Goal: Transaction & Acquisition: Purchase product/service

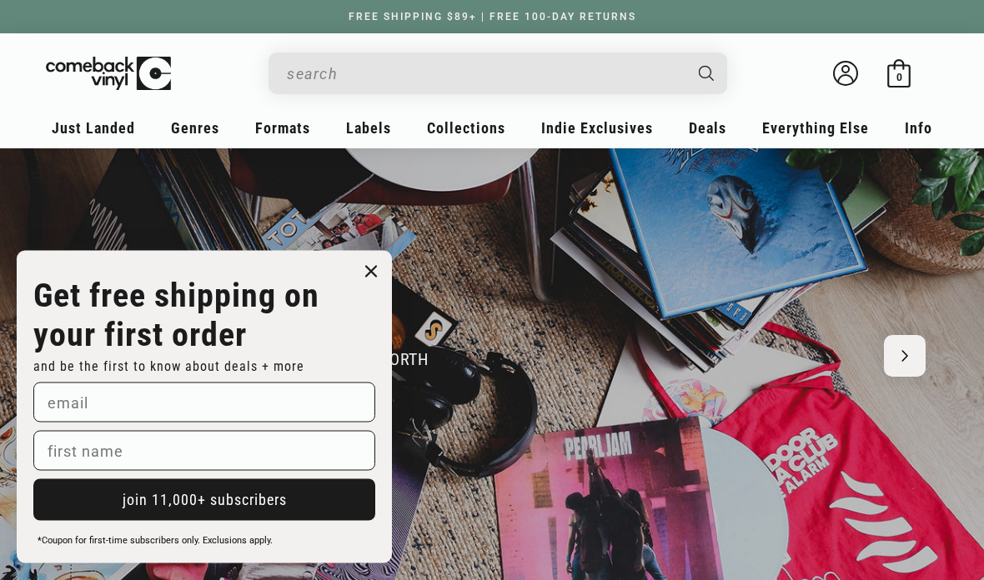
scroll to position [58, 0]
click at [374, 284] on circle "Close dialog" at bounding box center [371, 272] width 24 height 24
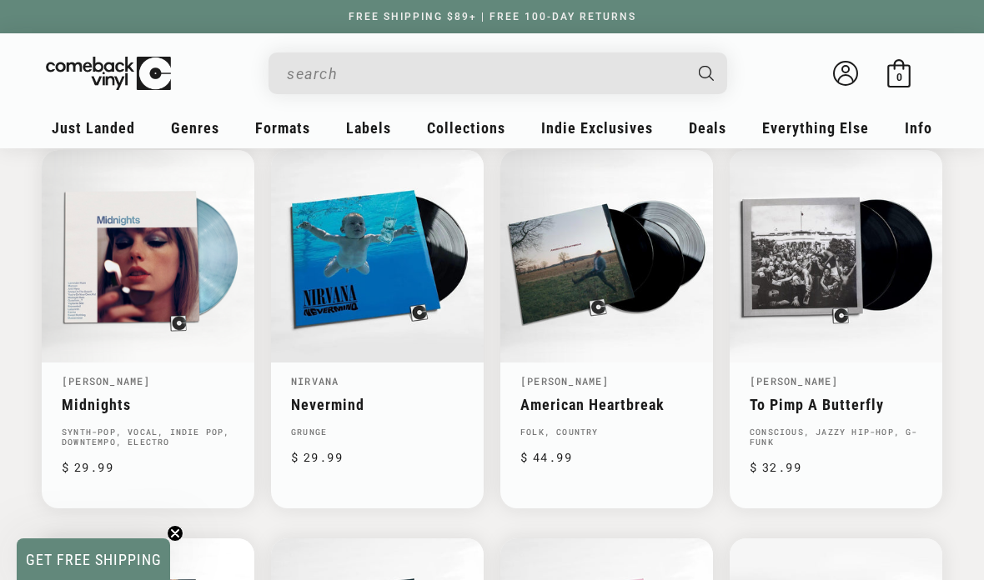
scroll to position [0, 0]
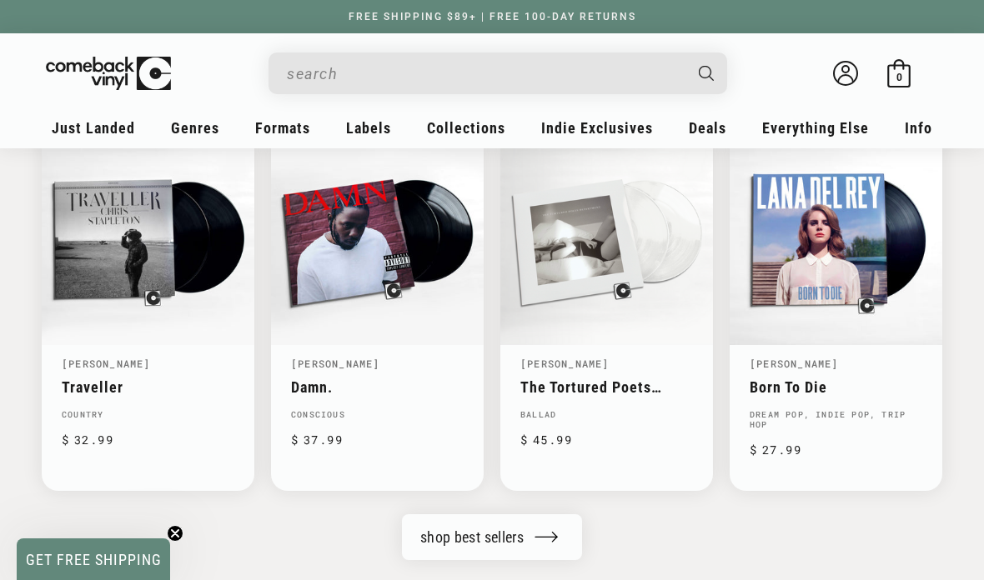
click at [650, 543] on div "shop best sellers" at bounding box center [491, 538] width 375 height 46
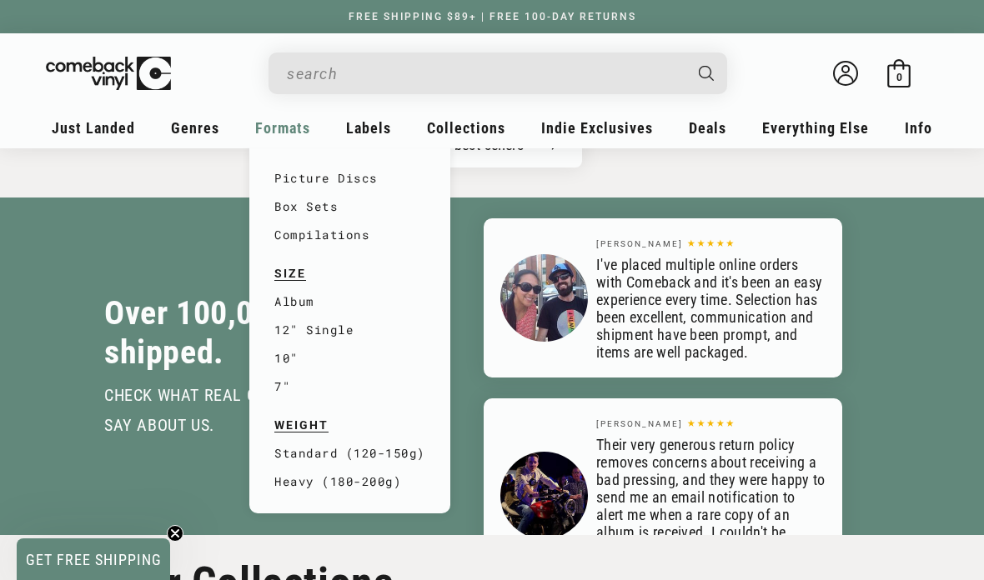
scroll to position [0, 984]
click at [309, 297] on link "Album" at bounding box center [349, 302] width 151 height 28
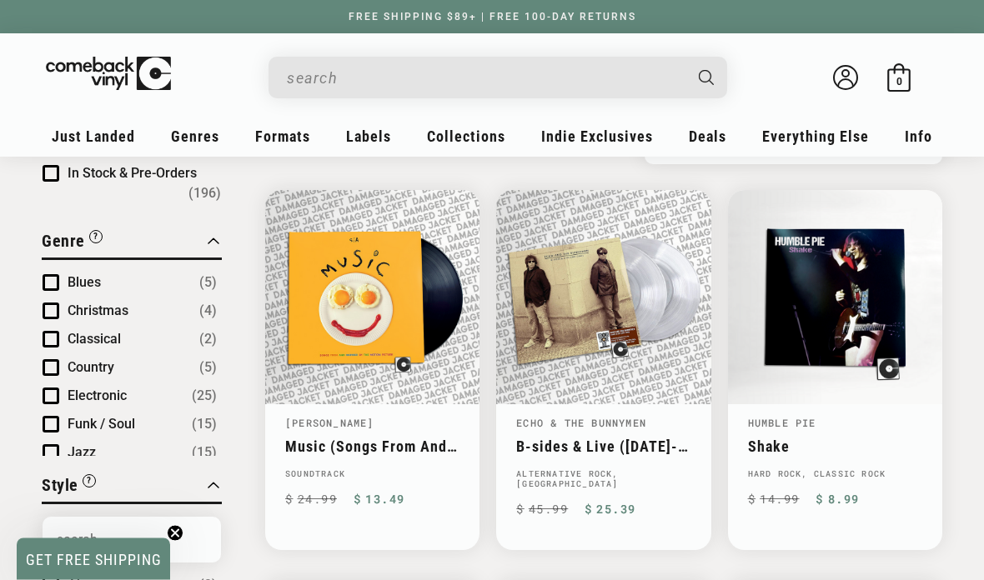
scroll to position [164, 0]
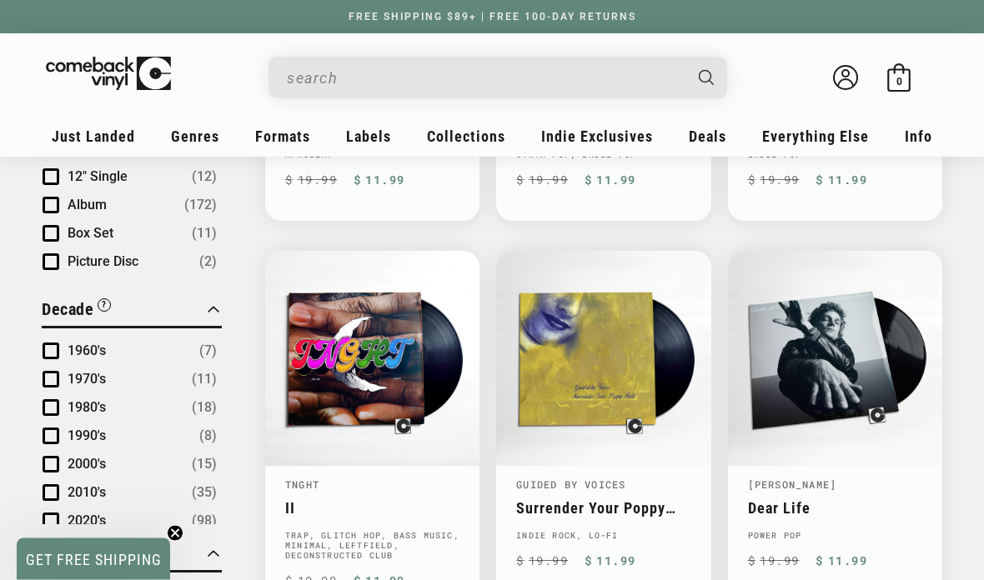
scroll to position [870, 0]
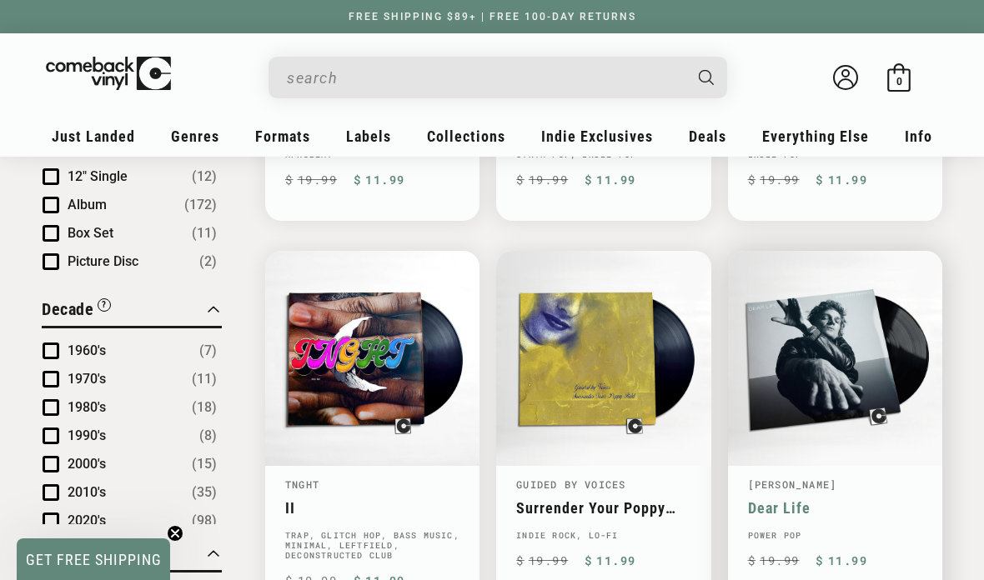
click at [922, 500] on link "Dear Life" at bounding box center [835, 509] width 174 height 18
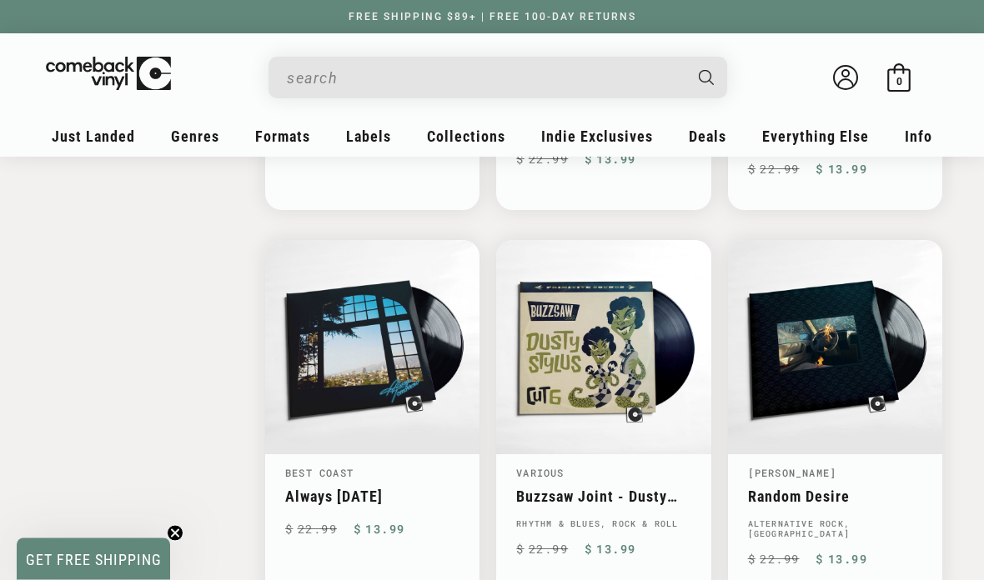
scroll to position [2066, 0]
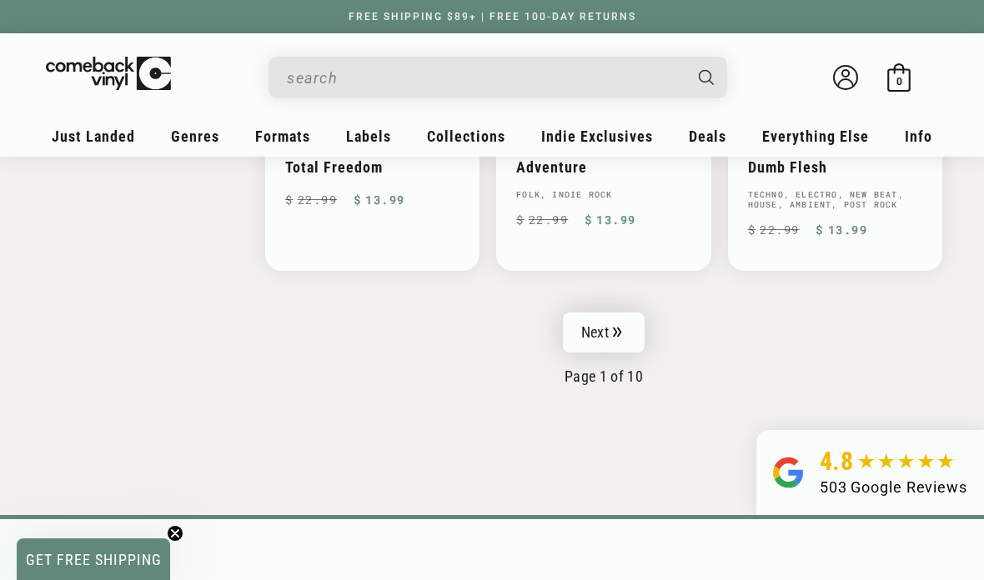
click at [634, 313] on link "Next" at bounding box center [604, 333] width 82 height 40
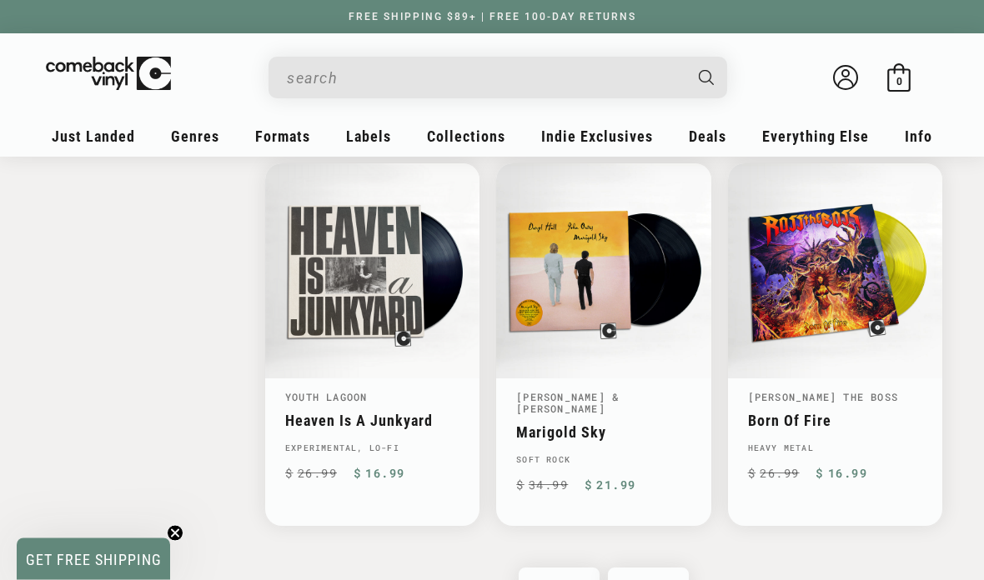
scroll to position [2534, 0]
click at [671, 568] on link "Next" at bounding box center [649, 588] width 82 height 40
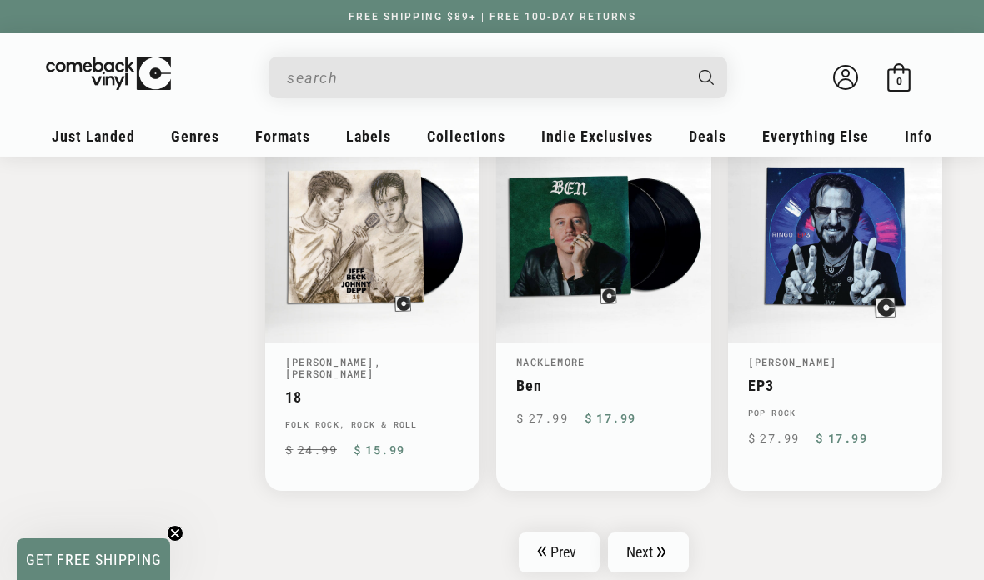
scroll to position [2529, 0]
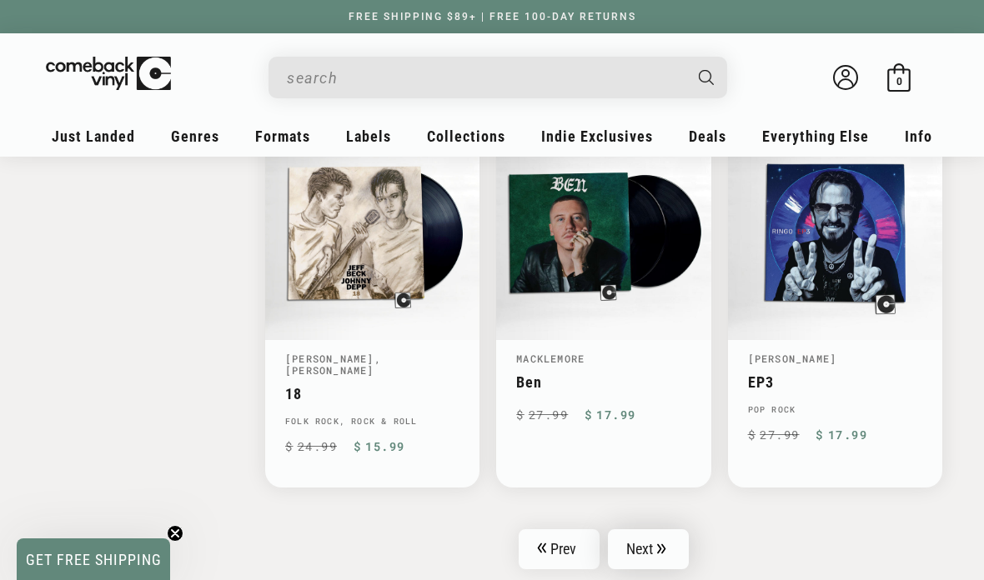
click at [665, 544] on icon "Pagination" at bounding box center [661, 549] width 9 height 11
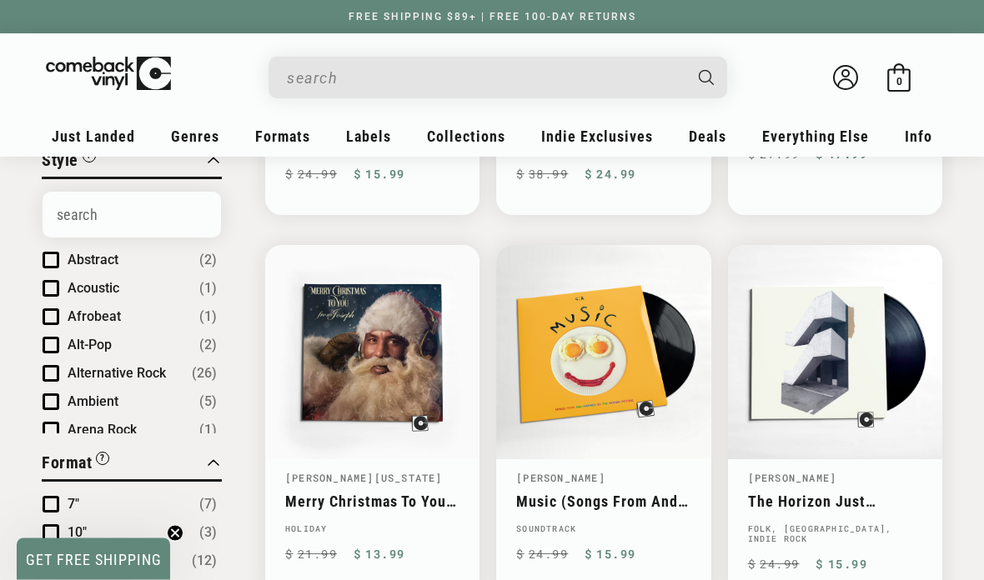
scroll to position [498, 0]
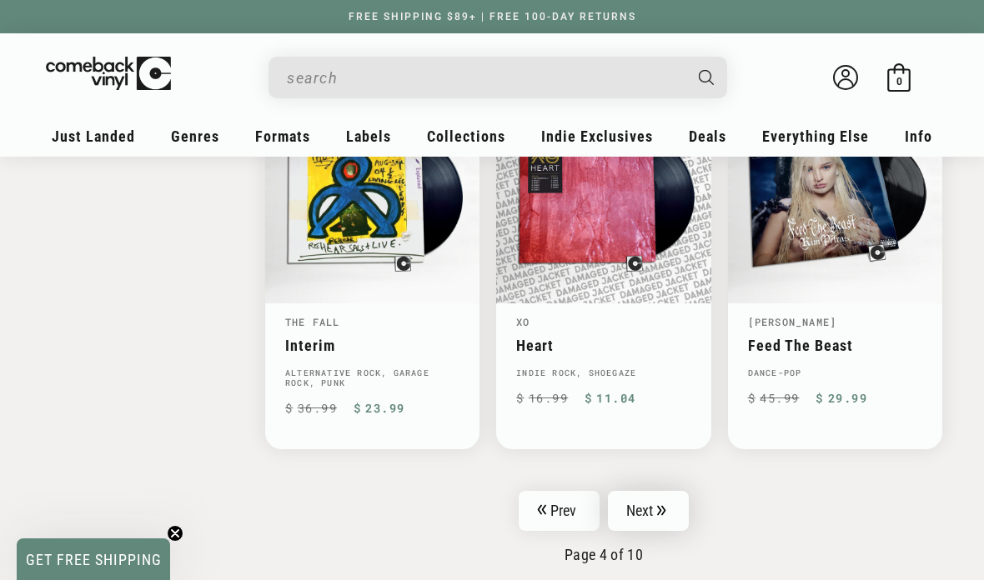
click at [671, 491] on link "Next" at bounding box center [649, 511] width 82 height 40
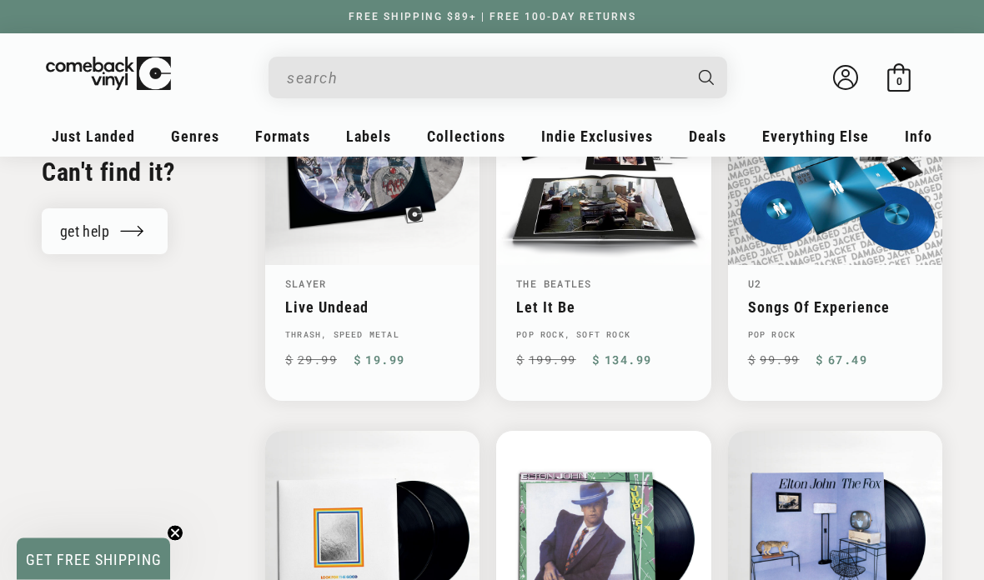
scroll to position [1852, 0]
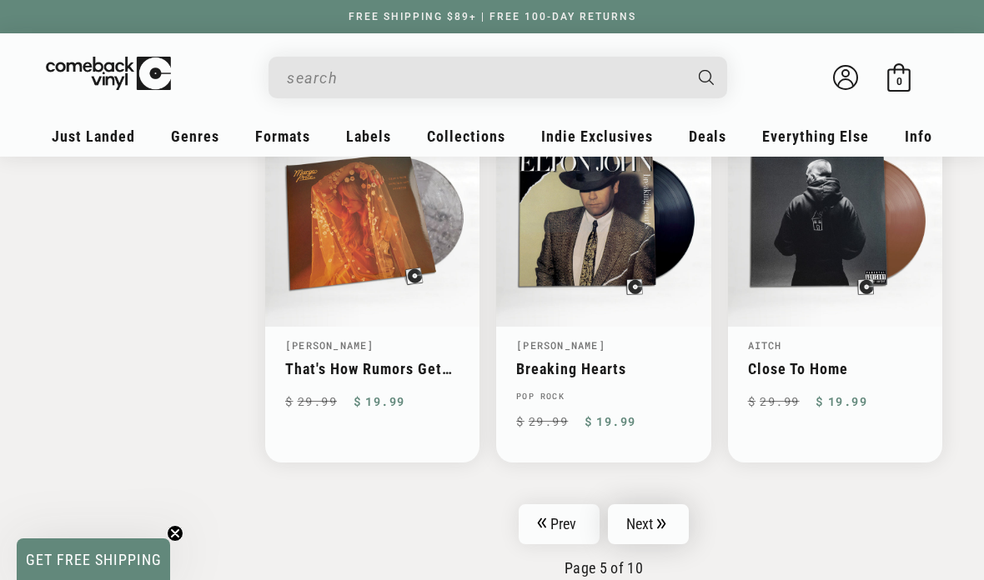
click at [670, 505] on link "Next" at bounding box center [649, 525] width 82 height 40
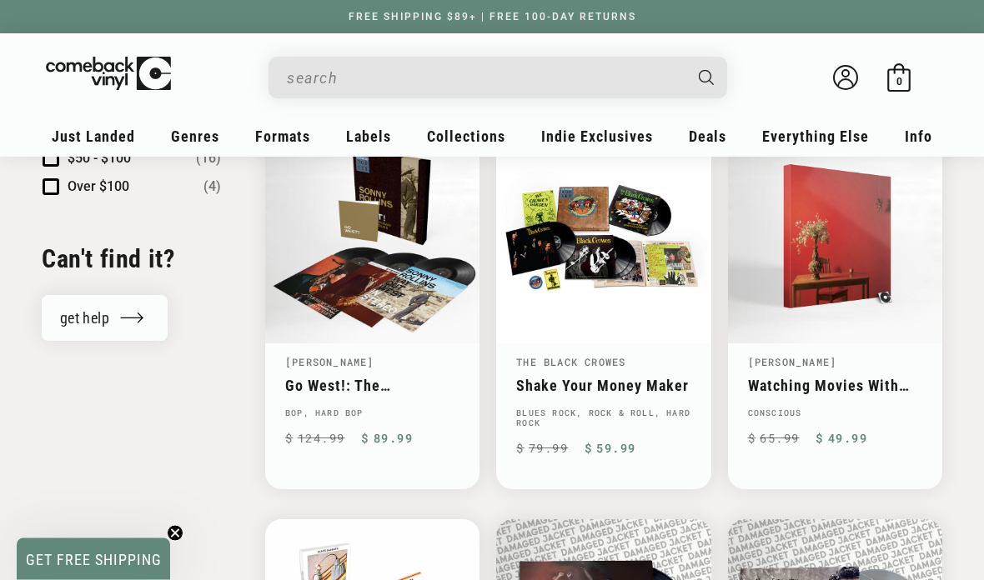
scroll to position [1765, 0]
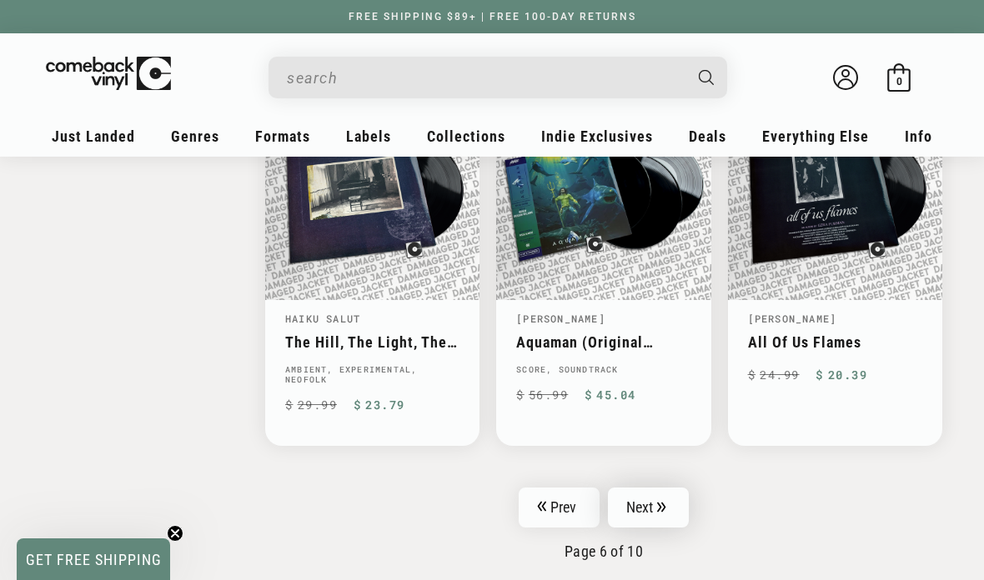
click at [661, 488] on link "Next" at bounding box center [649, 508] width 82 height 40
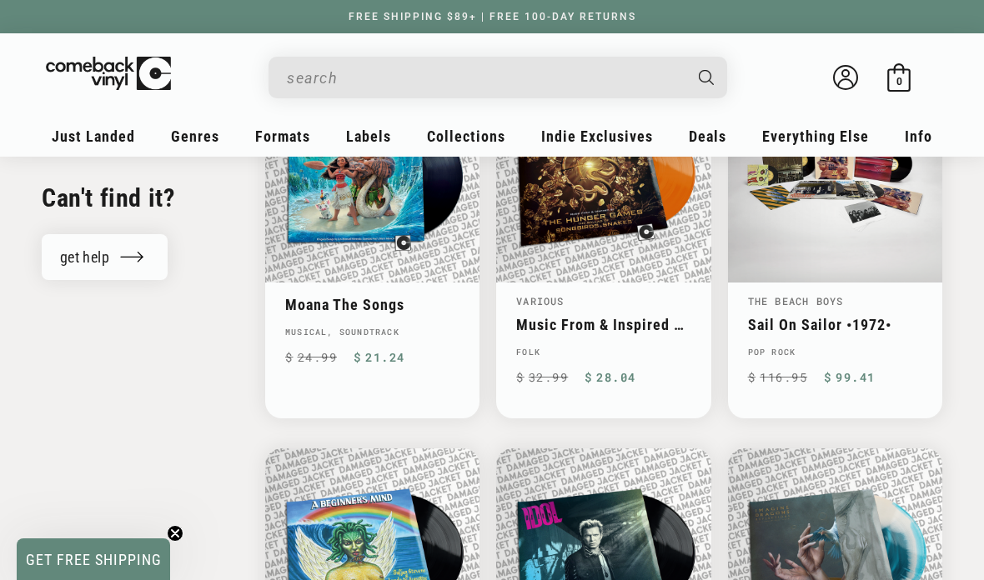
scroll to position [1836, 0]
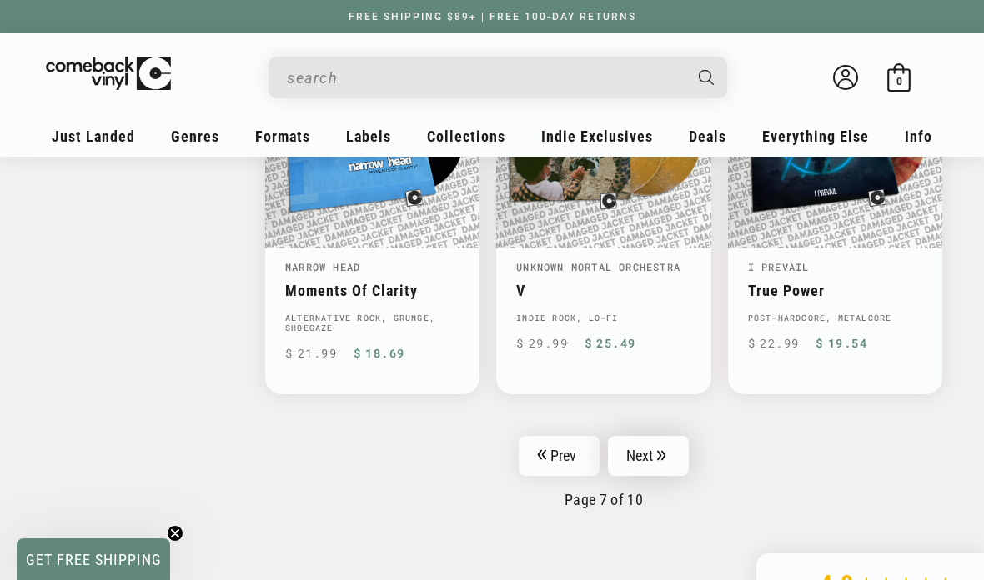
click at [683, 438] on link "Next" at bounding box center [649, 456] width 82 height 40
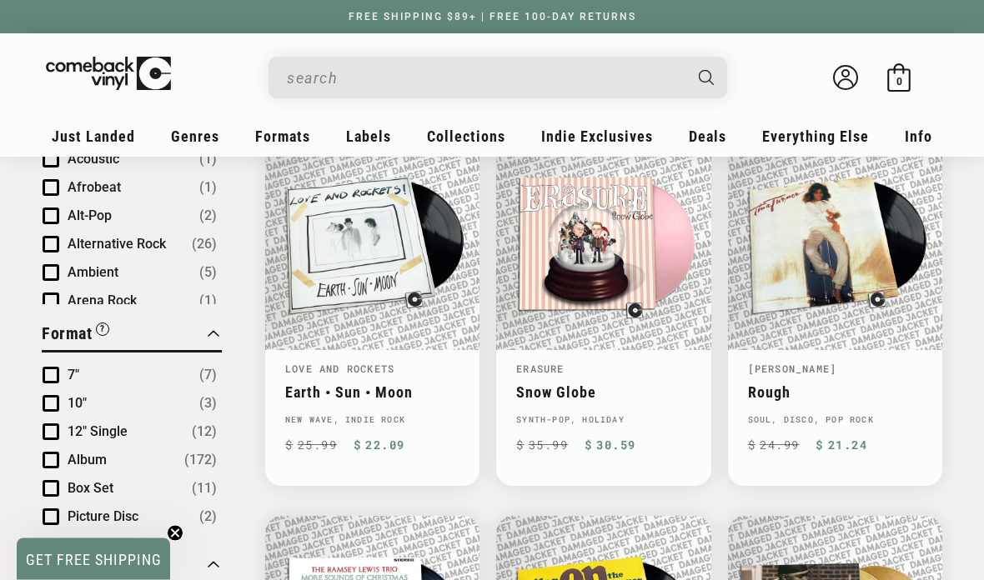
scroll to position [615, 0]
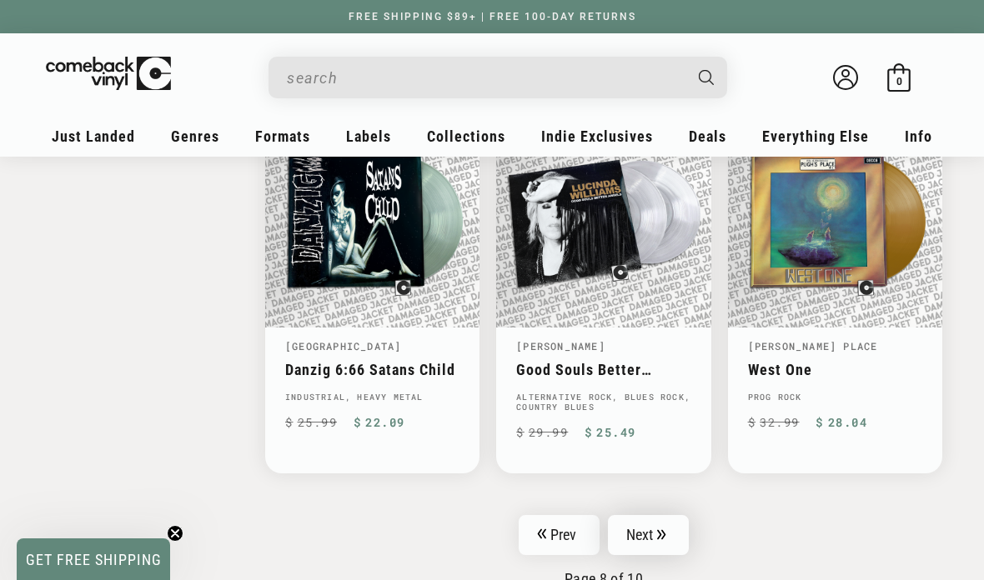
click at [684, 524] on link "Next" at bounding box center [649, 535] width 82 height 40
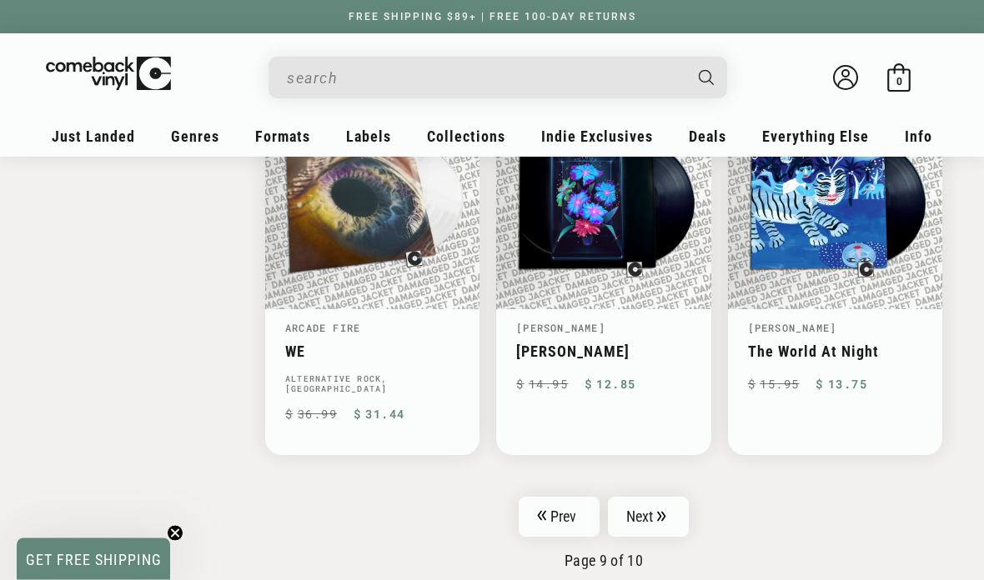
scroll to position [2590, 0]
click at [660, 511] on icon "Pagination" at bounding box center [661, 516] width 8 height 10
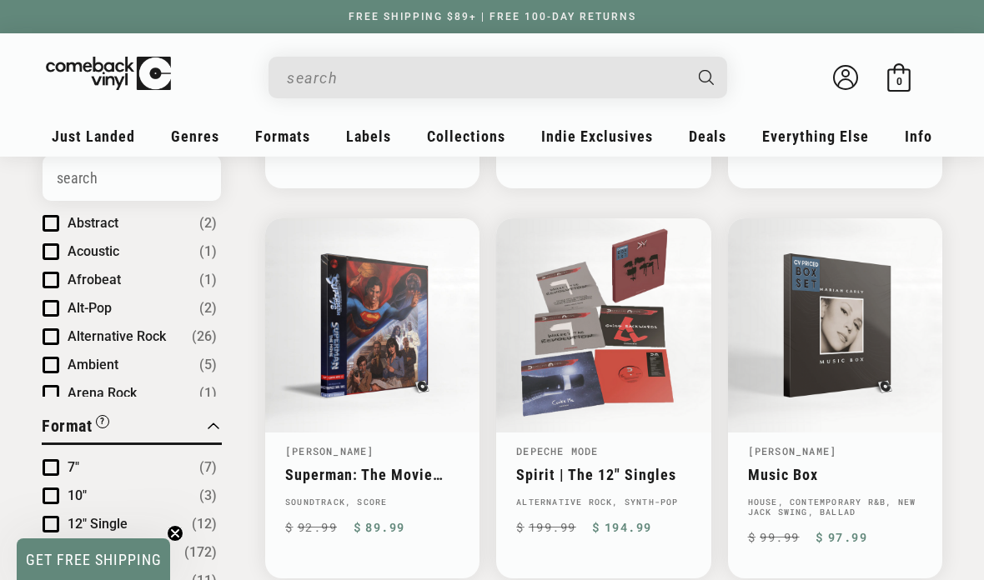
scroll to position [516, 0]
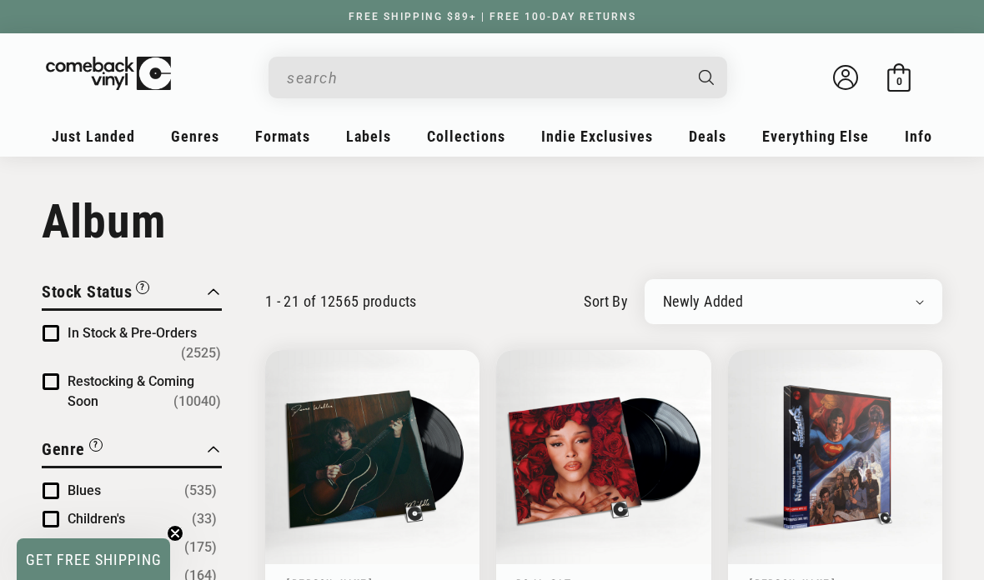
click at [823, 319] on div "Newly Added Popularity Artist (A-Z) Price (High To Low) Price (Low To High) Per…" at bounding box center [794, 301] width 298 height 45
click at [881, 309] on select "Newly Added Popularity Artist (A-Z) Price (High To Low) Price (Low To High) Per…" at bounding box center [793, 302] width 261 height 17
select select "best-selling"
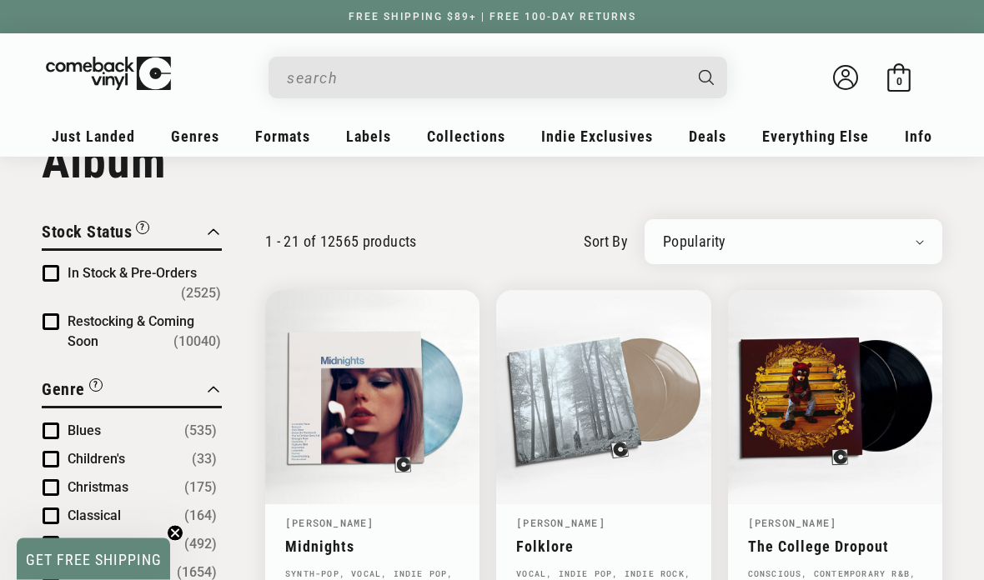
scroll to position [60, 0]
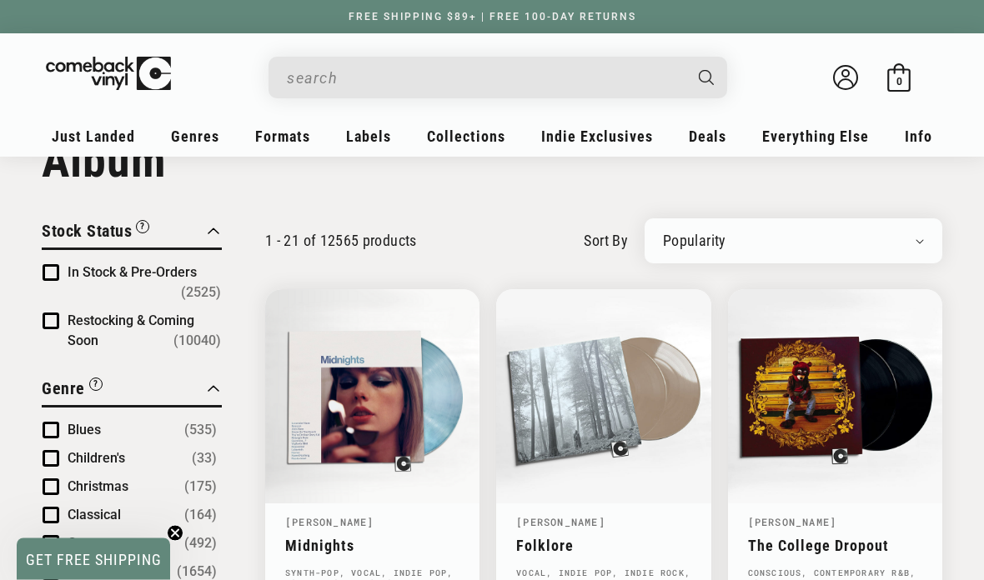
click at [53, 274] on span "Product filter" at bounding box center [51, 273] width 17 height 17
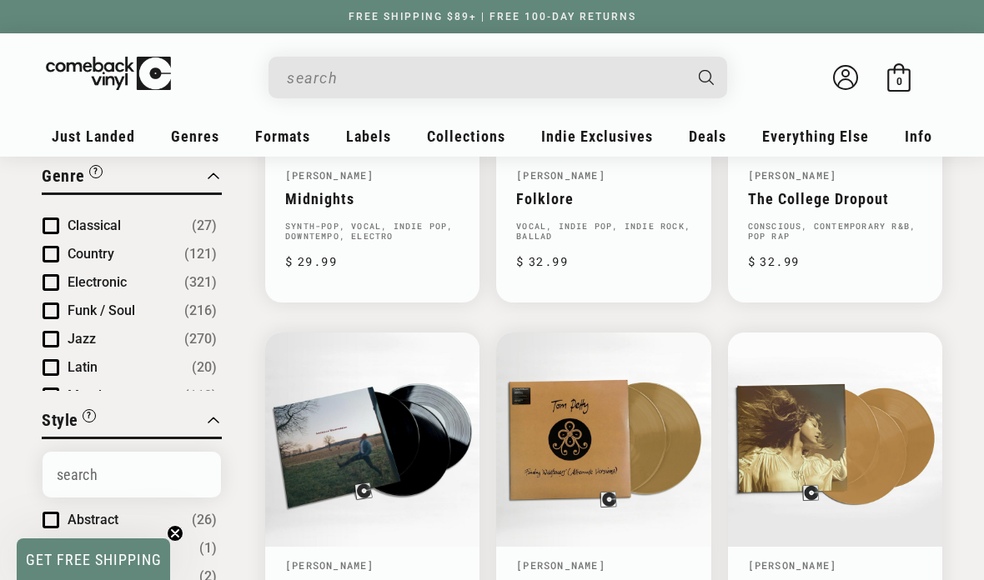
scroll to position [75, 0]
click at [110, 255] on span "Country" at bounding box center [91, 256] width 47 height 16
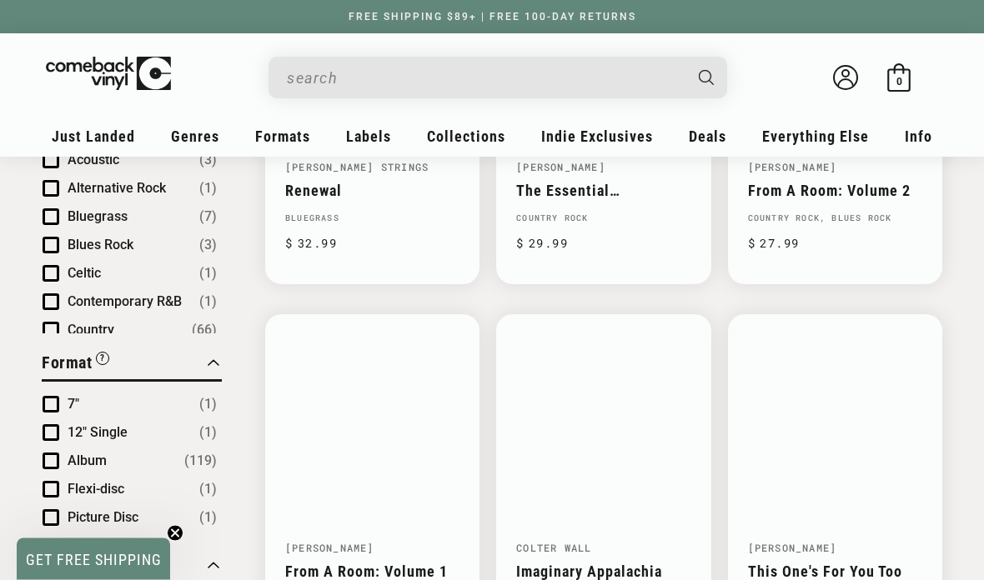
scroll to position [801, 0]
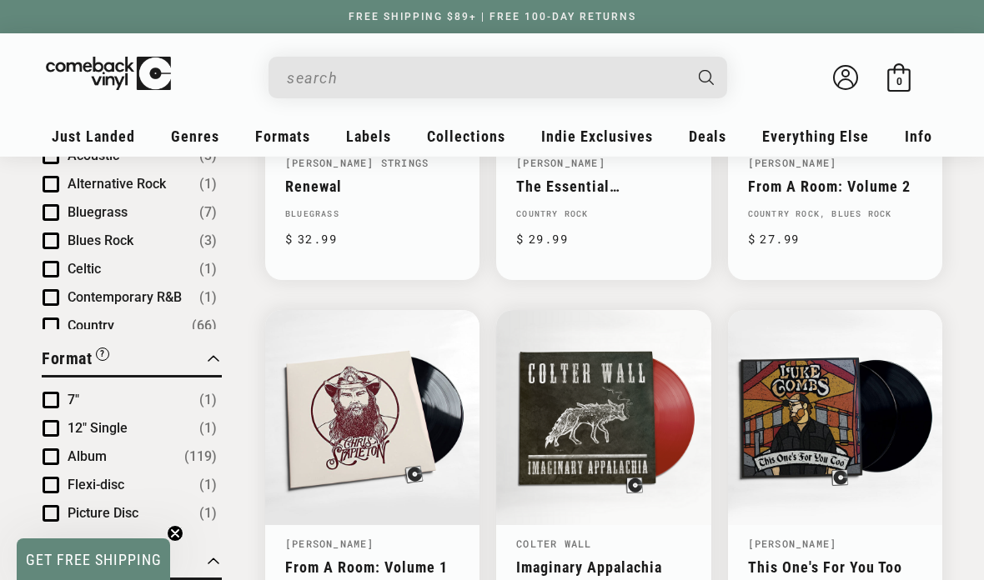
click at [182, 542] on icon "Close teaser" at bounding box center [175, 533] width 17 height 17
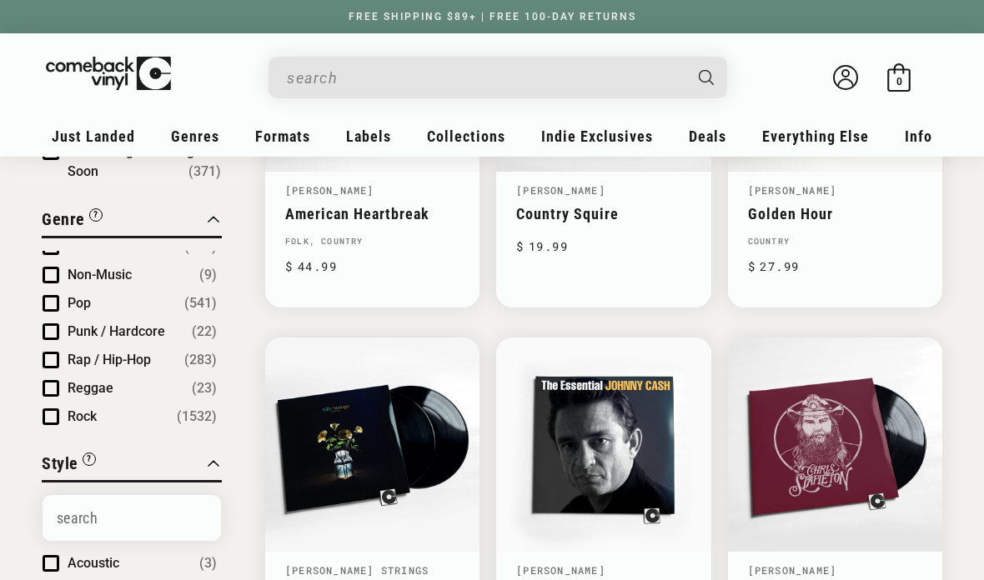
scroll to position [270, 0]
click at [58, 300] on span "Product filter" at bounding box center [51, 302] width 17 height 17
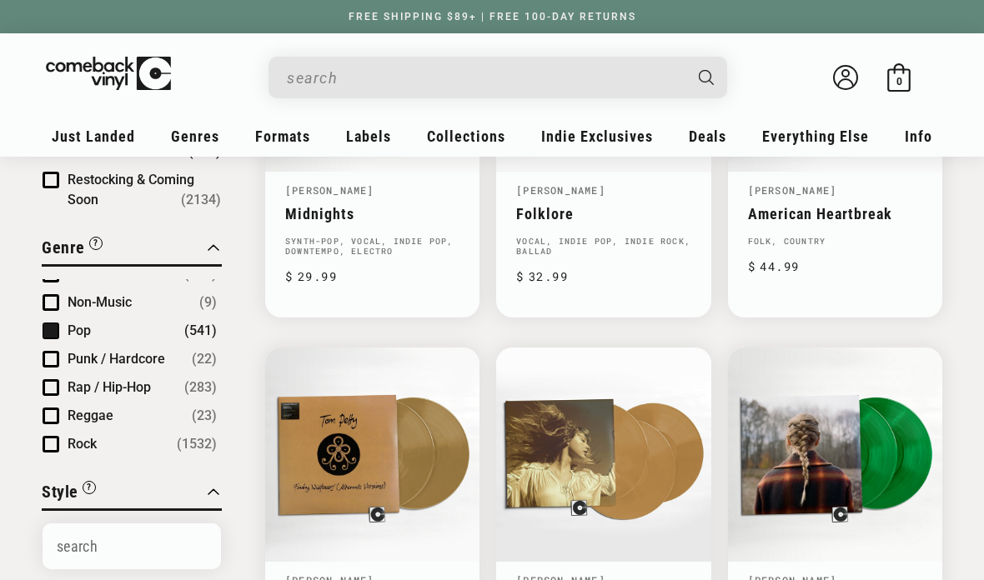
click at [50, 364] on span "Product filter" at bounding box center [51, 359] width 17 height 17
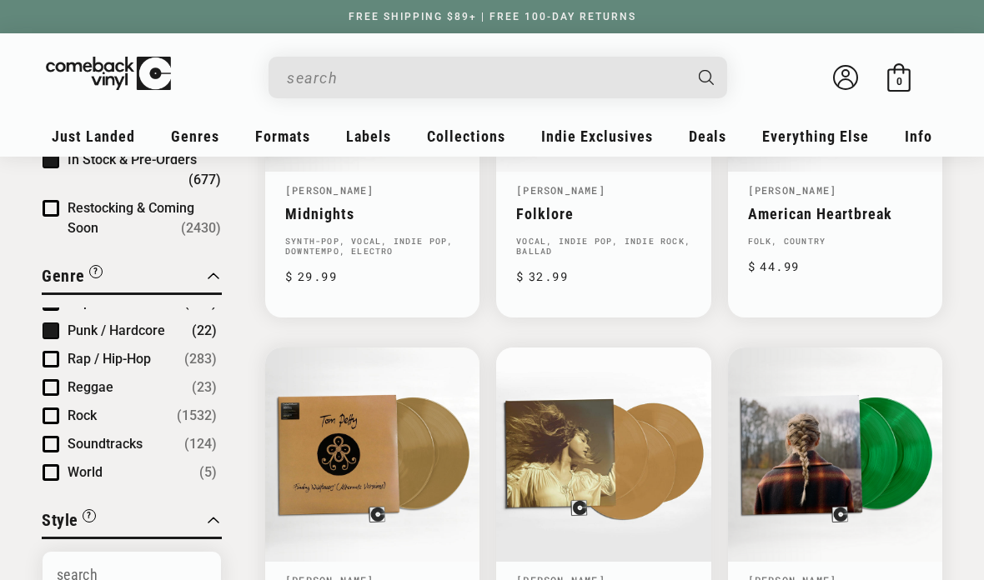
scroll to position [327, 0]
click at [55, 413] on span "Product filter" at bounding box center [51, 416] width 17 height 17
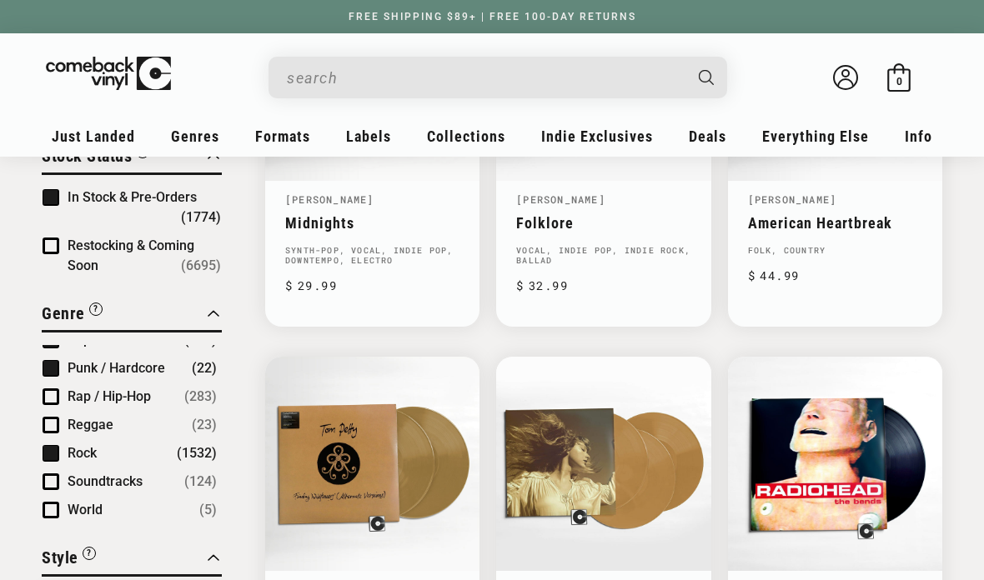
click at [58, 474] on span "Product filter" at bounding box center [51, 482] width 17 height 17
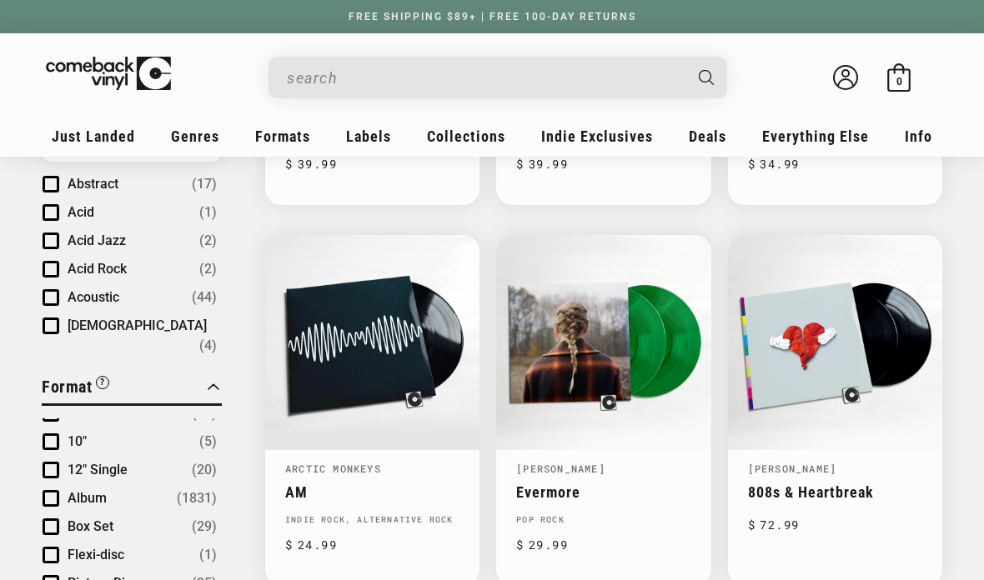
scroll to position [15, 0]
click at [111, 491] on button "Album (1831)" at bounding box center [142, 499] width 149 height 20
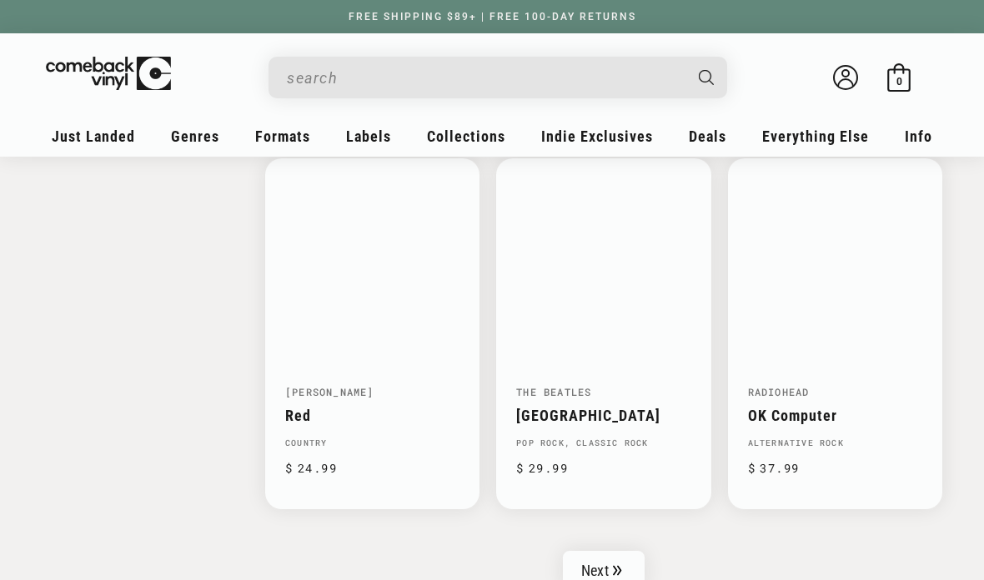
scroll to position [2504, 0]
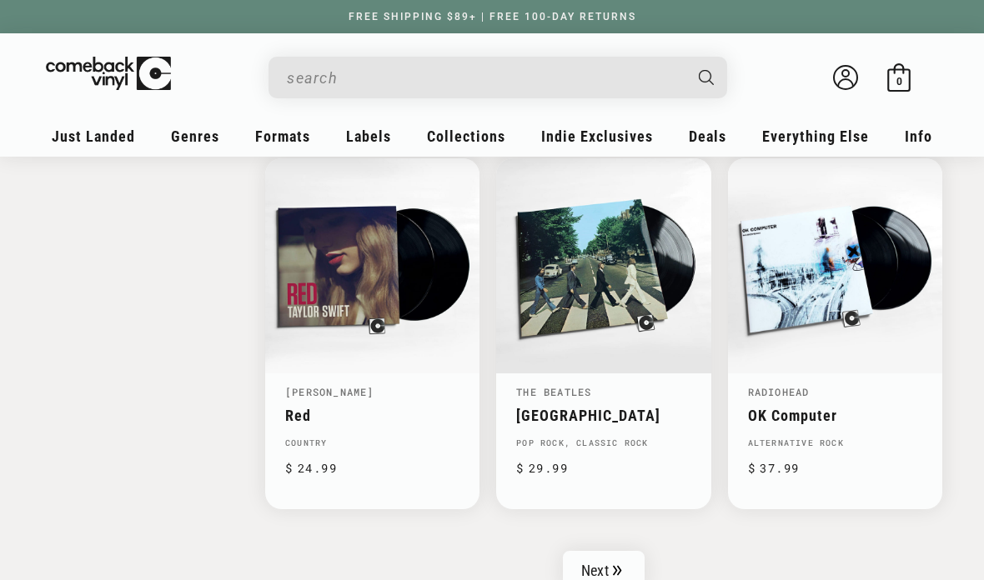
click at [760, 566] on ul "Next" at bounding box center [603, 571] width 677 height 40
click at [631, 552] on link "Next" at bounding box center [604, 571] width 82 height 40
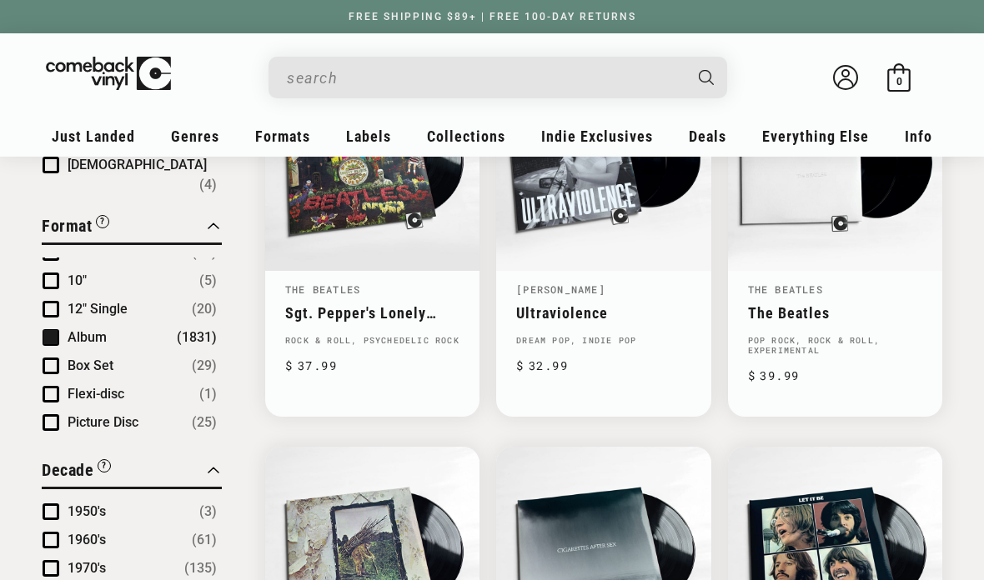
scroll to position [1077, 0]
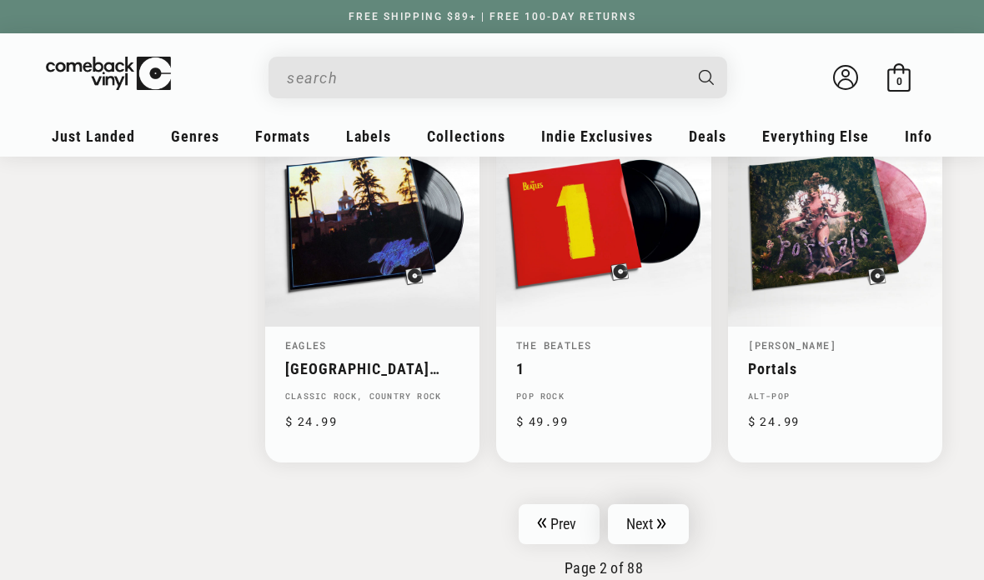
click at [675, 512] on link "Next" at bounding box center [649, 525] width 82 height 40
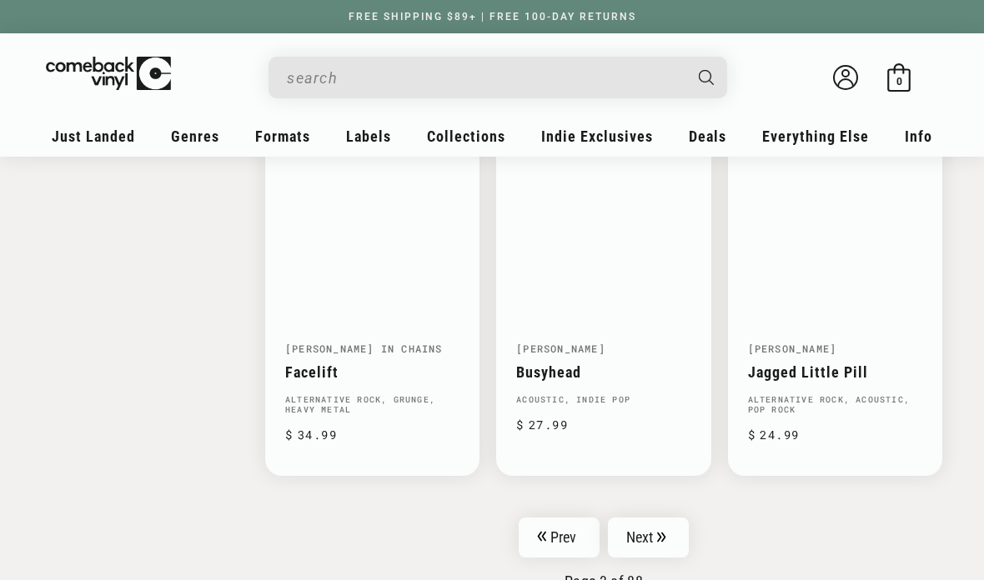
scroll to position [2568, 0]
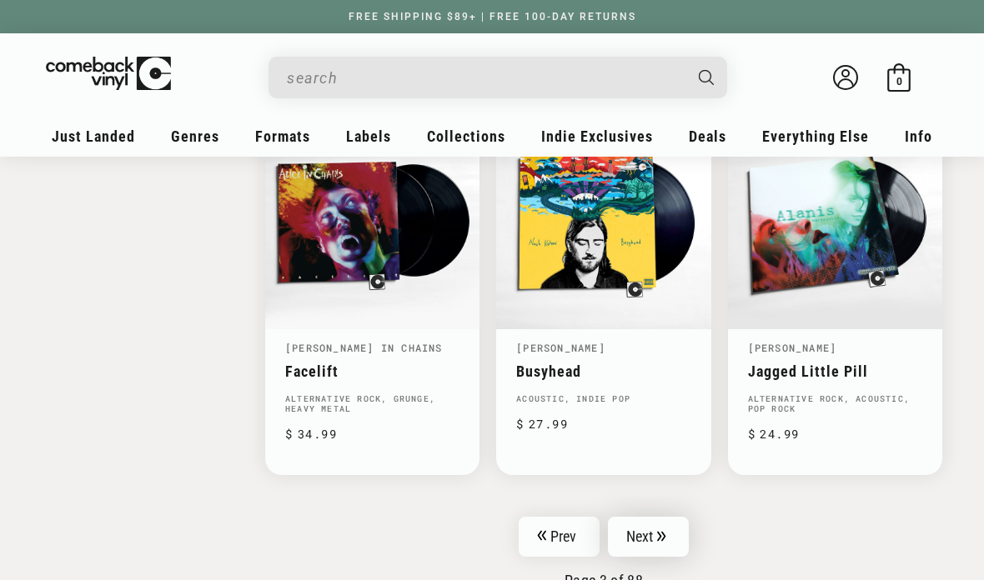
click at [665, 531] on icon "Pagination" at bounding box center [661, 536] width 8 height 10
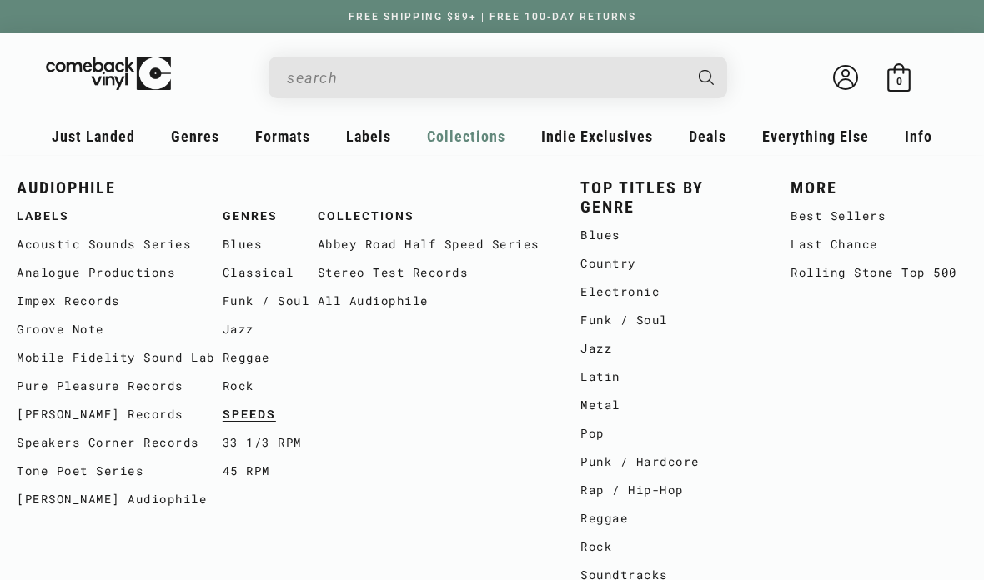
scroll to position [944, 0]
click at [630, 268] on link "Country" at bounding box center [668, 263] width 177 height 28
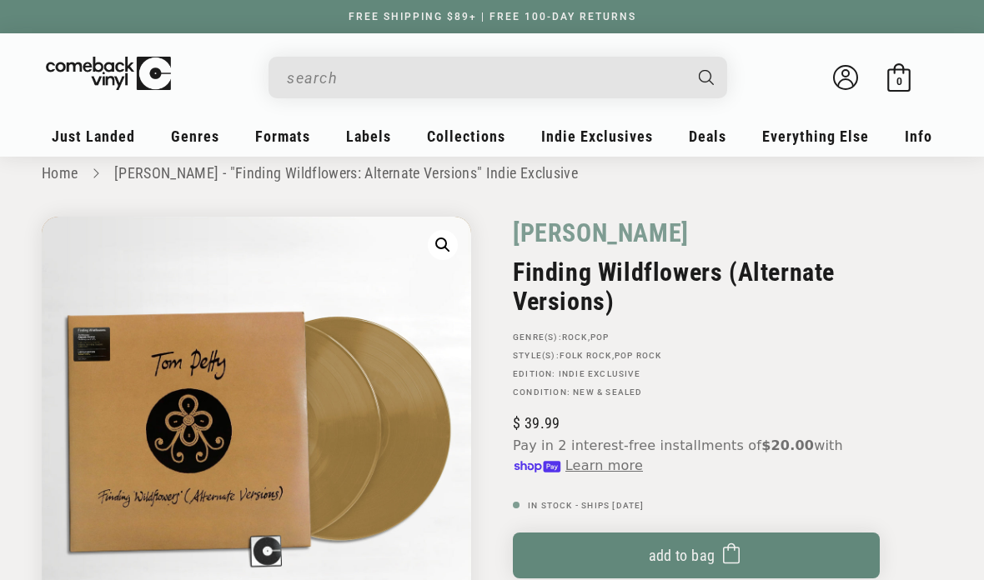
scroll to position [33, 0]
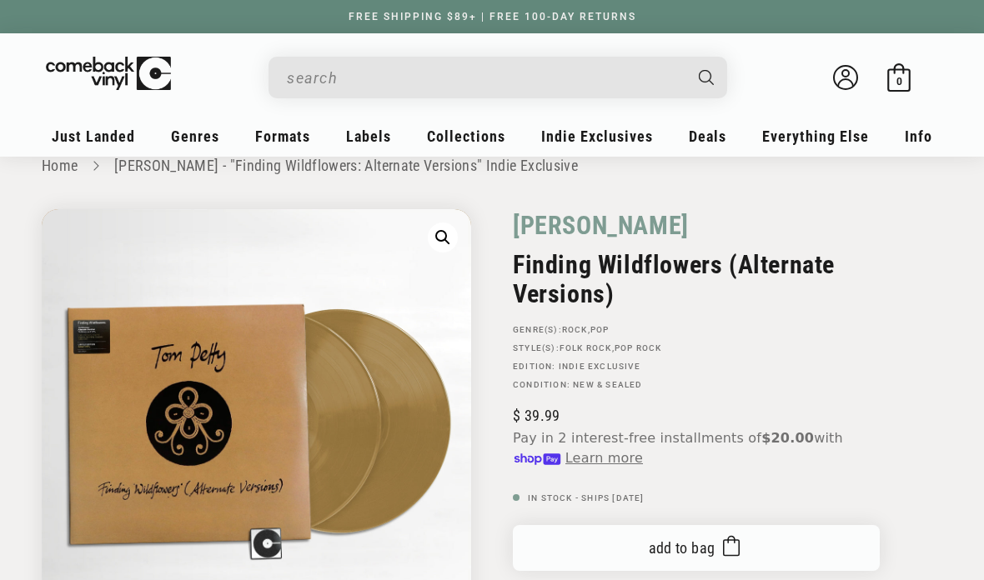
click at [731, 558] on icon "submit" at bounding box center [731, 546] width 17 height 27
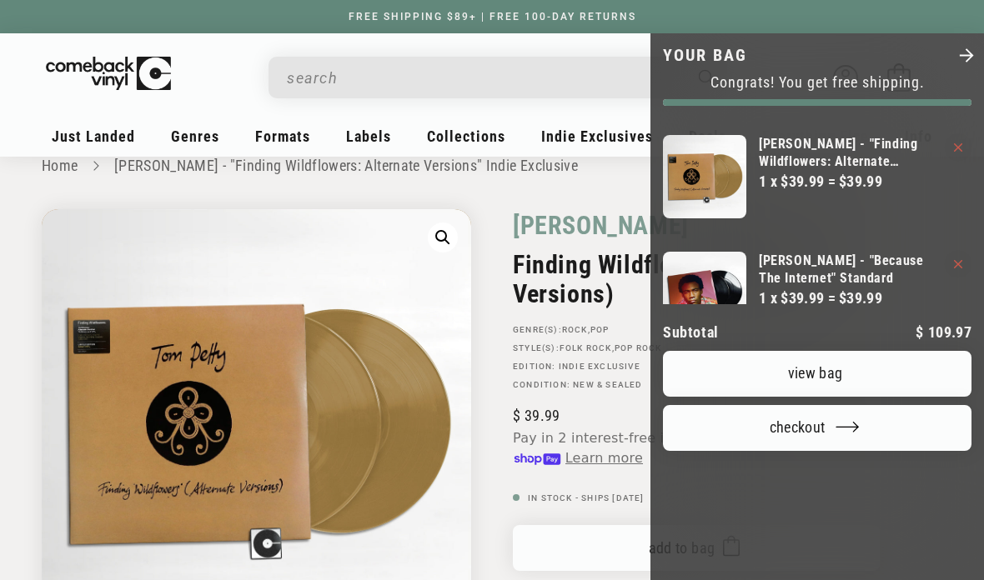
scroll to position [0, 0]
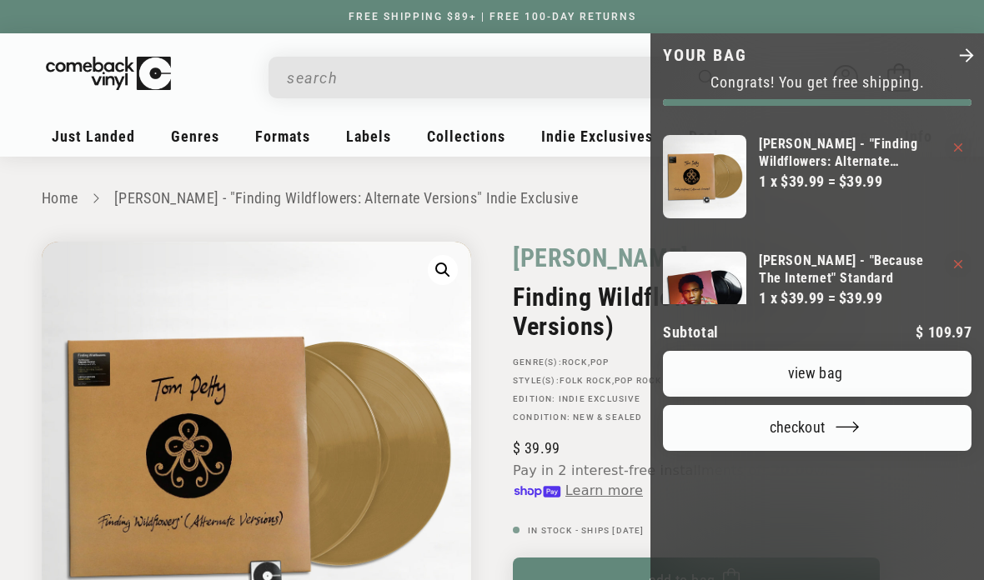
click at [576, 180] on div at bounding box center [492, 290] width 984 height 580
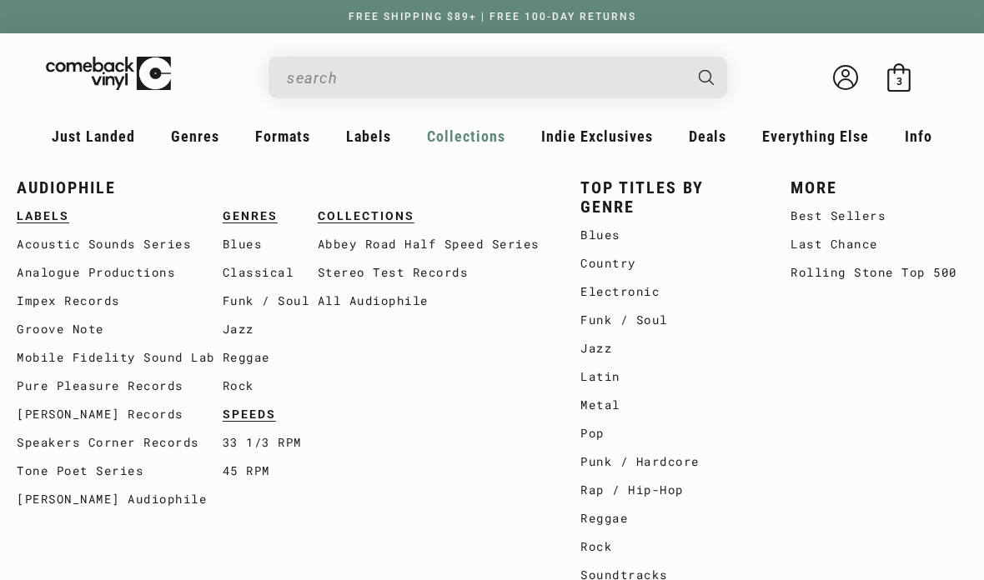
scroll to position [157, 0]
click at [884, 213] on link "Best Sellers" at bounding box center [879, 216] width 177 height 28
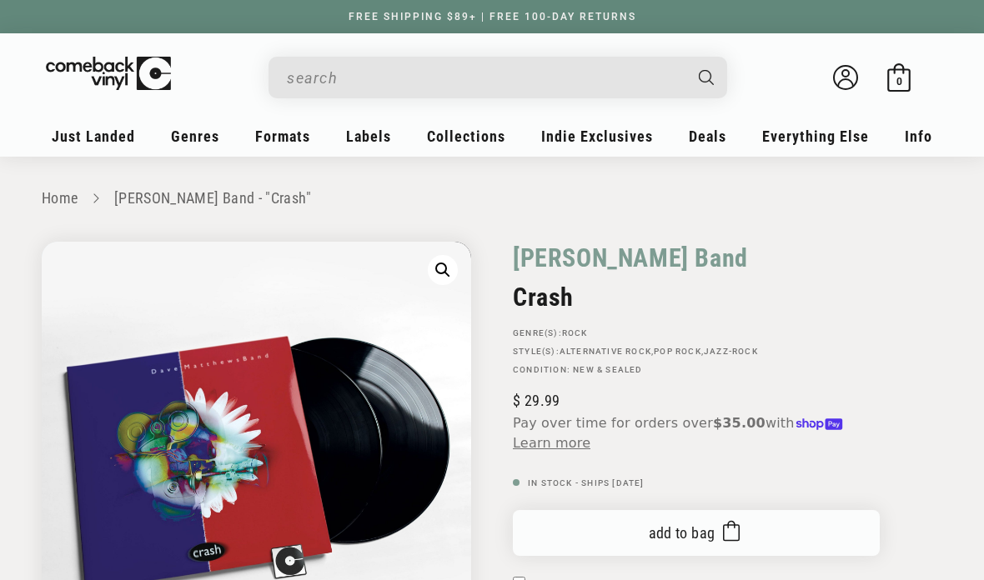
click at [723, 523] on icon "submit" at bounding box center [731, 531] width 17 height 27
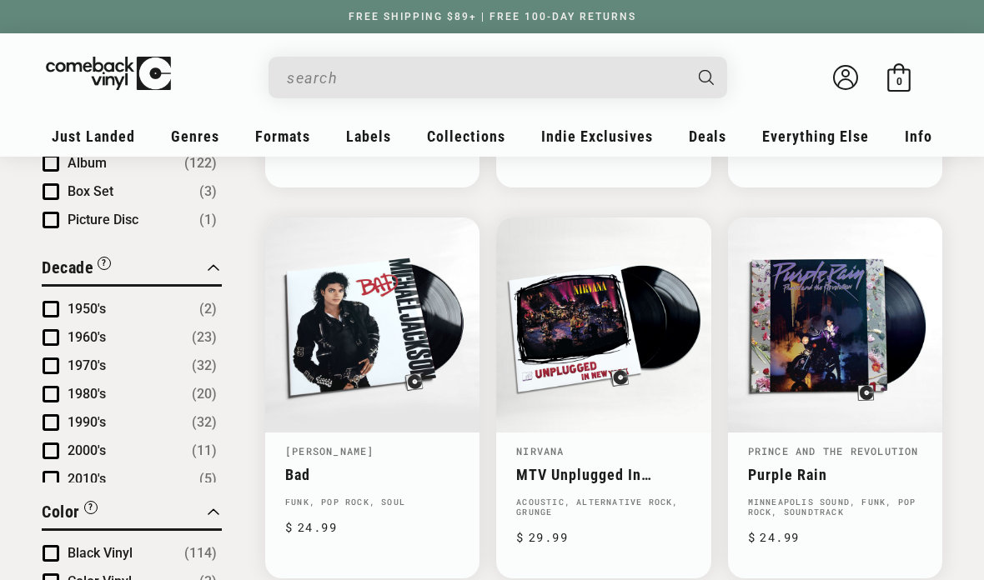
scroll to position [903, 0]
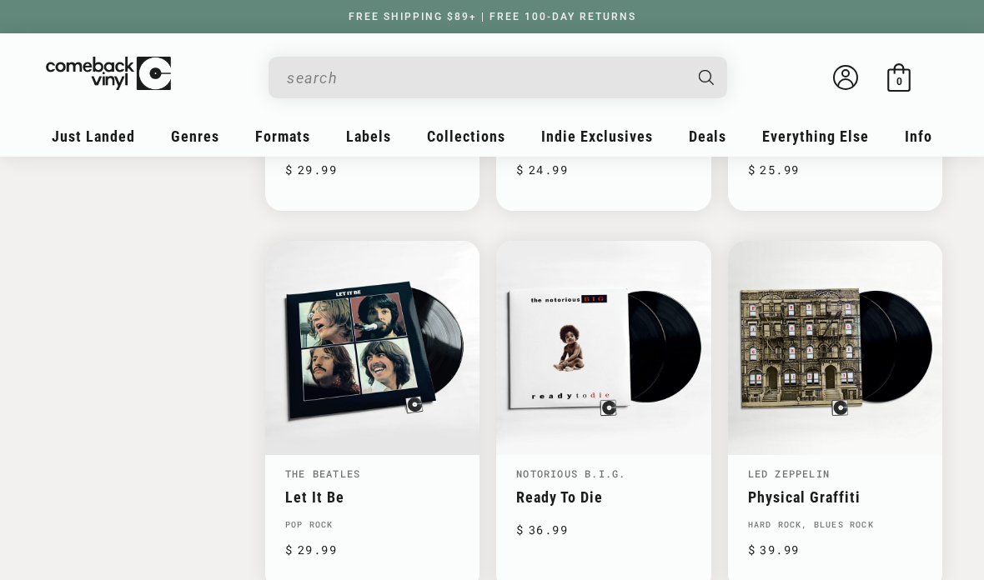
scroll to position [2032, 0]
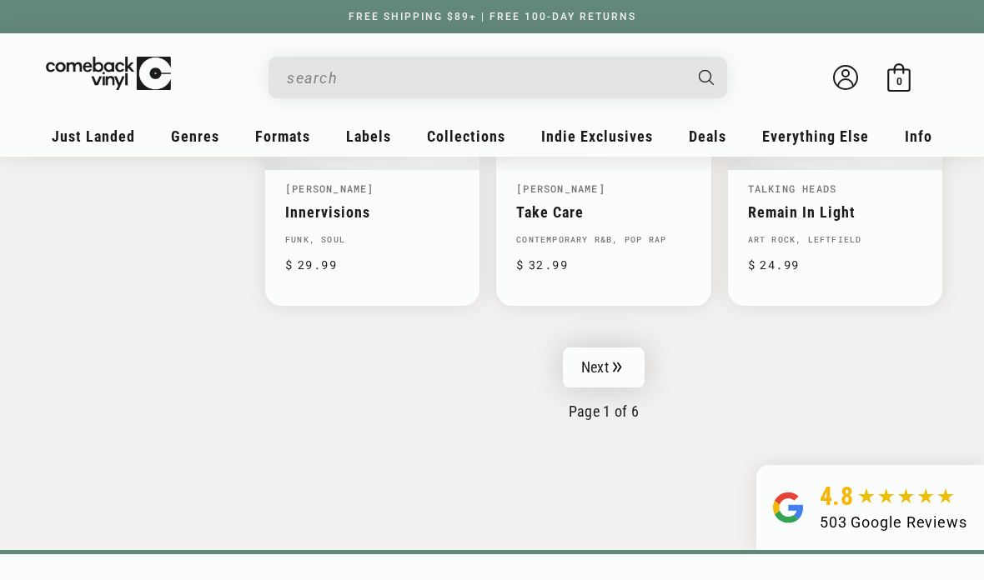
click at [620, 362] on icon "Pagination" at bounding box center [617, 367] width 9 height 11
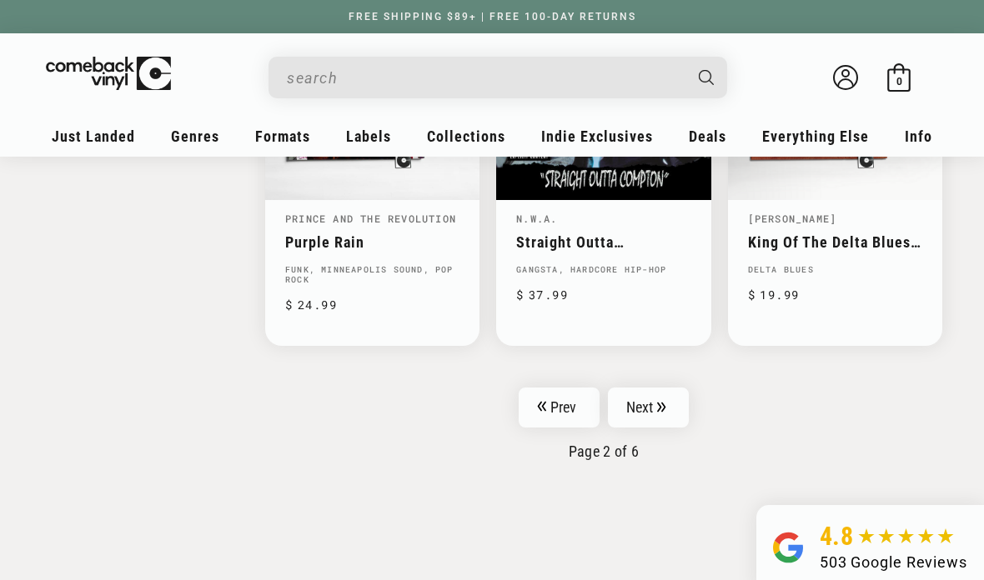
scroll to position [2688, 0]
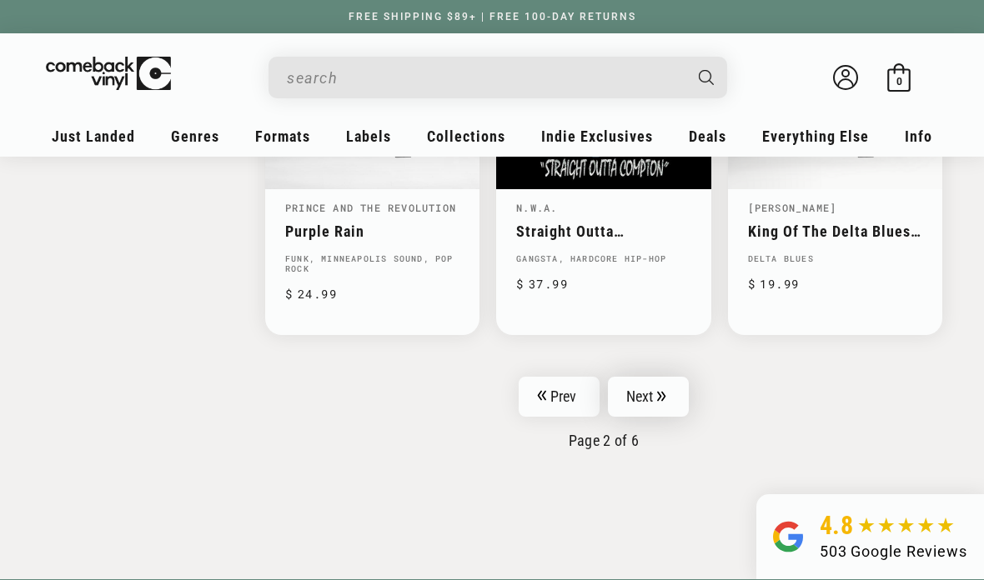
click at [685, 394] on link "Next" at bounding box center [649, 397] width 82 height 40
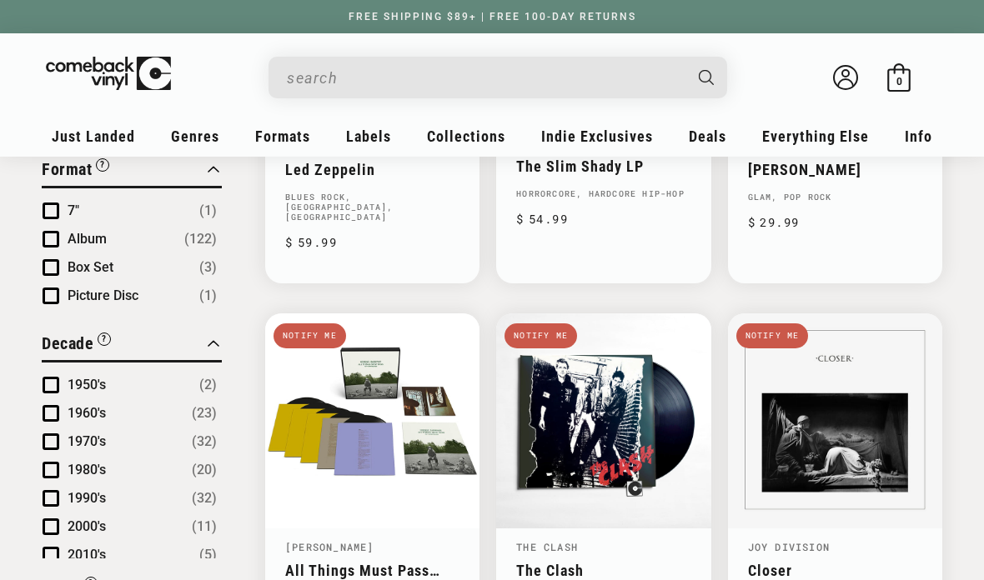
scroll to position [827, 0]
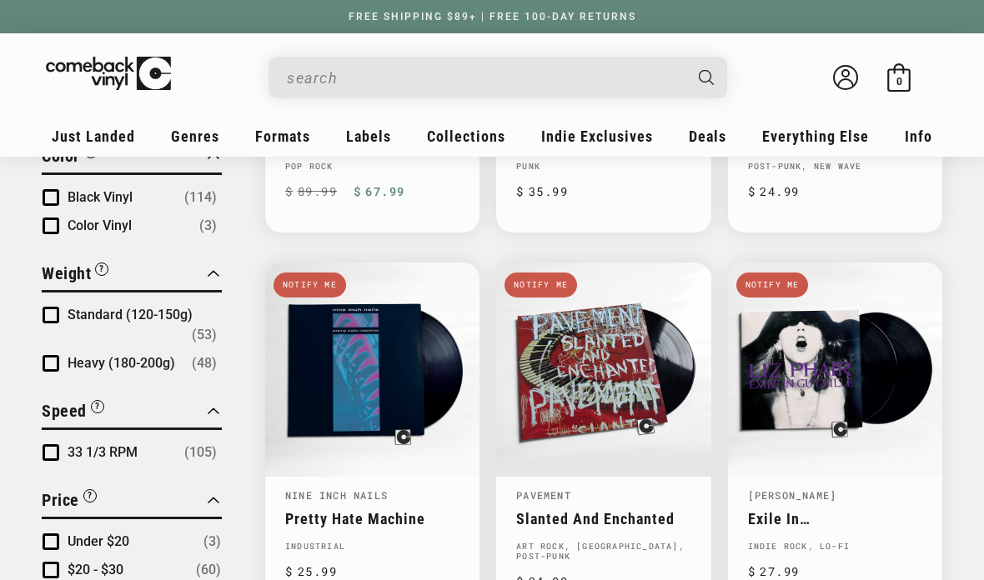
scroll to position [1259, 0]
click at [668, 239] on ul "Giant Steps Notify me John Coltrane Giant Steps Hard Bop Regular price $ 44.99 …" at bounding box center [603, 433] width 677 height 2685
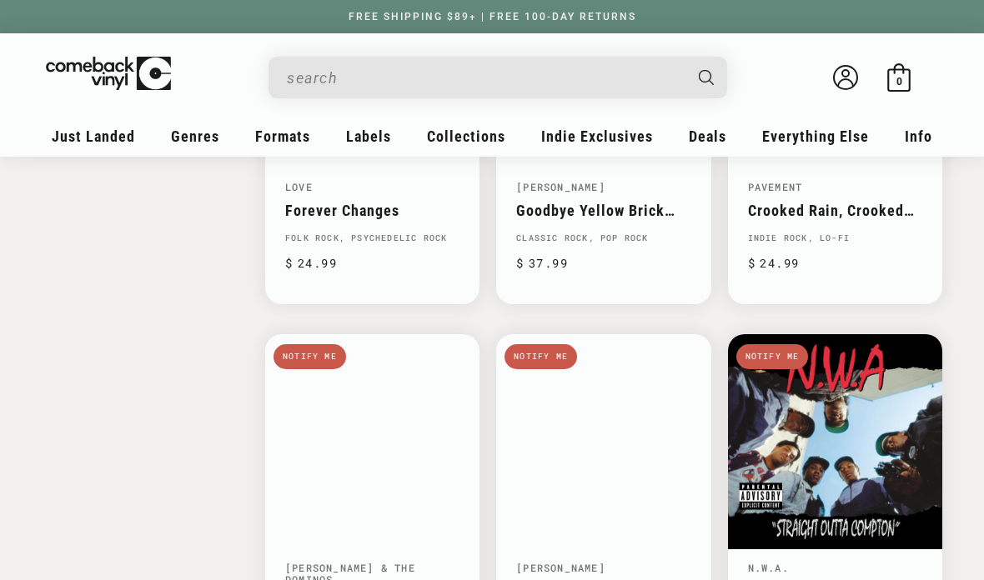
scroll to position [2348, 0]
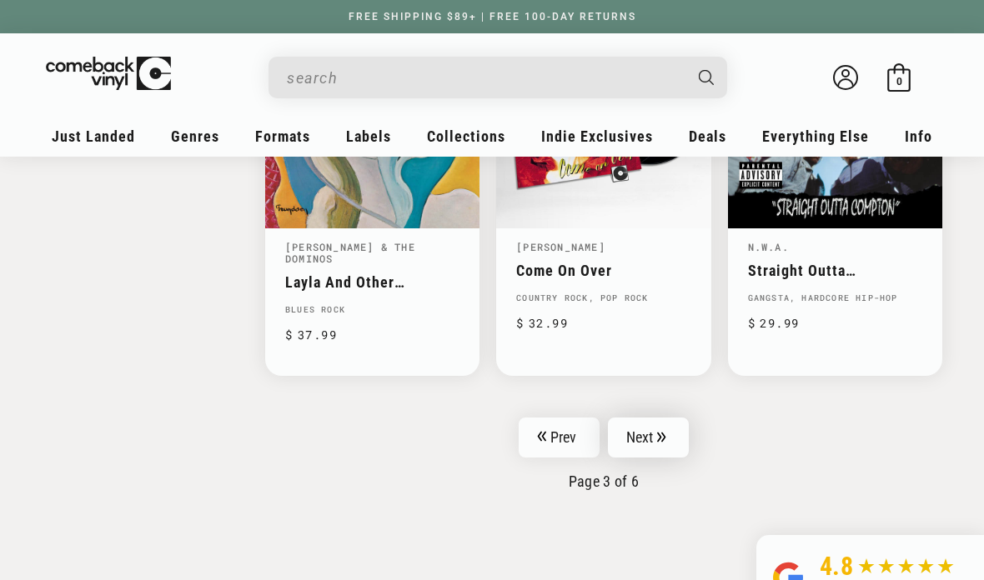
click at [670, 418] on link "Next" at bounding box center [649, 438] width 82 height 40
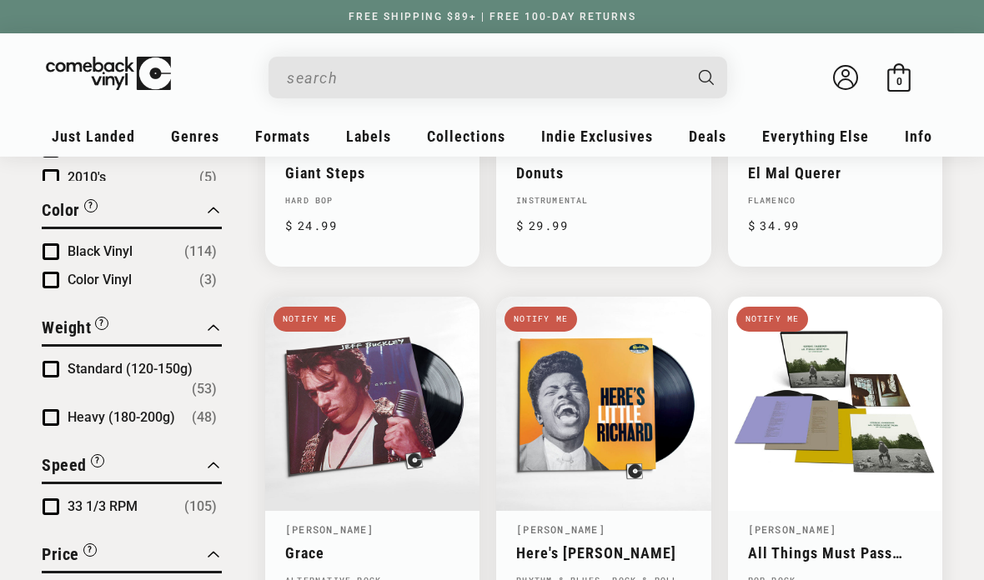
scroll to position [1205, 0]
click at [645, 272] on ul "A Night At The Opera Notify me Queen A Night At The Opera Classic Rock, Hard Ro…" at bounding box center [603, 481] width 677 height 2673
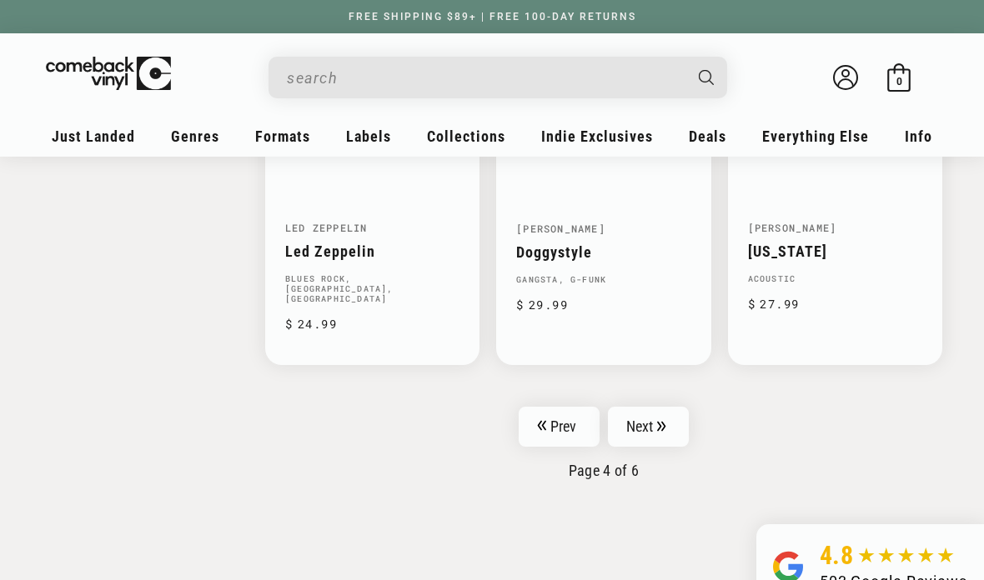
scroll to position [2662, 0]
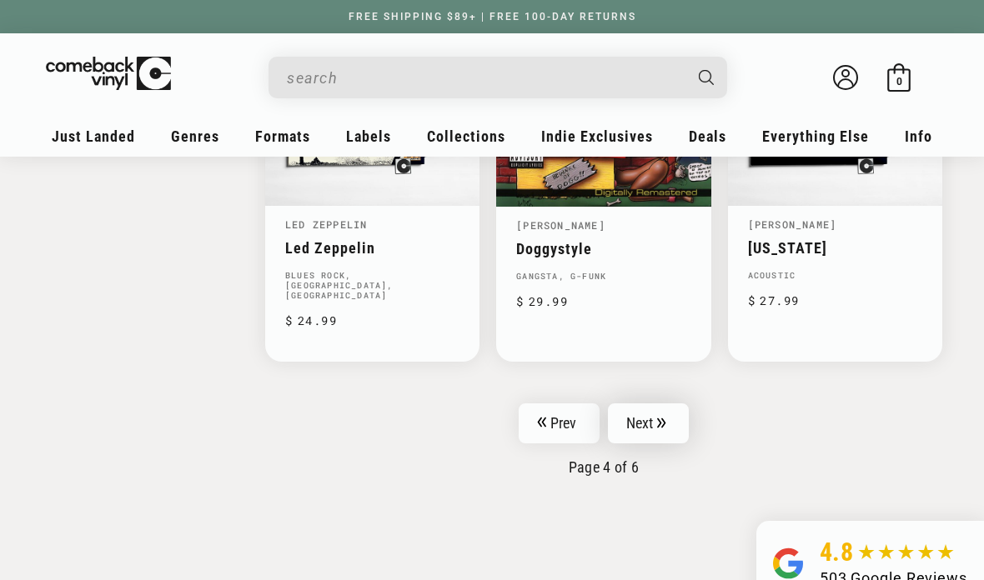
click at [675, 404] on link "Next" at bounding box center [649, 424] width 82 height 40
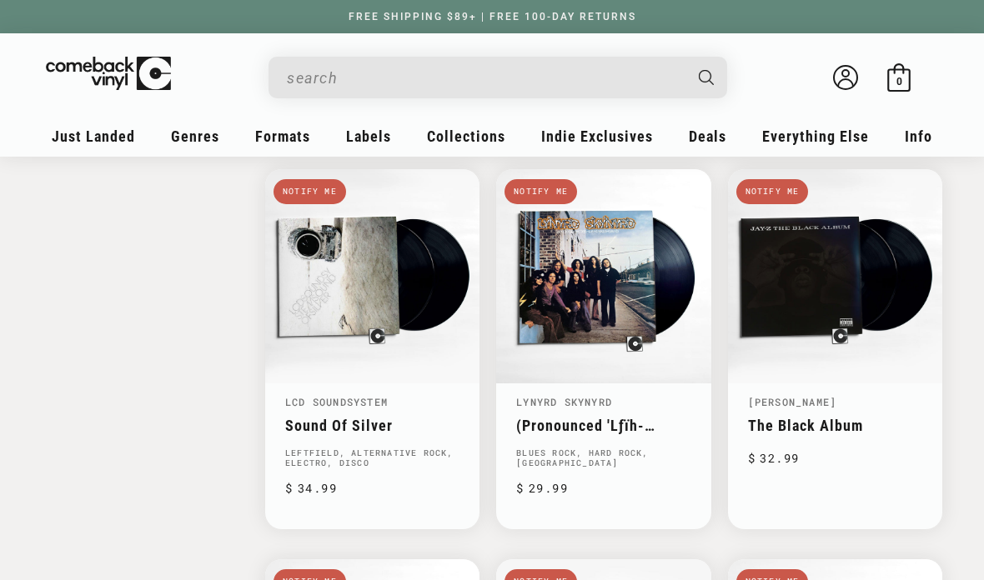
scroll to position [2104, 0]
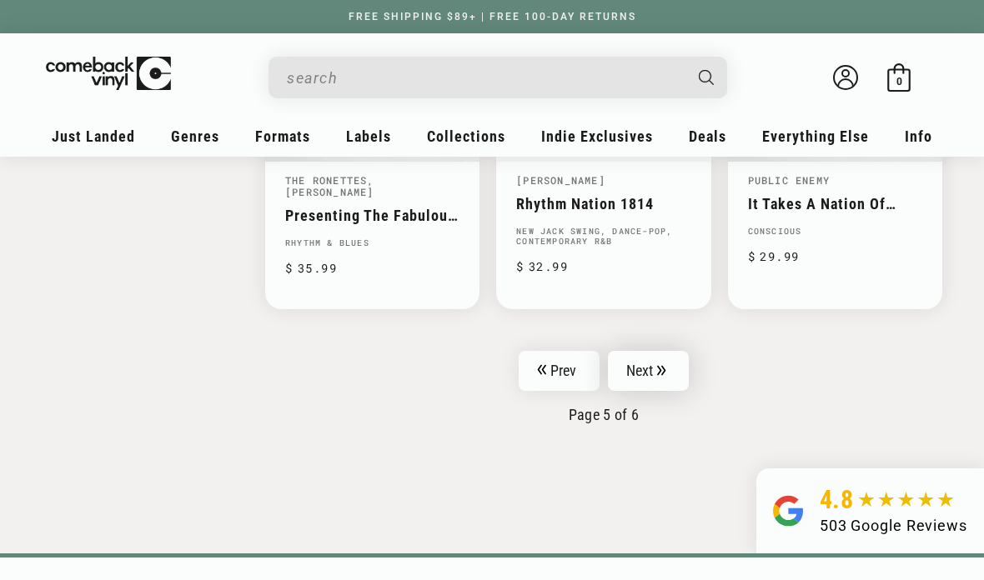
click at [680, 358] on link "Next" at bounding box center [649, 371] width 82 height 40
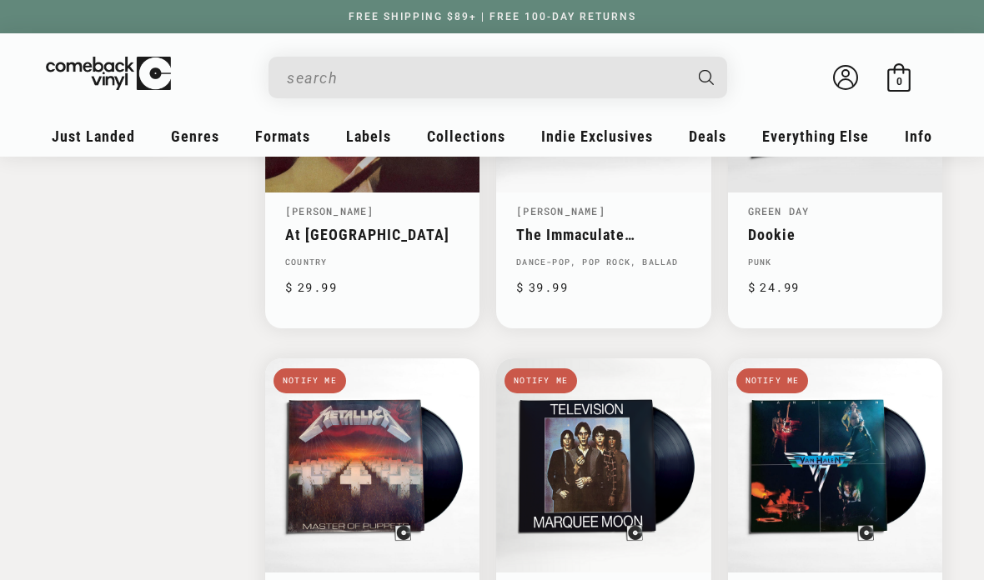
scroll to position [1906, 0]
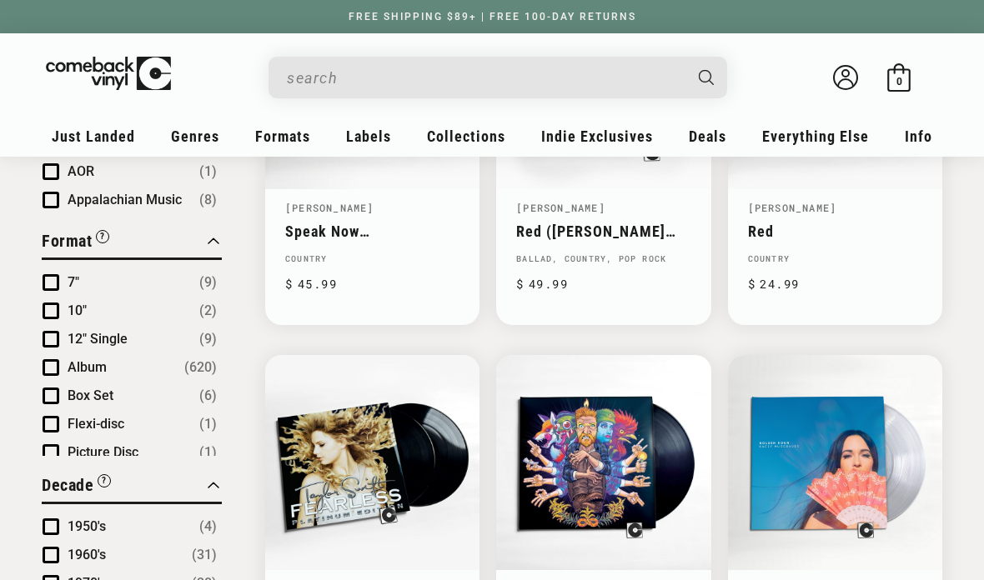
scroll to position [778, 0]
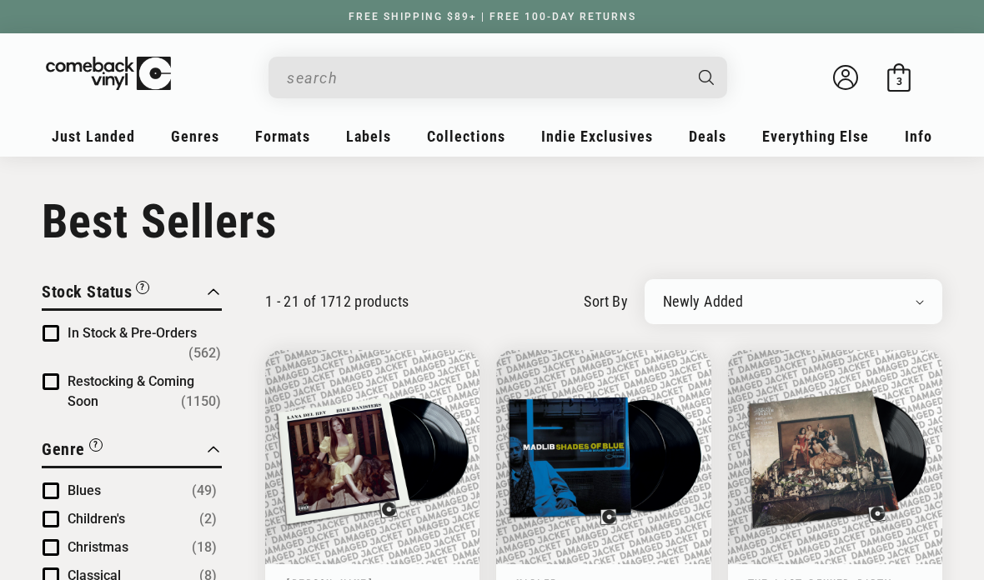
click at [849, 302] on select "Newly Added Popularity Artist (A-Z) Price (High To Low) Price (Low To High) Per…" at bounding box center [793, 302] width 261 height 17
select select "best-selling"
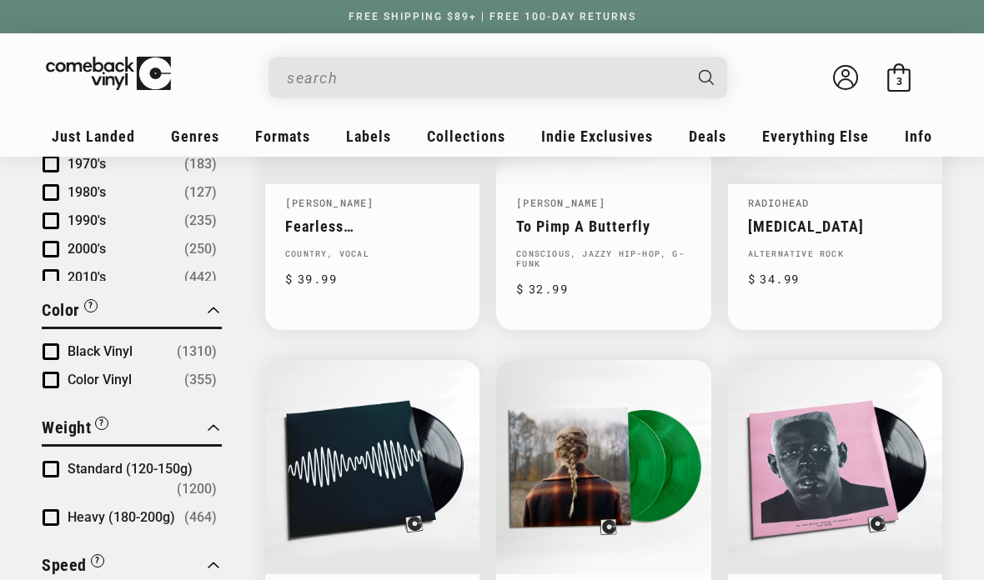
scroll to position [1162, 0]
click at [616, 346] on ul "Midnights Taylor Swift Midnights Synth-pop, Vocal, Indie Pop, Downtempo, Electr…" at bounding box center [603, 536] width 677 height 2695
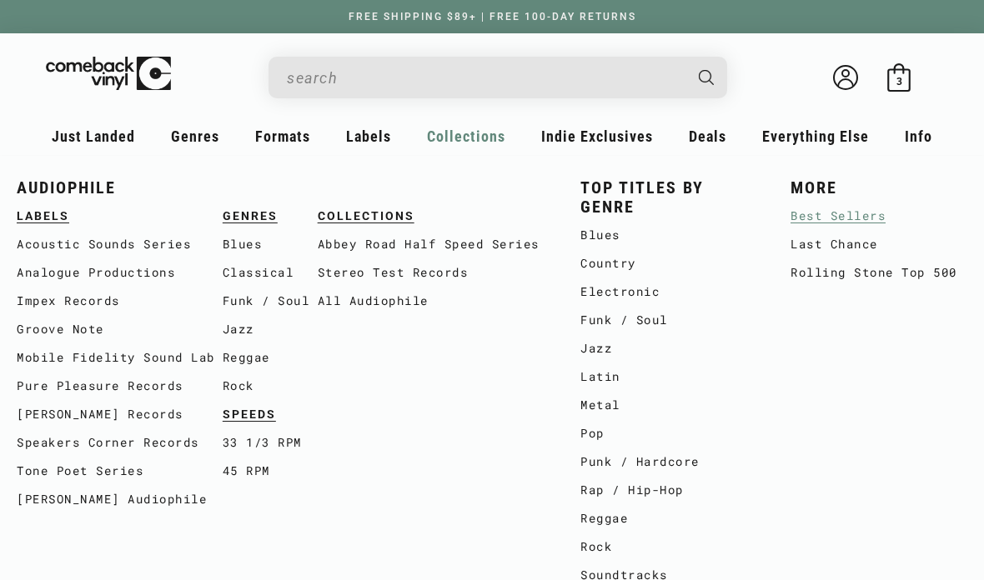
scroll to position [2293, 0]
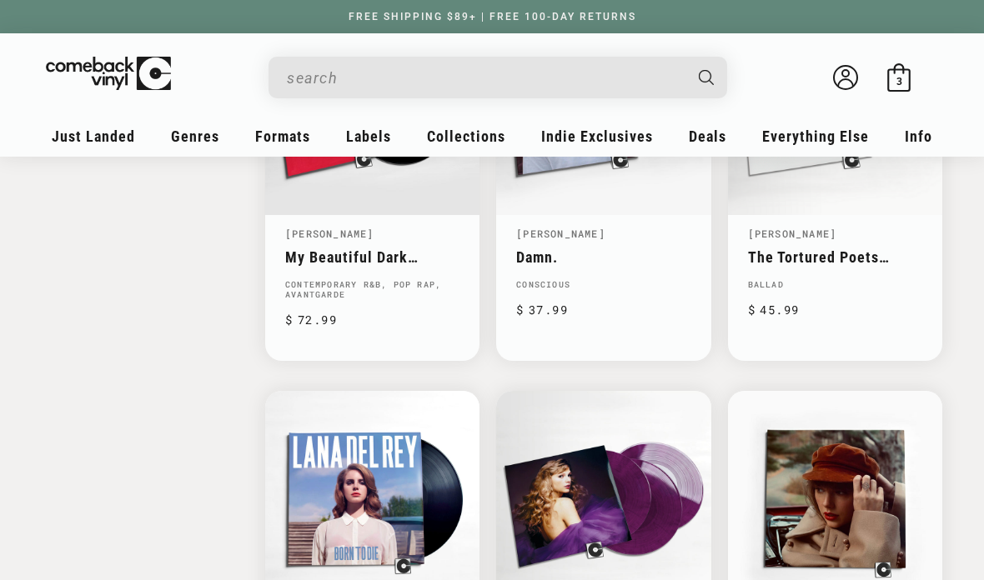
click at [619, 84] on input "When autocomplete results are available use up and down arrows to review and en…" at bounding box center [484, 78] width 395 height 34
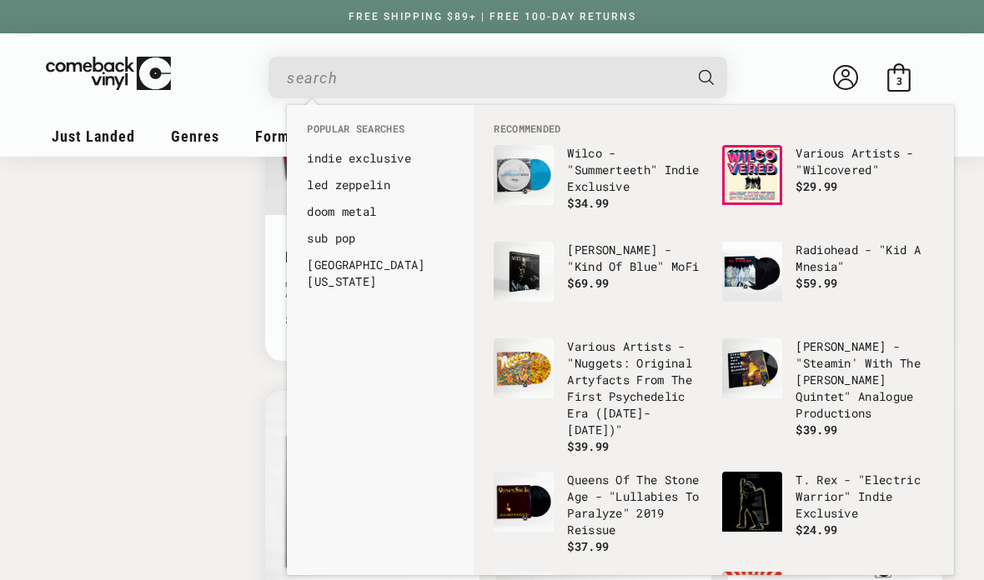
scroll to position [2292, 0]
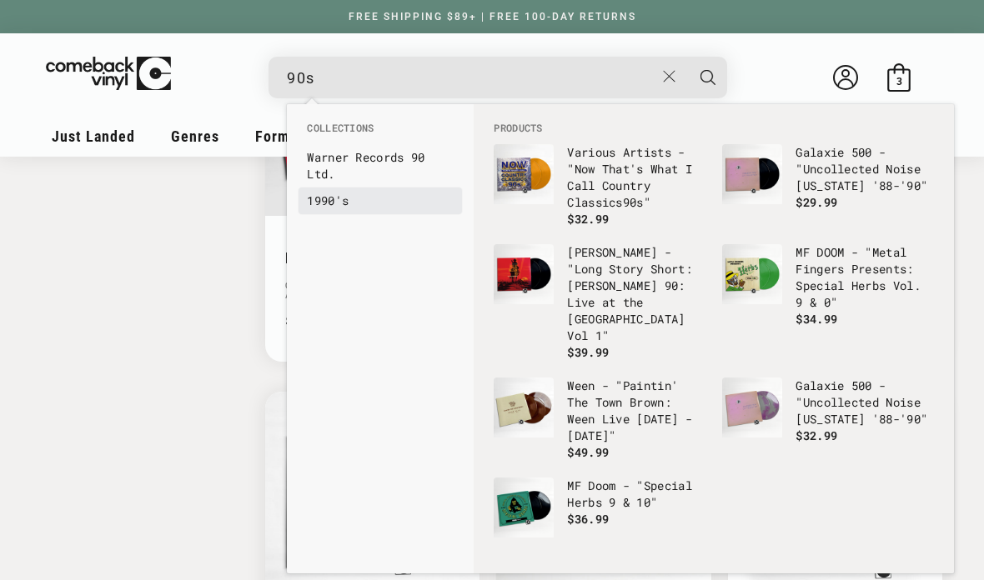
type input "90s"
click at [352, 208] on link "1990's" at bounding box center [380, 201] width 147 height 17
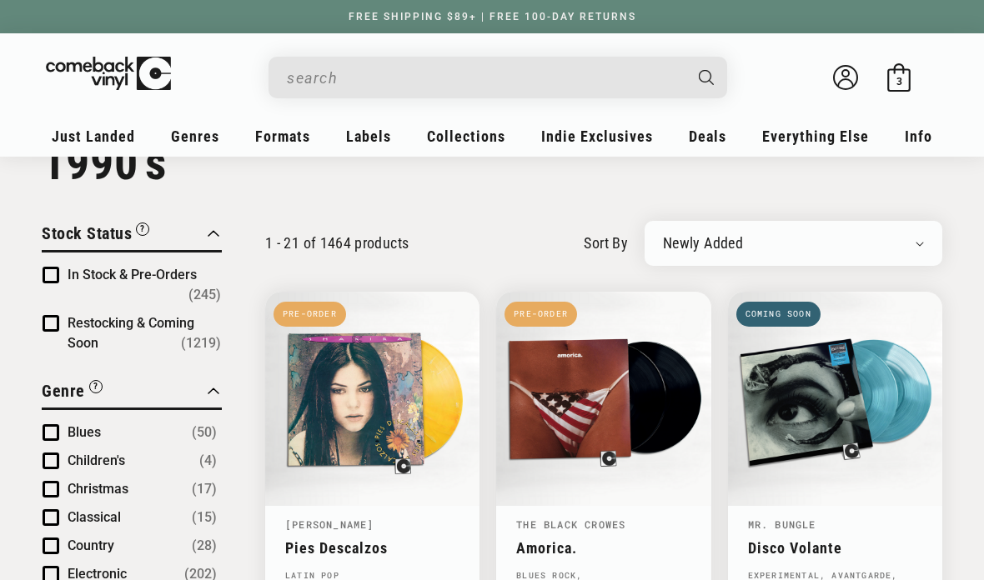
scroll to position [58, 0]
click at [845, 246] on select "Newly Added Popularity Artist (A-Z) Price (High To Low) Price (Low To High) Per…" at bounding box center [793, 243] width 261 height 17
select select "best-selling"
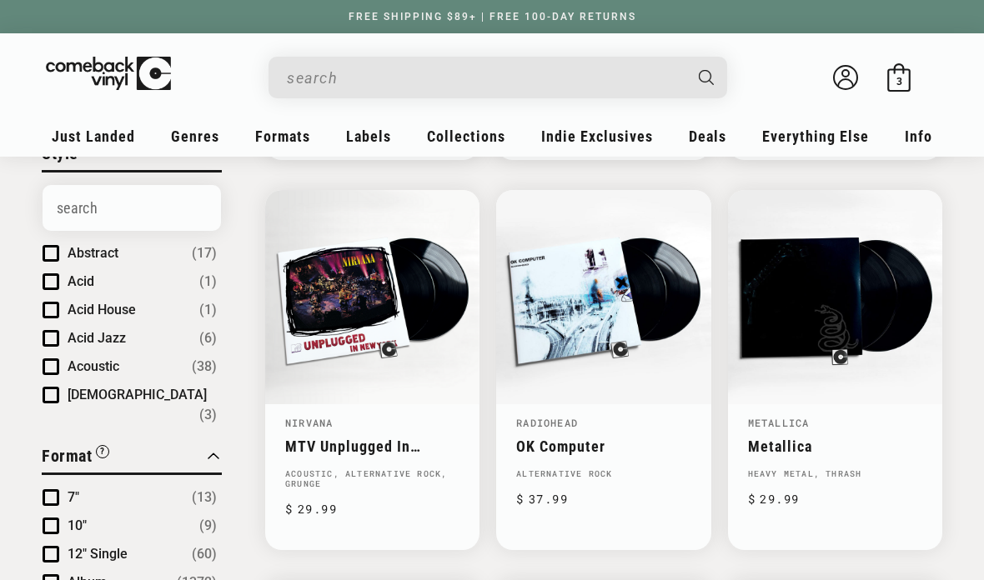
scroll to position [543, 0]
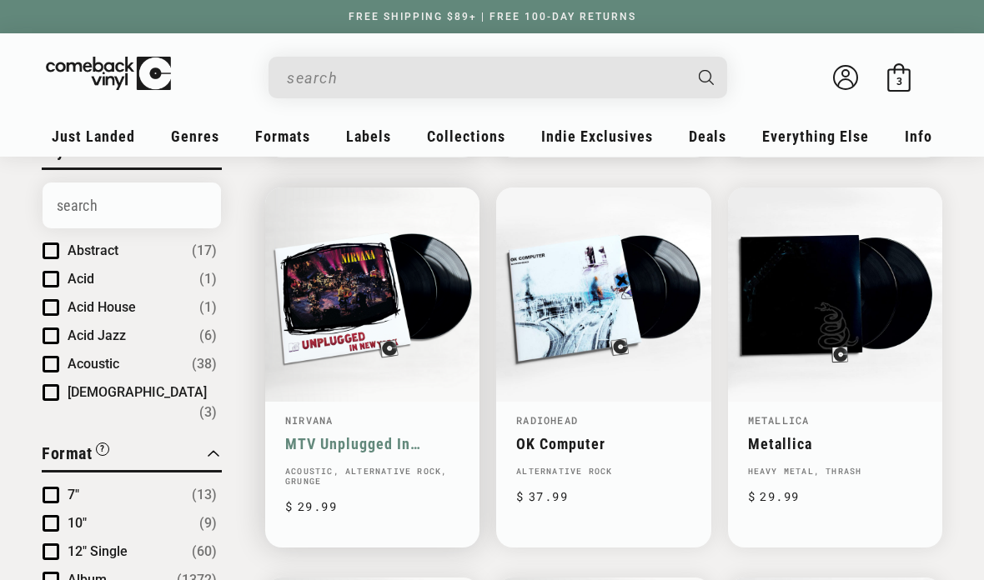
click at [405, 435] on link "MTV Unplugged In [US_STATE]" at bounding box center [372, 444] width 174 height 18
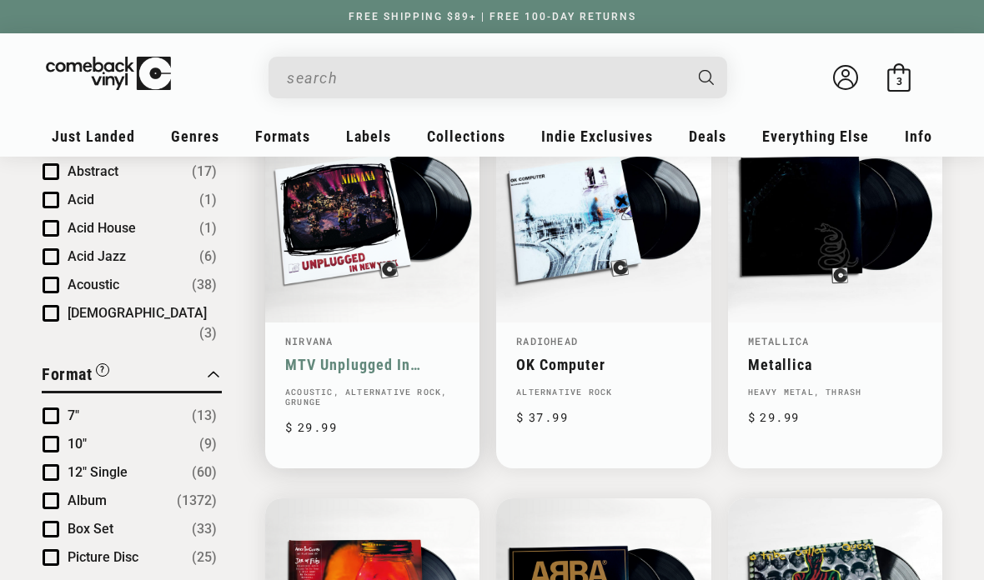
scroll to position [624, 0]
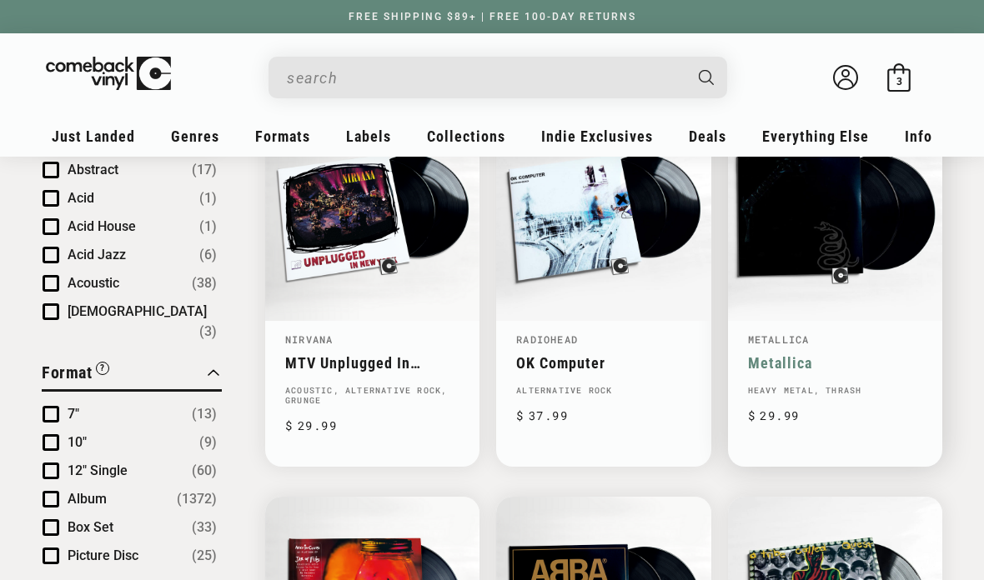
click at [853, 354] on link "Metallica" at bounding box center [835, 363] width 174 height 18
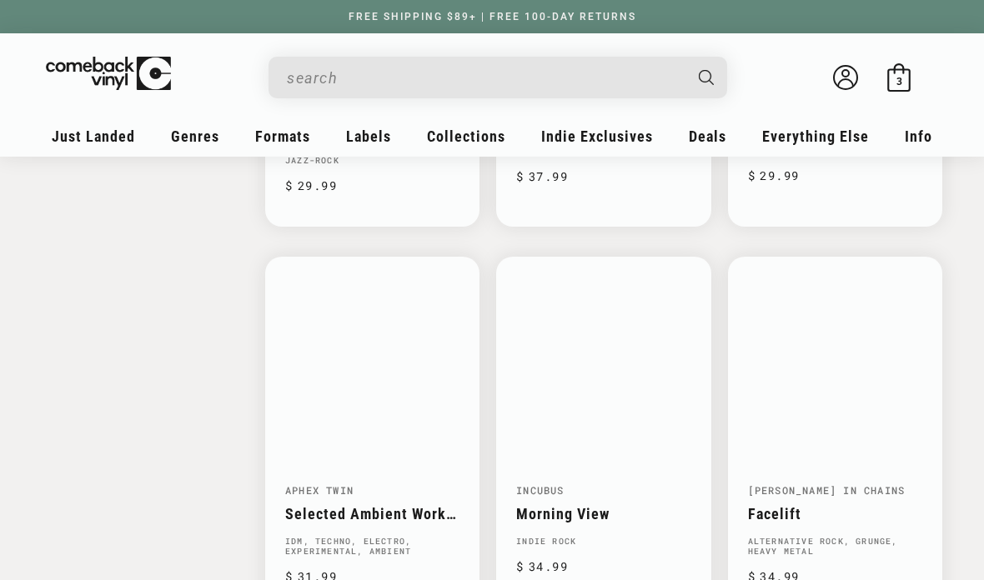
scroll to position [2407, 0]
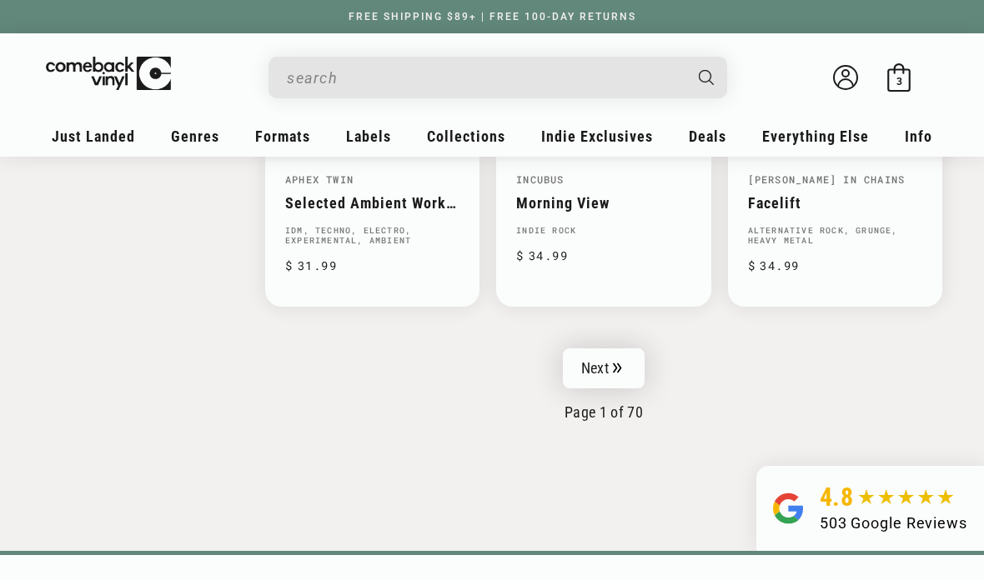
click at [631, 357] on link "Next" at bounding box center [604, 369] width 82 height 40
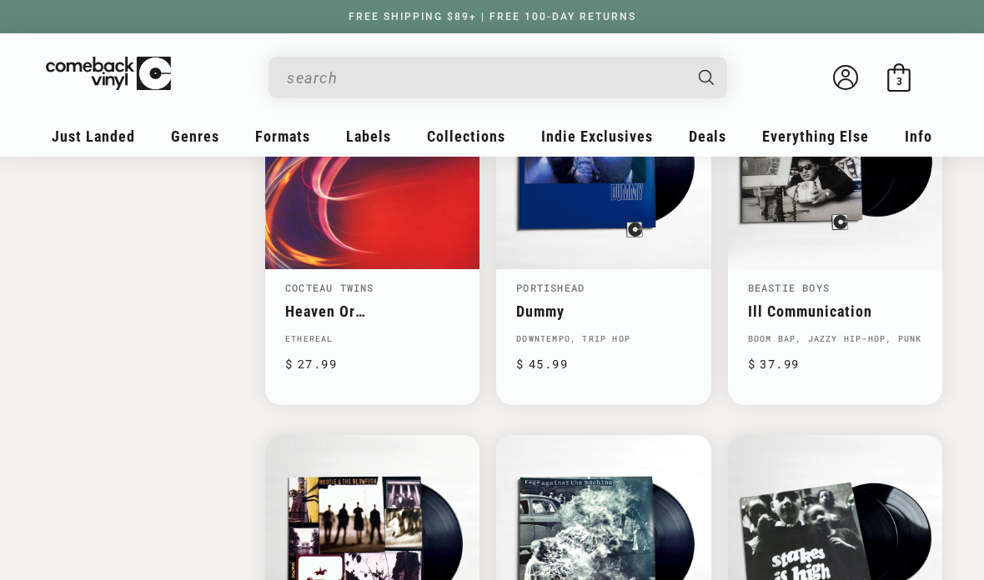
scroll to position [2213, 0]
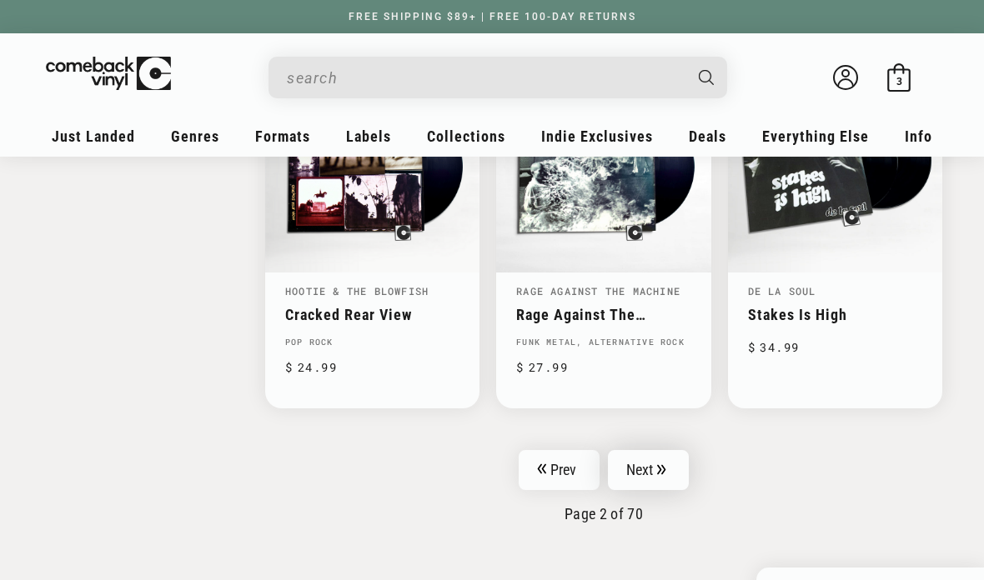
click at [665, 464] on icon "Pagination" at bounding box center [661, 469] width 9 height 11
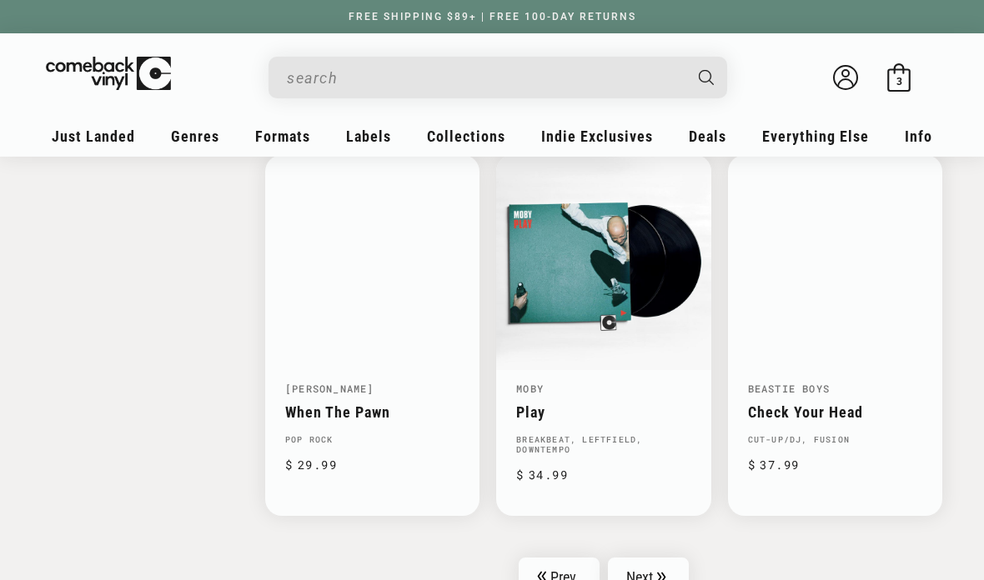
scroll to position [2531, 0]
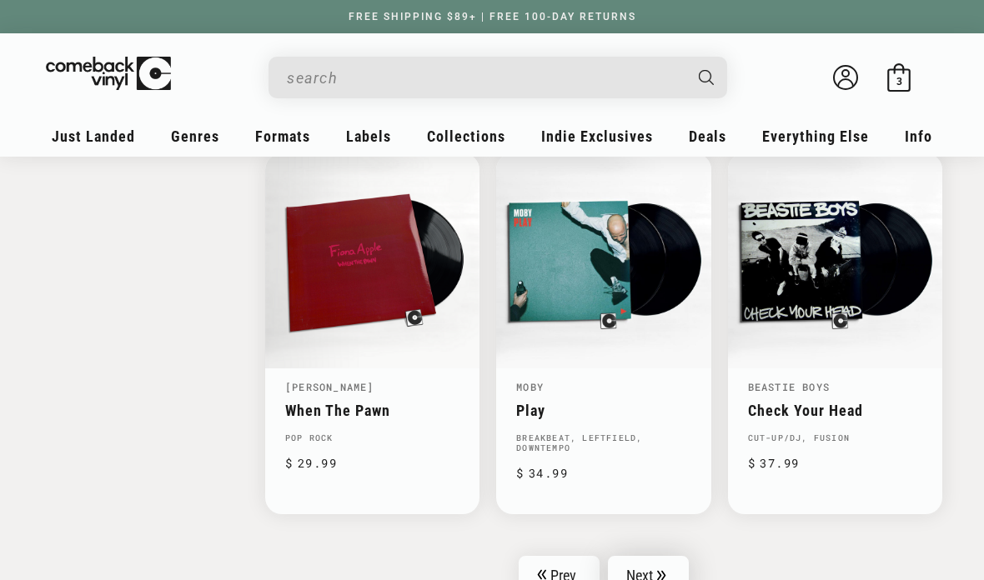
click at [668, 556] on link "Next" at bounding box center [649, 576] width 82 height 40
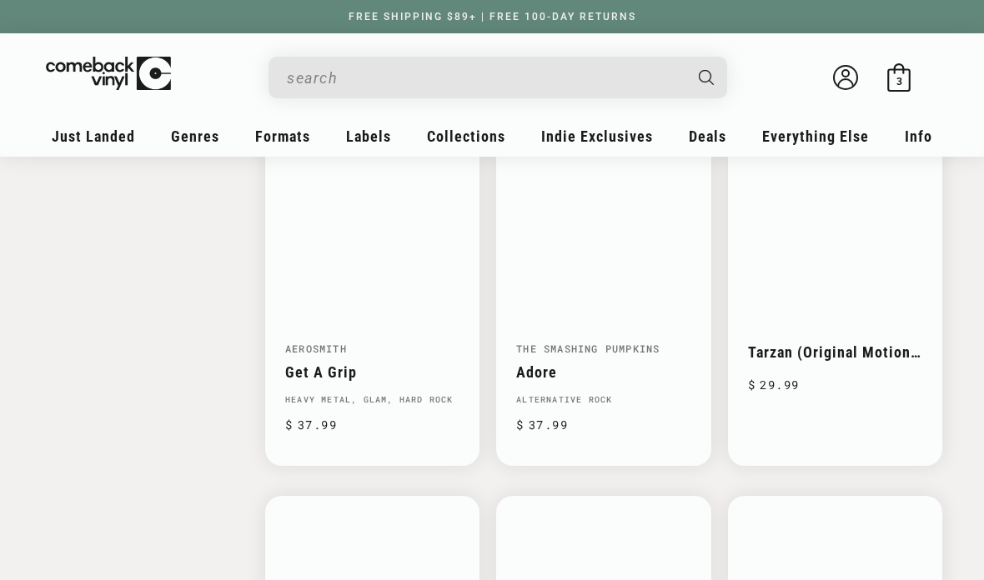
scroll to position [2207, 0]
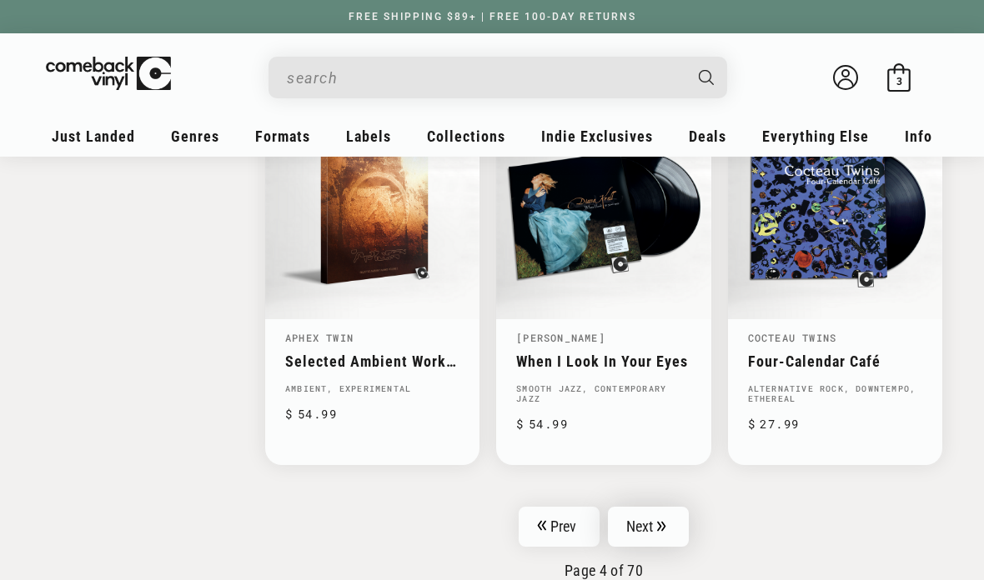
click at [660, 521] on icon "Pagination" at bounding box center [661, 526] width 9 height 11
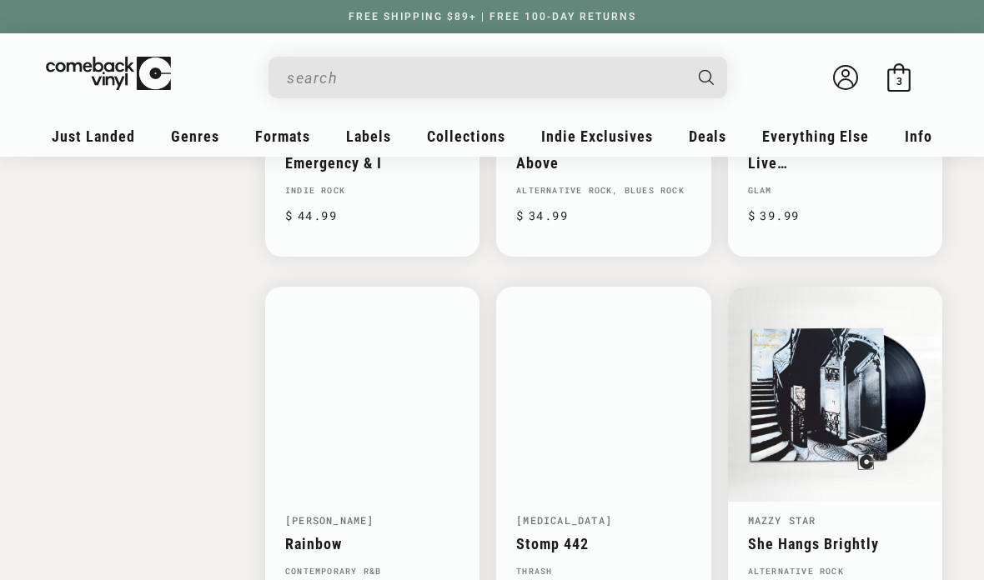
scroll to position [2399, 0]
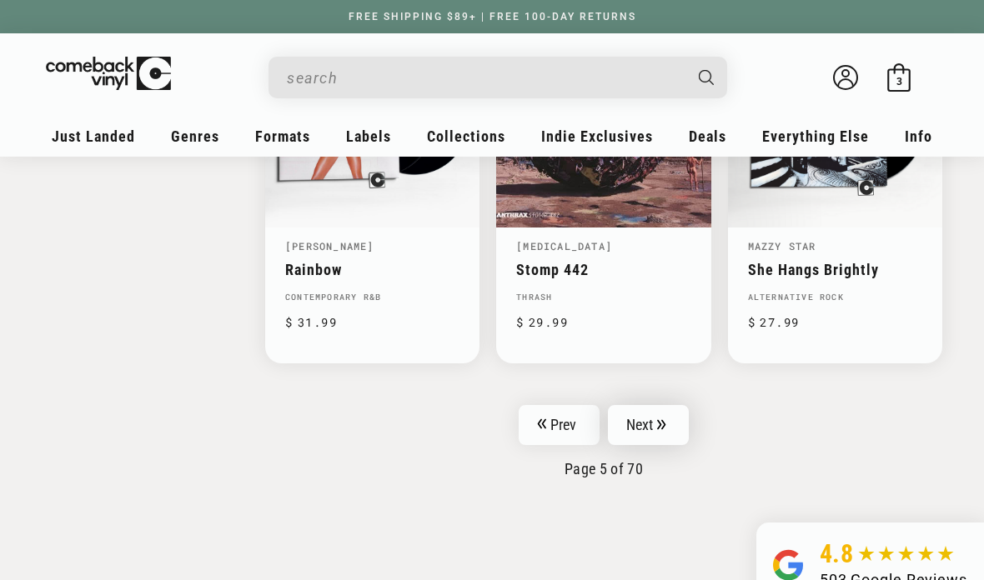
click at [668, 414] on link "Next" at bounding box center [649, 425] width 82 height 40
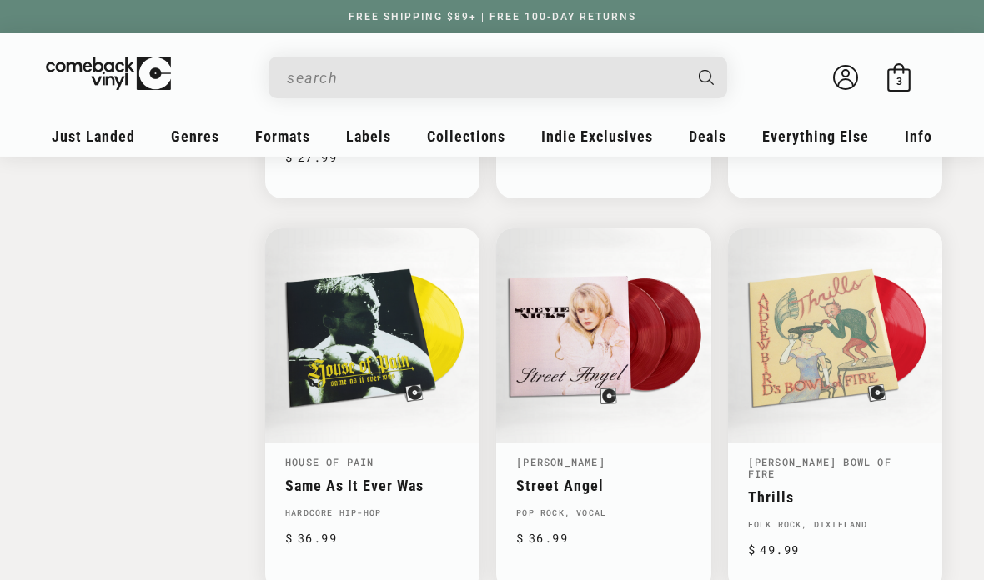
scroll to position [2444, 0]
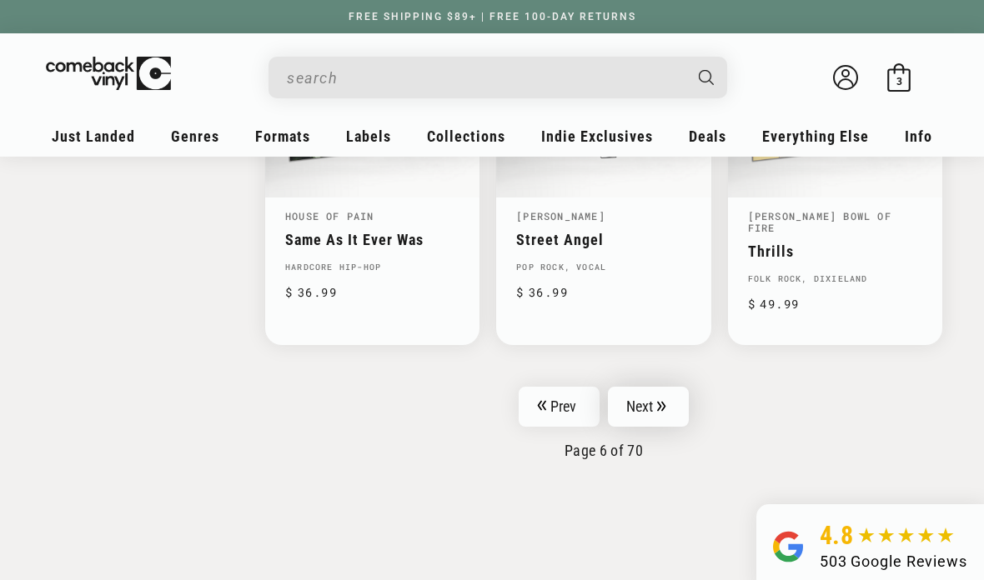
click at [662, 399] on link "Next" at bounding box center [649, 407] width 82 height 40
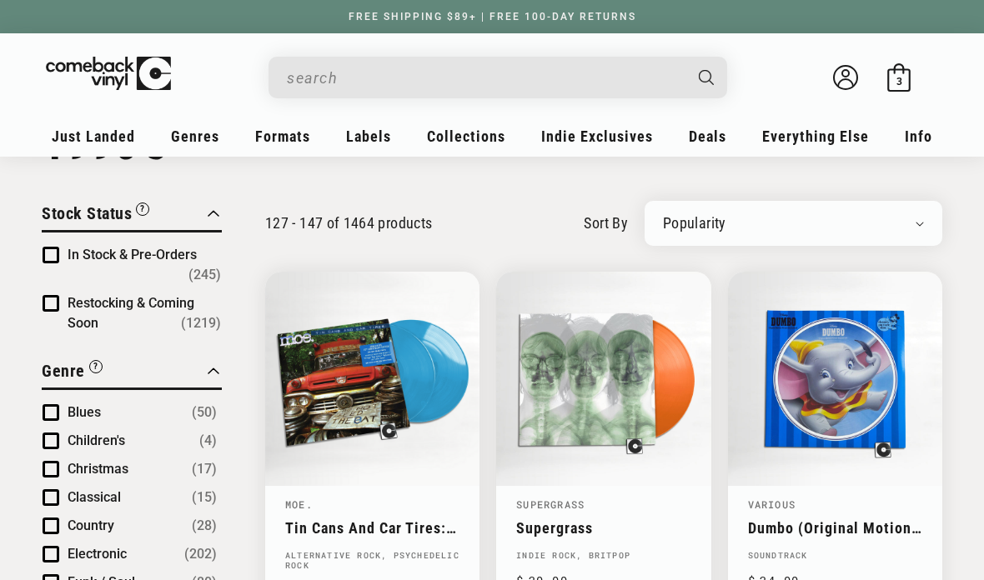
scroll to position [88, 0]
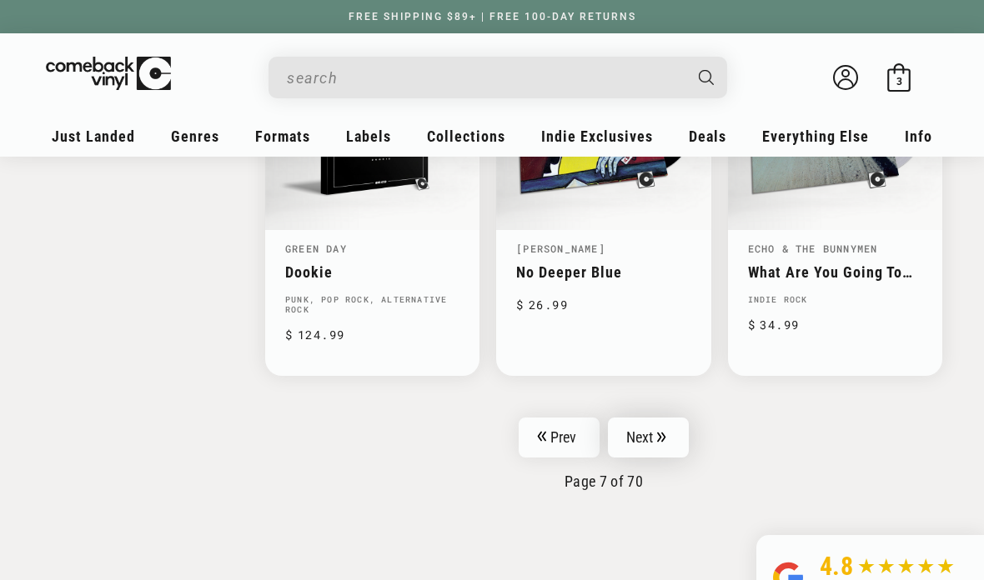
click at [656, 418] on link "Next" at bounding box center [649, 438] width 82 height 40
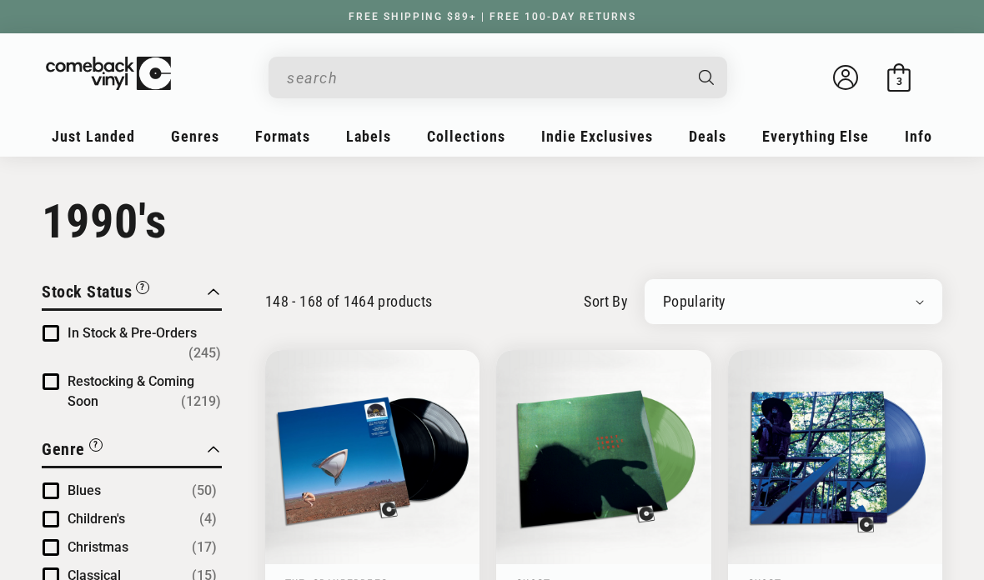
scroll to position [42, 0]
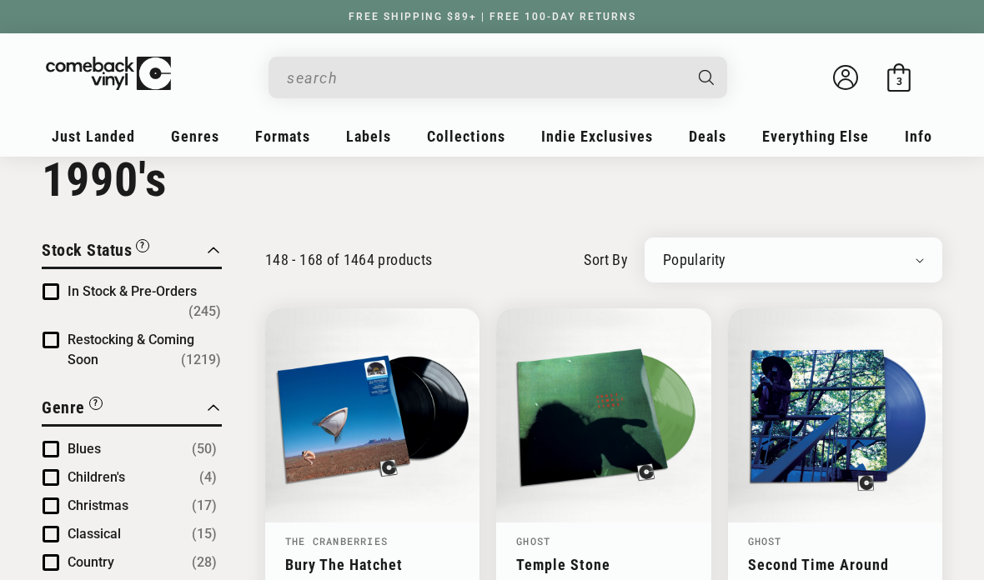
click at [142, 296] on span "In Stock & Pre-Orders" at bounding box center [132, 292] width 129 height 16
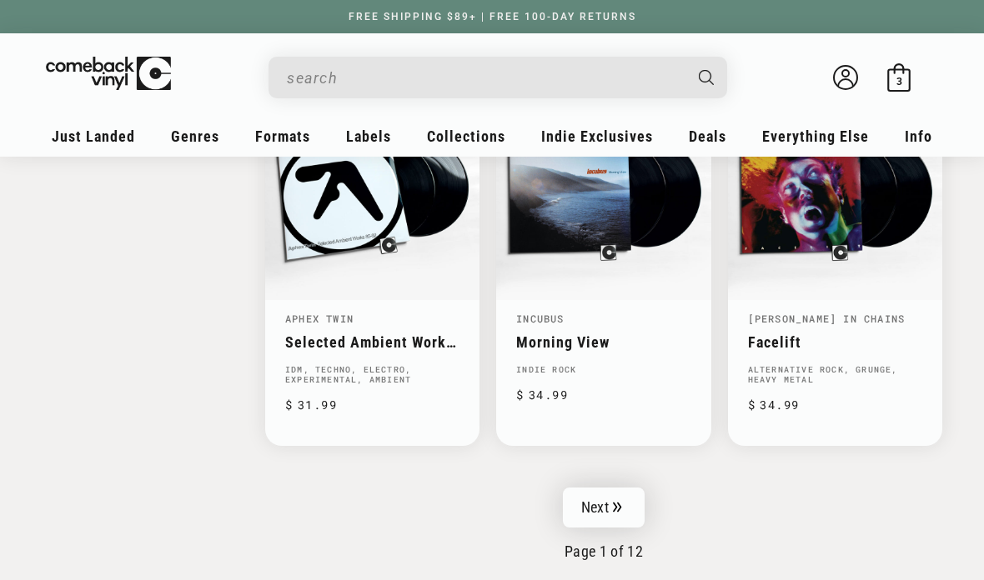
click at [617, 502] on icon "Pagination" at bounding box center [617, 507] width 8 height 10
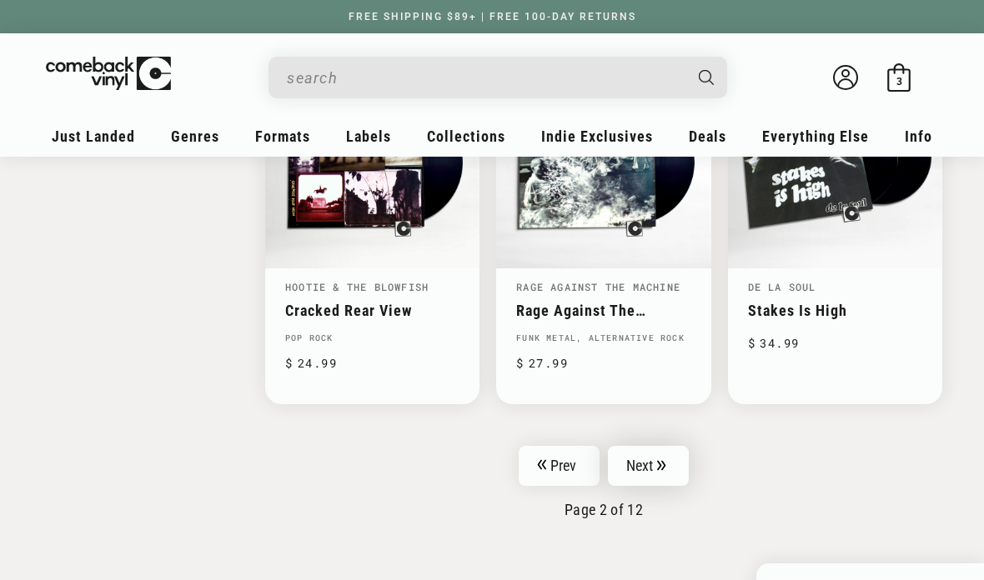
click at [653, 450] on link "Next" at bounding box center [649, 466] width 82 height 40
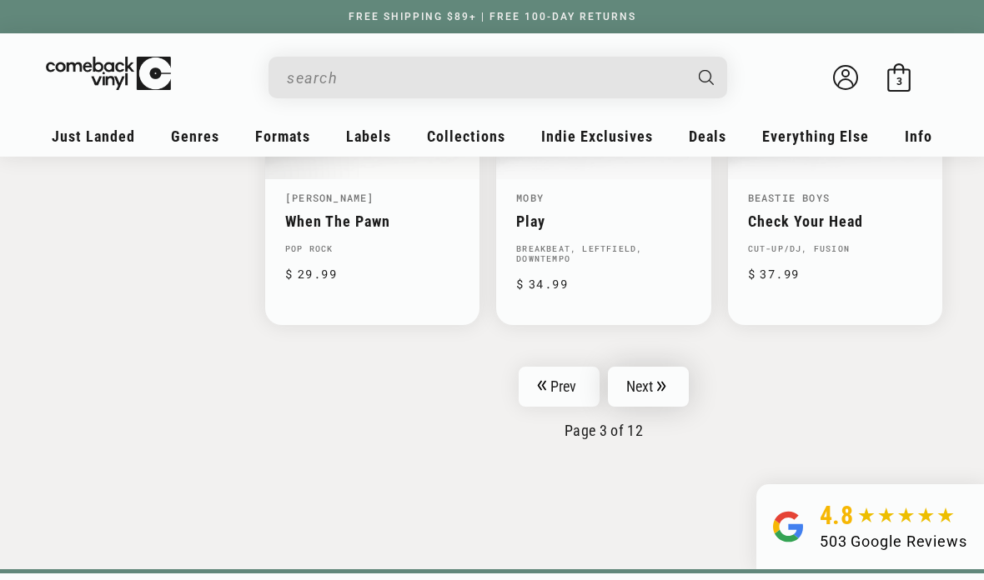
click at [658, 381] on icon "Pagination" at bounding box center [661, 386] width 9 height 11
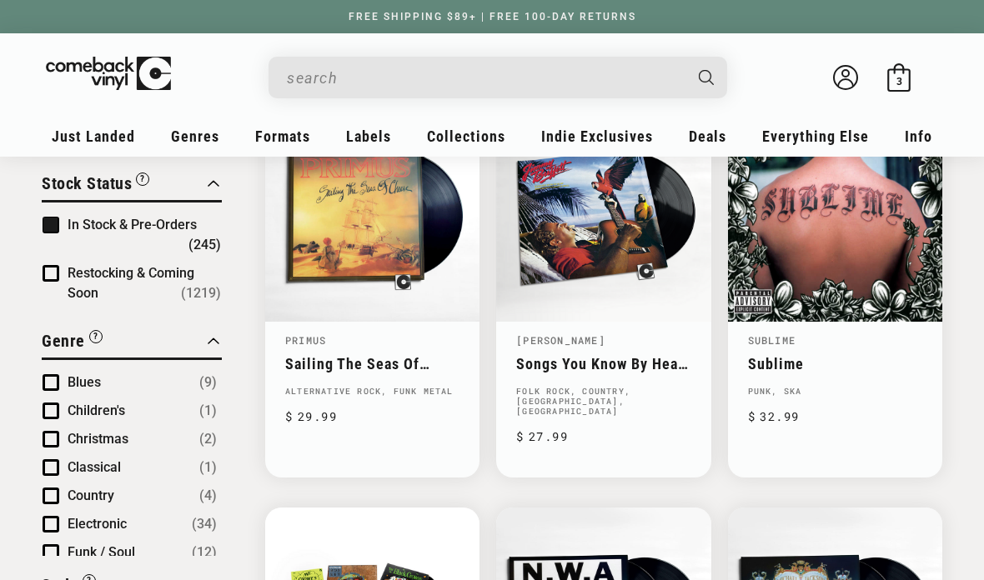
scroll to position [243, 0]
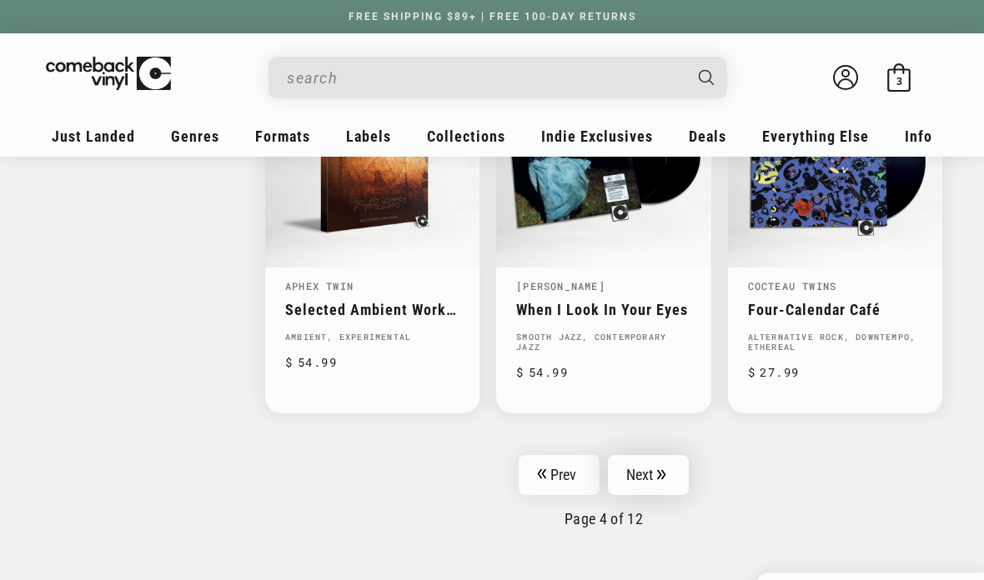
click at [653, 455] on link "Next" at bounding box center [649, 475] width 82 height 40
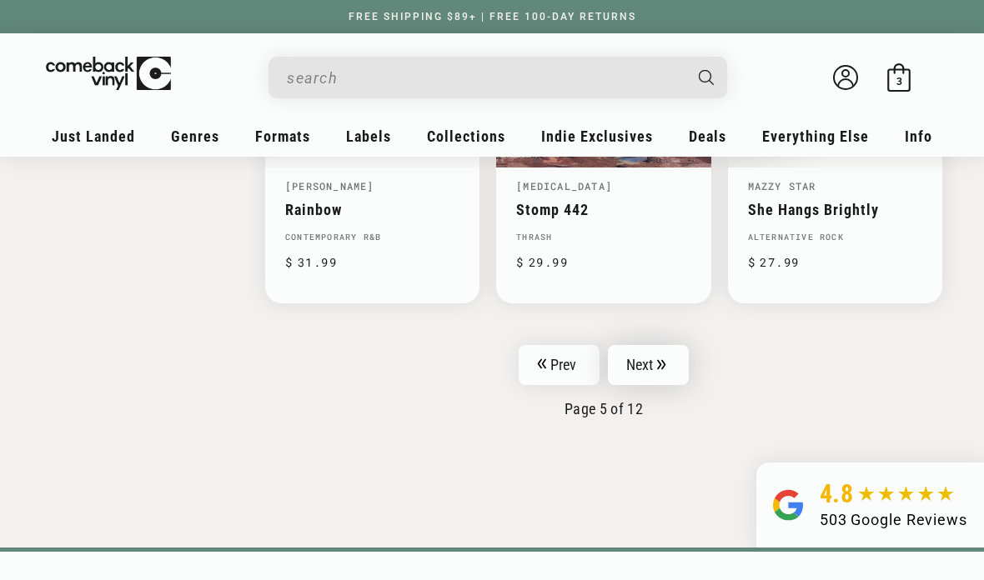
click at [649, 345] on link "Next" at bounding box center [649, 365] width 82 height 40
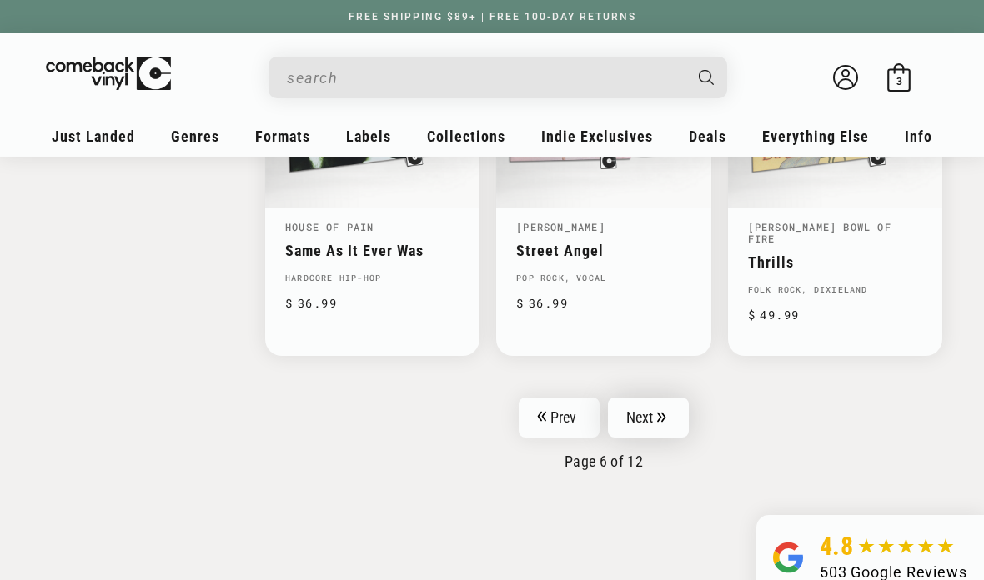
click at [663, 412] on icon "Pagination" at bounding box center [661, 417] width 9 height 11
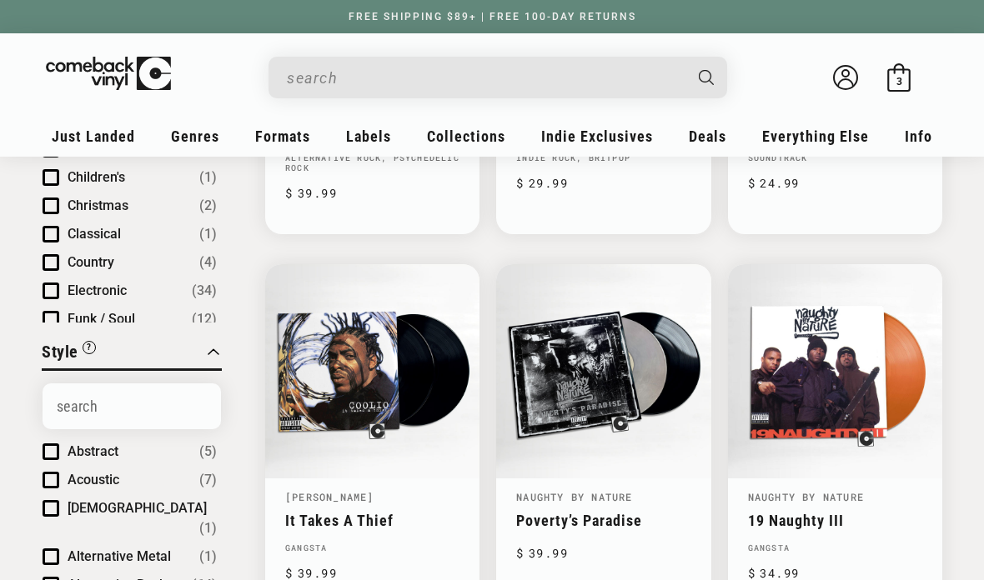
scroll to position [478, 0]
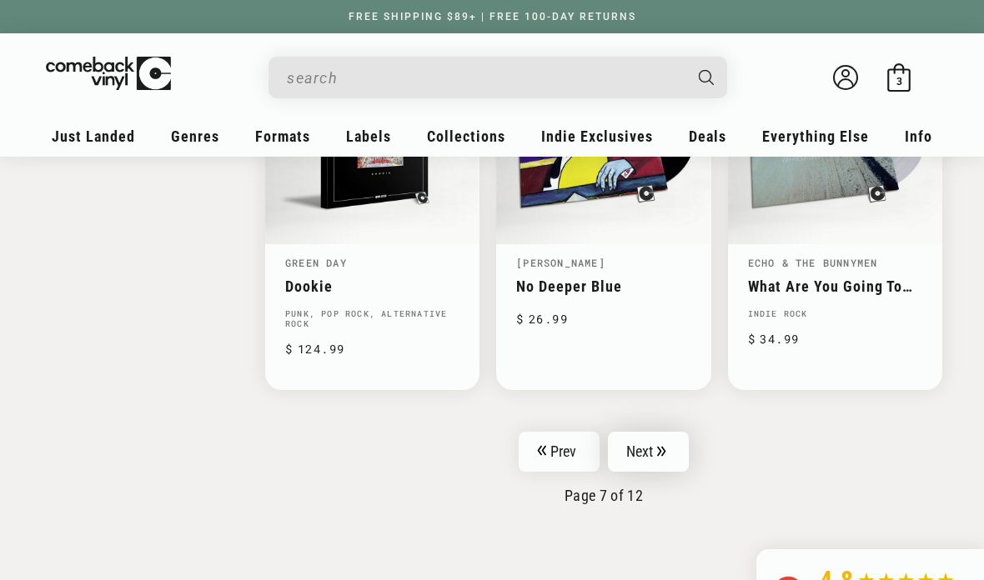
click at [659, 432] on link "Next" at bounding box center [649, 452] width 82 height 40
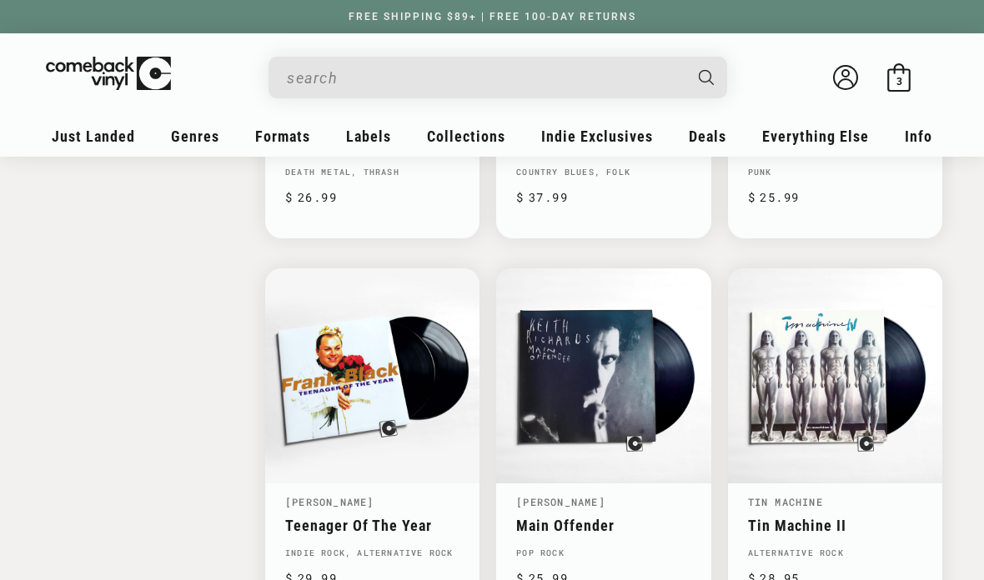
scroll to position [2396, 0]
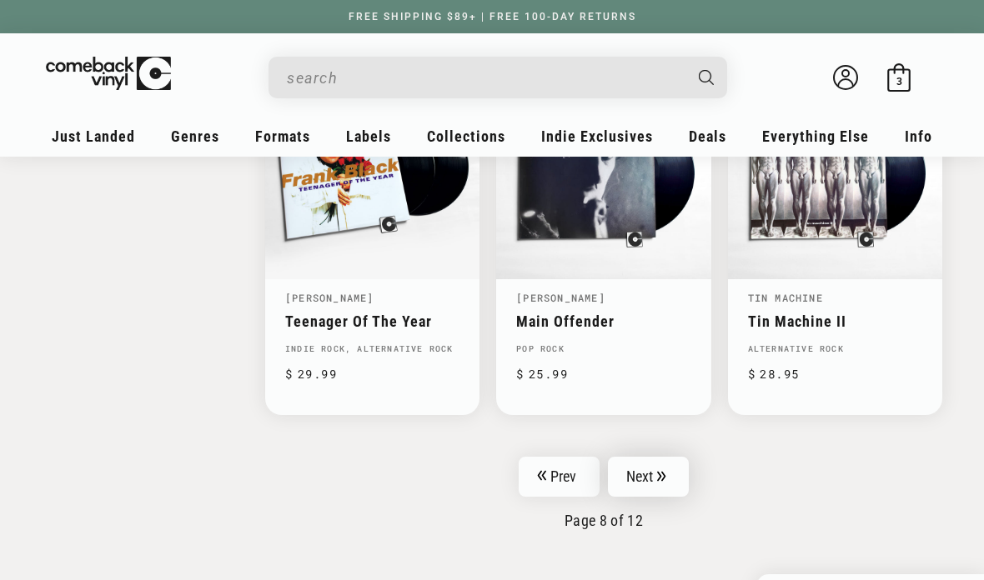
click at [640, 457] on link "Next" at bounding box center [649, 477] width 82 height 40
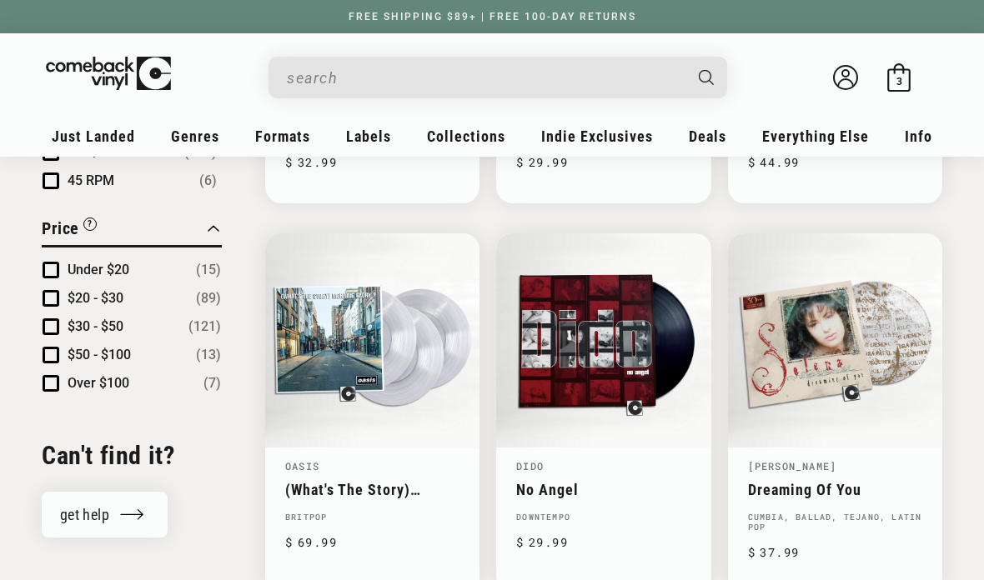
scroll to position [1680, 0]
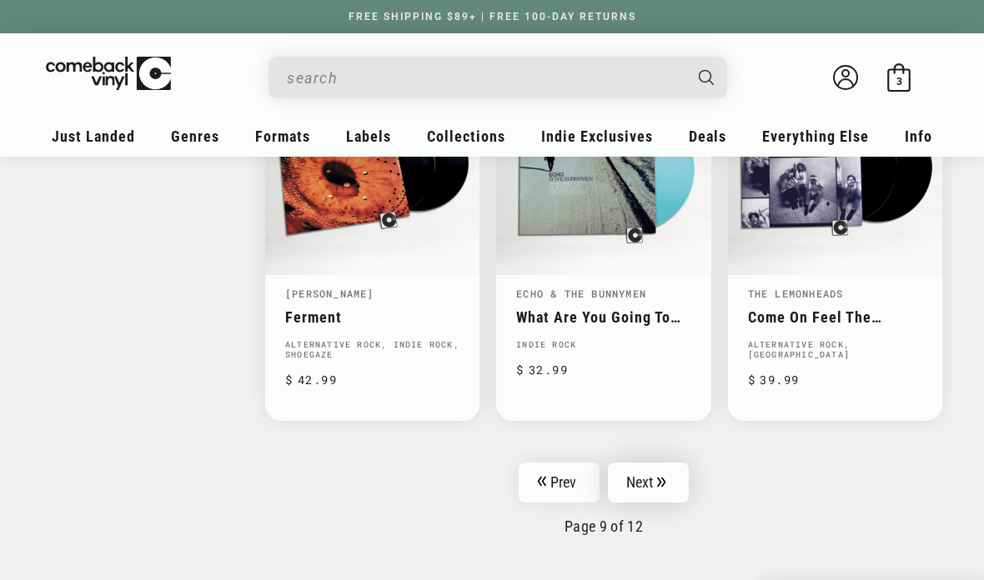
click at [657, 477] on icon "Pagination" at bounding box center [661, 482] width 9 height 11
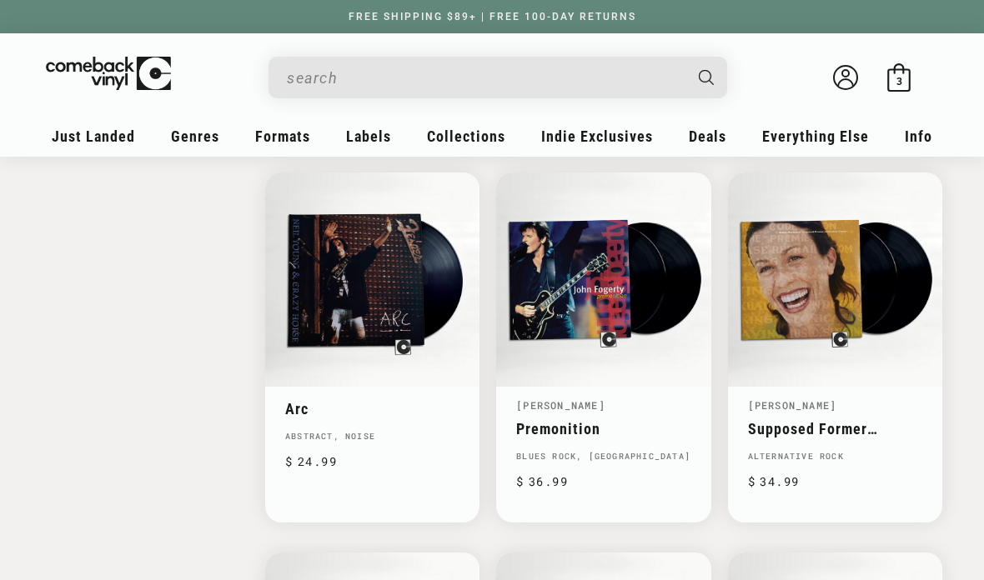
scroll to position [2120, 0]
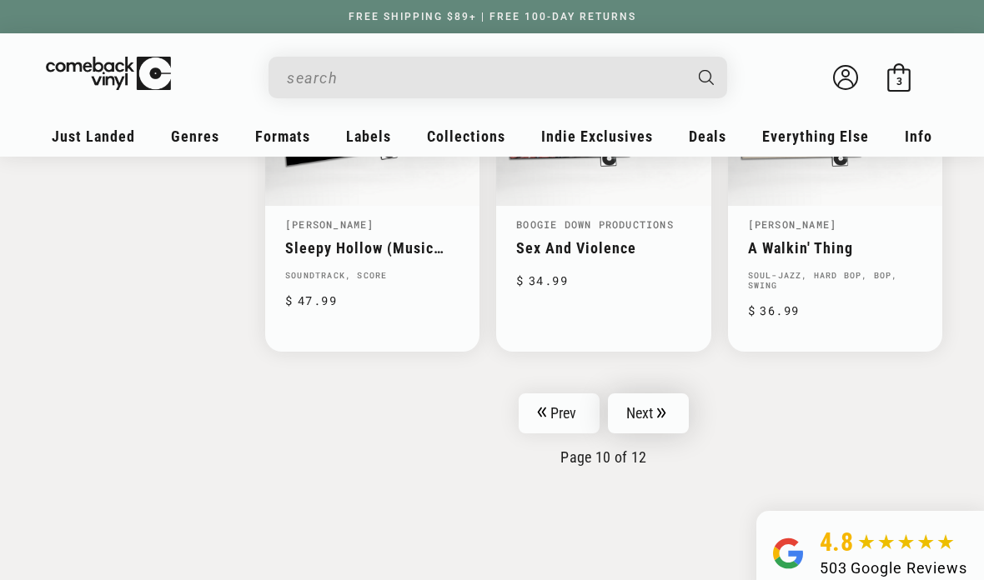
click at [665, 408] on icon "Pagination" at bounding box center [661, 413] width 9 height 11
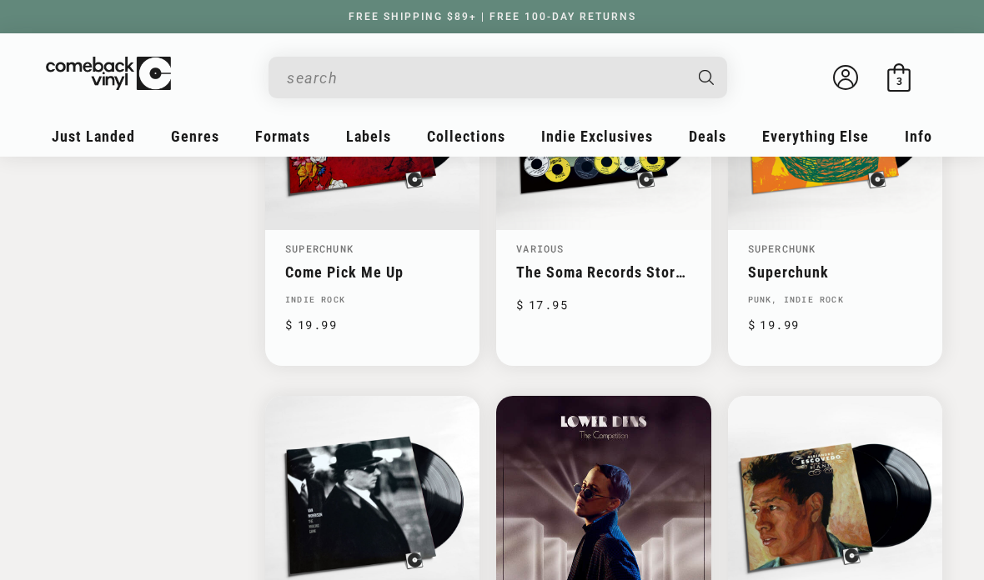
scroll to position [2347, 0]
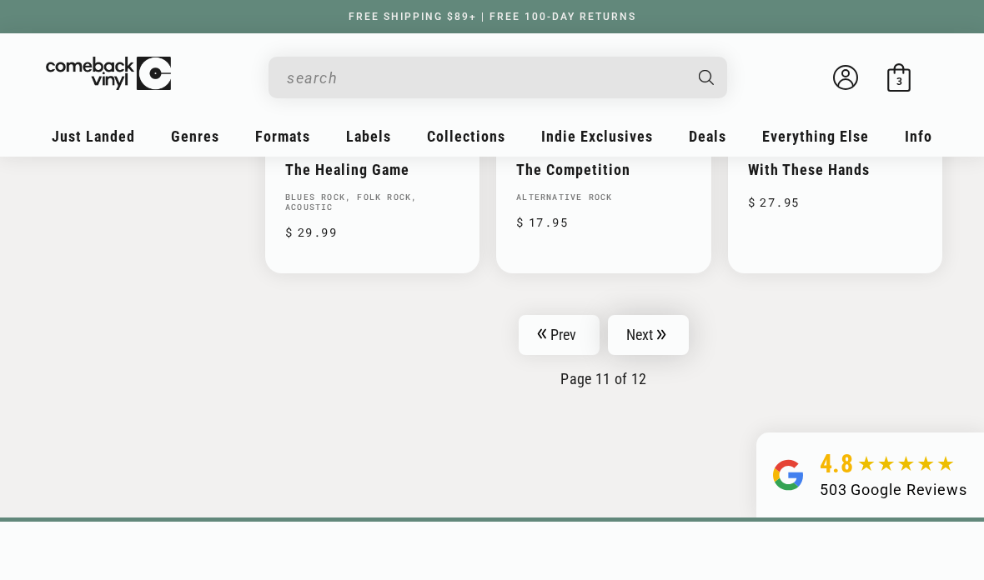
click at [648, 319] on link "Next" at bounding box center [649, 335] width 82 height 40
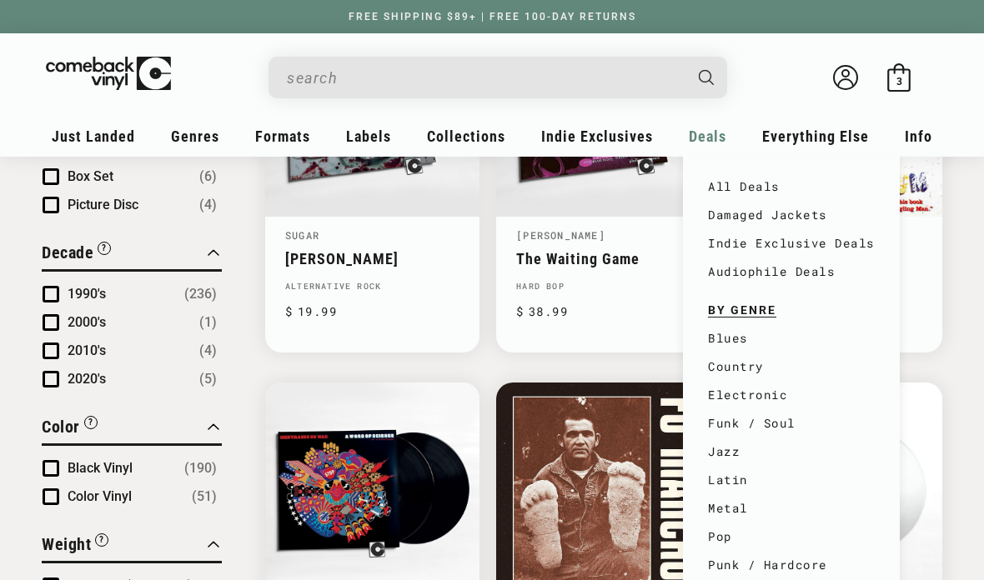
scroll to position [1109, 0]
click at [762, 218] on link "Damaged Jackets" at bounding box center [791, 215] width 167 height 28
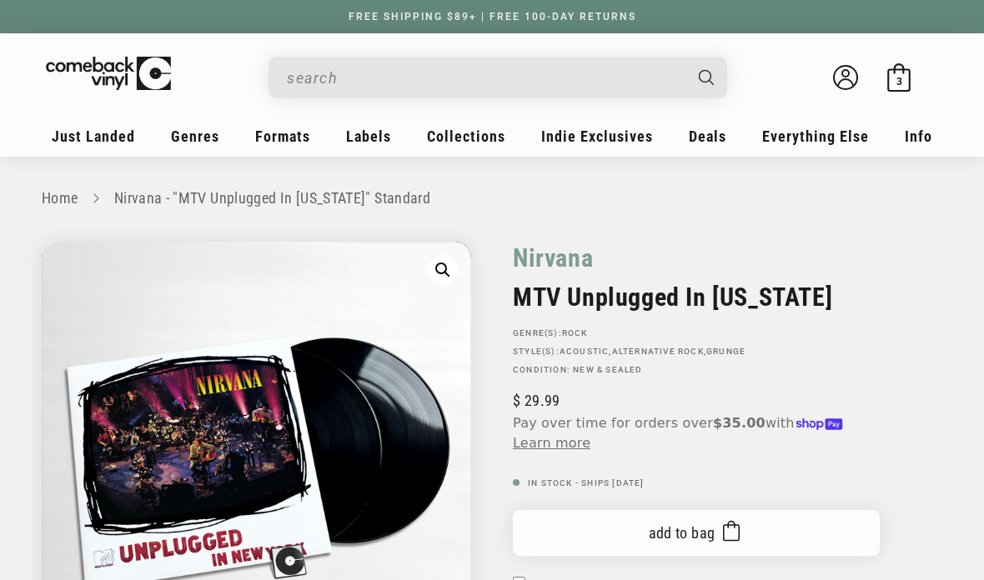
click at [665, 533] on span "Add to bag" at bounding box center [682, 534] width 67 height 18
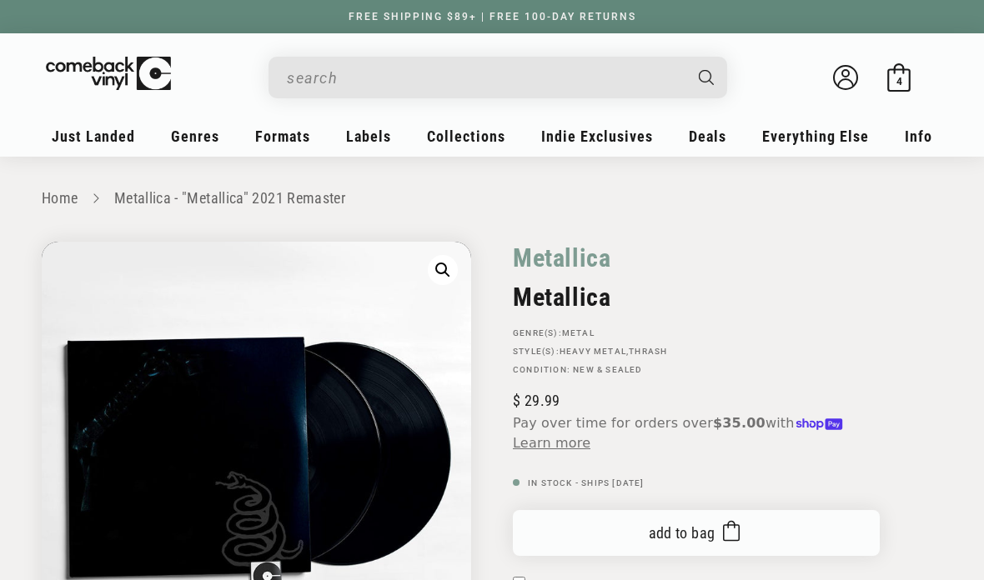
click at [693, 535] on span "Add to bag" at bounding box center [682, 534] width 67 height 18
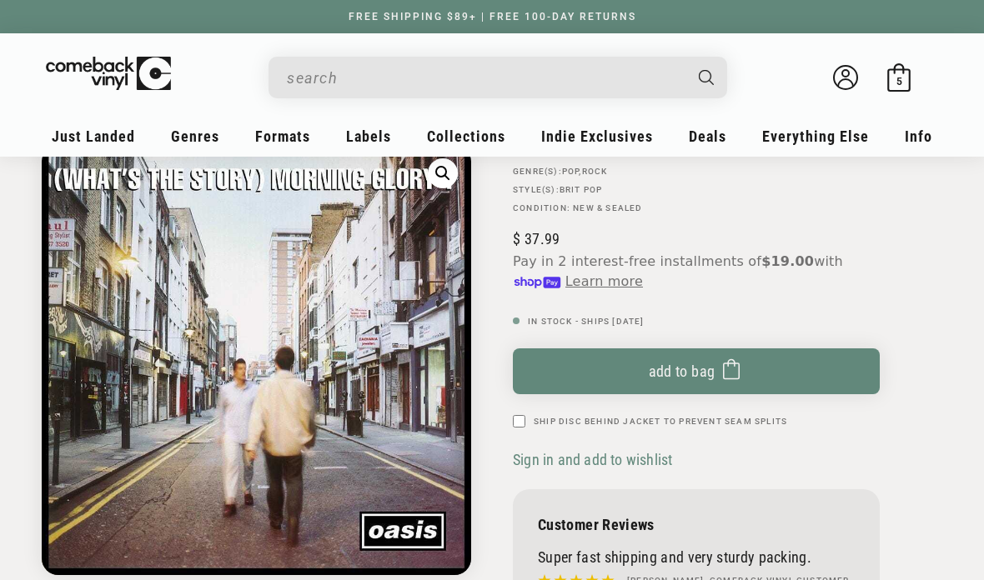
scroll to position [161, 0]
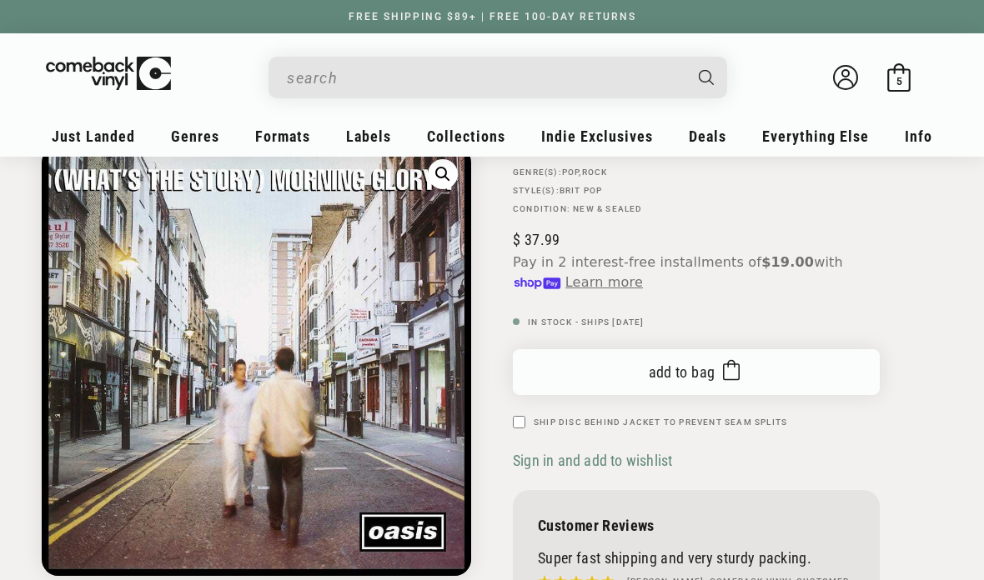
click at [710, 372] on span "Add to bag" at bounding box center [682, 373] width 67 height 18
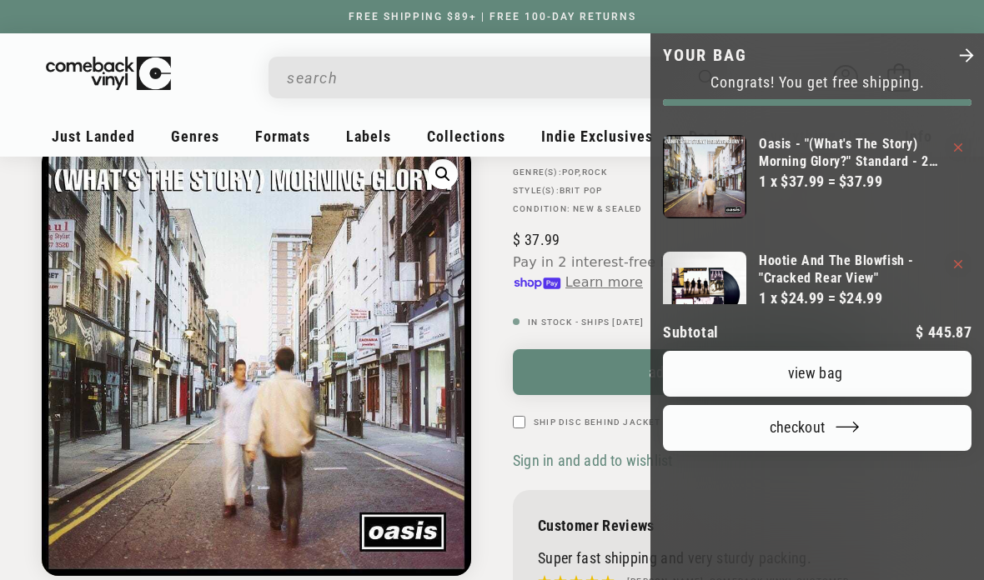
click at [574, 118] on div at bounding box center [492, 290] width 984 height 580
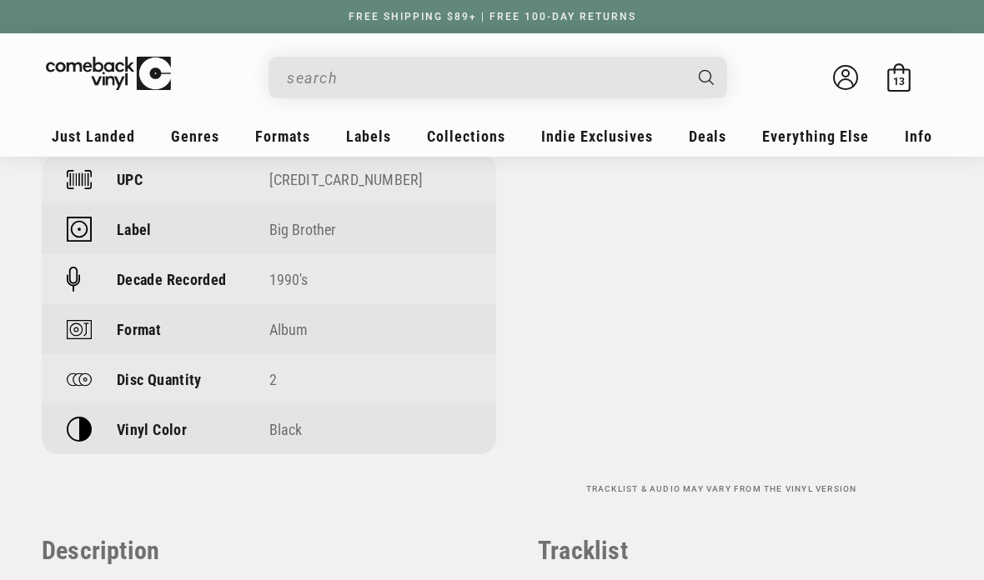
scroll to position [1503, 0]
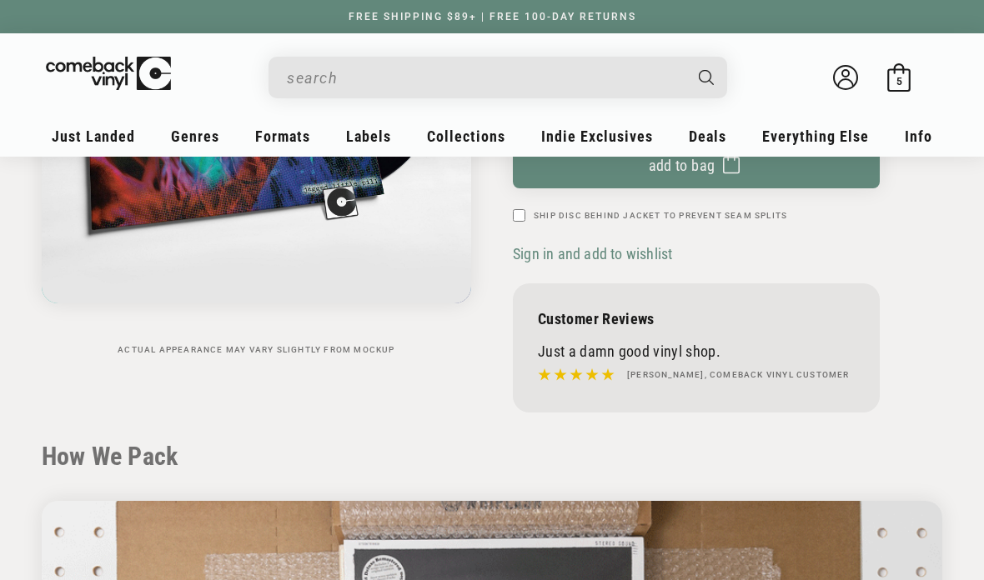
scroll to position [276, 0]
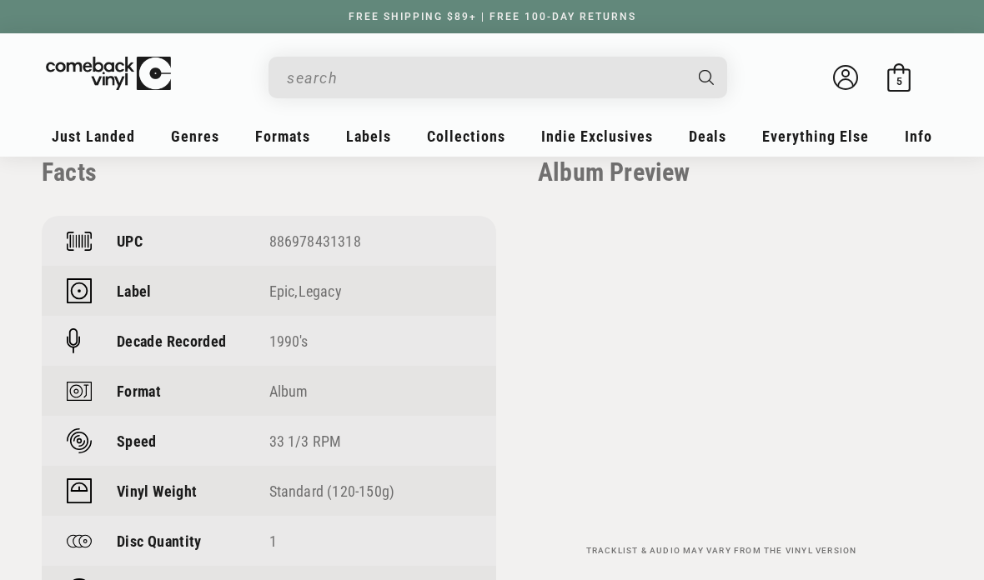
scroll to position [1471, 0]
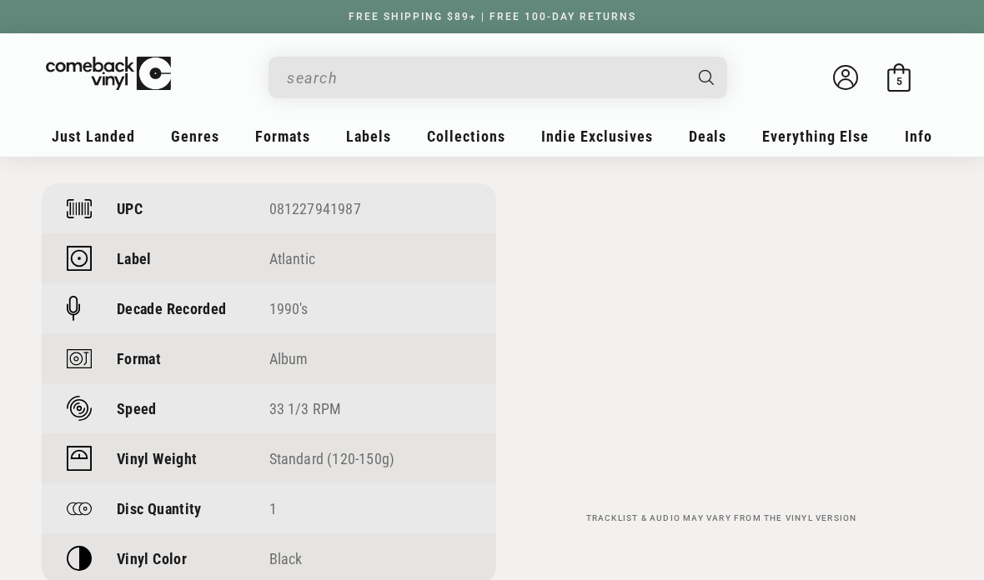
scroll to position [1506, 0]
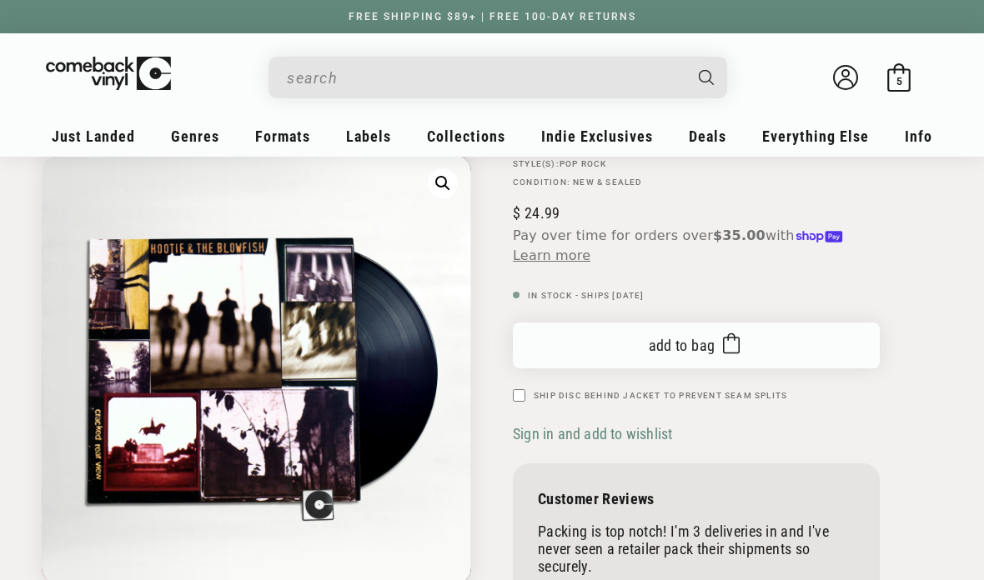
click at [697, 348] on span "Add to bag" at bounding box center [682, 347] width 67 height 18
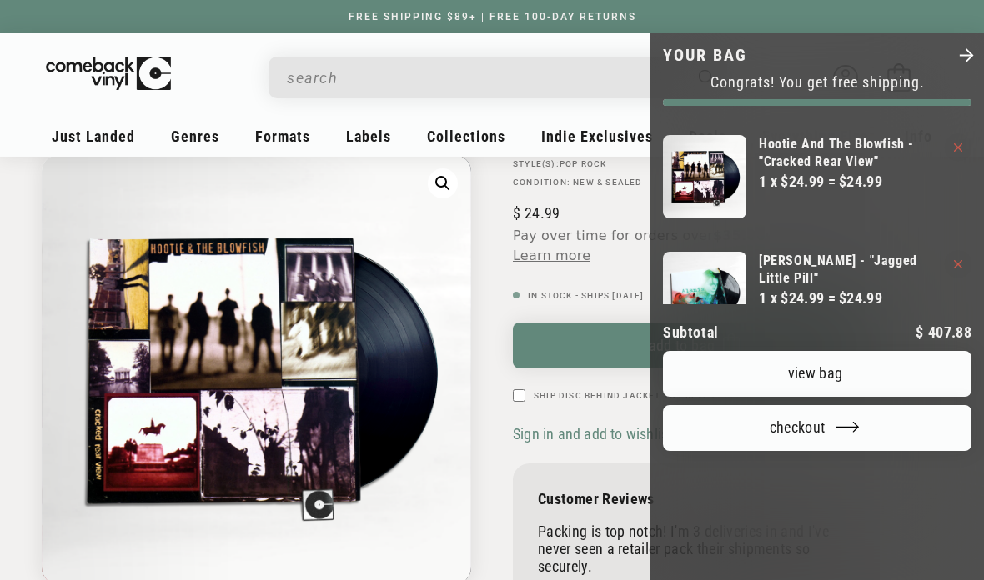
click at [600, 98] on div at bounding box center [492, 290] width 984 height 580
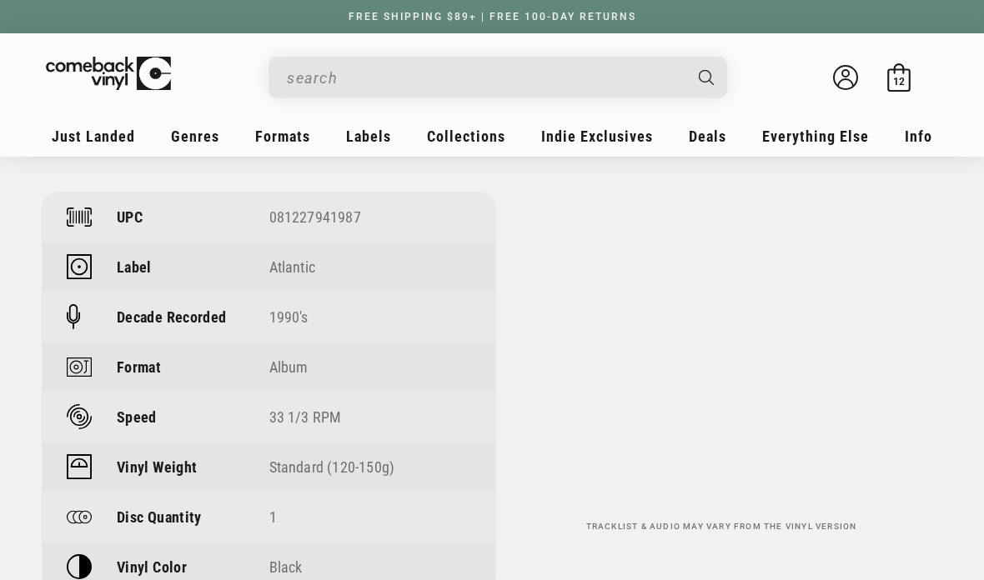
scroll to position [1494, 0]
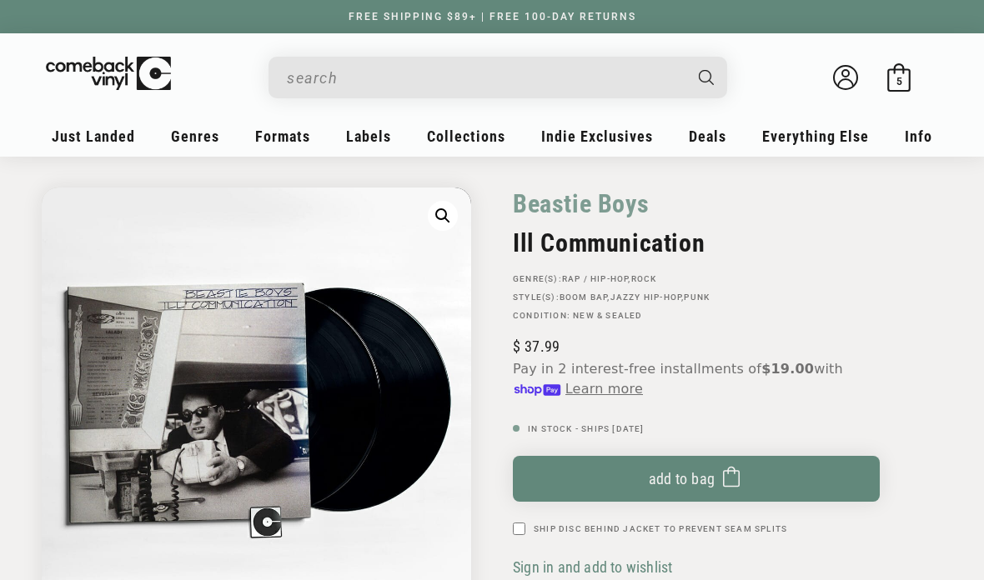
scroll to position [57, 0]
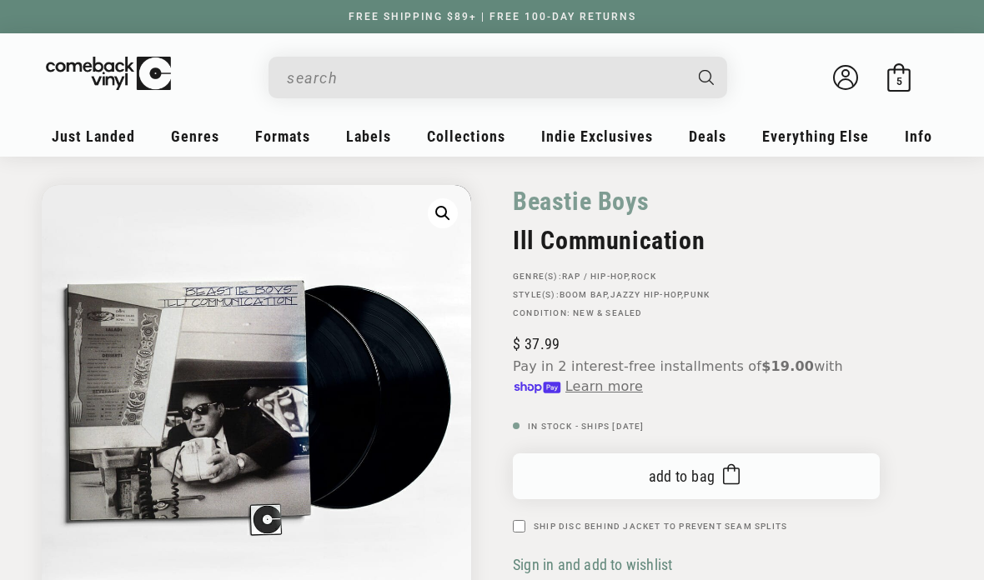
click at [688, 474] on span "Add to bag" at bounding box center [682, 477] width 67 height 18
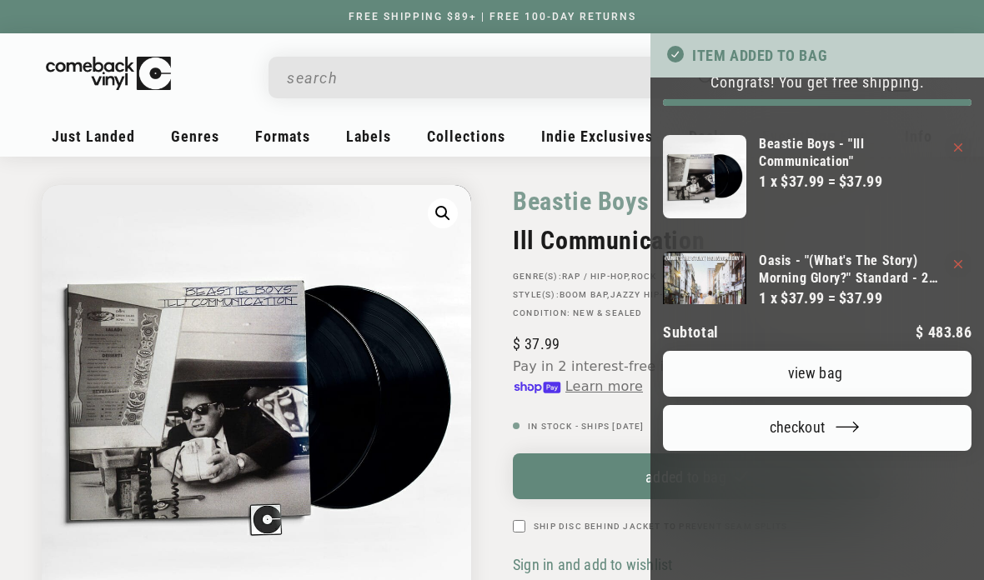
click at [856, 351] on link "View bag" at bounding box center [817, 374] width 309 height 46
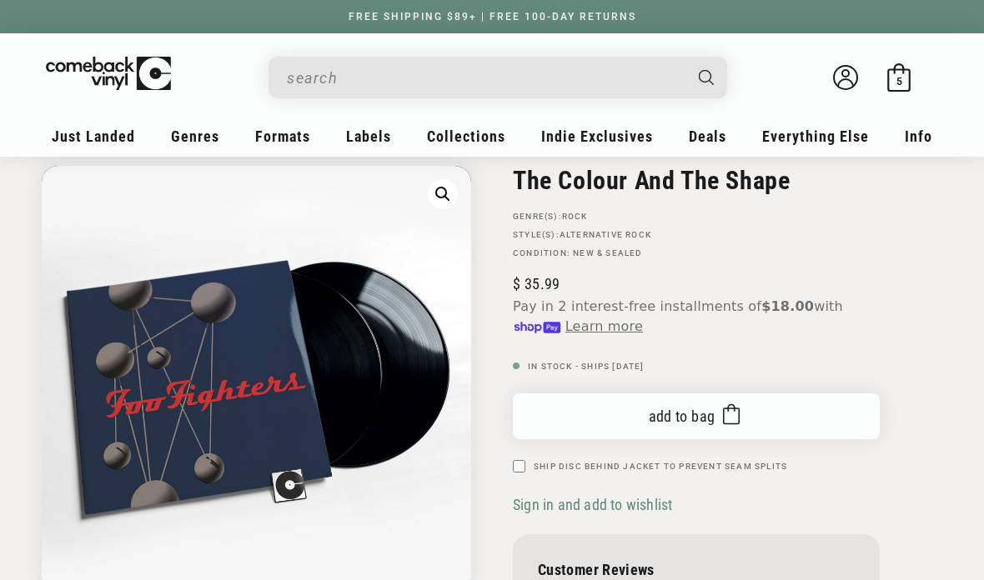
click at [694, 410] on span "Add to bag" at bounding box center [682, 418] width 67 height 18
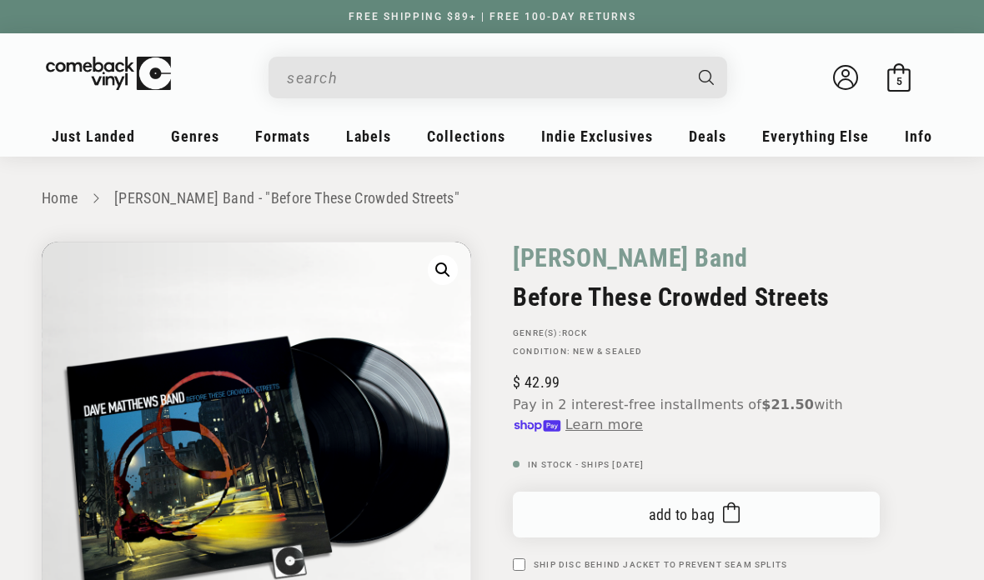
click at [710, 513] on span "Add to bag" at bounding box center [682, 515] width 67 height 18
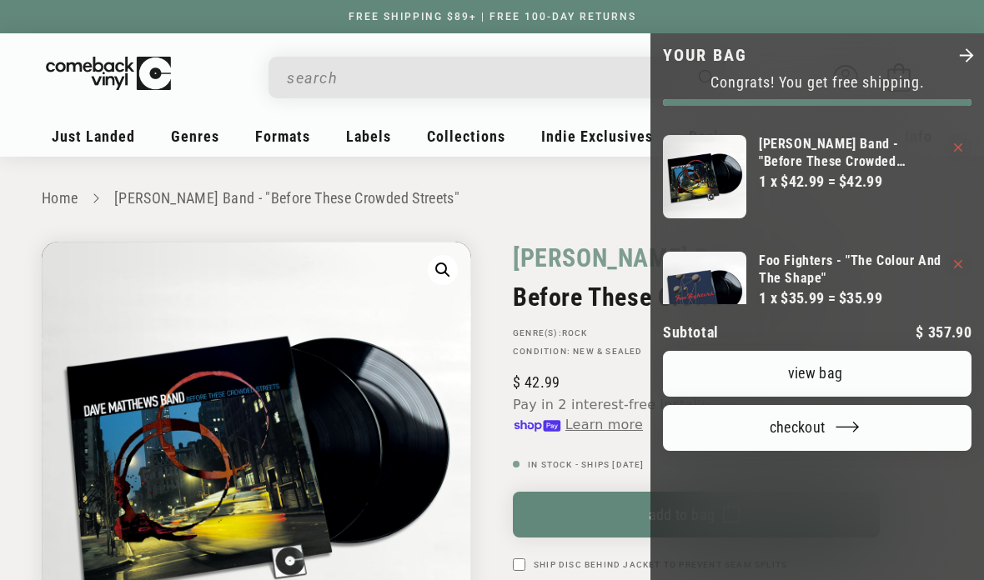
click at [583, 264] on div at bounding box center [492, 290] width 984 height 580
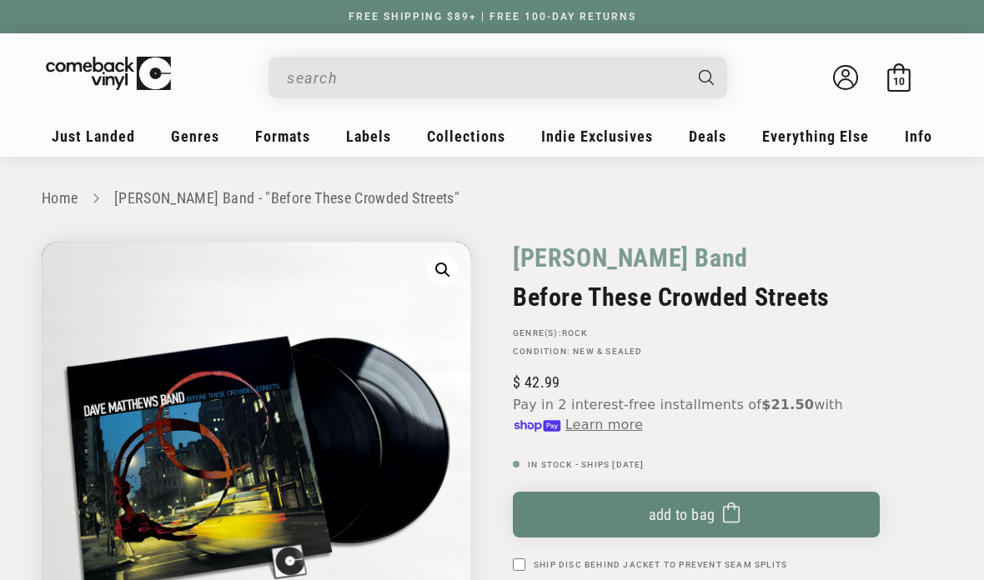
click at [605, 71] on input "When autocomplete results are available use up and down arrows to review and en…" at bounding box center [484, 78] width 395 height 34
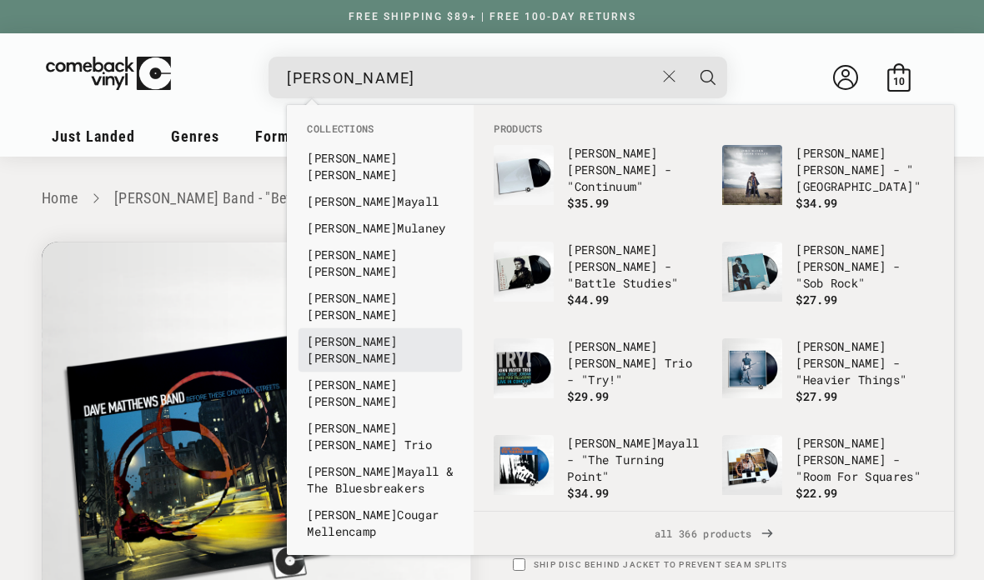
type input "john m"
click at [367, 334] on link "John Mayer" at bounding box center [380, 350] width 147 height 33
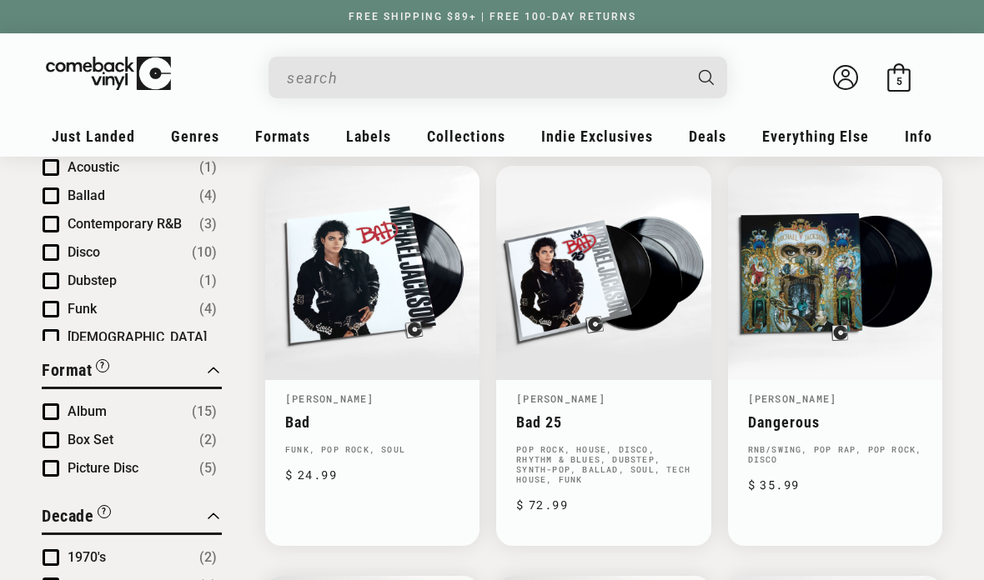
scroll to position [565, 0]
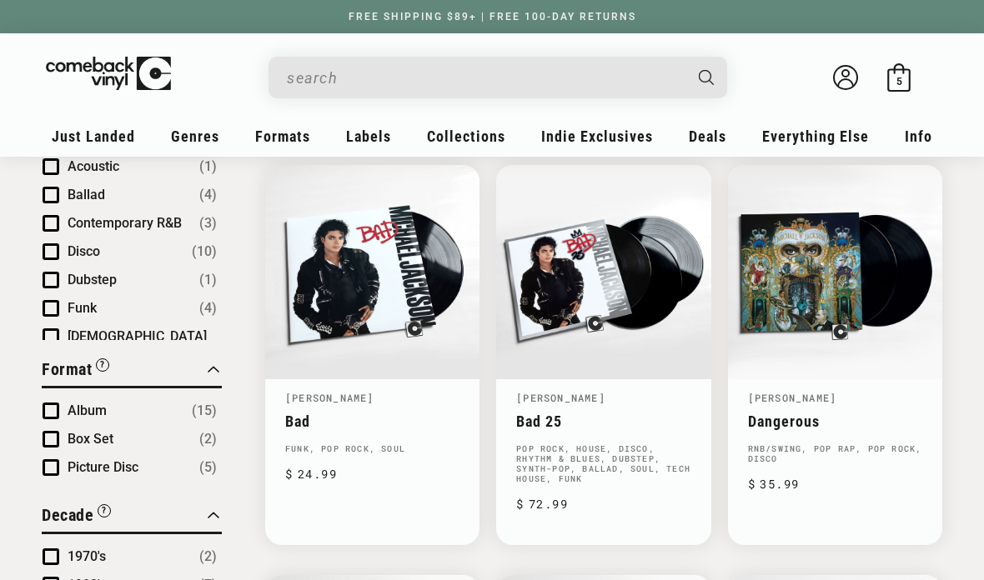
click at [100, 409] on span "Album" at bounding box center [87, 411] width 39 height 16
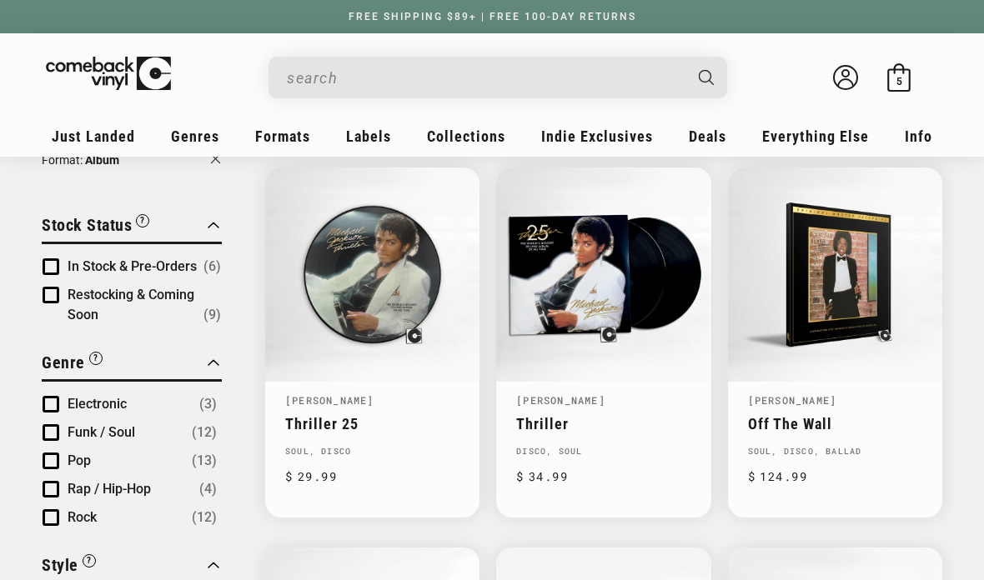
click at [188, 264] on span "In Stock & Pre-Orders" at bounding box center [132, 267] width 129 height 16
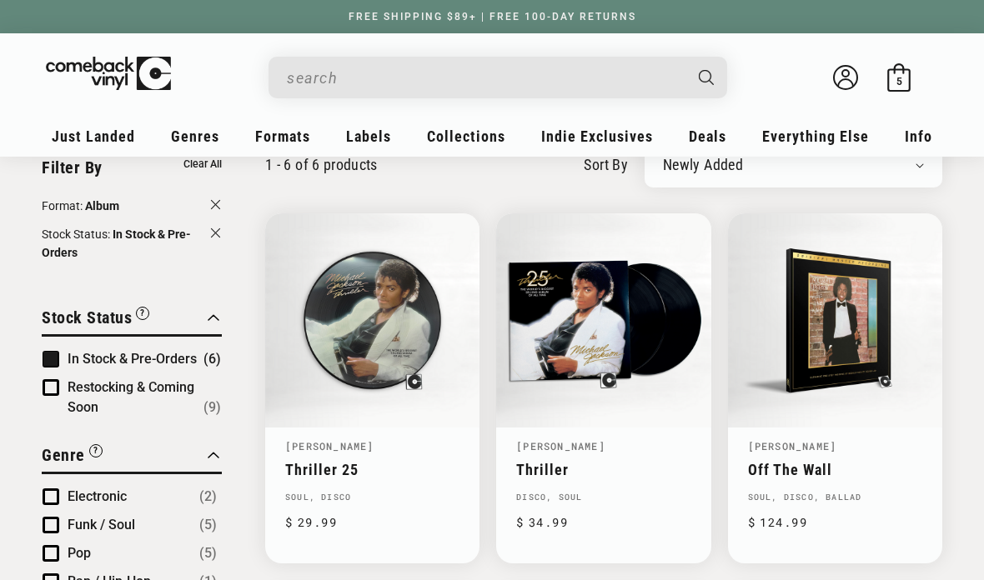
scroll to position [137, 0]
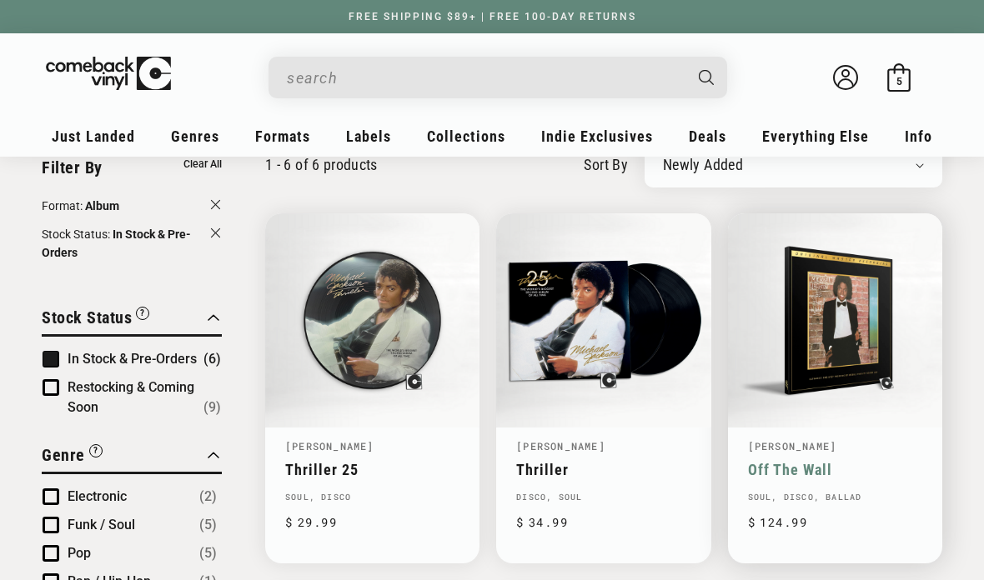
click at [803, 461] on link "Off The Wall" at bounding box center [835, 470] width 174 height 18
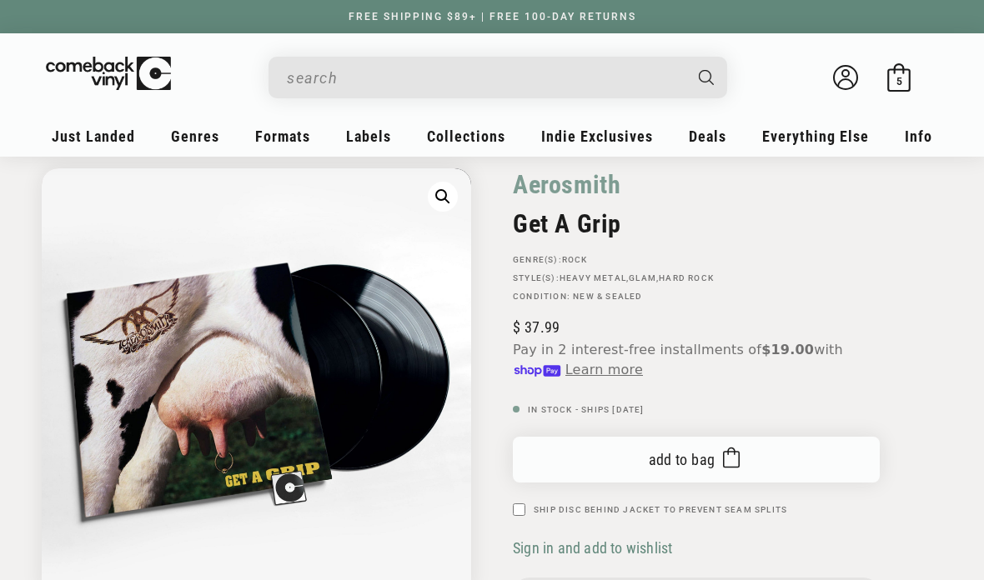
click at [682, 457] on span "Add to bag" at bounding box center [682, 461] width 67 height 18
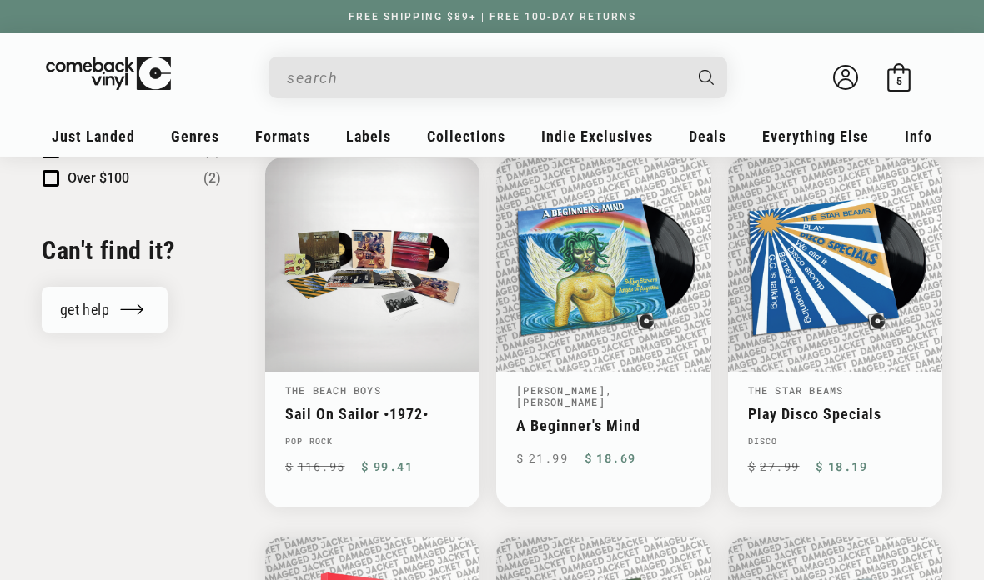
scroll to position [1745, 0]
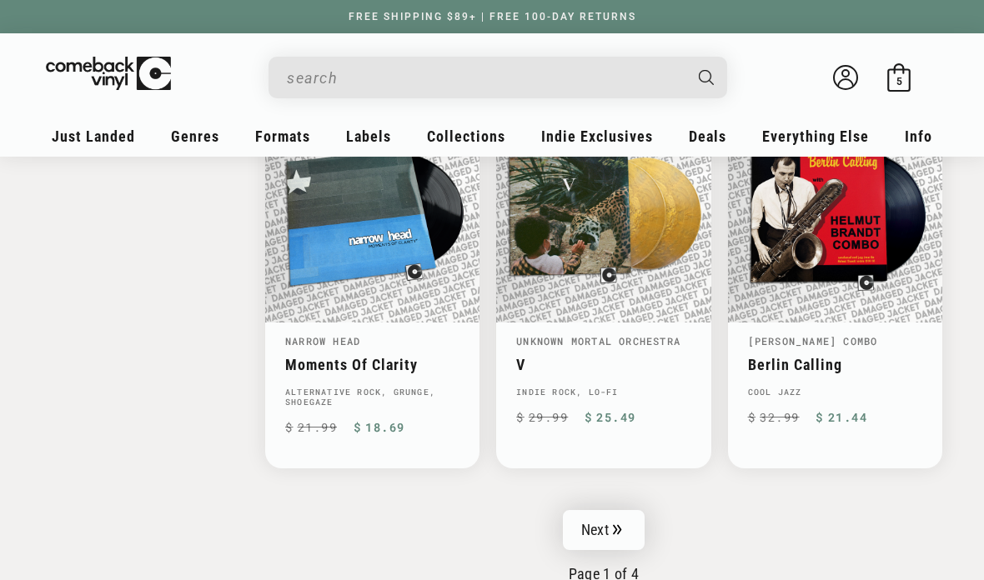
click at [605, 510] on link "Next" at bounding box center [604, 530] width 82 height 40
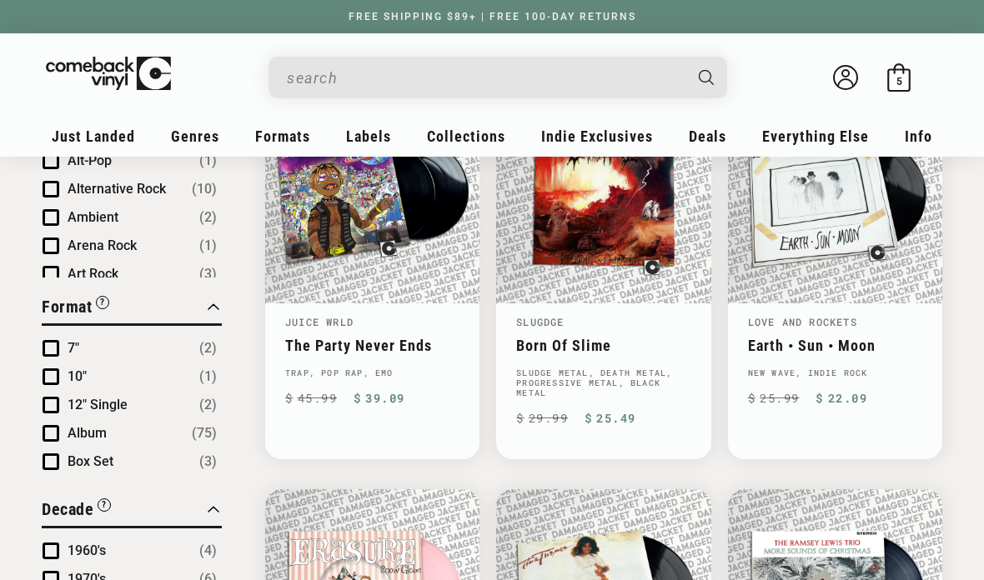
scroll to position [641, 0]
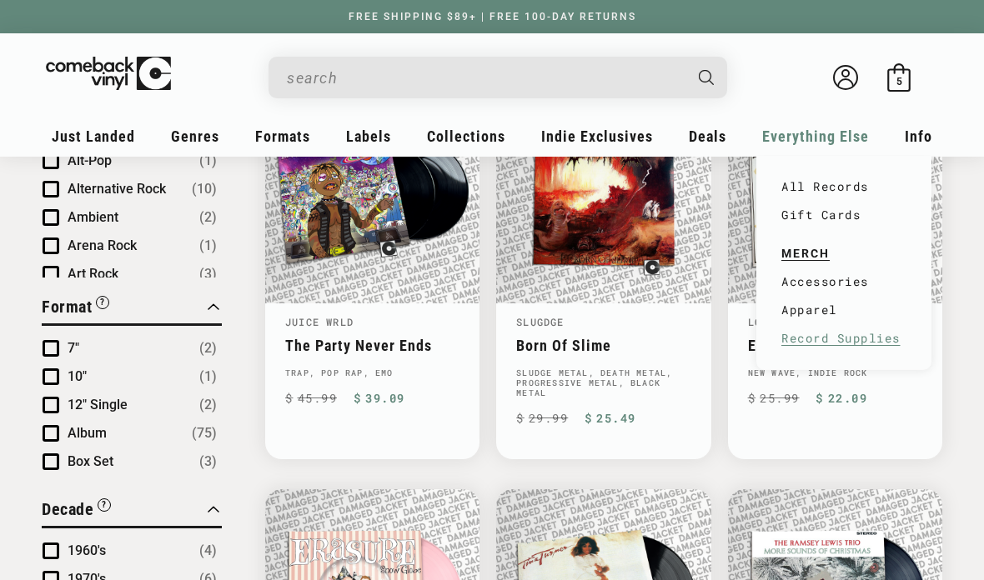
click at [861, 335] on link "Record Supplies" at bounding box center [843, 338] width 125 height 28
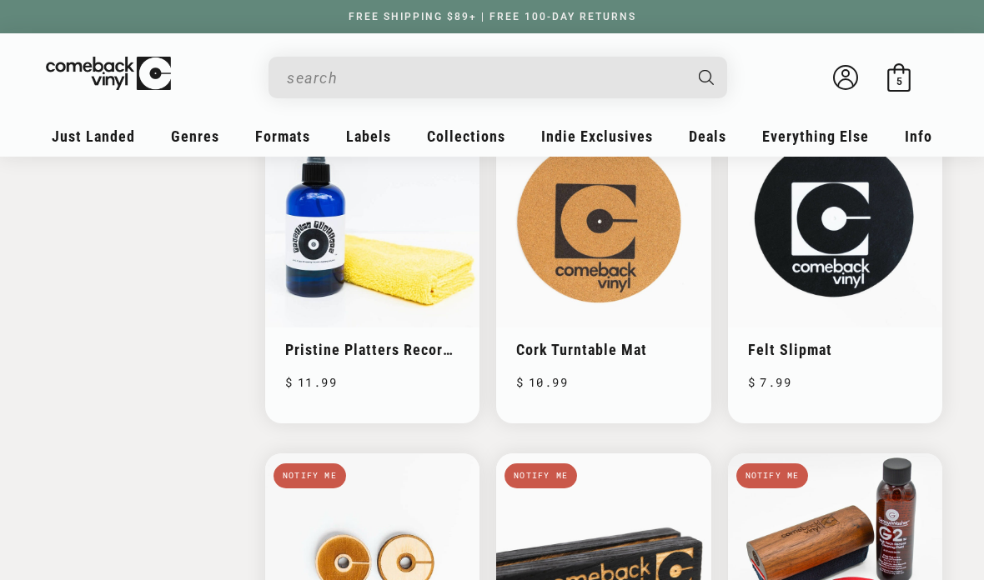
scroll to position [577, 0]
click at [51, 433] on div "Close Filter By Clear All Stock Status Clear In Stock (2) Restocking (7) Apply …" at bounding box center [492, 233] width 901 height 1062
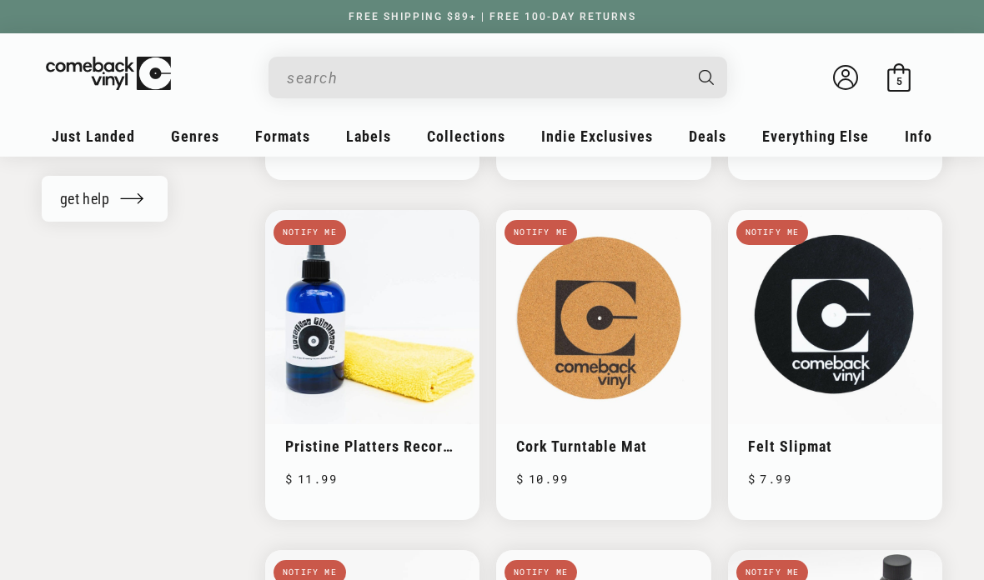
scroll to position [480, 0]
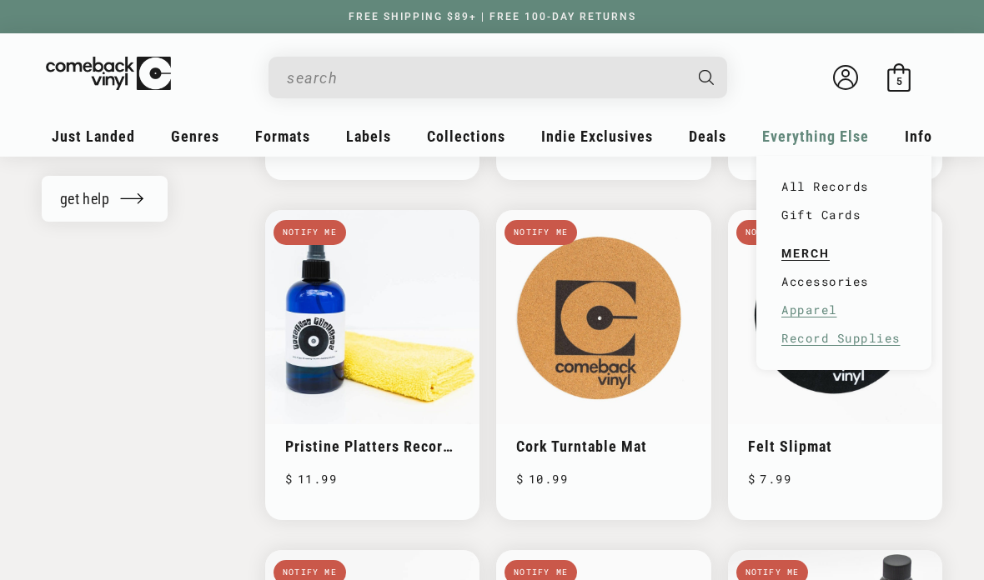
click at [827, 315] on link "Apparel" at bounding box center [843, 310] width 125 height 28
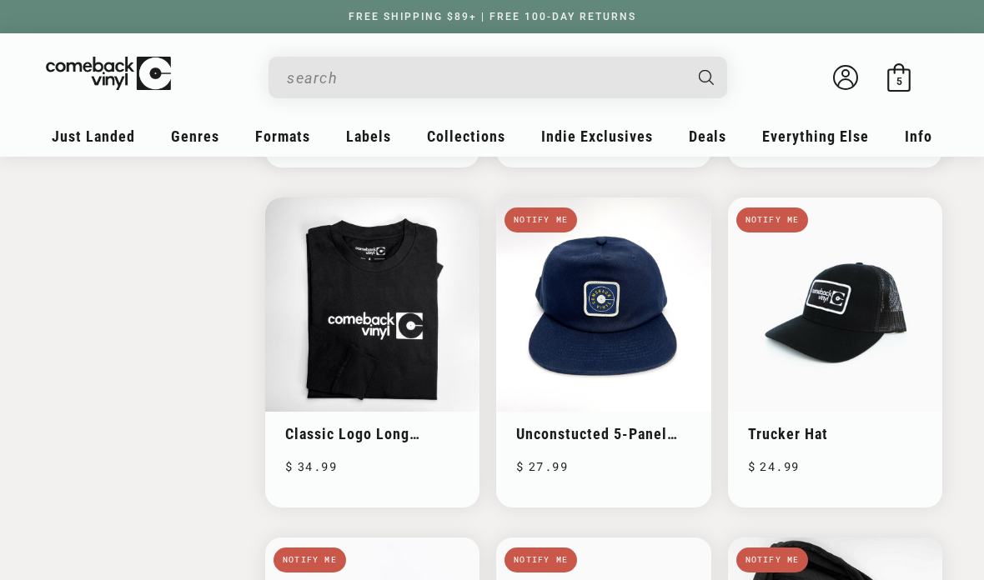
scroll to position [1855, 0]
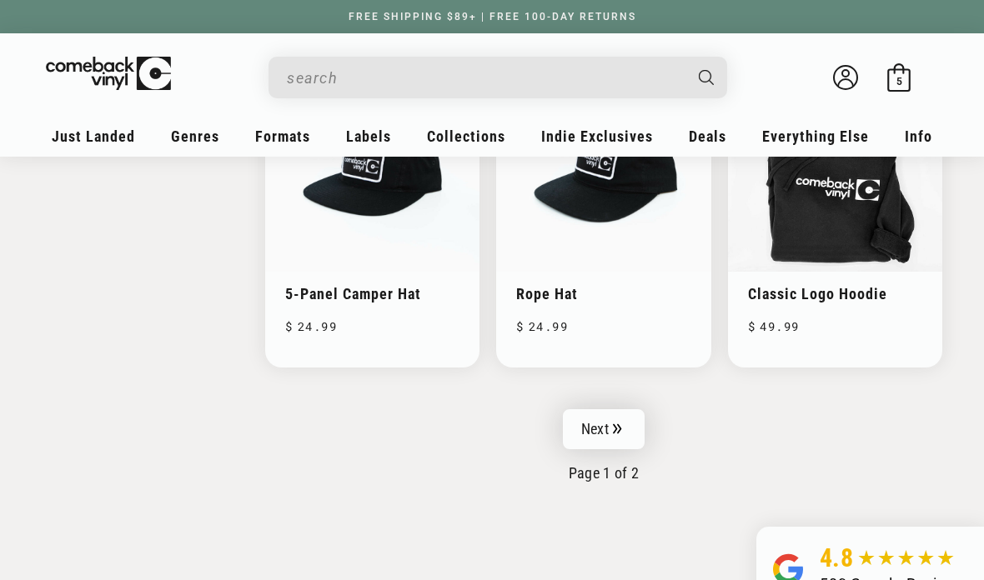
click at [632, 424] on link "Next" at bounding box center [604, 429] width 82 height 40
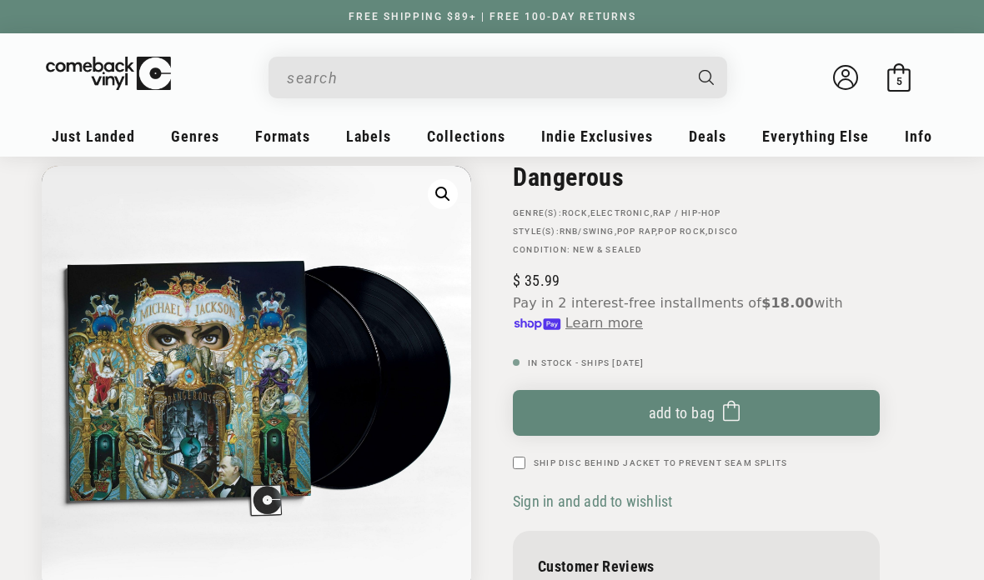
scroll to position [120, 0]
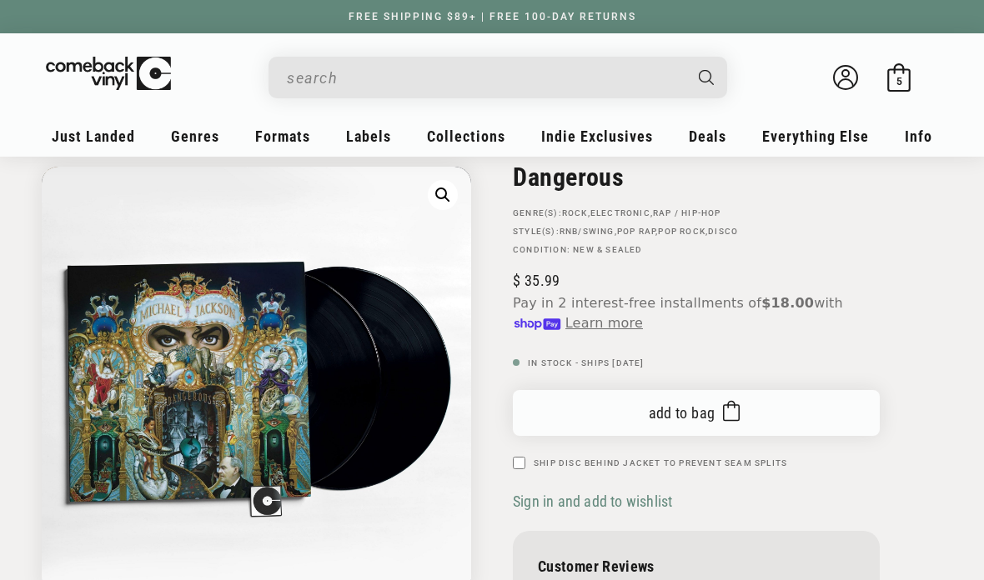
click at [655, 411] on span "Add to bag" at bounding box center [682, 413] width 67 height 18
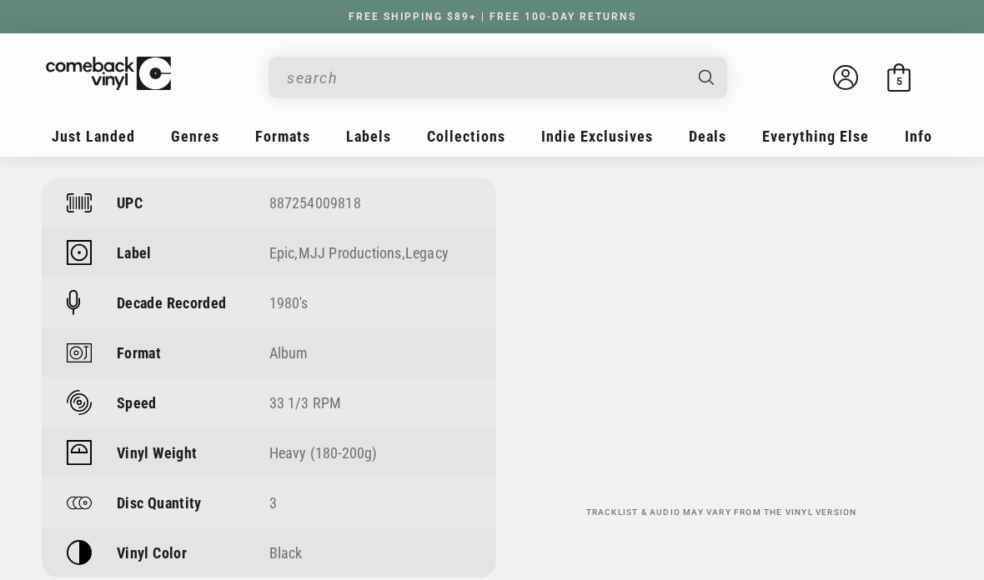
scroll to position [1503, 0]
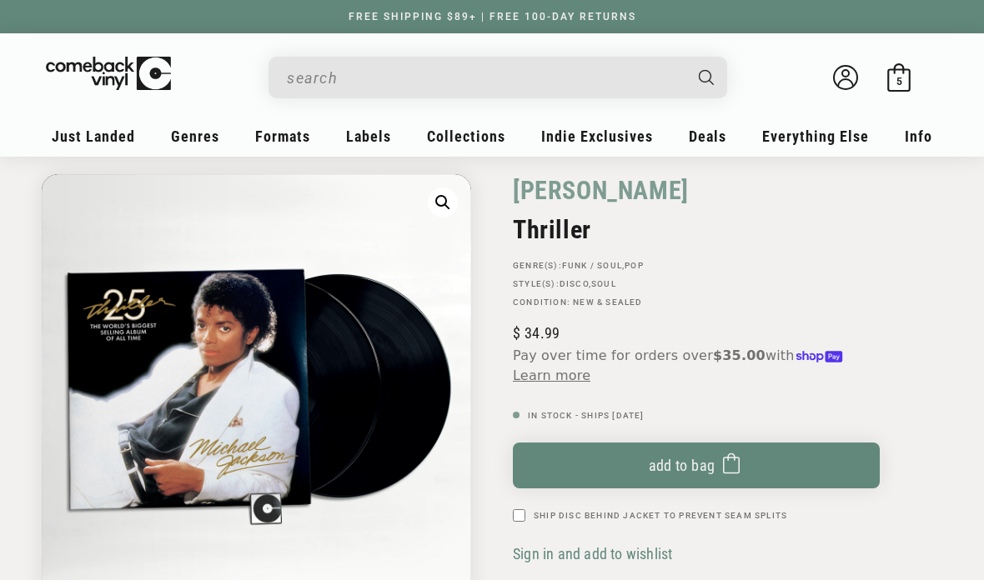
scroll to position [71, 0]
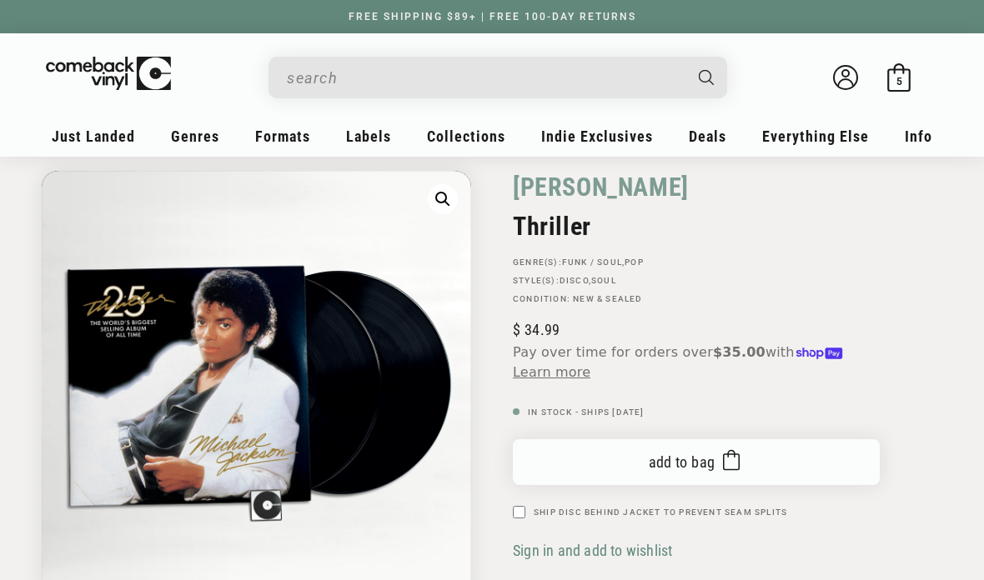
click at [687, 466] on span "Add to bag" at bounding box center [682, 463] width 67 height 18
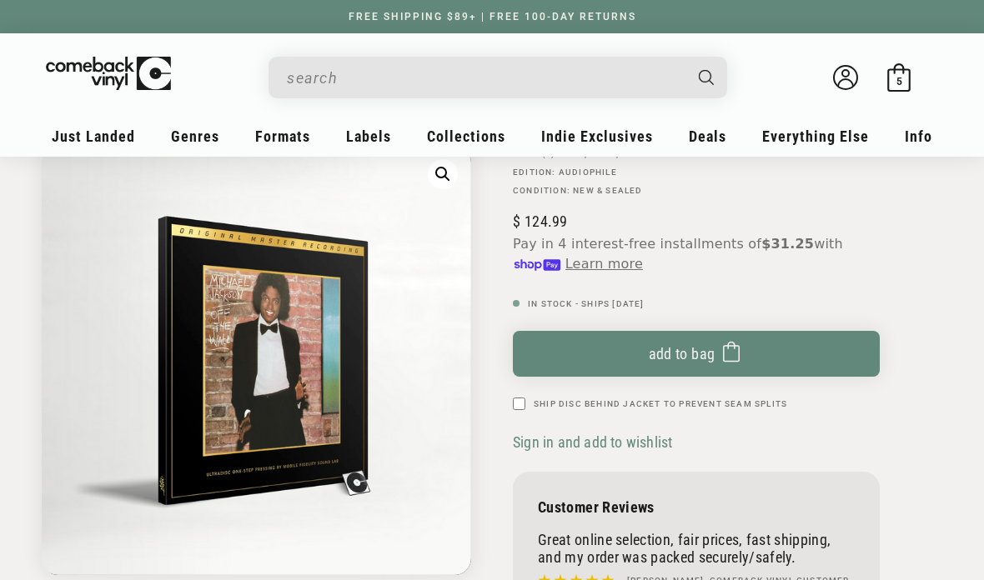
scroll to position [238, 0]
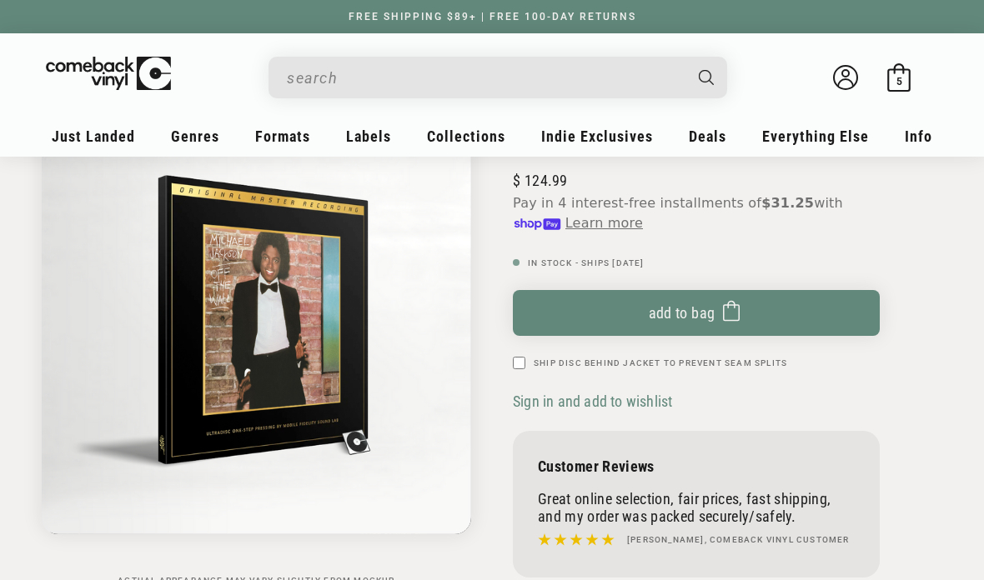
click at [511, 256] on div "Michael Jackson Off The Wall GENRE(S): Rock , Funk / Soul , Pop STYLE(S): Soul …" at bounding box center [717, 294] width 450 height 583
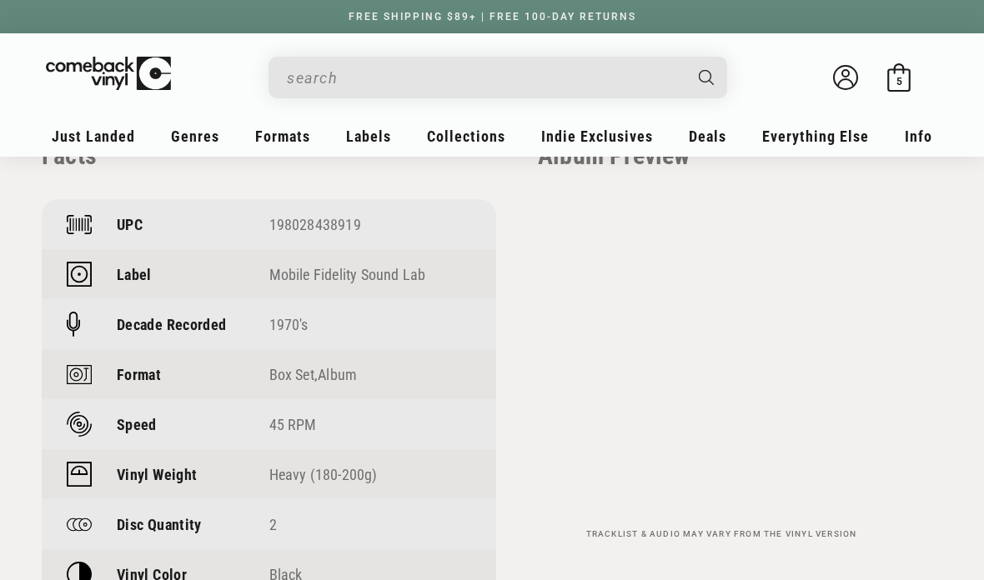
scroll to position [1490, 0]
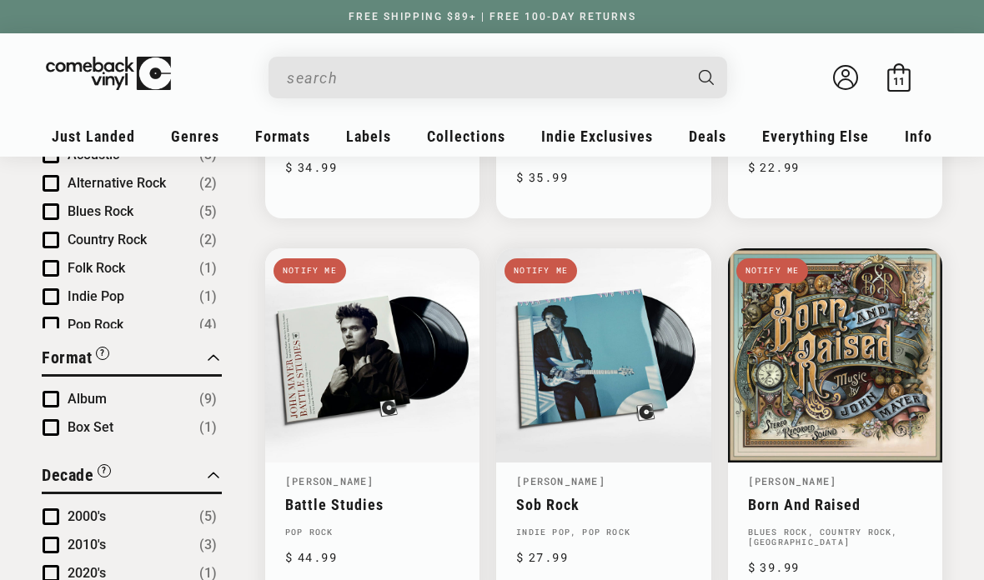
scroll to position [491, 0]
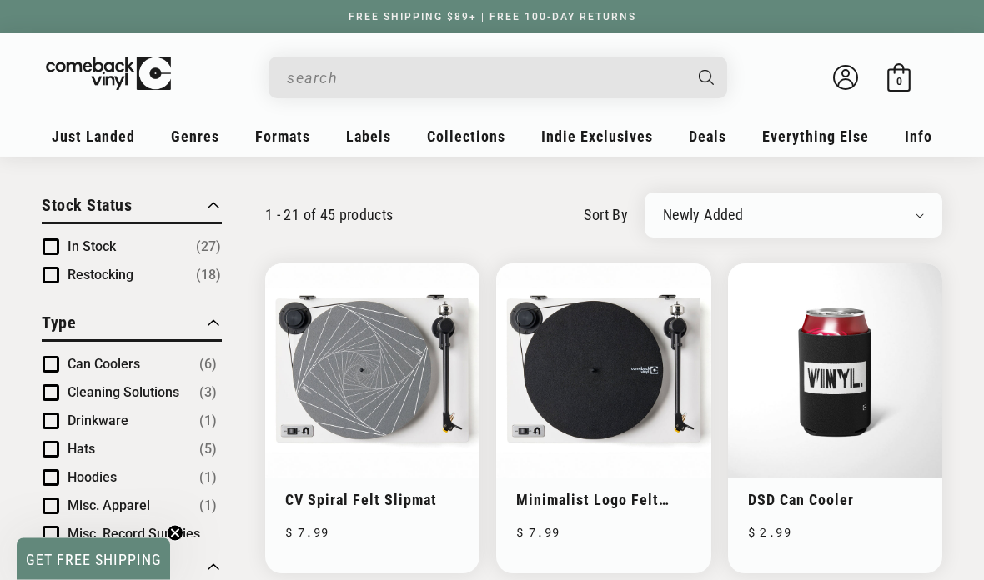
scroll to position [86, 0]
click at [104, 243] on span "In Stock" at bounding box center [92, 247] width 48 height 16
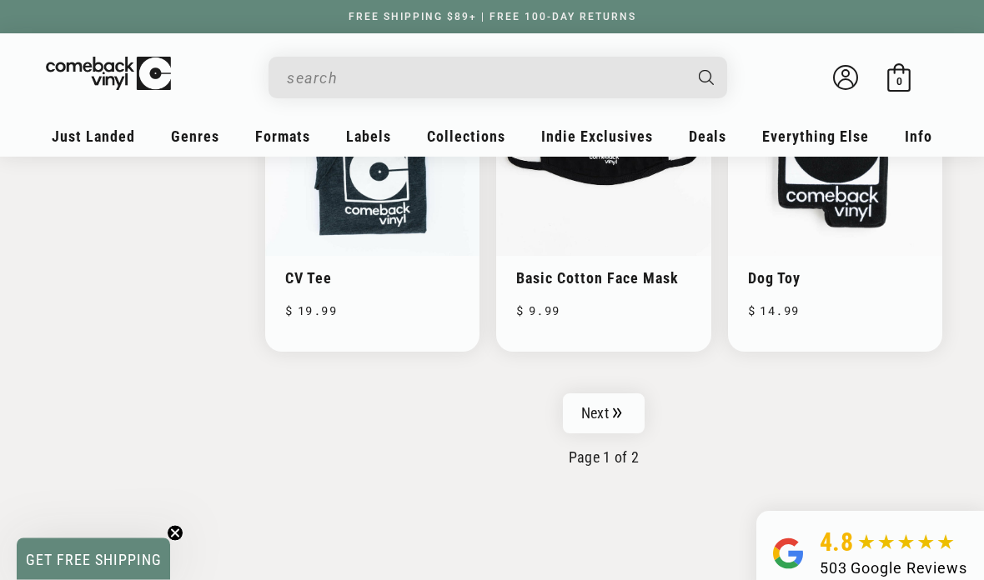
scroll to position [2352, 0]
click at [637, 414] on link "Next" at bounding box center [604, 414] width 82 height 40
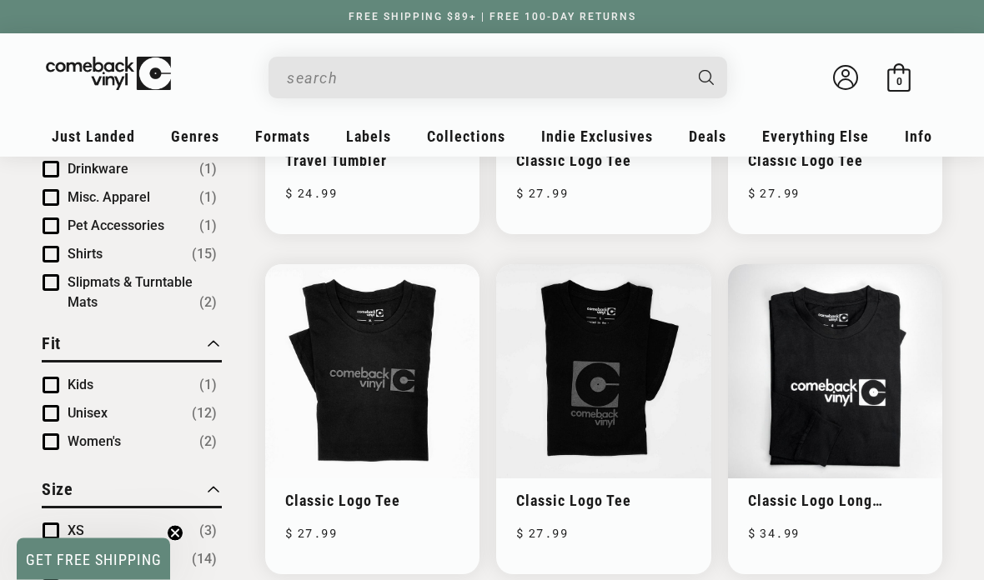
scroll to position [426, 0]
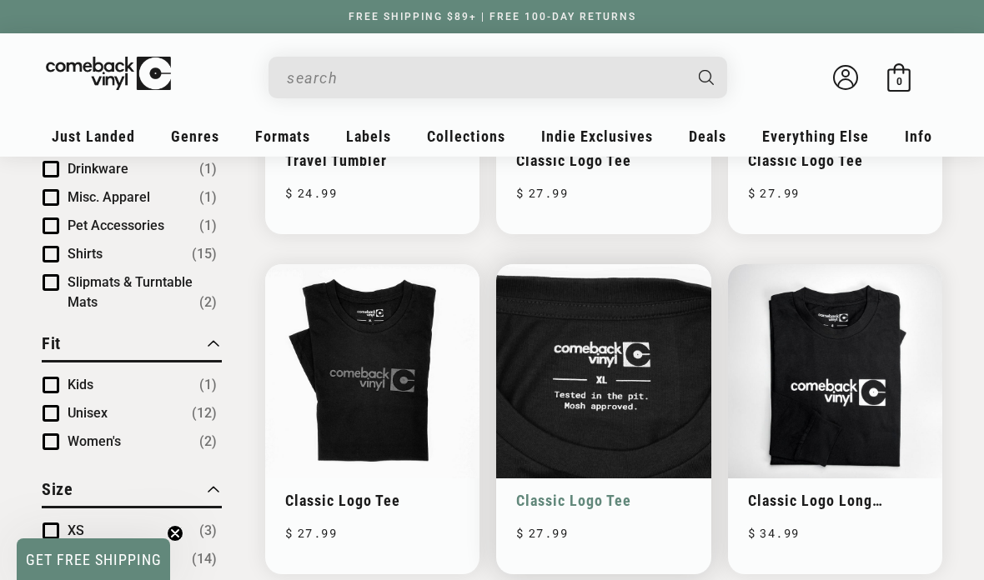
click at [599, 492] on link "Classic Logo Tee" at bounding box center [603, 501] width 174 height 18
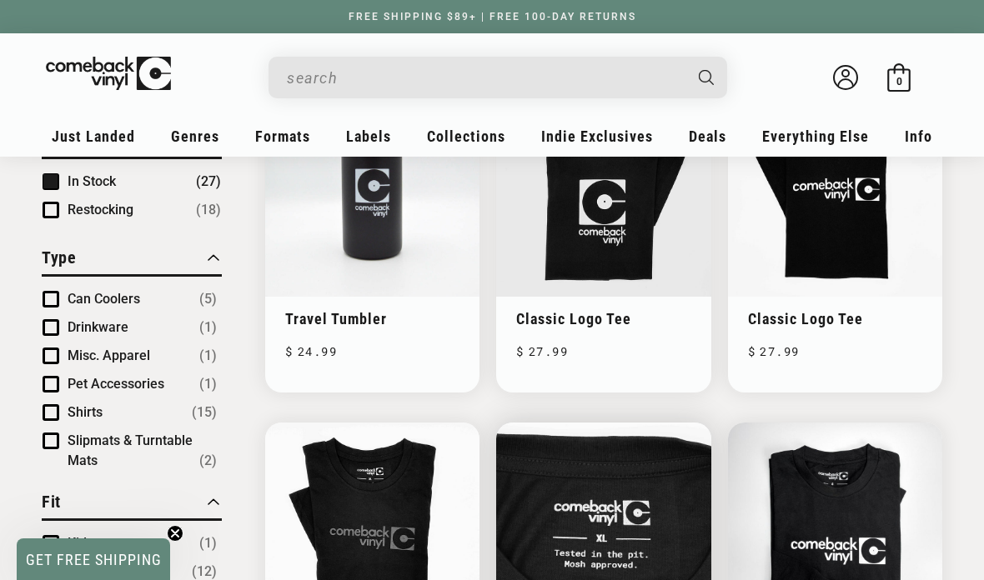
scroll to position [246, 0]
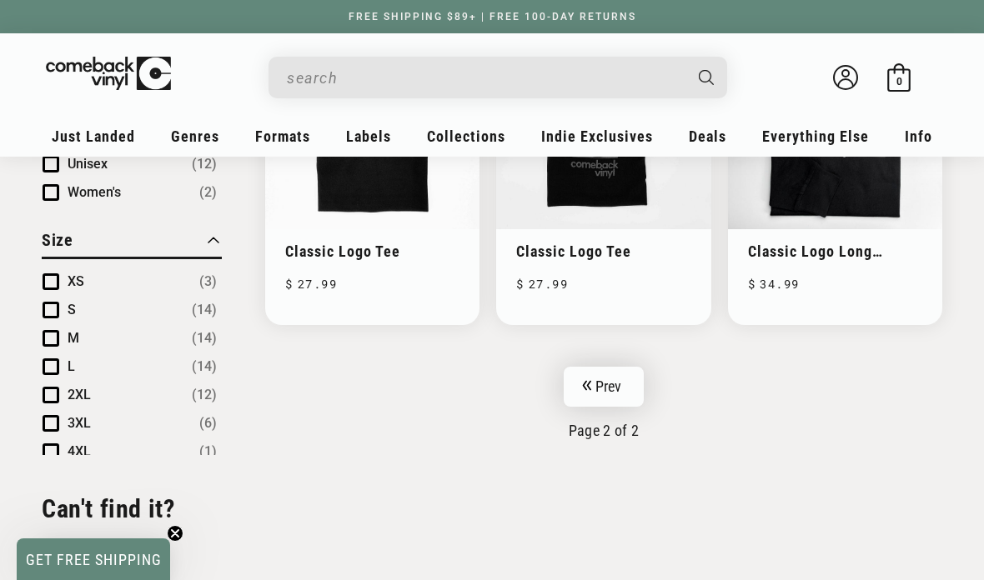
click at [617, 387] on link "Prev" at bounding box center [604, 387] width 81 height 40
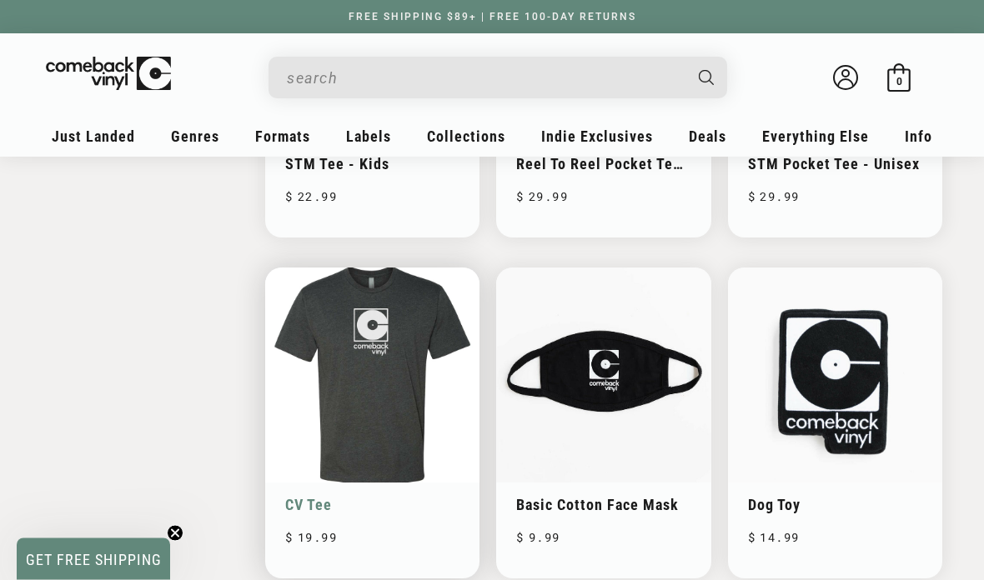
scroll to position [2125, 0]
click at [405, 496] on link "CV Tee" at bounding box center [372, 505] width 174 height 18
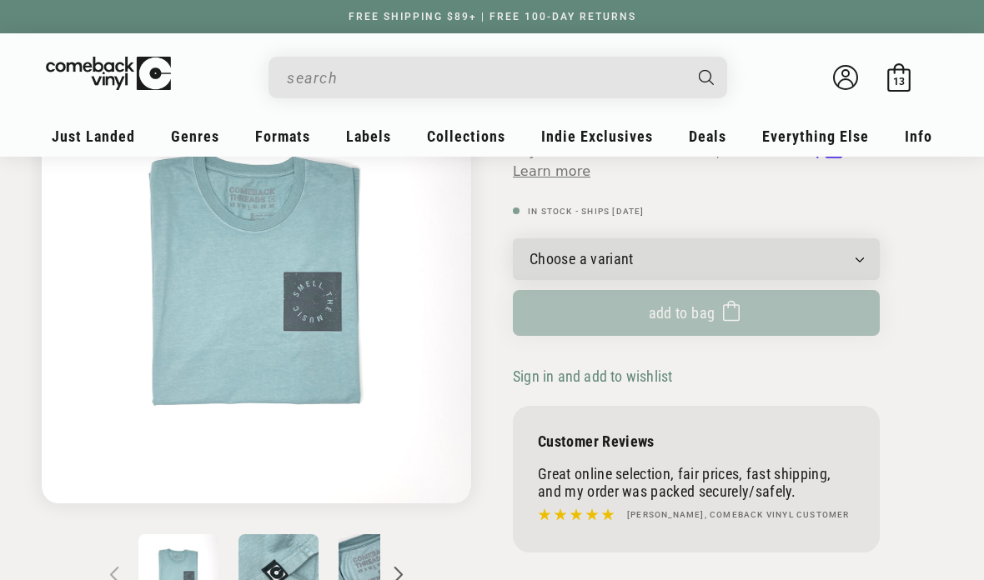
scroll to position [182, 0]
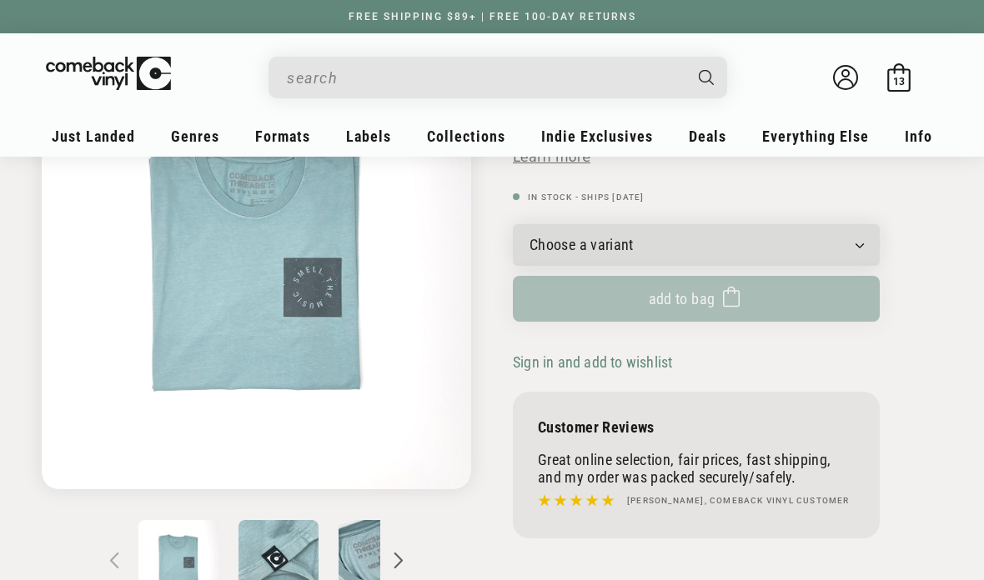
click at [415, 555] on button "Slide right" at bounding box center [398, 560] width 37 height 37
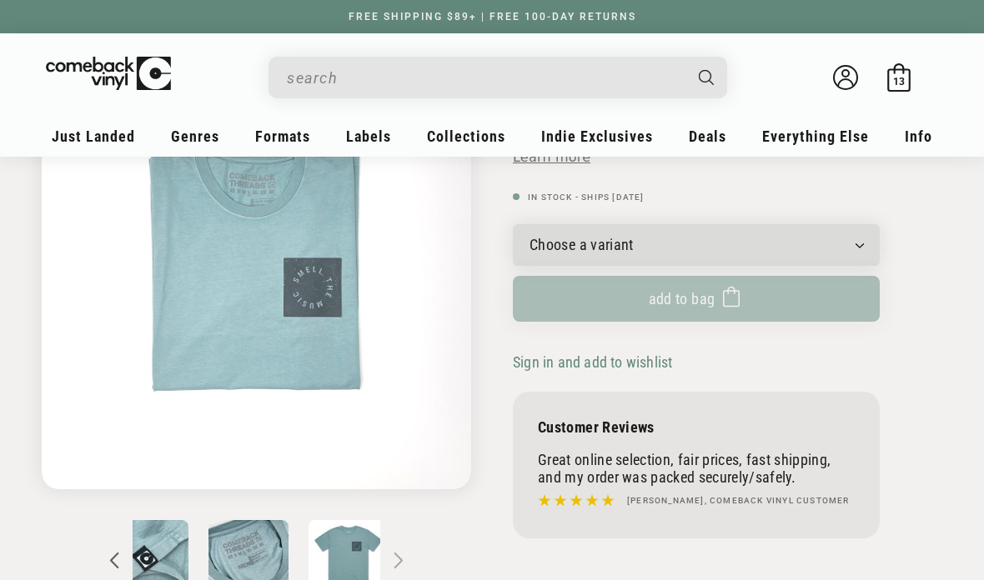
scroll to position [0, 144]
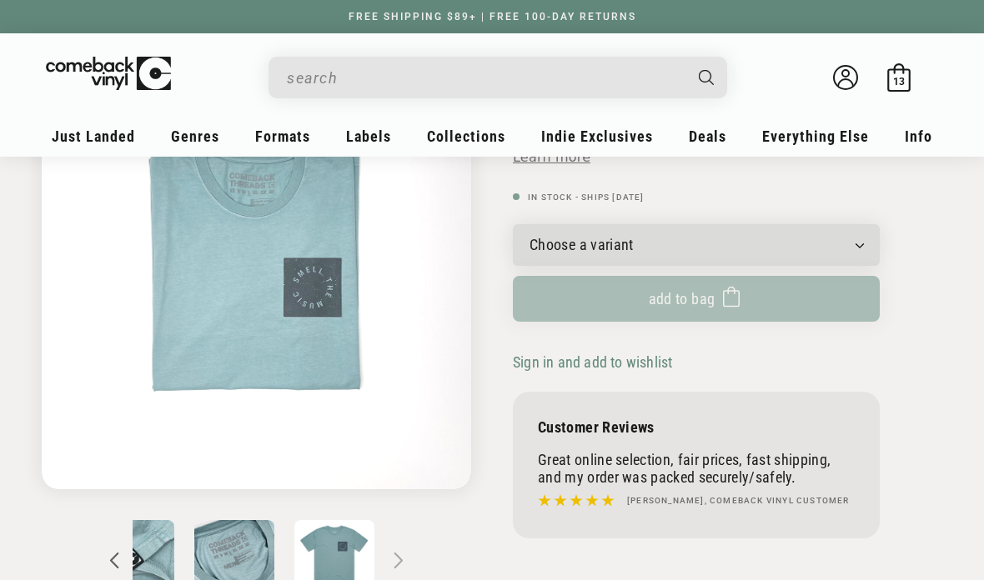
click at [350, 552] on img "Load image 4 in gallery view" at bounding box center [334, 560] width 80 height 80
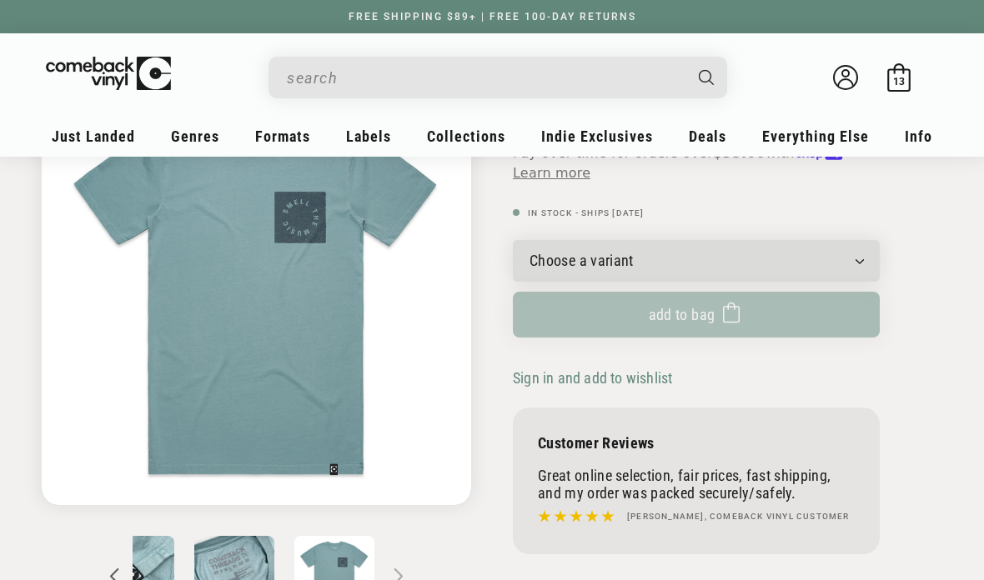
scroll to position [166, 0]
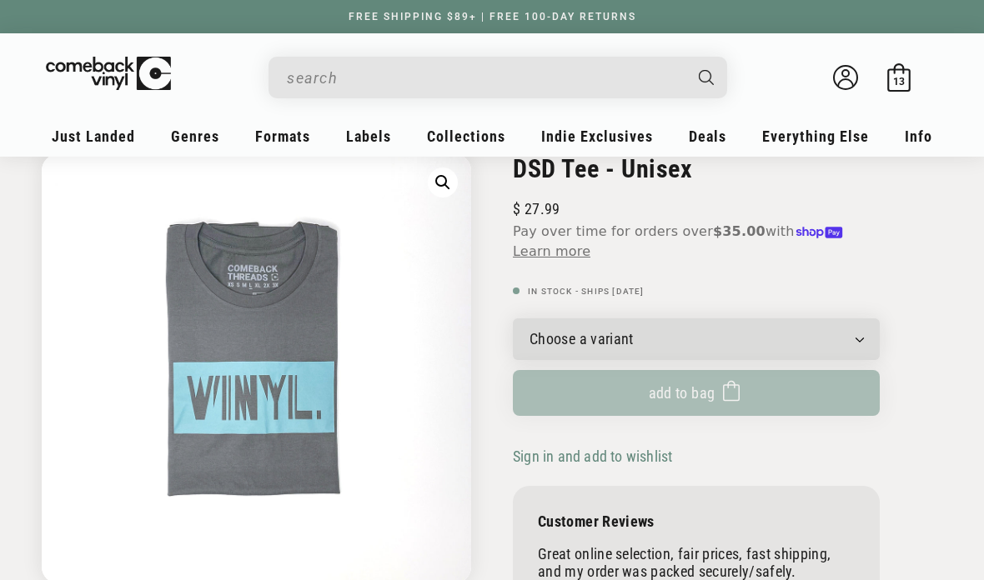
scroll to position [89, 0]
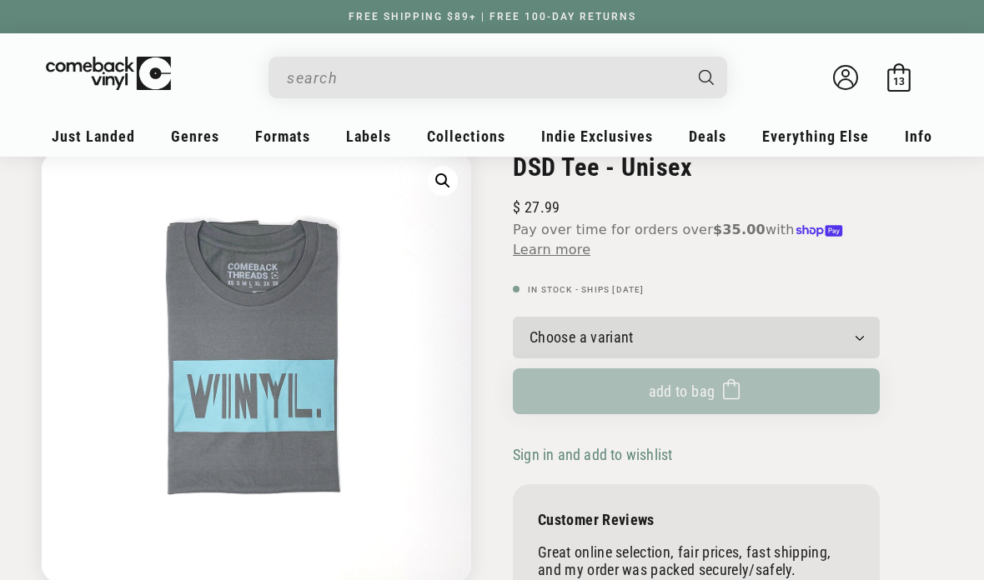
click at [745, 339] on select "Choose a variant S M L XL 2XL" at bounding box center [696, 338] width 367 height 42
select select "M"
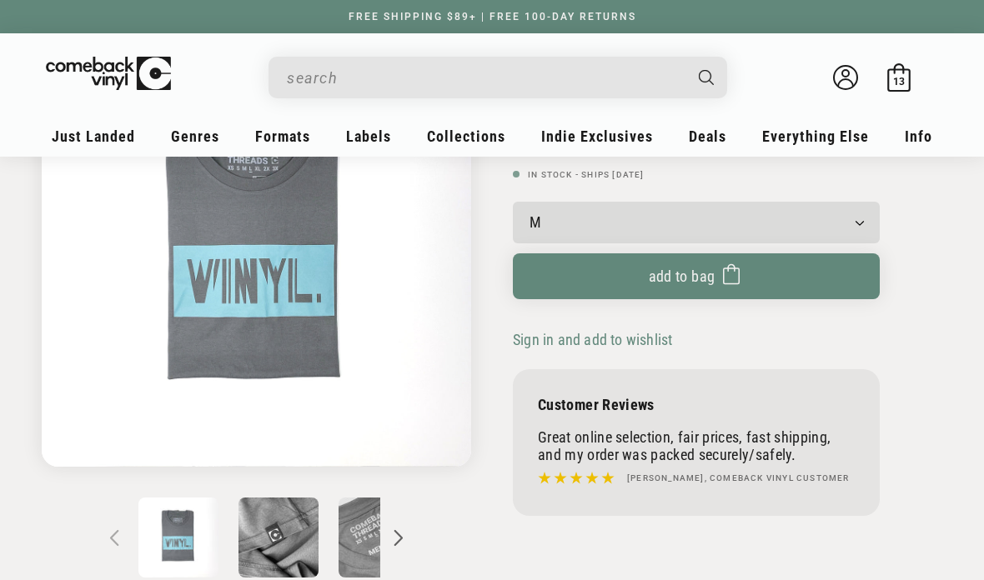
scroll to position [204, 0]
click at [297, 527] on img "Load image 2 in gallery view" at bounding box center [278, 538] width 80 height 80
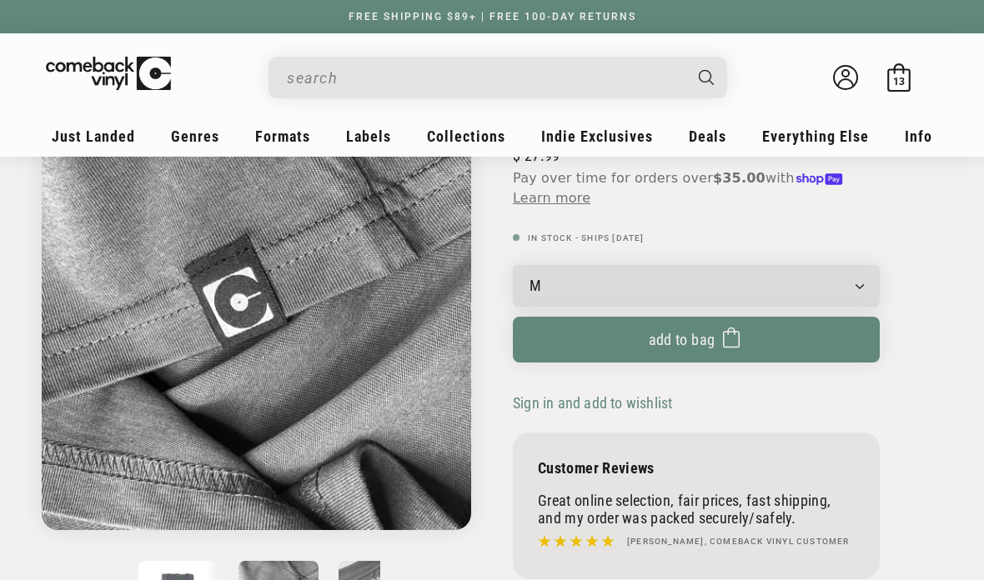
scroll to position [143, 0]
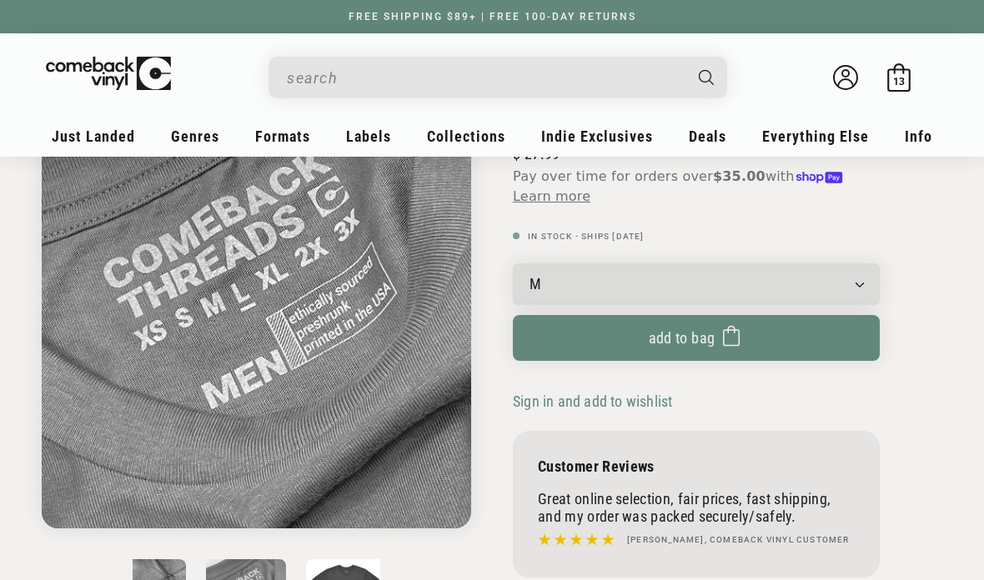
scroll to position [0, 144]
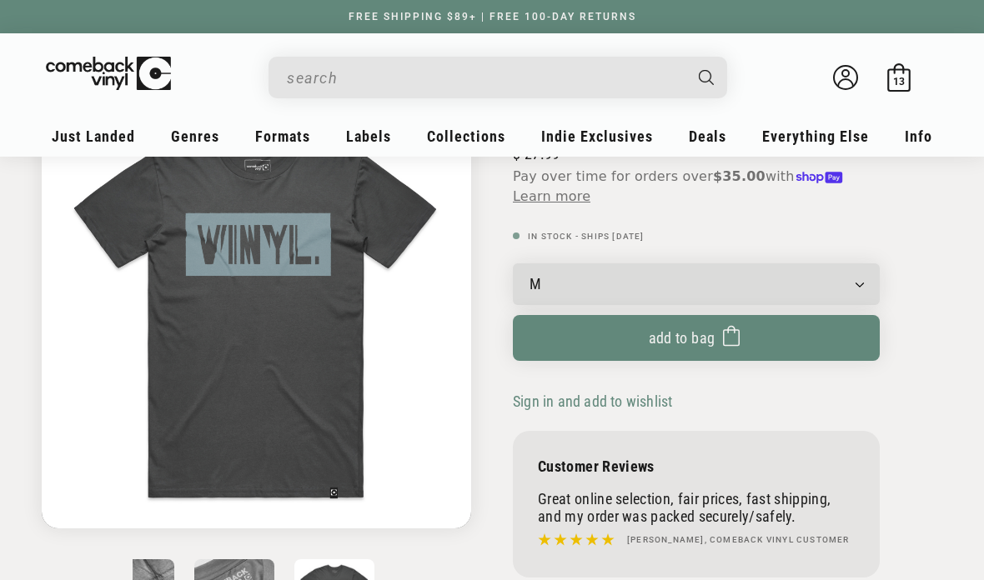
scroll to position [153, 0]
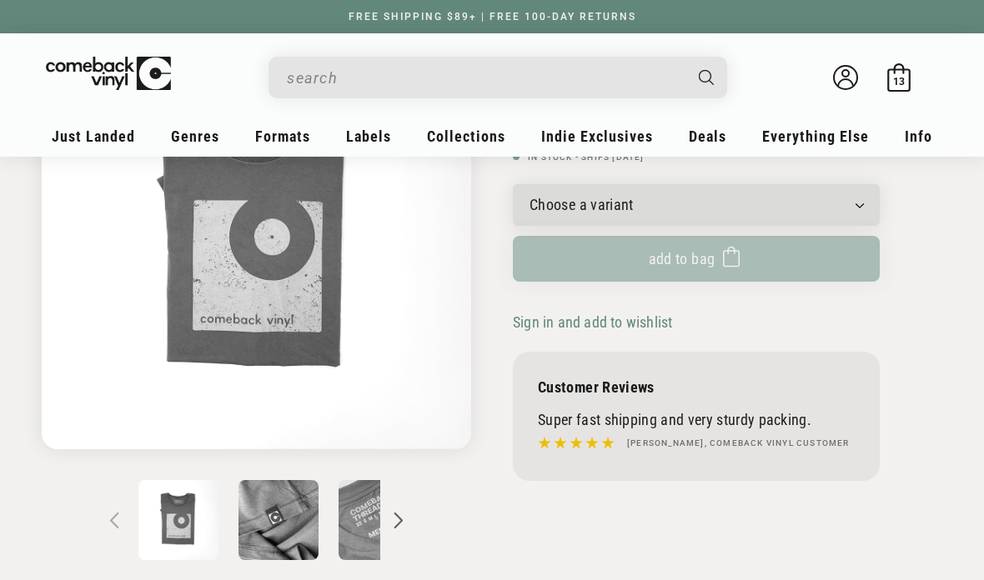
scroll to position [222, 0]
click at [403, 535] on button "Slide right" at bounding box center [398, 520] width 37 height 37
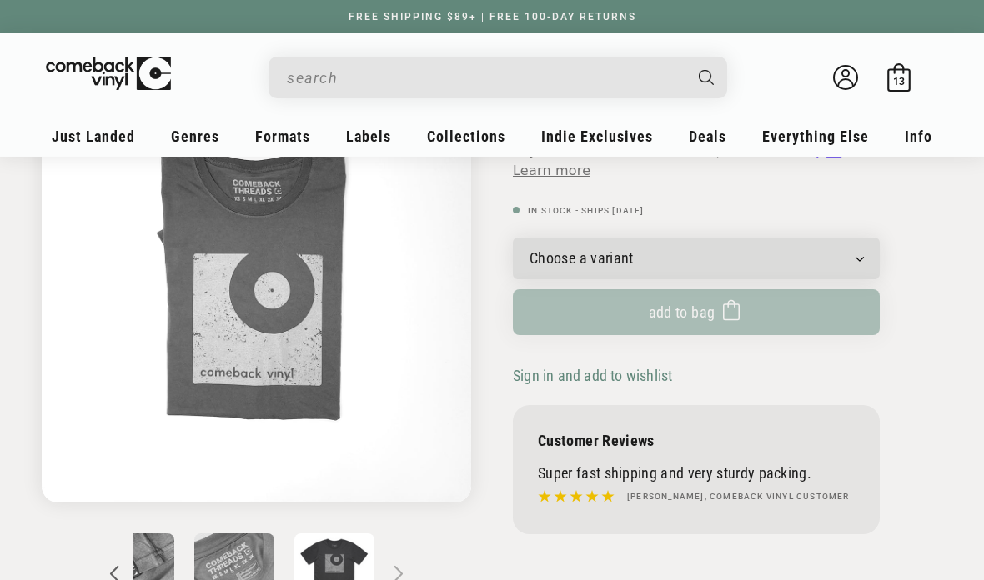
scroll to position [169, 0]
click at [351, 570] on img "Load image 4 in gallery view" at bounding box center [334, 573] width 80 height 80
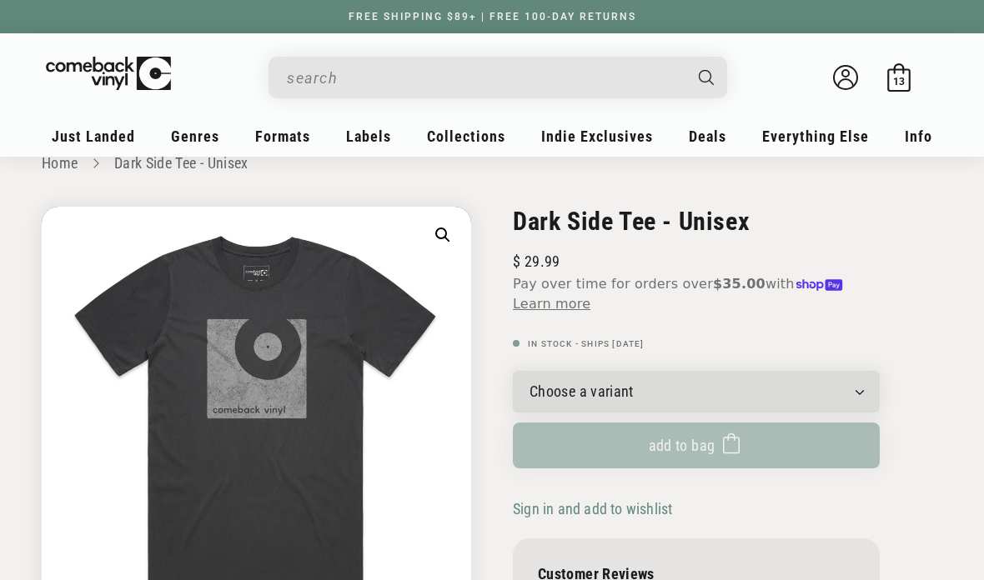
scroll to position [0, 0]
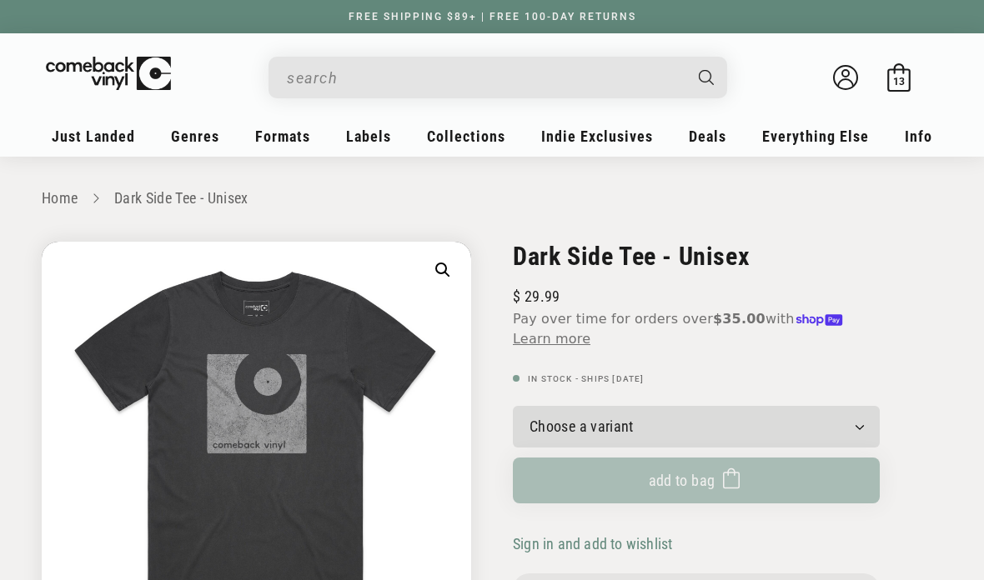
click at [781, 419] on select "Choose a variant S M L XL 2XL" at bounding box center [696, 427] width 367 height 42
select select "M"
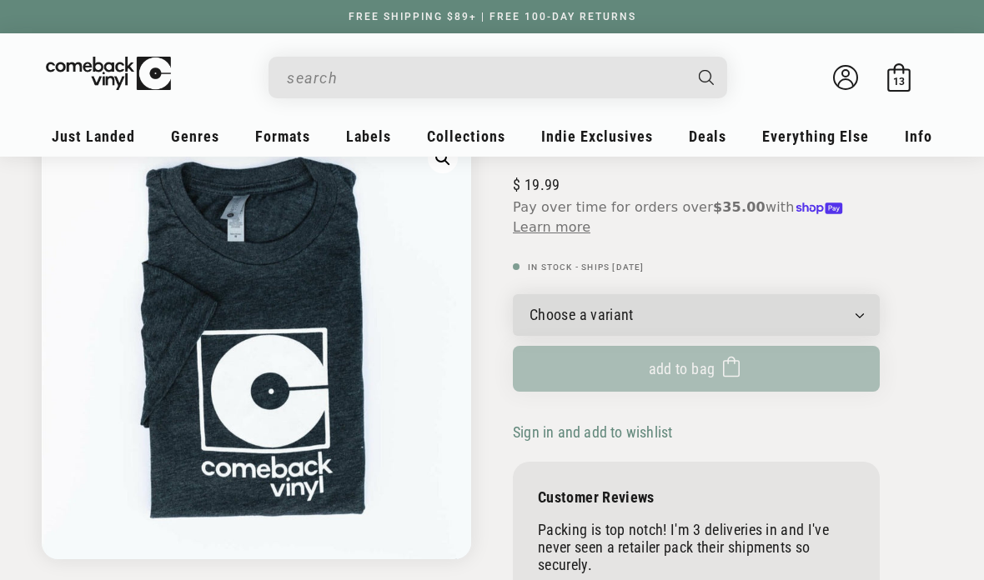
scroll to position [112, 0]
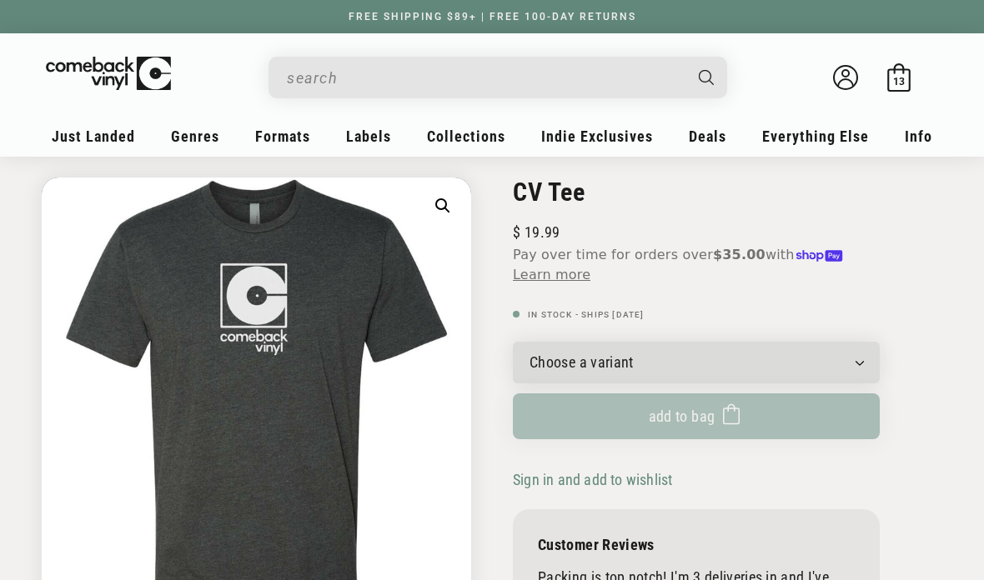
scroll to position [63, 0]
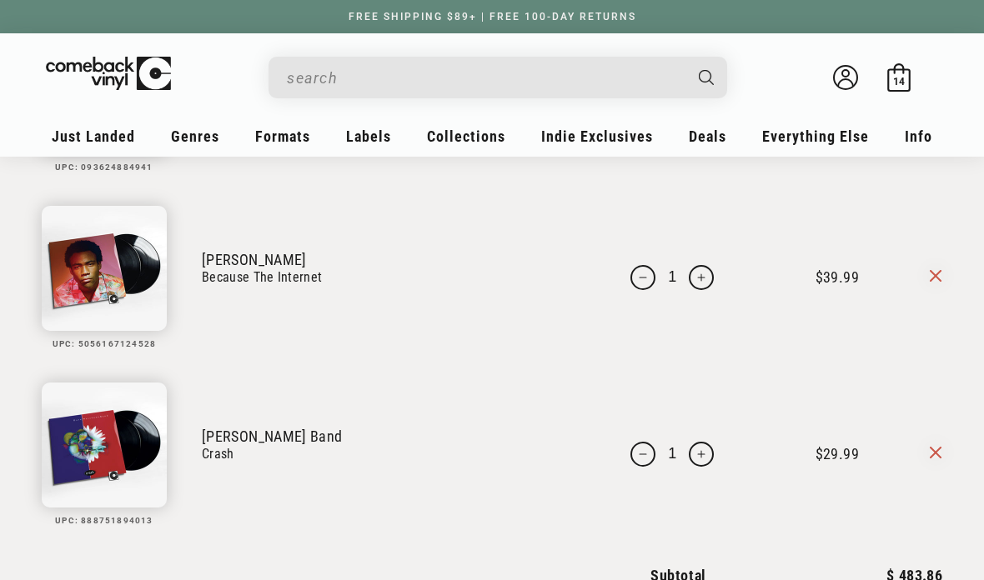
scroll to position [2171, 0]
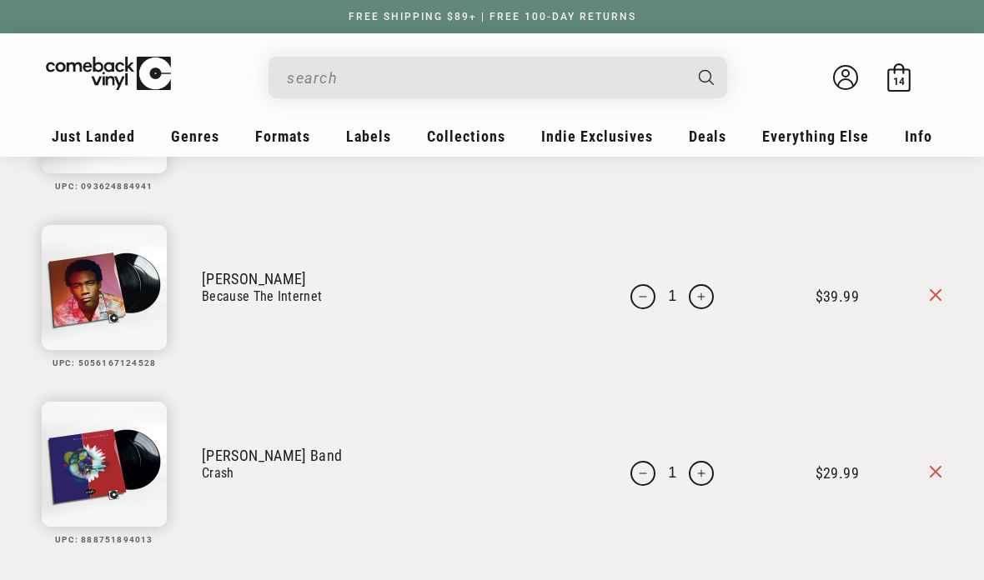
click at [937, 299] on icon at bounding box center [936, 296] width 12 height 12
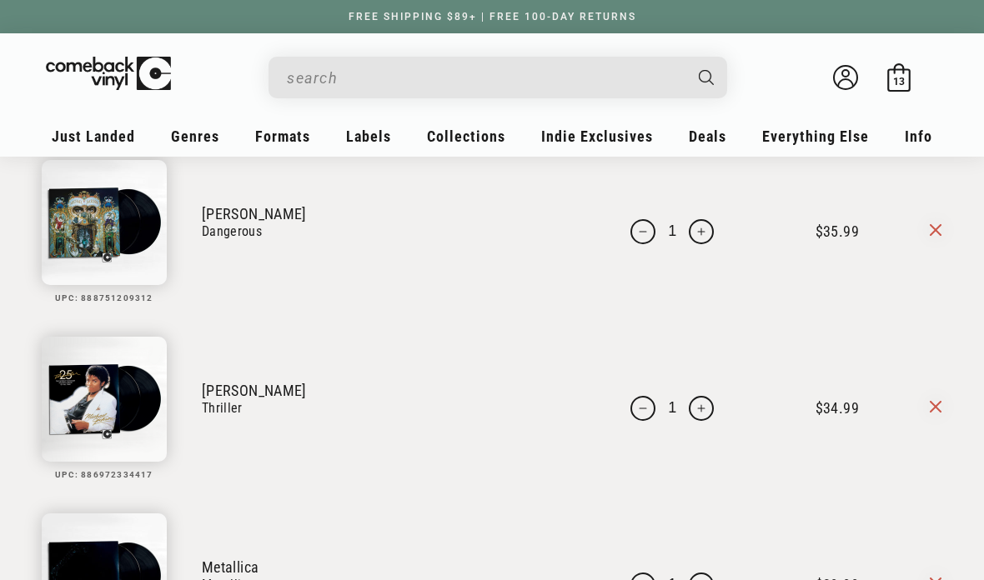
scroll to position [1348, 0]
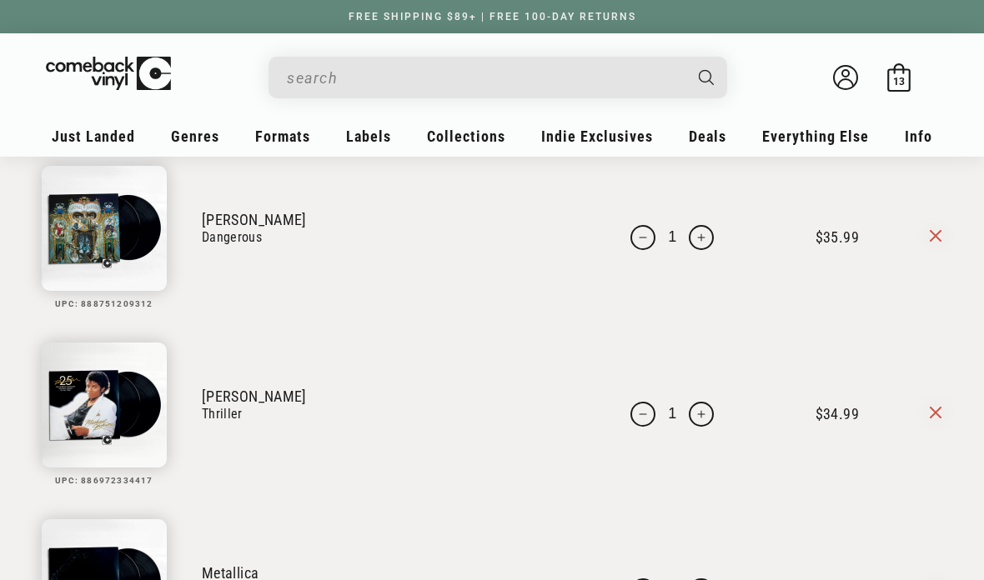
click at [936, 417] on icon at bounding box center [936, 413] width 12 height 12
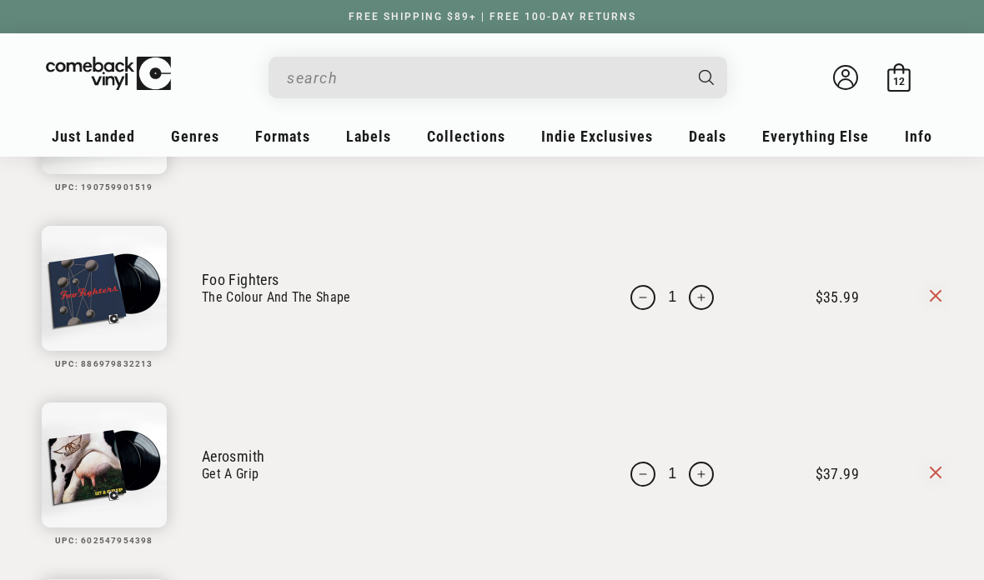
scroll to position [933, 0]
click at [938, 301] on icon at bounding box center [936, 297] width 12 height 12
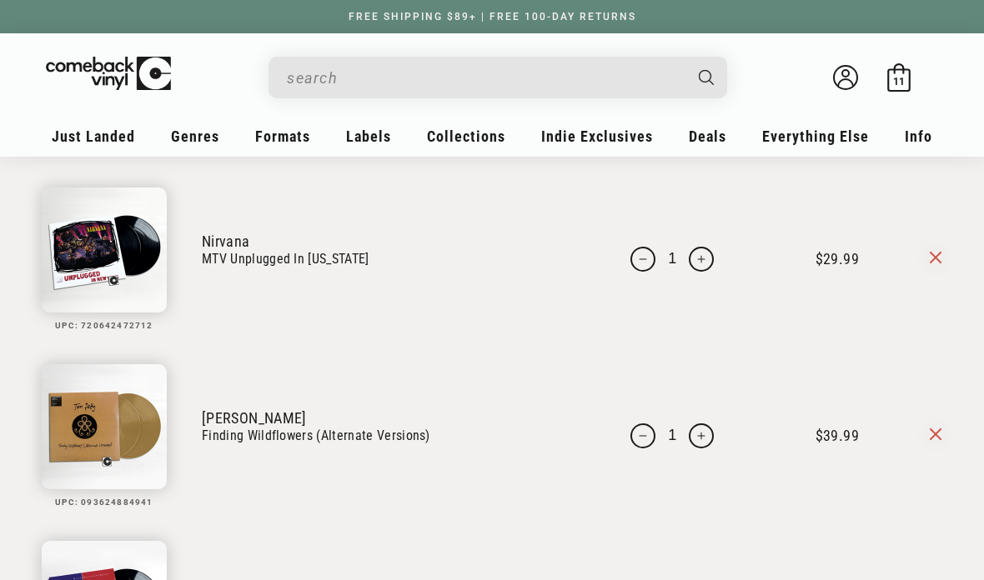
scroll to position [1505, 0]
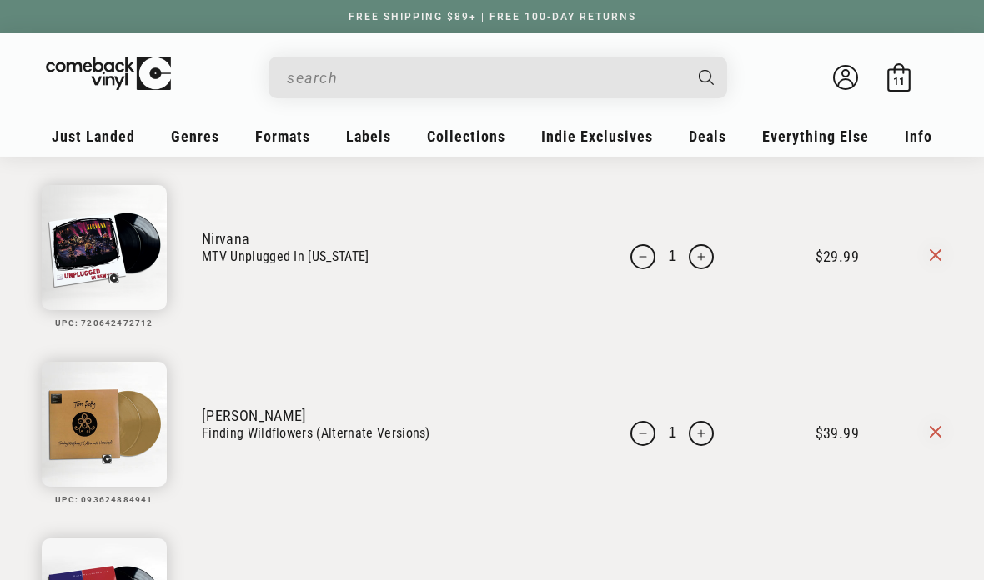
click at [933, 437] on icon at bounding box center [936, 432] width 12 height 12
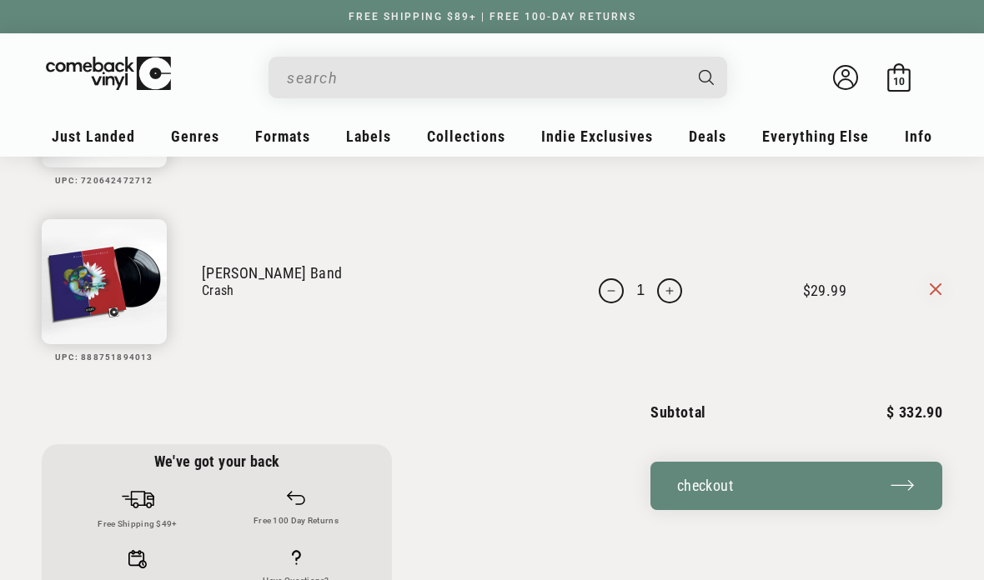
scroll to position [1648, 0]
click at [433, 520] on div "We've got your back Free Shipping $49+ Free 100 Day Returns Same Day Shipping H…" at bounding box center [492, 506] width 901 height 226
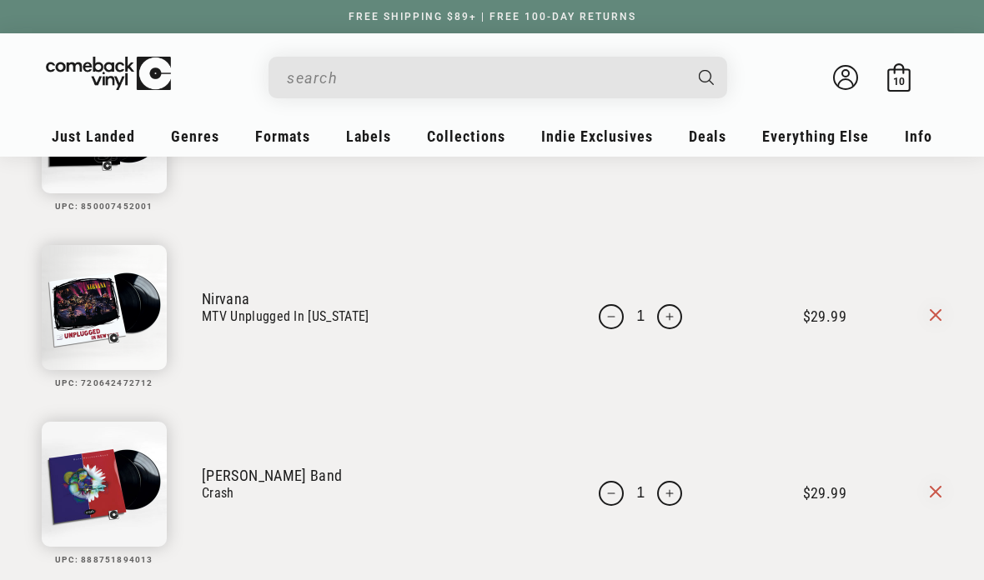
scroll to position [1442, 0]
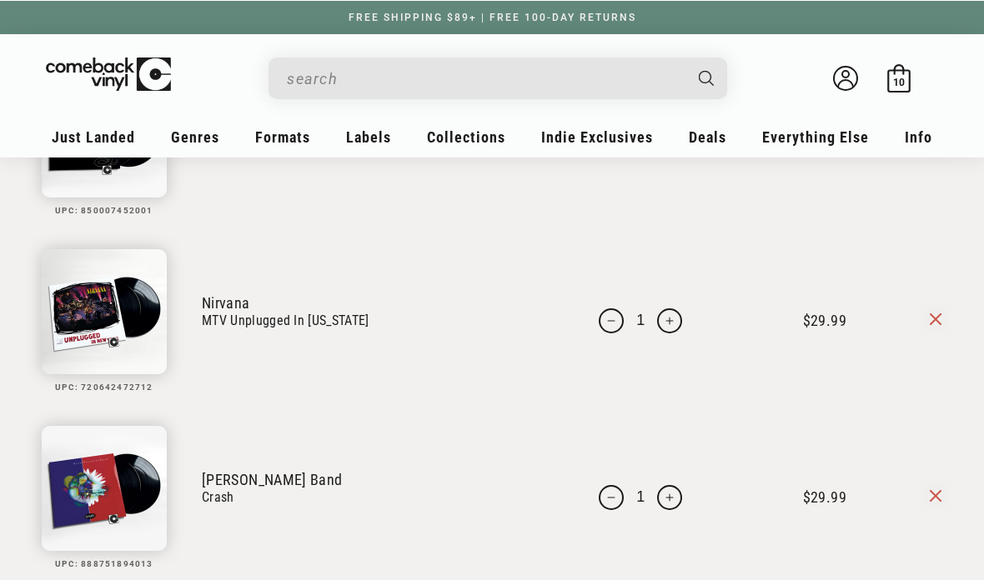
click at [389, 109] on div "Welcome back Bag 10 10 items" at bounding box center [492, 81] width 892 height 63
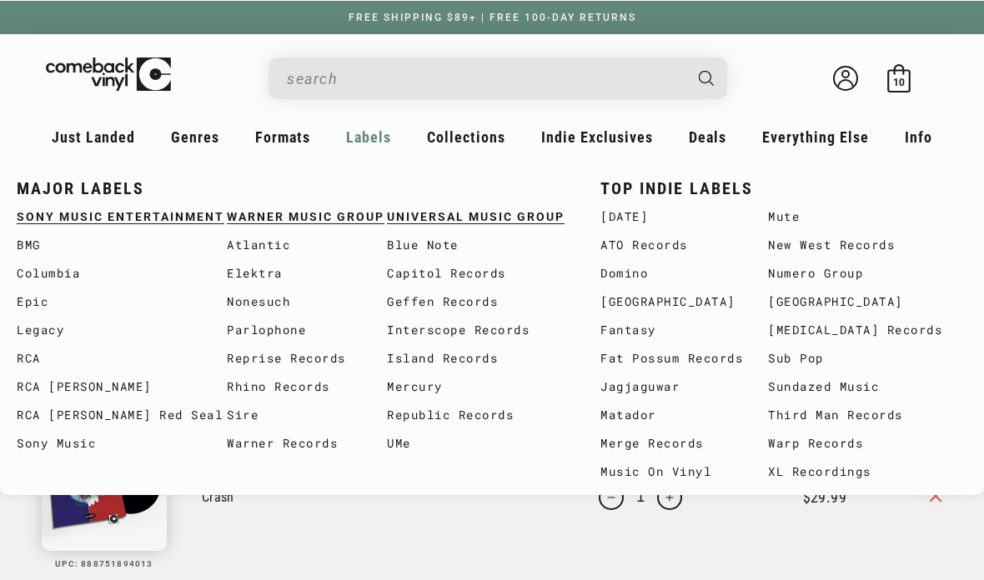
scroll to position [1441, 0]
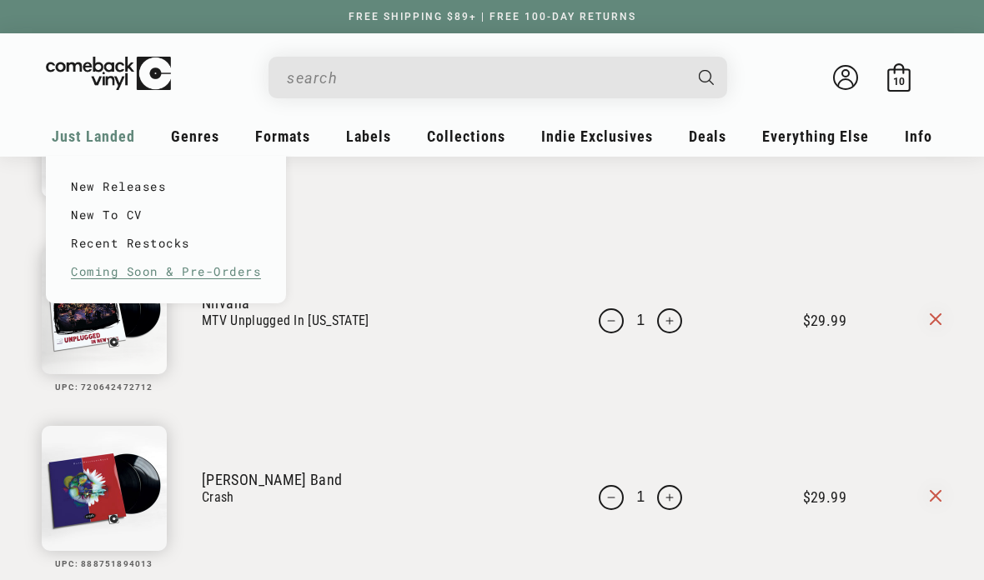
click at [238, 278] on link "Coming Soon & Pre-Orders" at bounding box center [166, 272] width 190 height 28
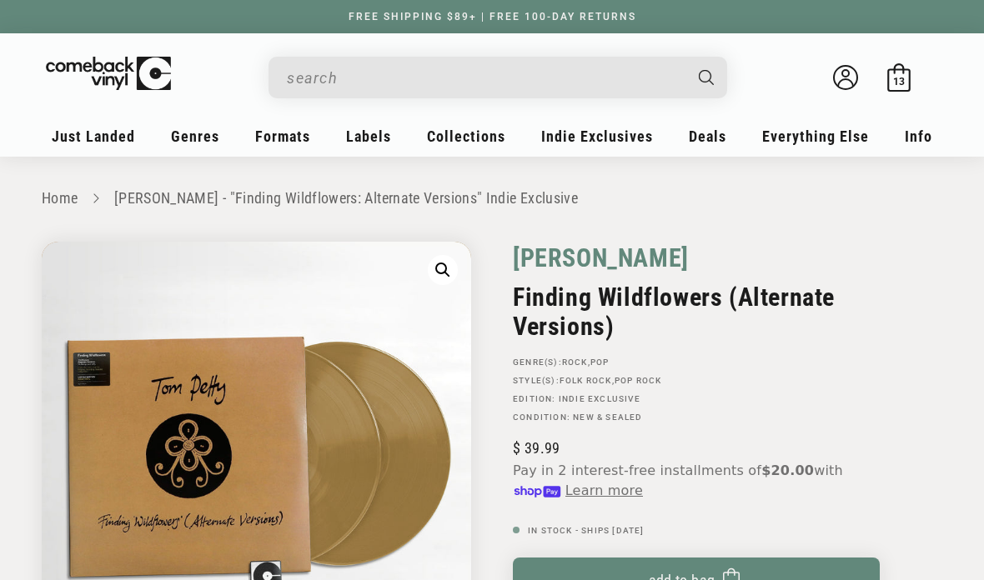
click at [587, 261] on link "Tom Petty" at bounding box center [601, 258] width 176 height 33
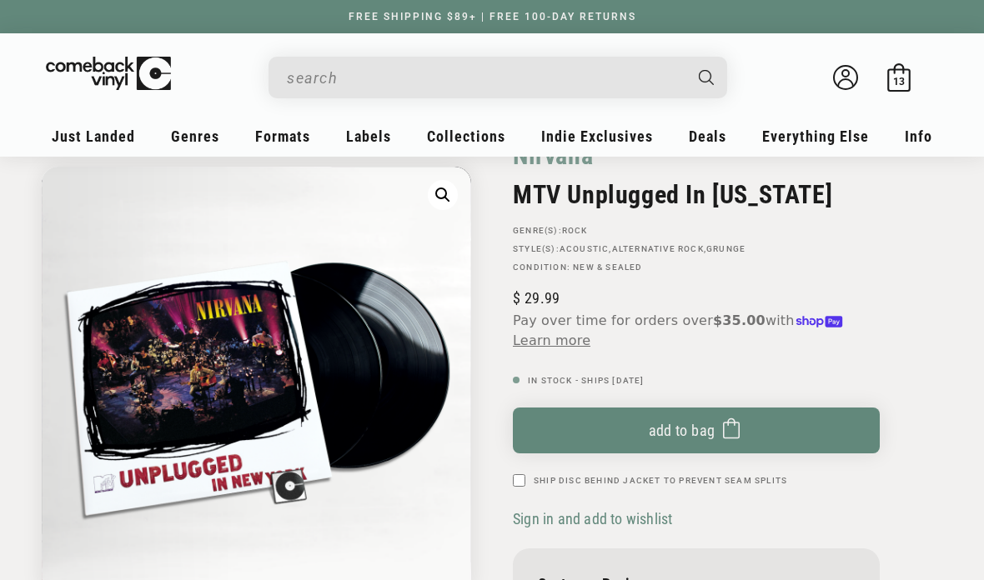
scroll to position [102, 0]
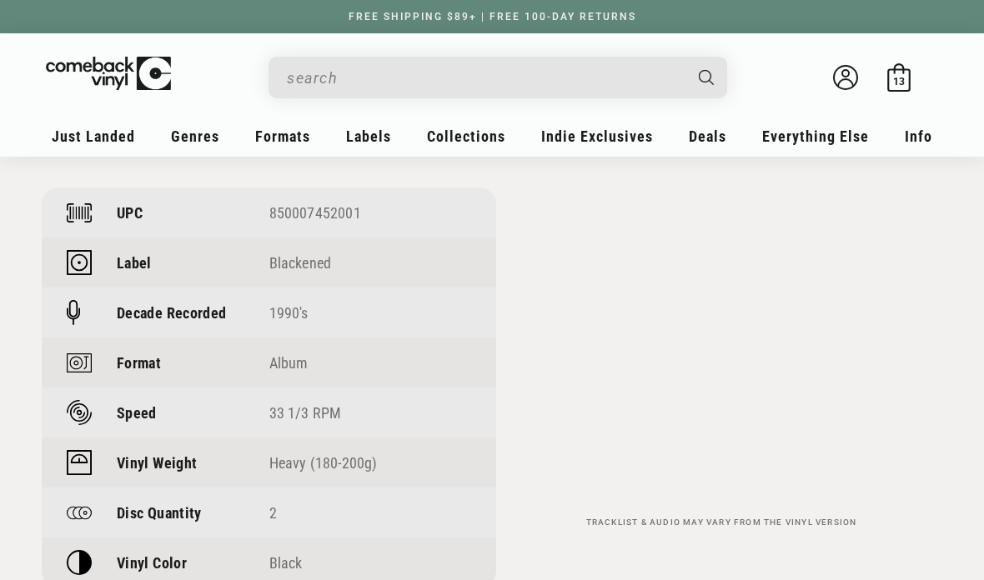
scroll to position [1524, 0]
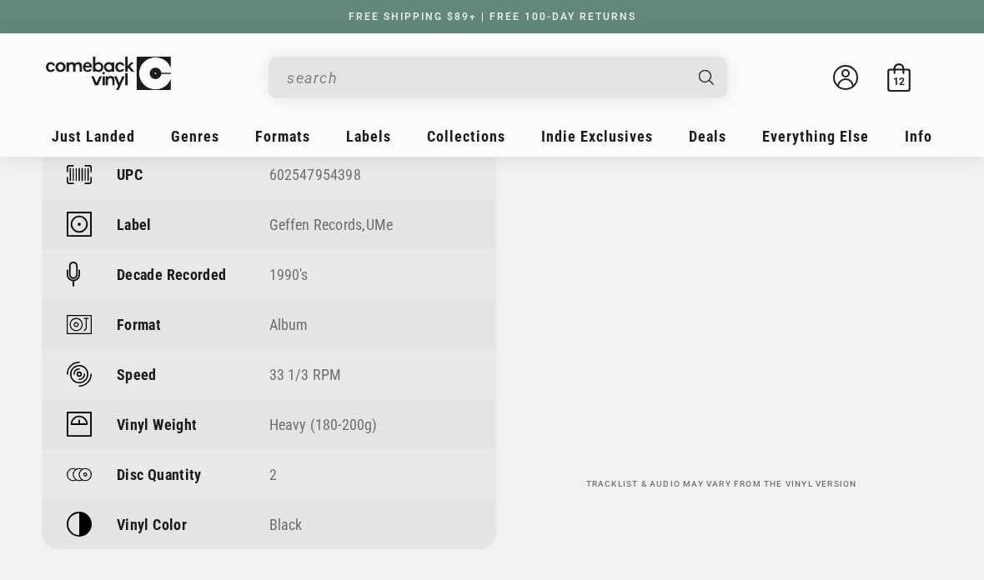
scroll to position [1515, 0]
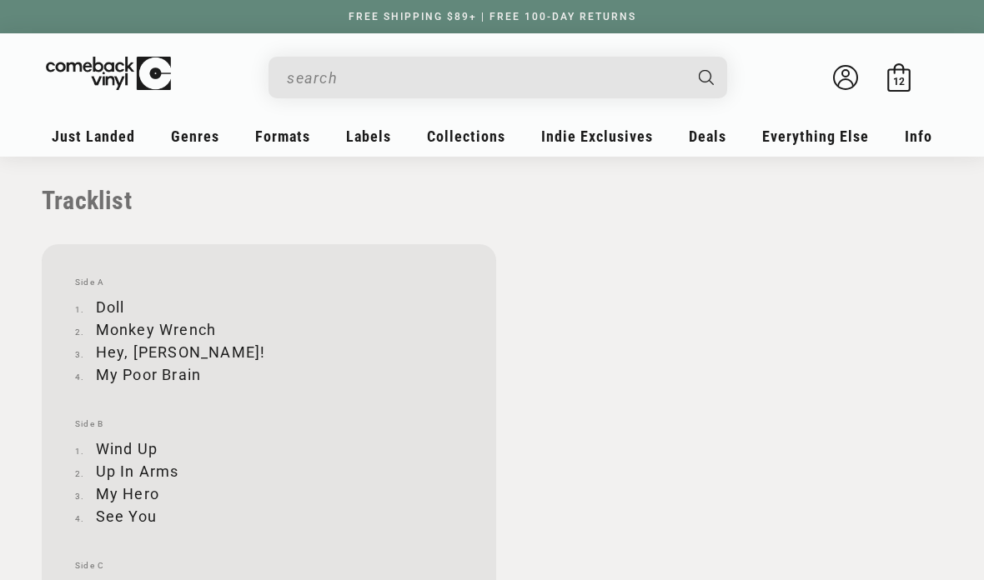
scroll to position [1836, 0]
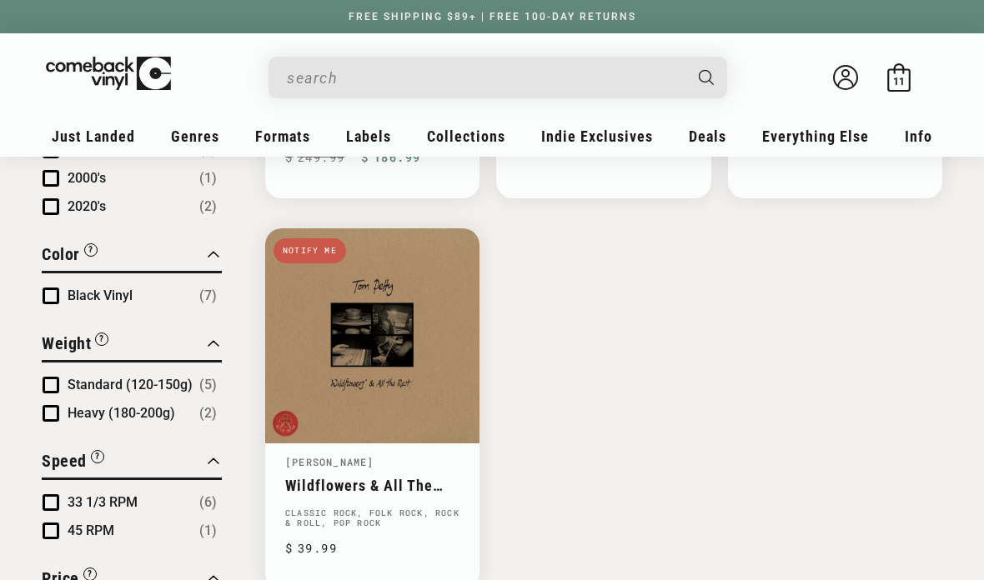
scroll to position [903, 0]
click at [666, 304] on ul "Finding Wildflowers (Alternate Versions) Tom Petty Finding Wildflowers (Alterna…" at bounding box center [603, 18] width 677 height 1142
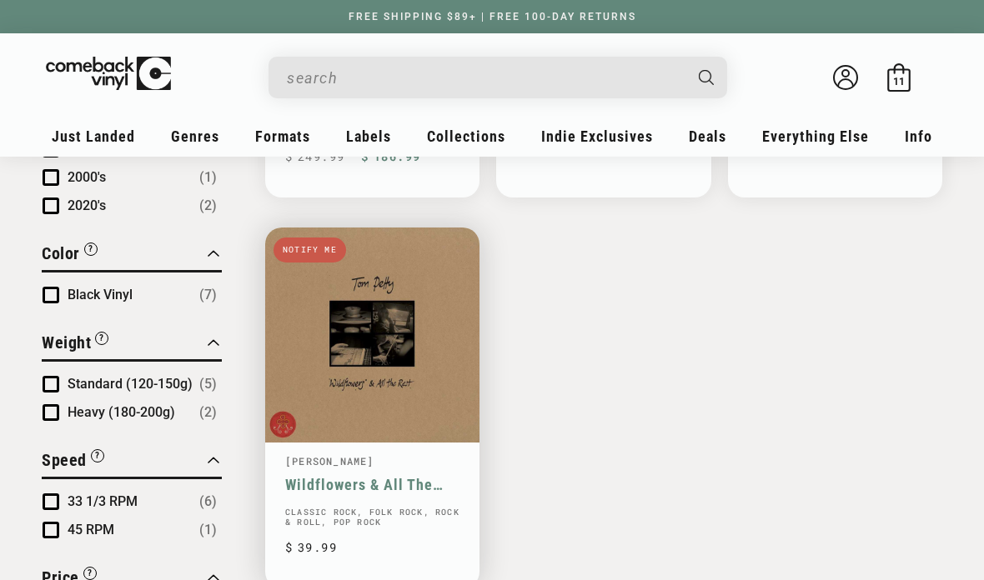
click at [412, 476] on link "Wildflowers & All The Rest" at bounding box center [372, 485] width 174 height 18
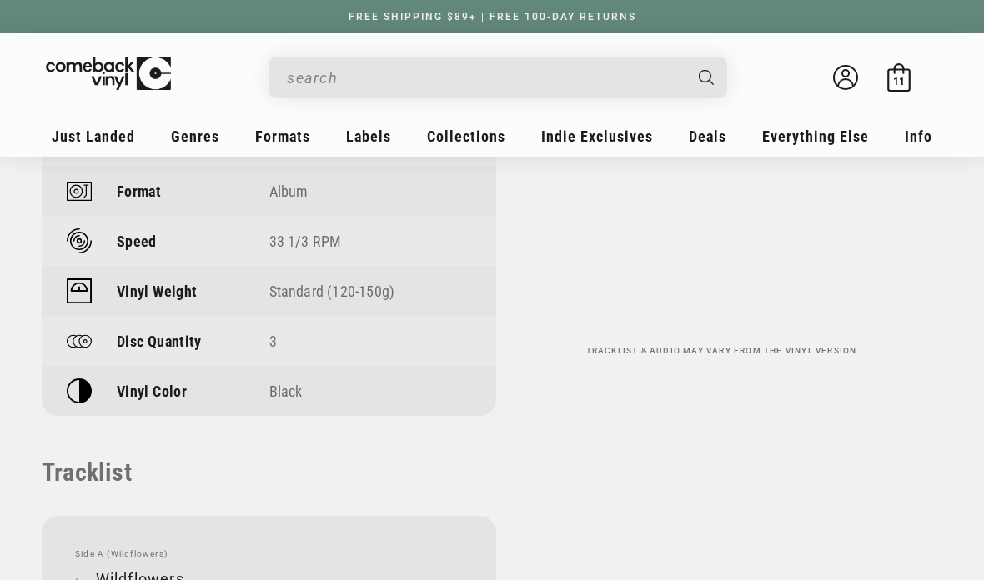
scroll to position [1621, 0]
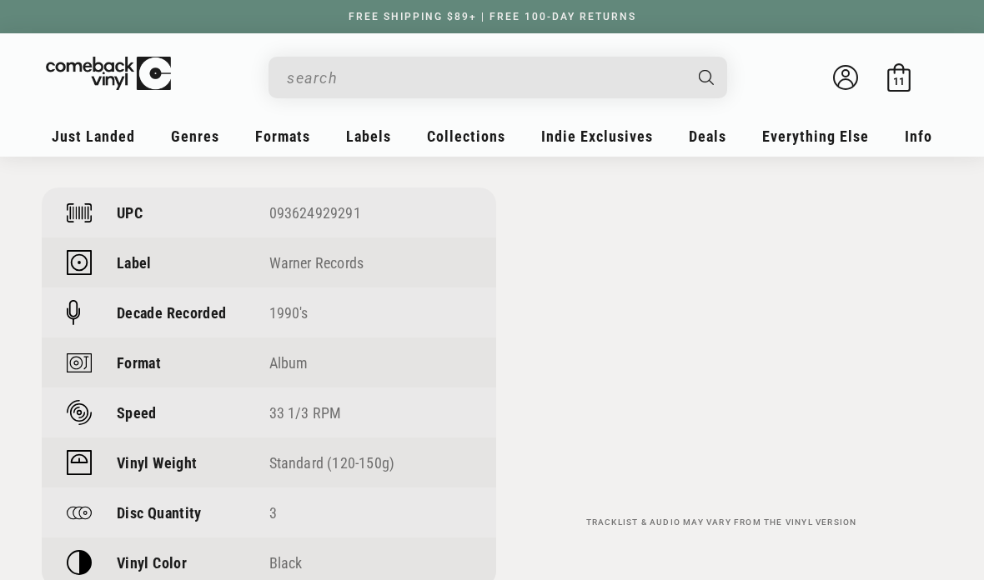
scroll to position [1351, 0]
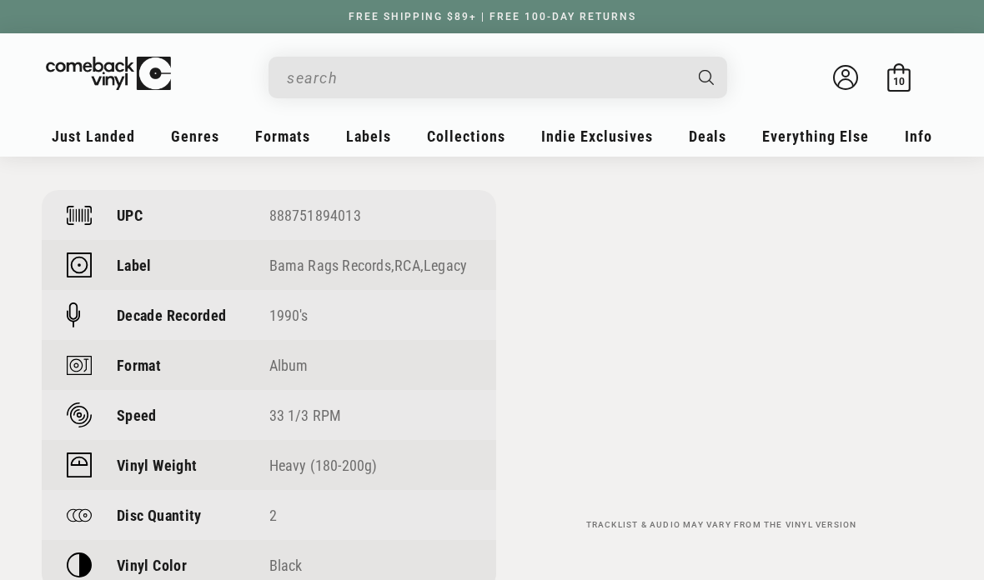
scroll to position [1462, 0]
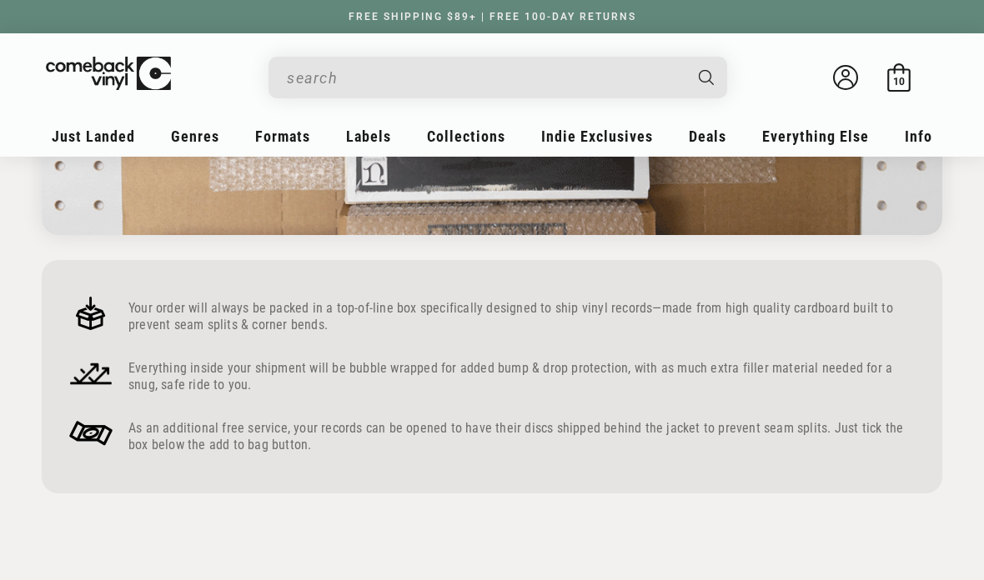
scroll to position [983, 0]
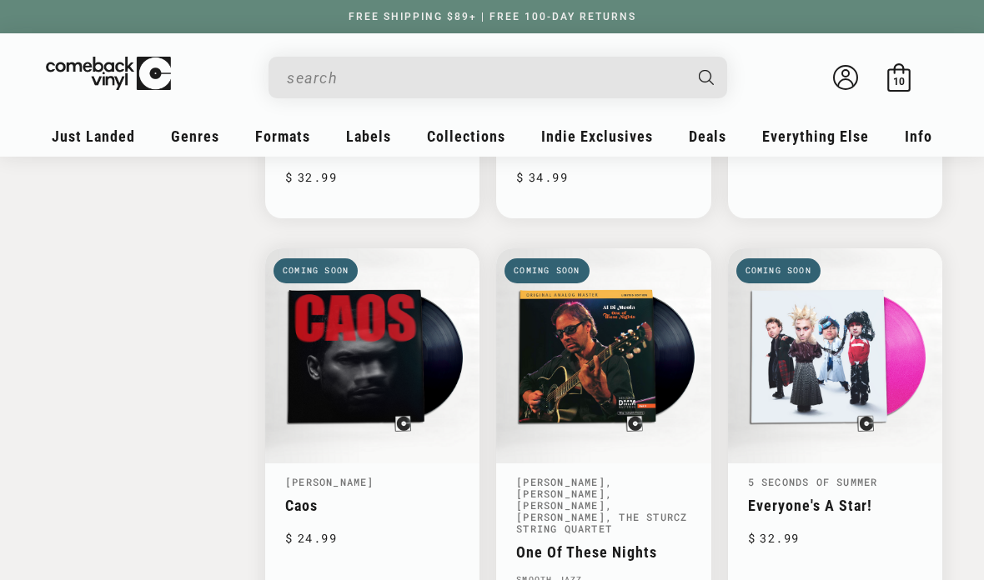
scroll to position [2405, 0]
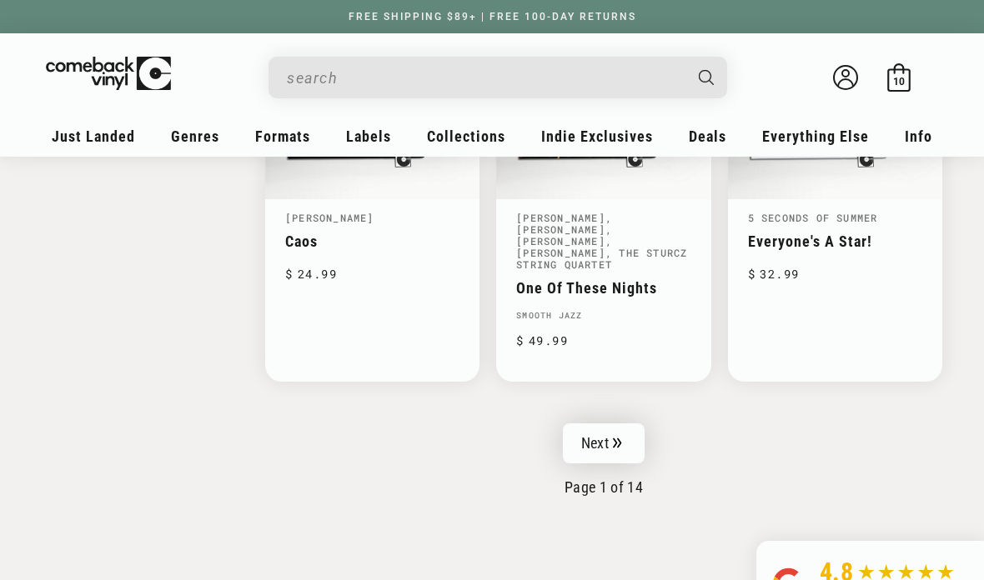
click at [630, 430] on link "Next" at bounding box center [604, 444] width 82 height 40
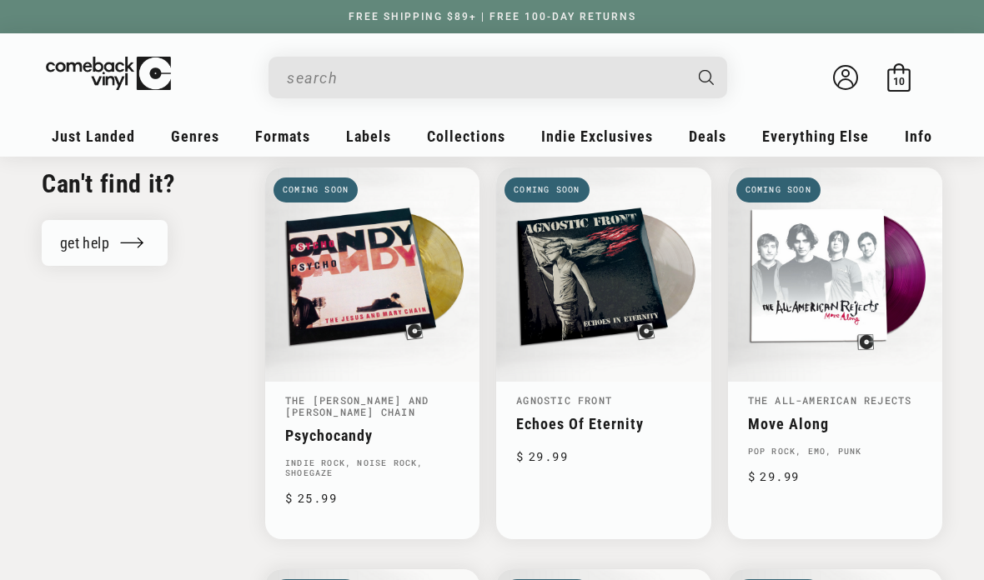
scroll to position [1740, 0]
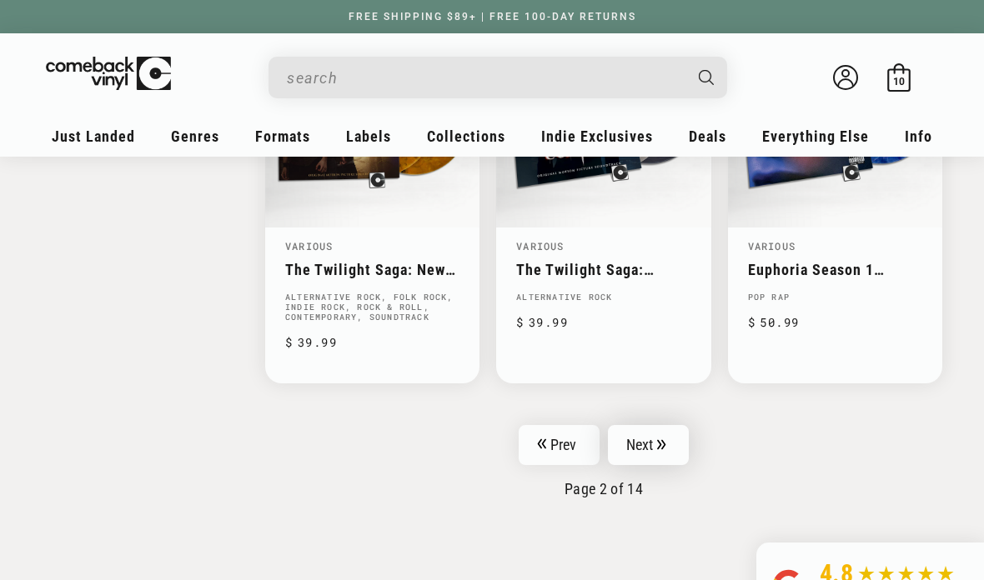
click at [672, 425] on link "Next" at bounding box center [649, 445] width 82 height 40
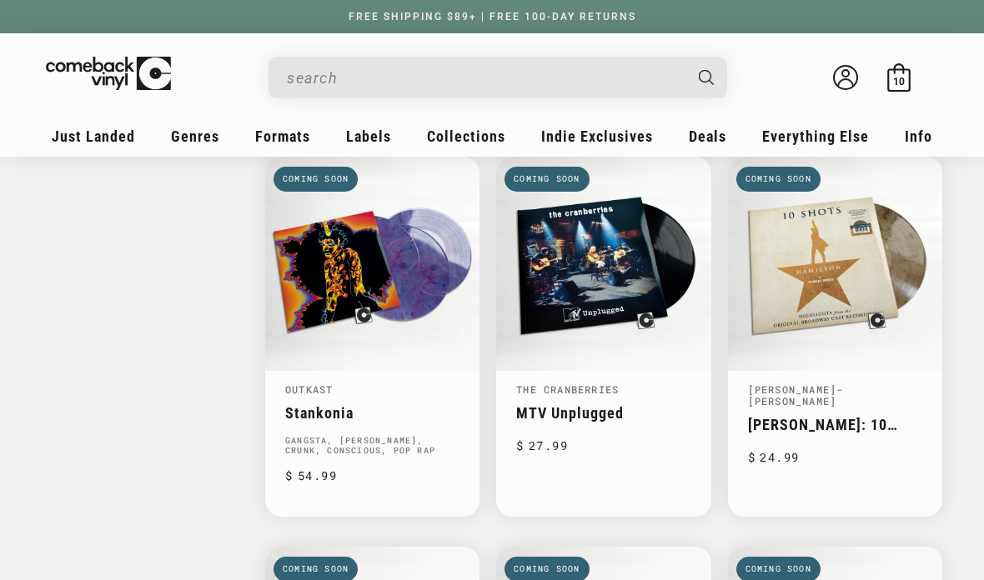
scroll to position [2183, 0]
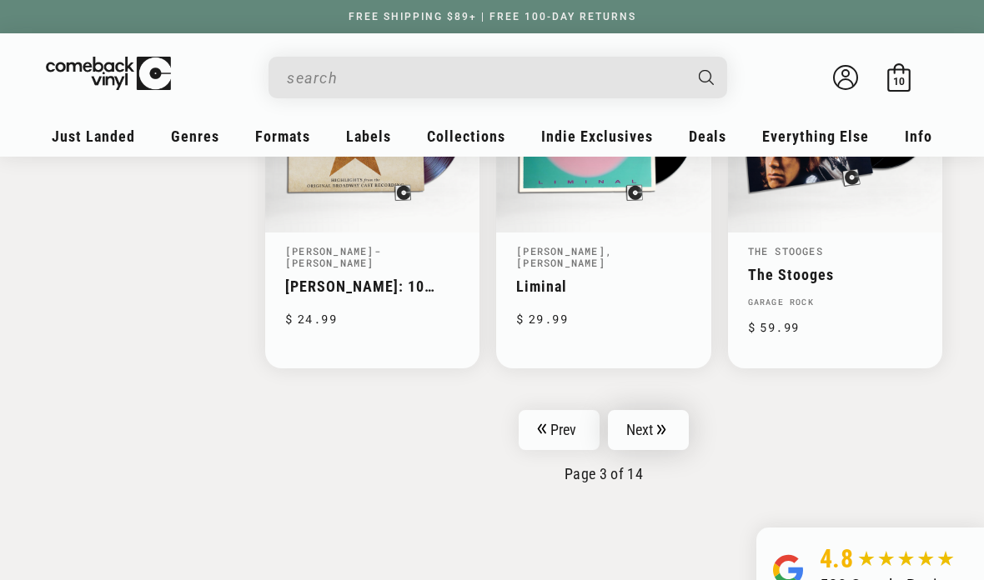
click at [661, 414] on link "Next" at bounding box center [649, 430] width 82 height 40
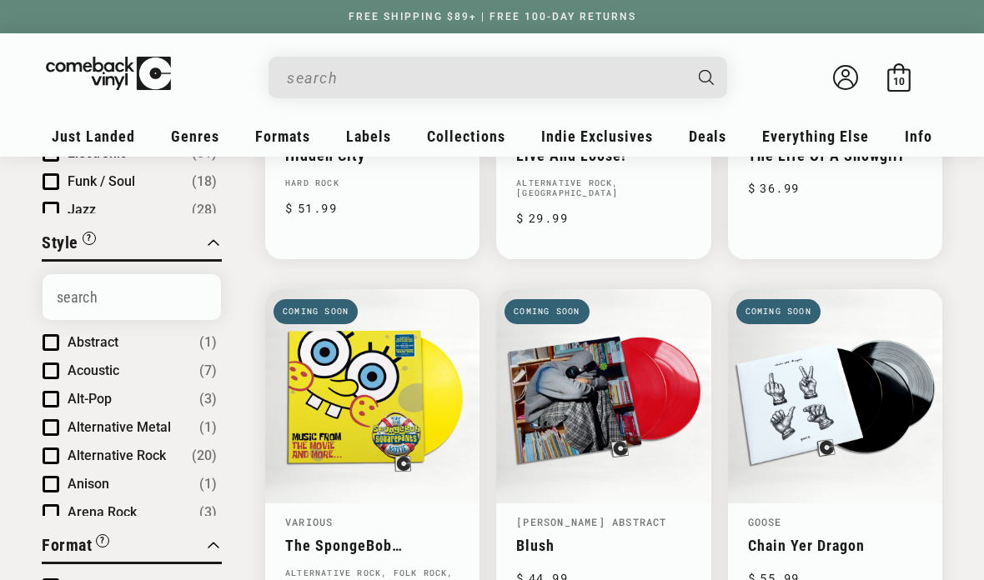
scroll to position [452, 0]
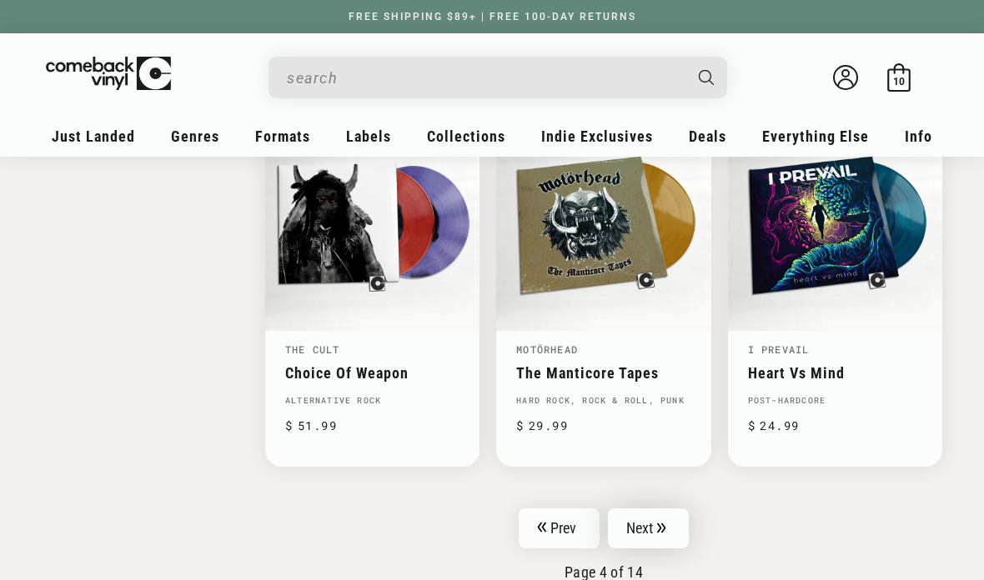
click at [673, 511] on link "Next" at bounding box center [649, 529] width 82 height 40
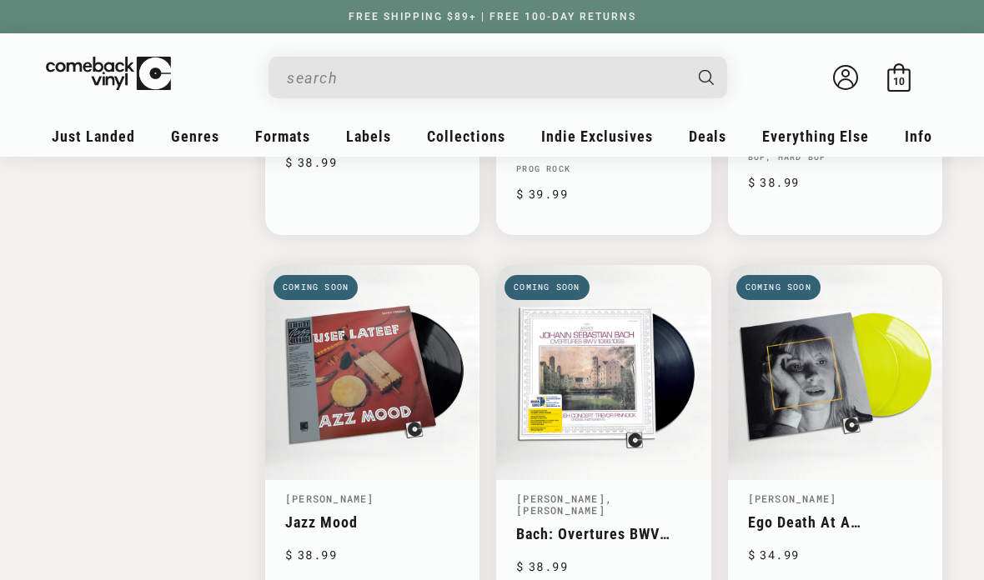
scroll to position [2402, 0]
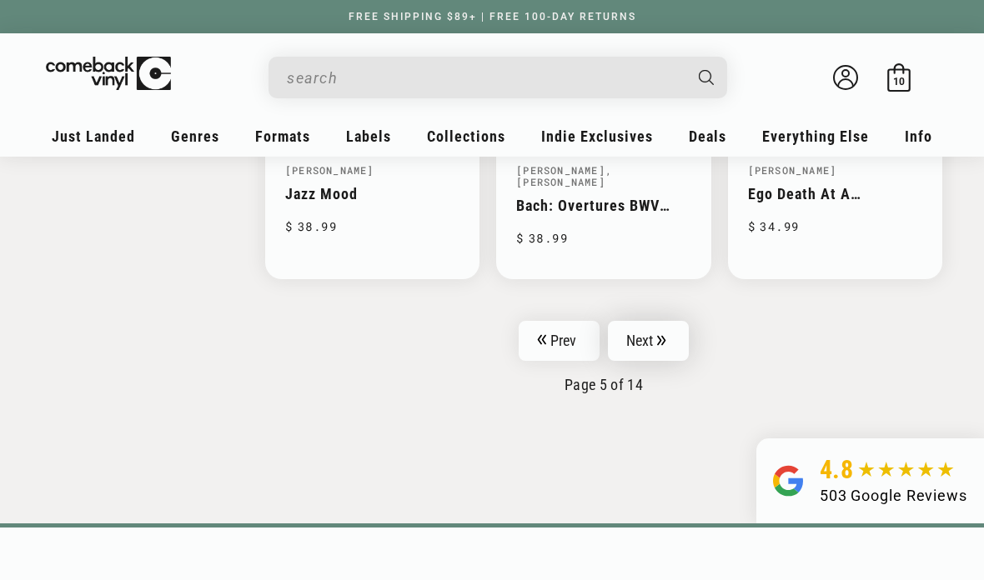
click at [676, 321] on link "Next" at bounding box center [649, 341] width 82 height 40
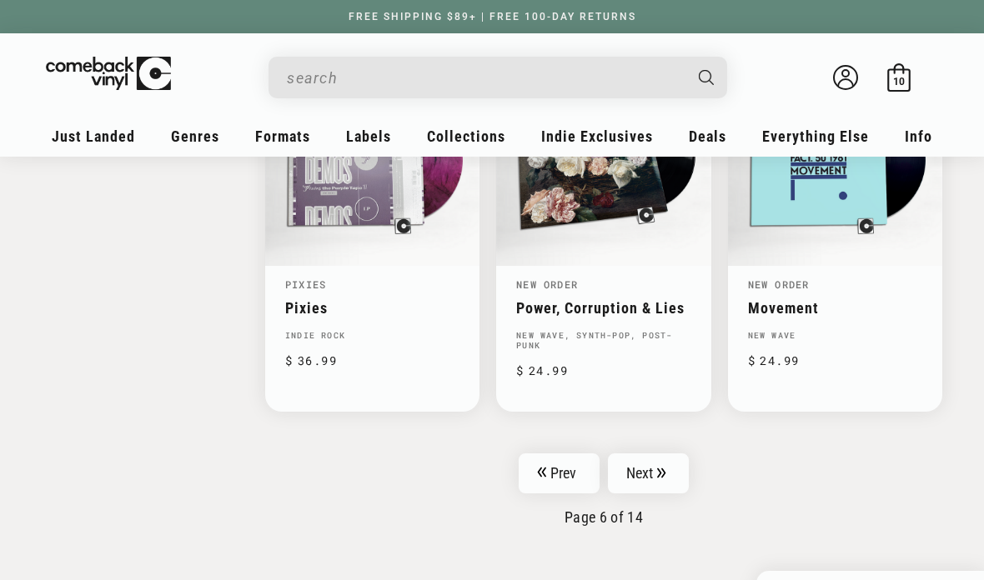
scroll to position [2615, 0]
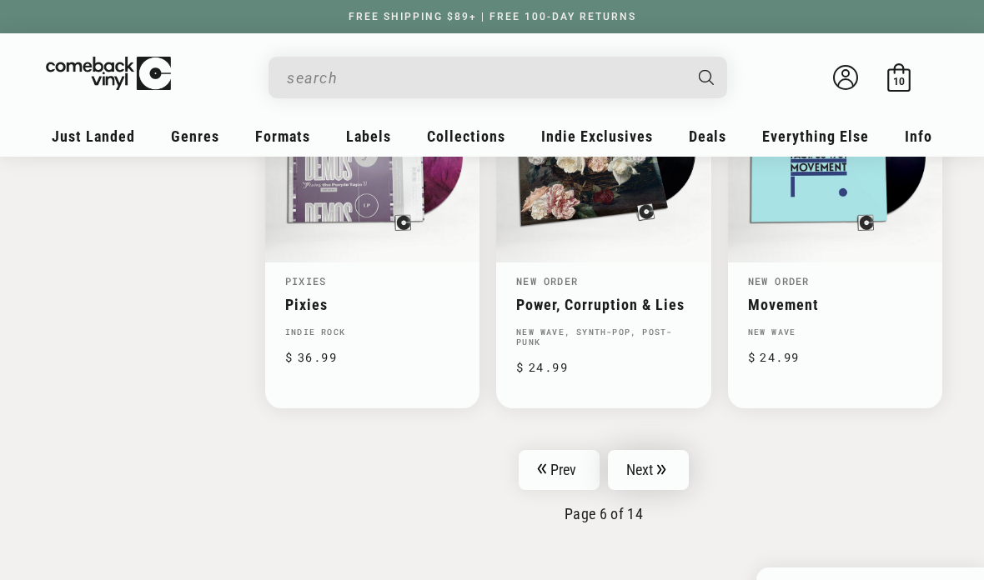
click at [654, 450] on link "Next" at bounding box center [649, 470] width 82 height 40
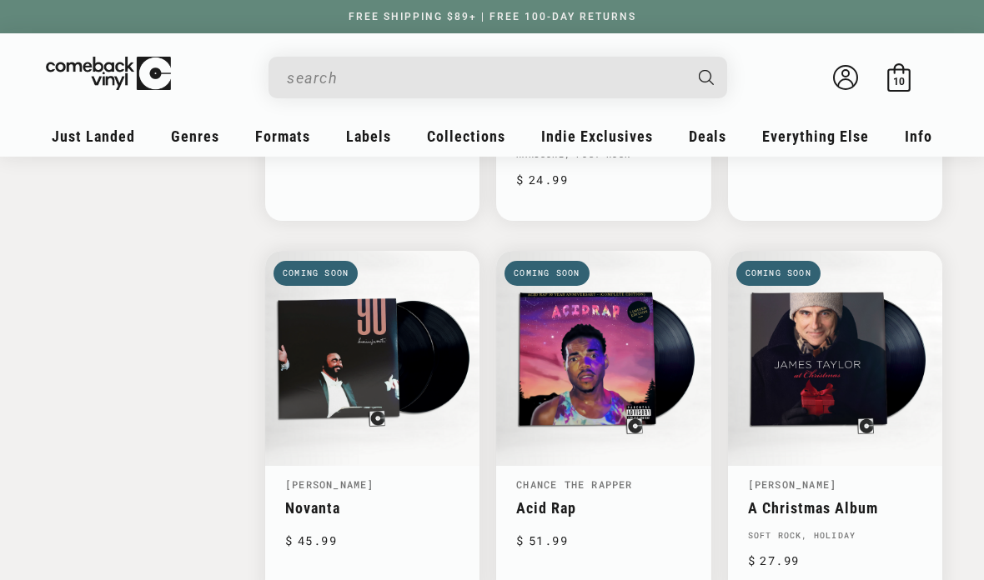
scroll to position [2442, 0]
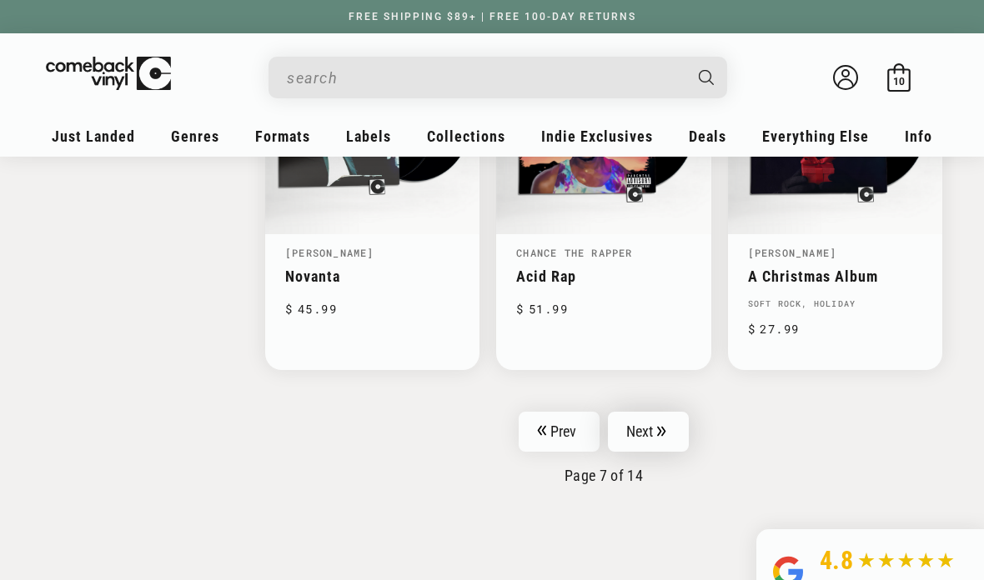
click at [671, 412] on link "Next" at bounding box center [649, 432] width 82 height 40
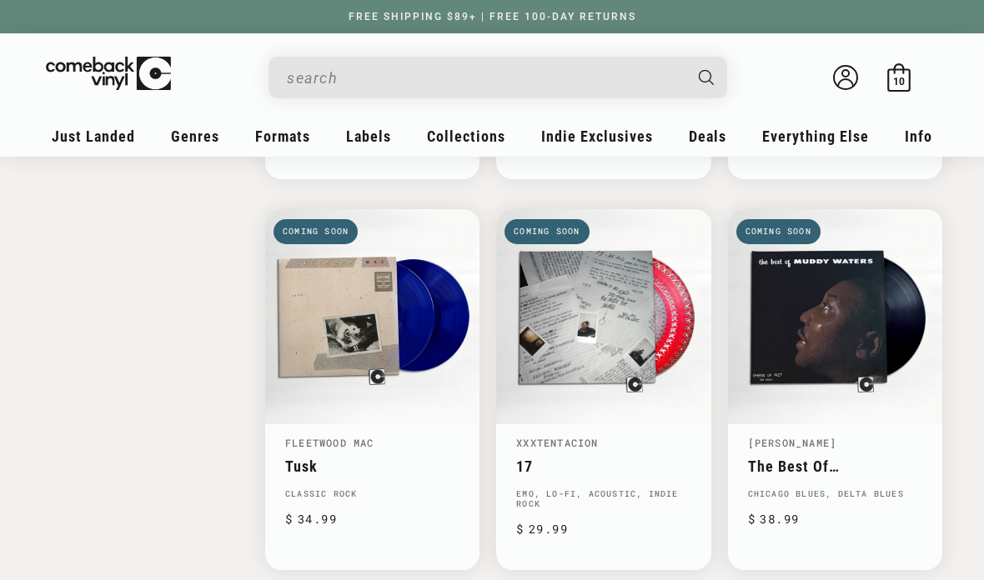
scroll to position [2458, 0]
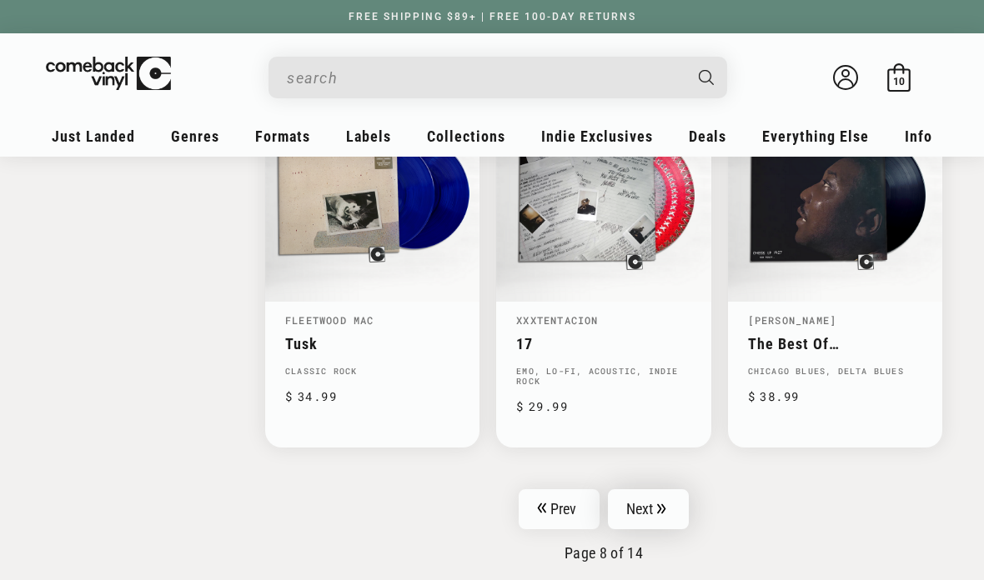
click at [657, 504] on icon "Pagination" at bounding box center [661, 509] width 9 height 11
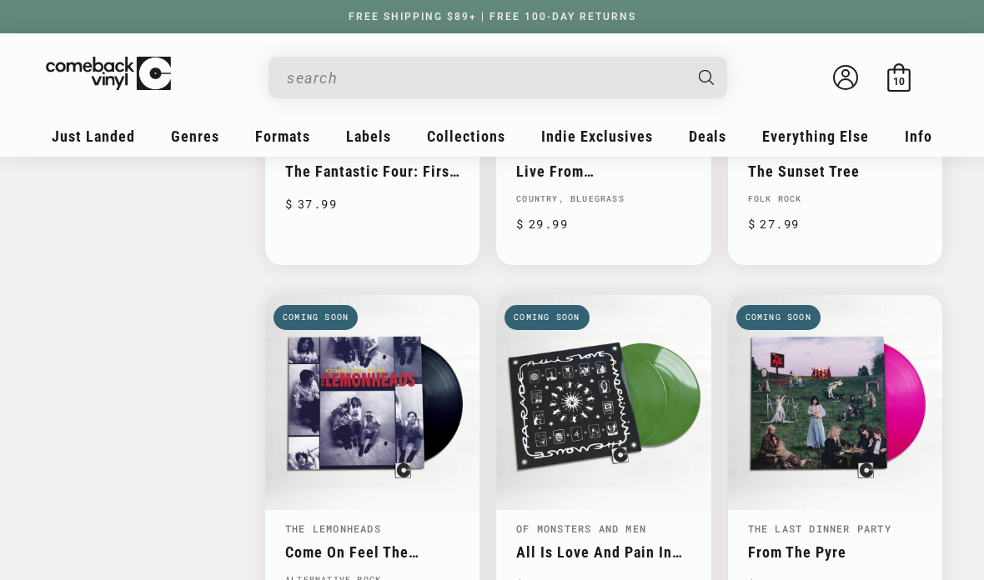
scroll to position [2362, 0]
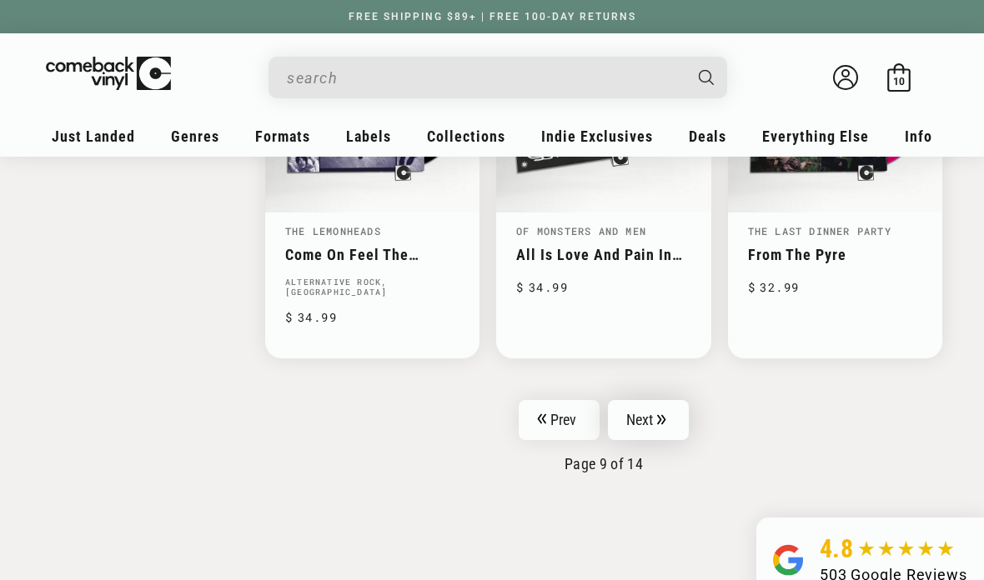
click at [661, 400] on link "Next" at bounding box center [649, 420] width 82 height 40
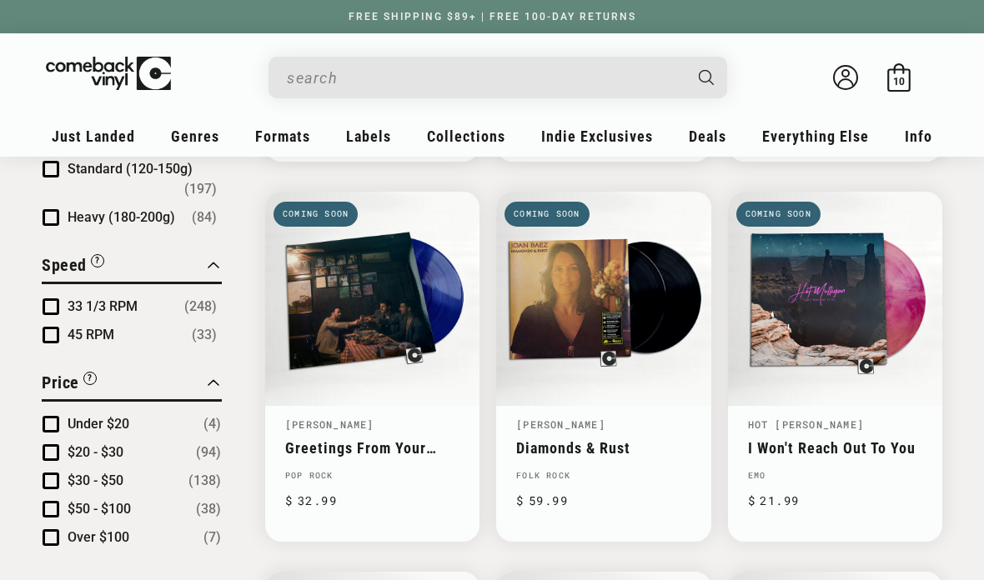
scroll to position [1320, 0]
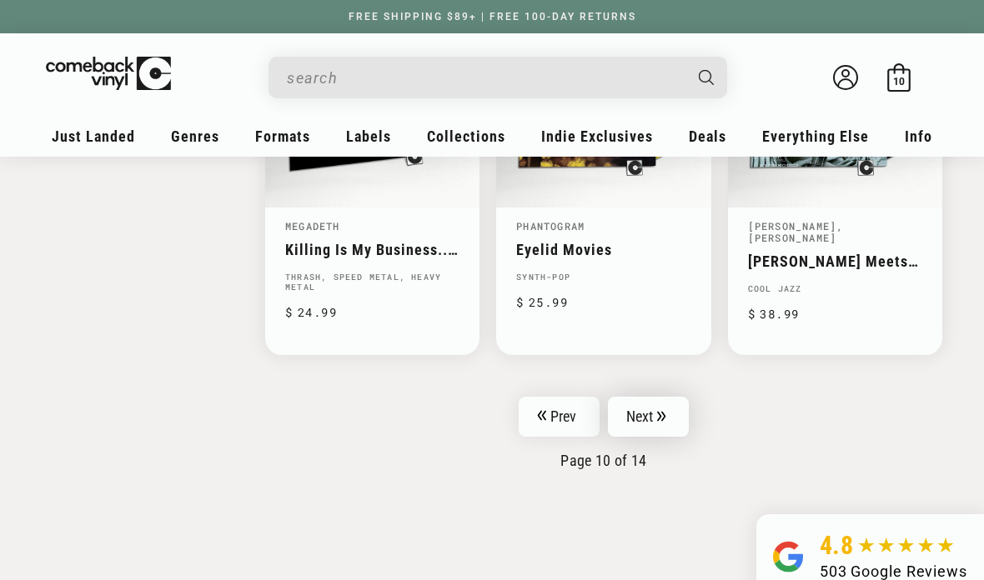
click at [671, 397] on link "Next" at bounding box center [649, 417] width 82 height 40
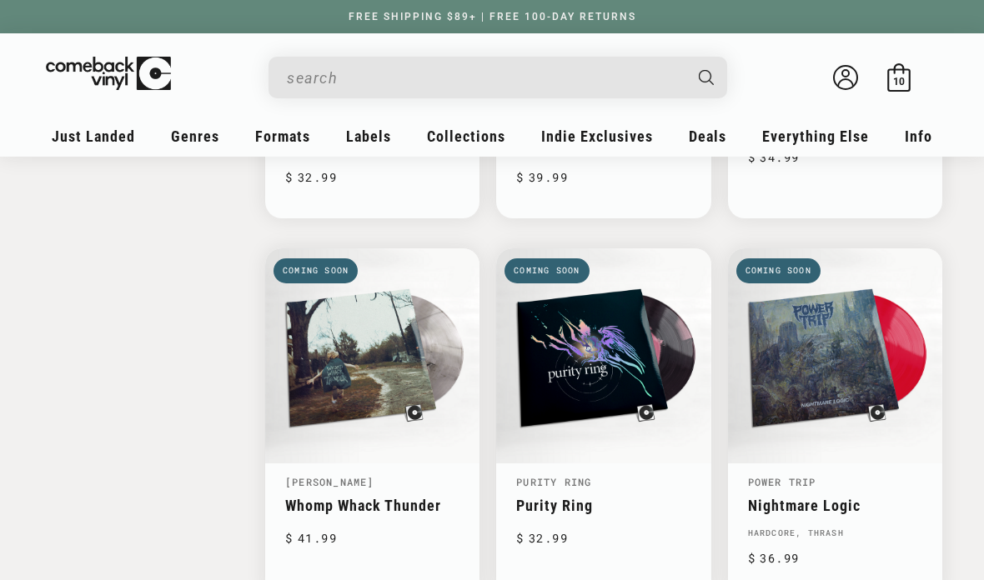
scroll to position [2384, 0]
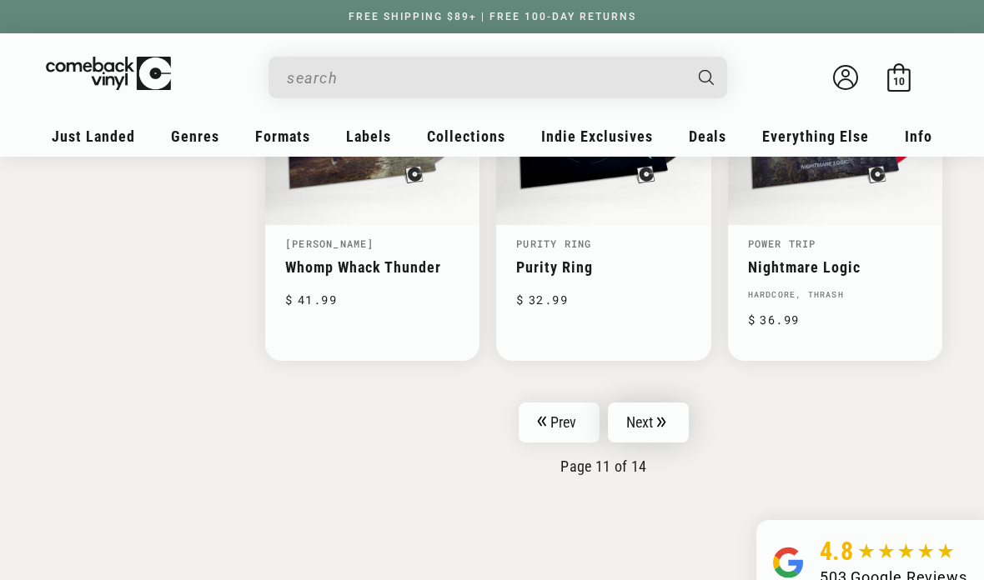
click at [678, 403] on link "Next" at bounding box center [649, 423] width 82 height 40
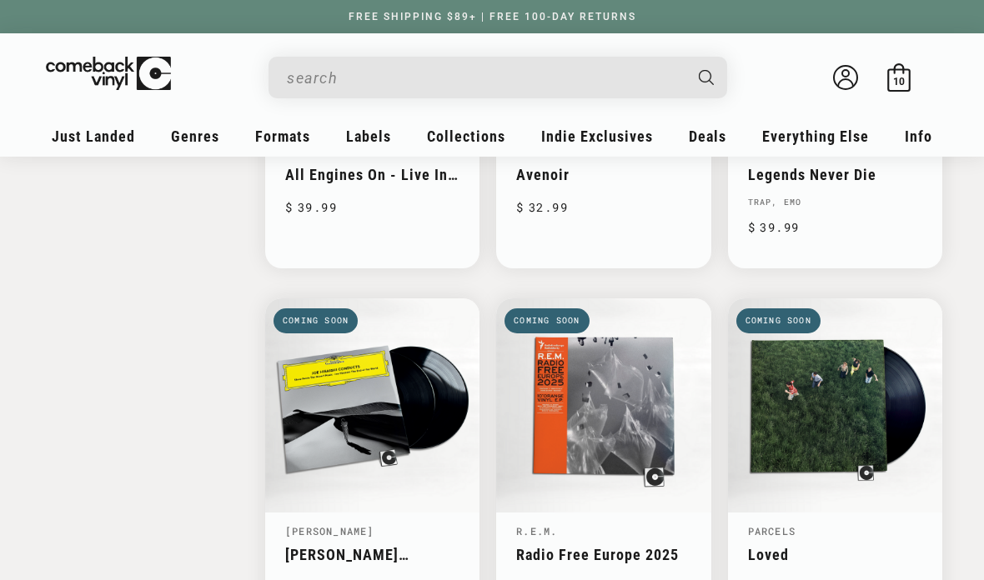
scroll to position [1967, 0]
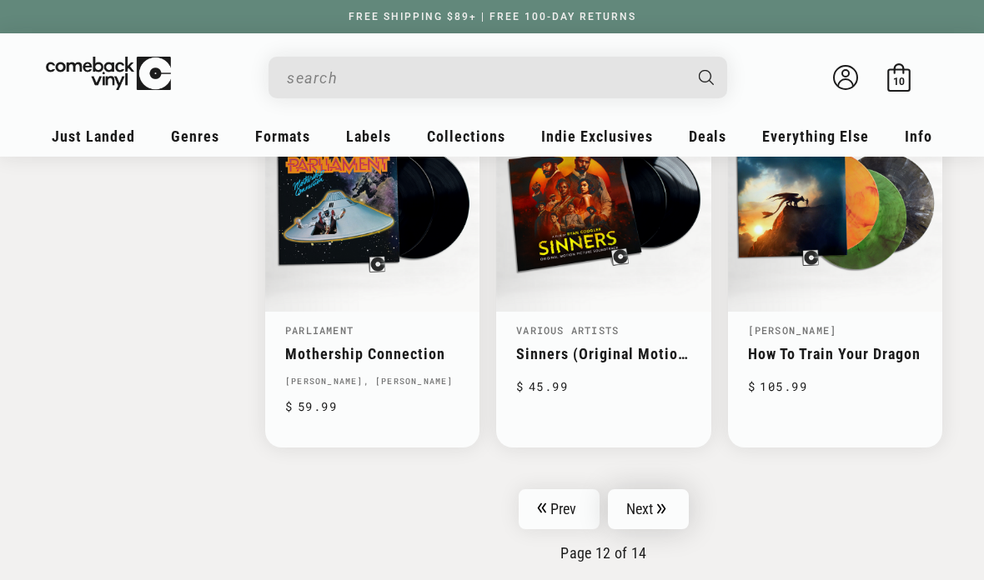
click at [660, 490] on link "Next" at bounding box center [649, 510] width 82 height 40
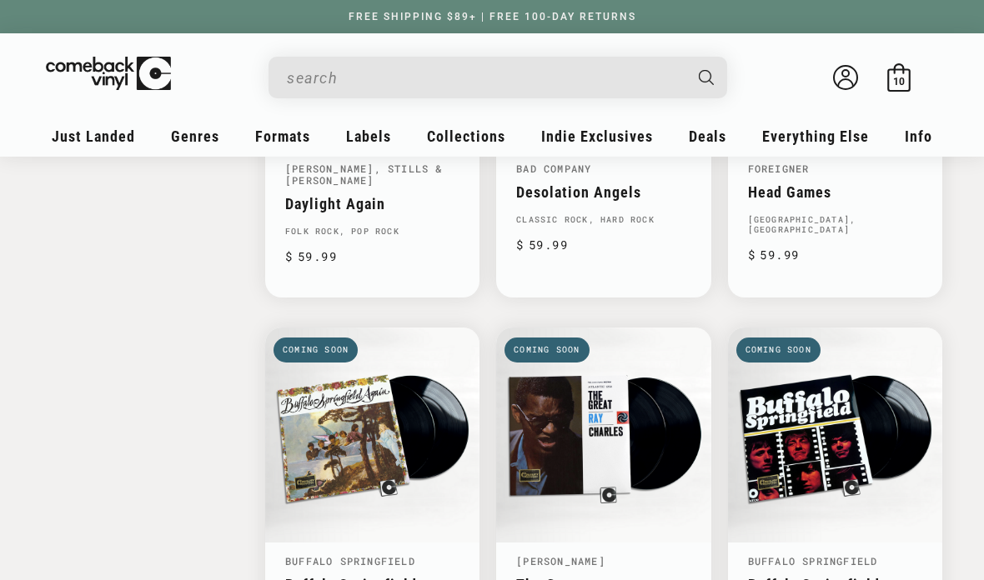
scroll to position [2363, 0]
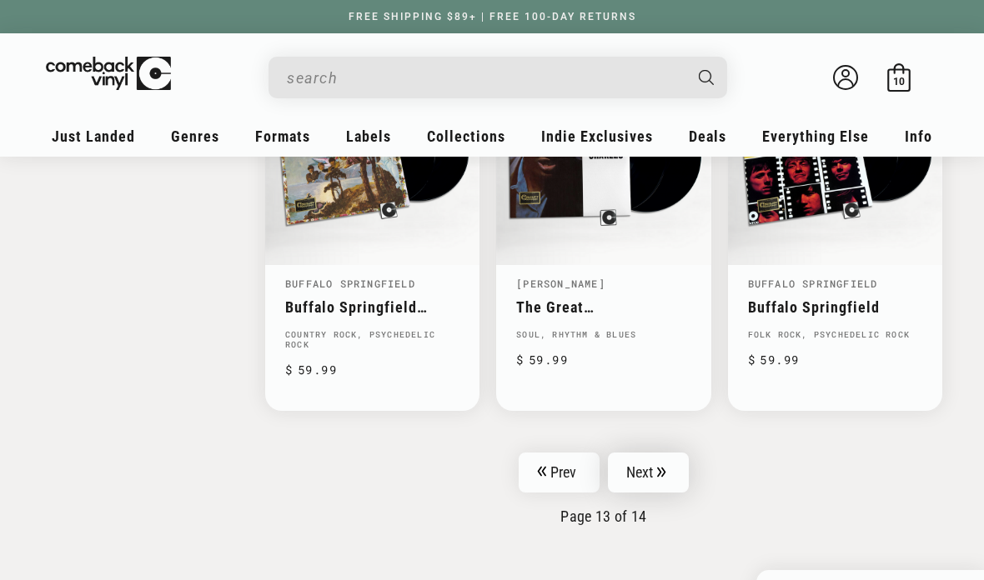
click at [666, 467] on icon "Pagination" at bounding box center [661, 472] width 9 height 11
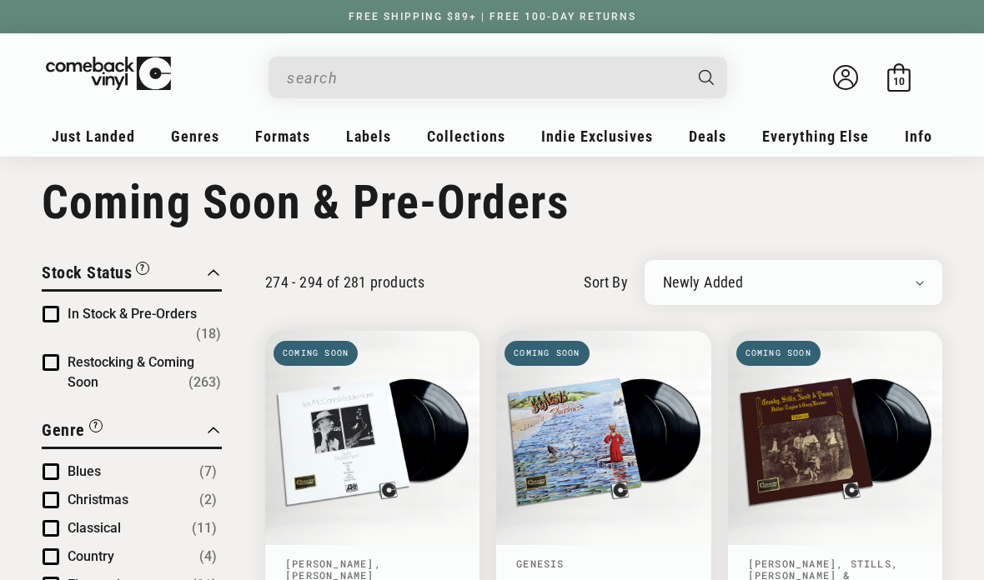
scroll to position [18, 0]
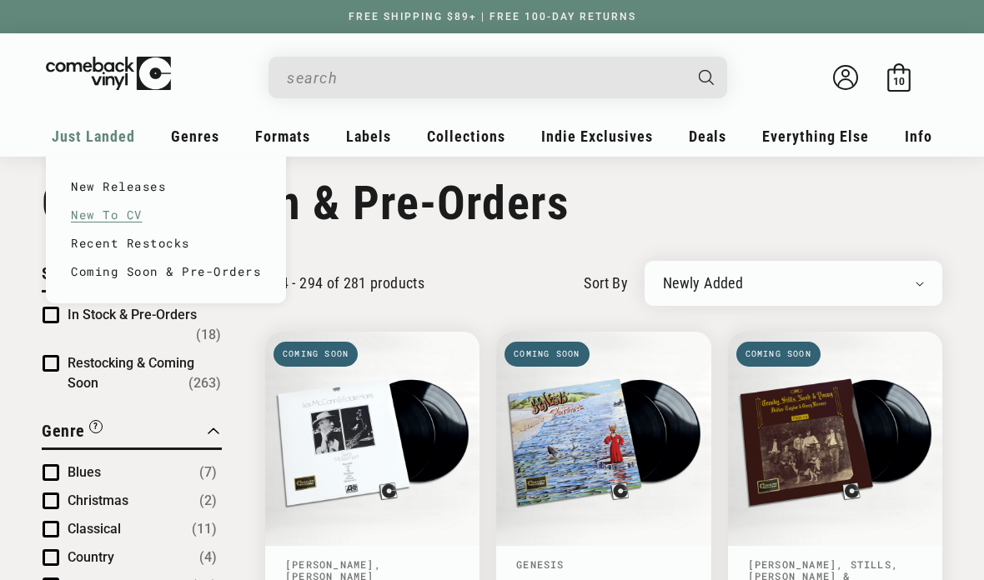
click at [148, 215] on link "New To CV" at bounding box center [166, 215] width 190 height 28
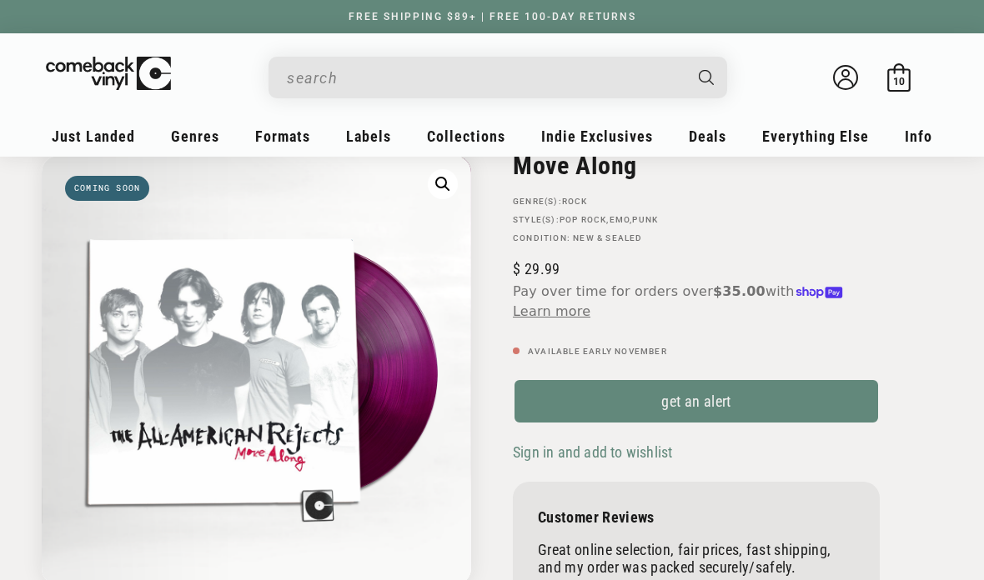
scroll to position [132, 0]
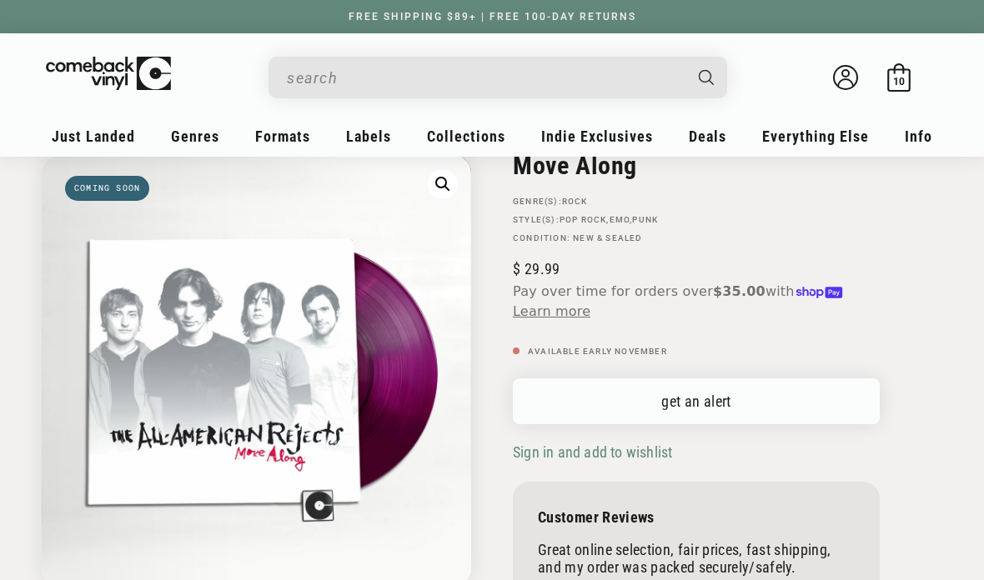
click at [721, 400] on link "get an alert" at bounding box center [696, 402] width 367 height 46
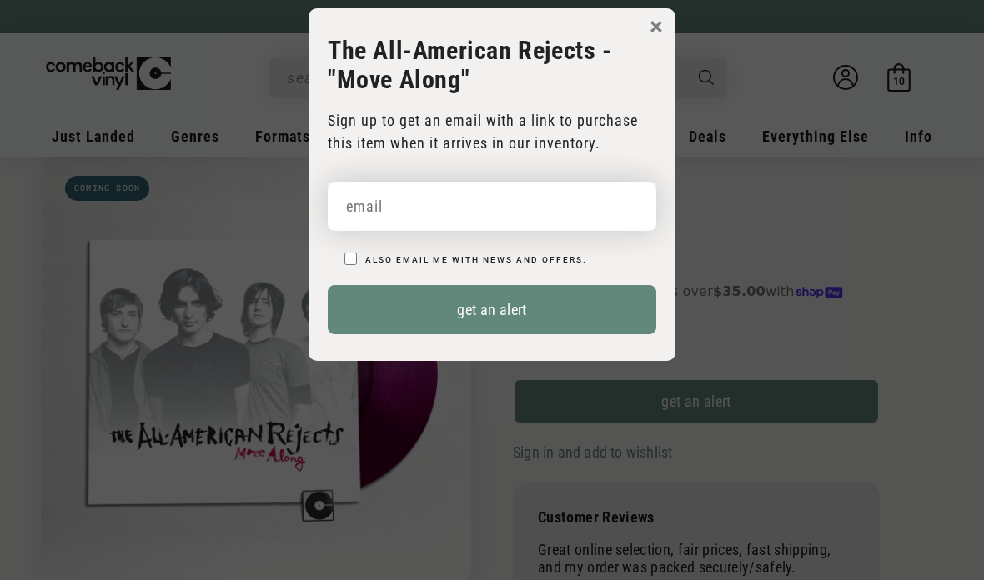
click at [570, 207] on input "email" at bounding box center [492, 206] width 329 height 49
type input "MWstaloch@gmail.com"
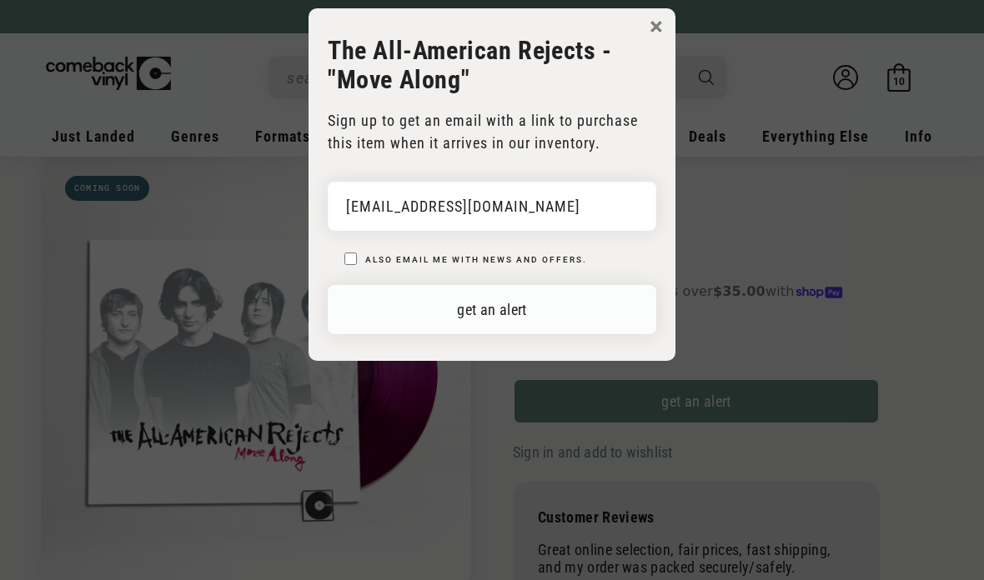
click at [505, 318] on button "get an alert" at bounding box center [492, 309] width 329 height 49
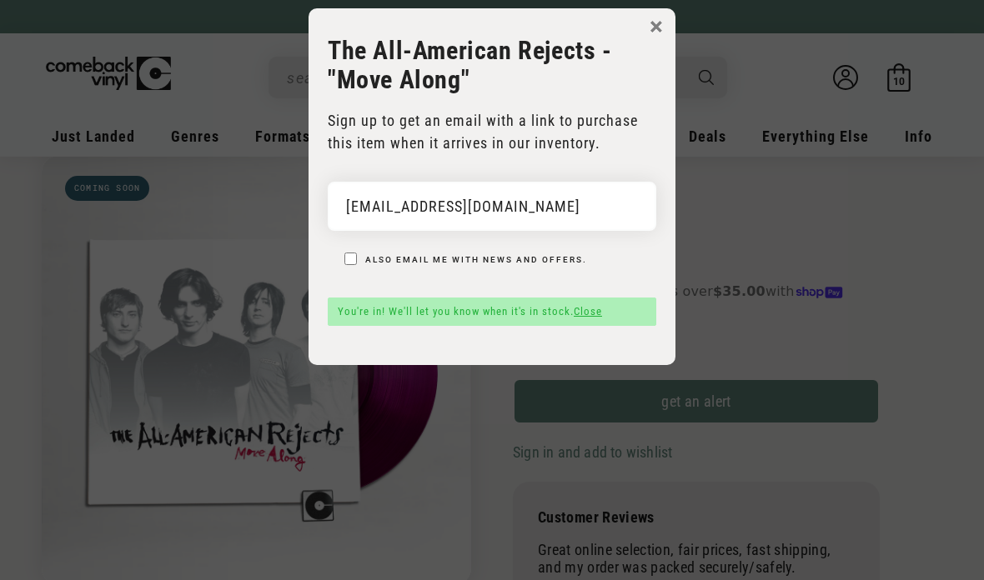
click at [614, 309] on div "You're in! We'll let you know when it's in stock. Close" at bounding box center [492, 312] width 329 height 28
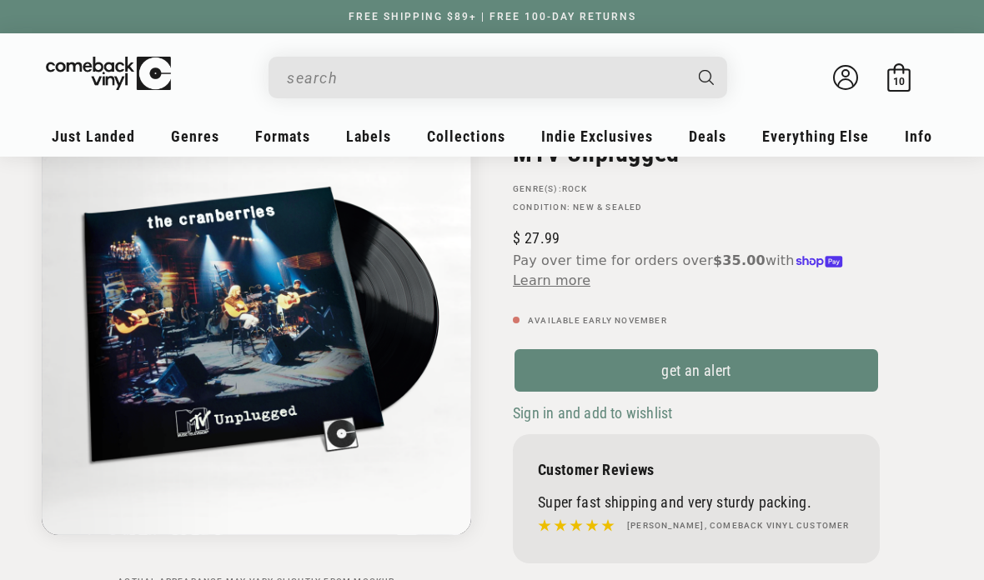
scroll to position [143, 0]
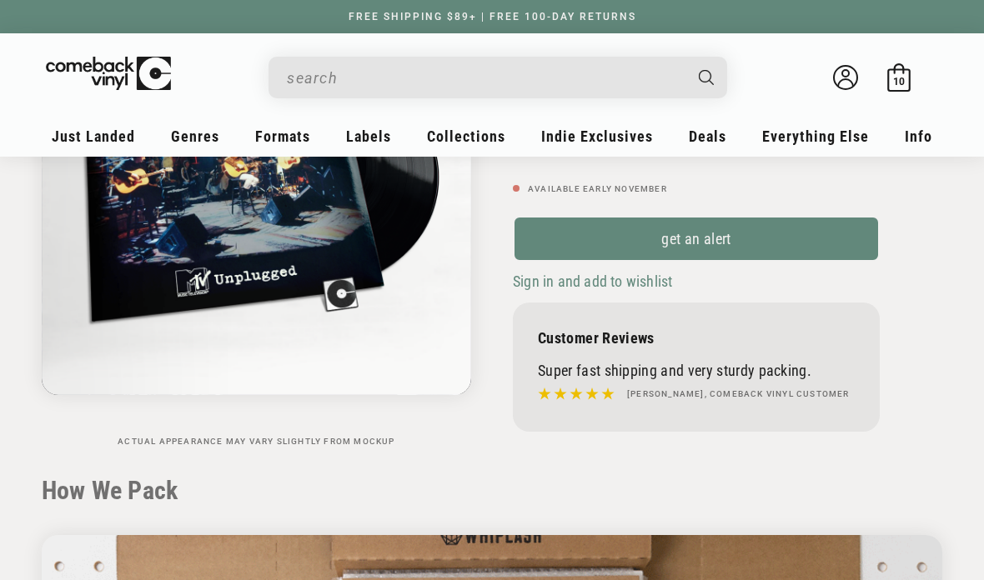
click at [479, 445] on div "Skip to product information Coming soon Open media 1 in modal 1 / of 1 Actual a…" at bounding box center [267, 211] width 450 height 490
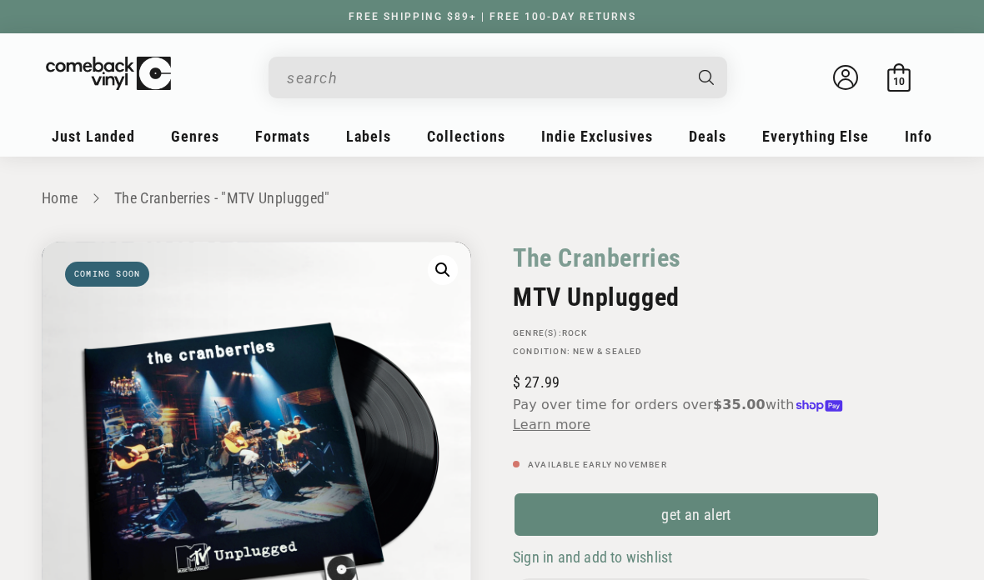
scroll to position [24, 0]
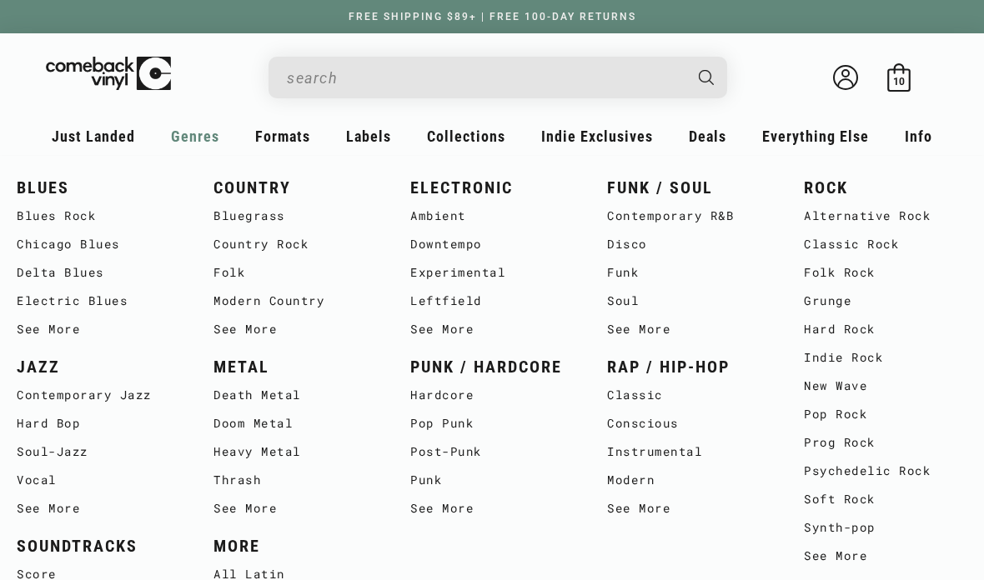
scroll to position [1913, 0]
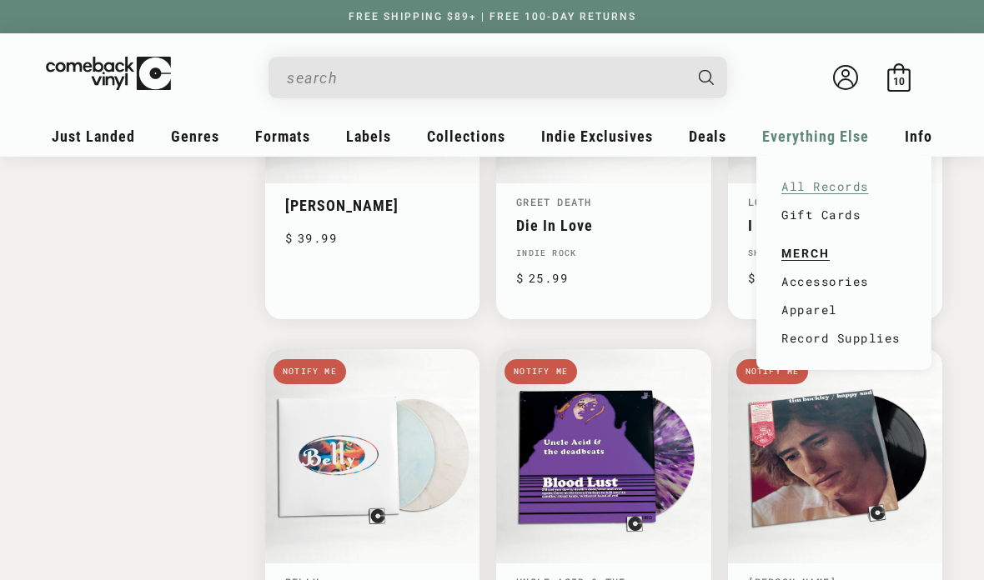
click at [834, 185] on link "All Records" at bounding box center [843, 187] width 125 height 28
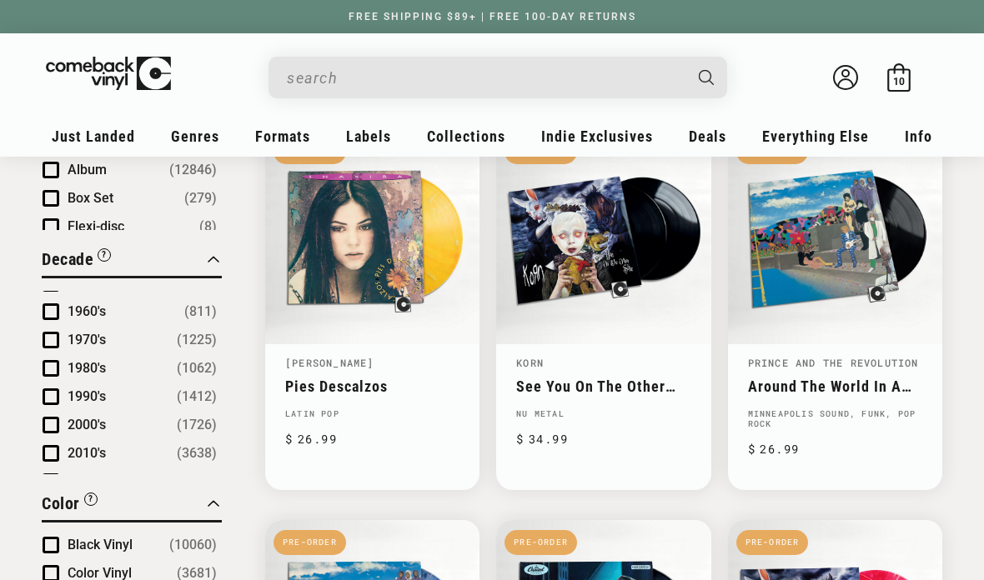
scroll to position [49, 0]
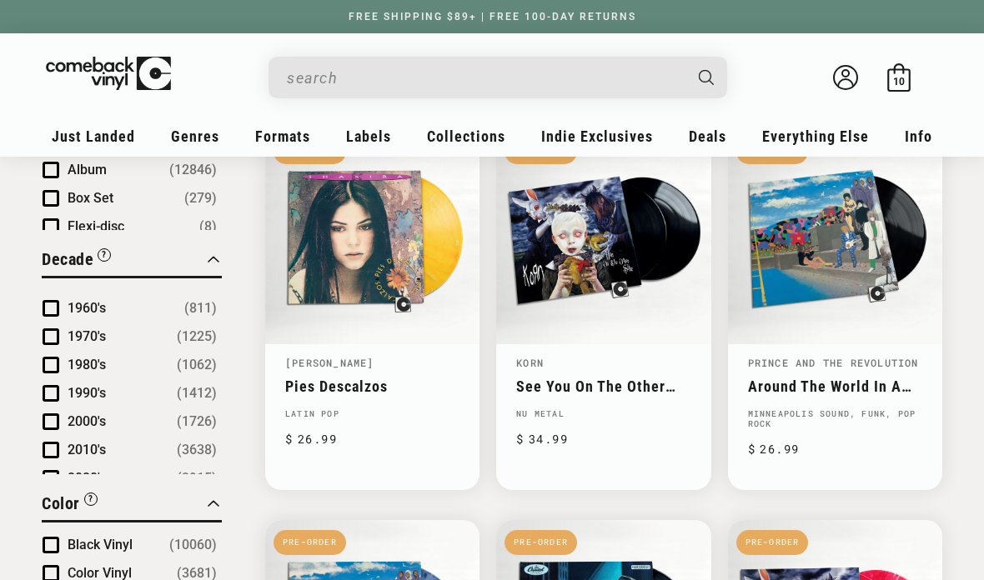
click at [58, 391] on span "Product filter" at bounding box center [51, 394] width 17 height 17
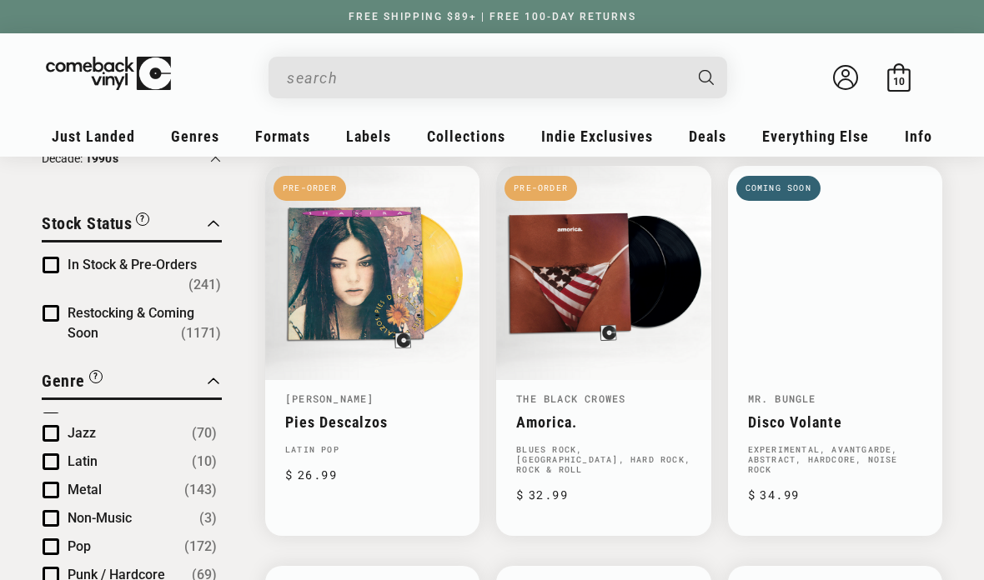
scroll to position [162, 0]
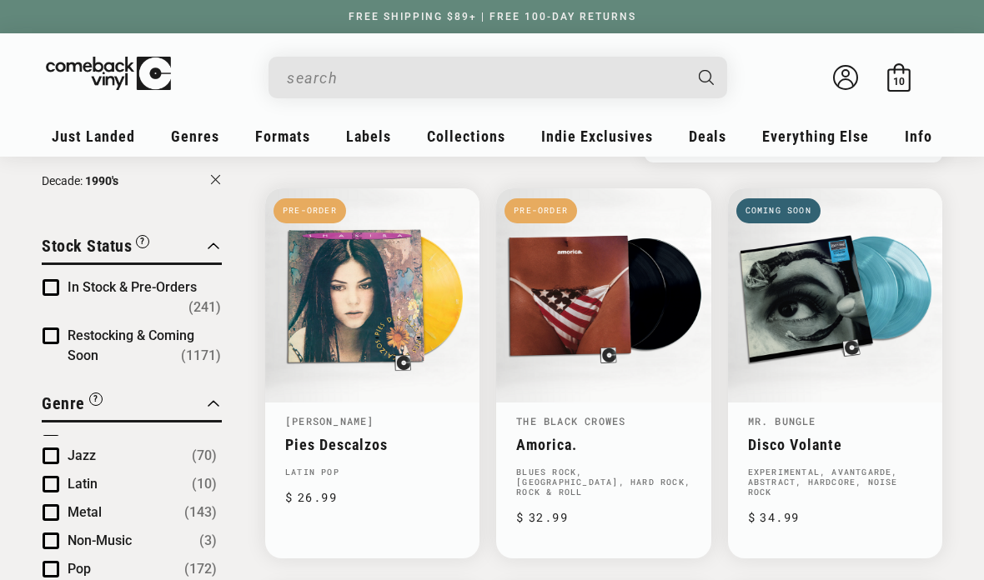
click at [55, 284] on span "Product filter" at bounding box center [51, 287] width 17 height 17
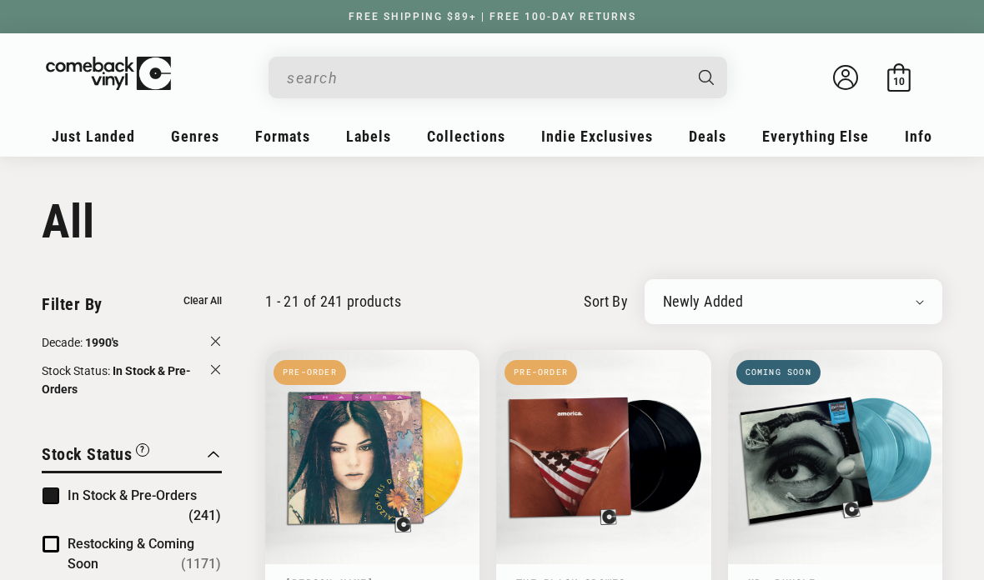
click at [867, 299] on select "Newly Added Popularity Artist (A-Z) Price (High To Low) Price (Low To High) Per…" at bounding box center [793, 302] width 261 height 17
select select "price-descending"
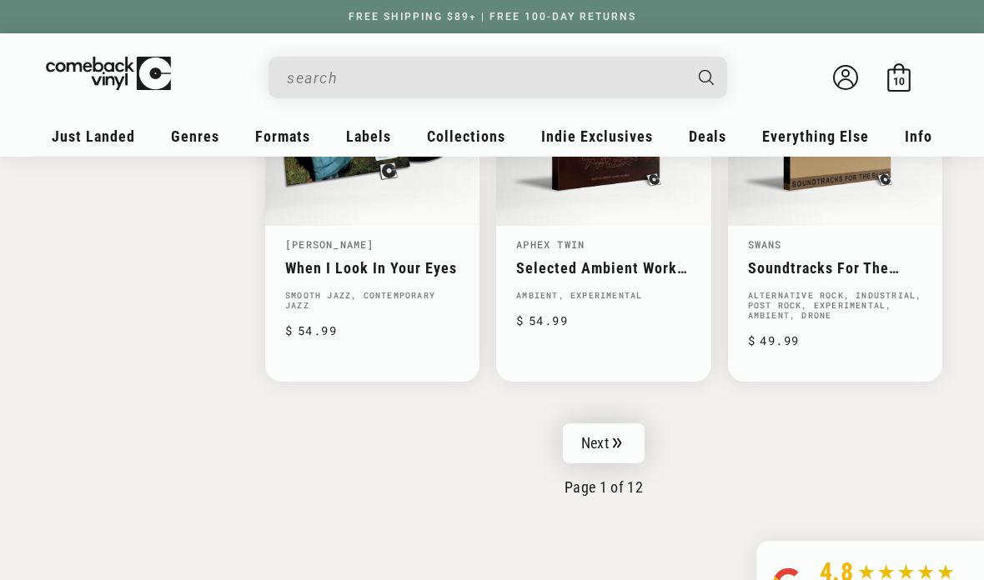
scroll to position [2652, 0]
click at [617, 424] on link "Next" at bounding box center [604, 444] width 82 height 40
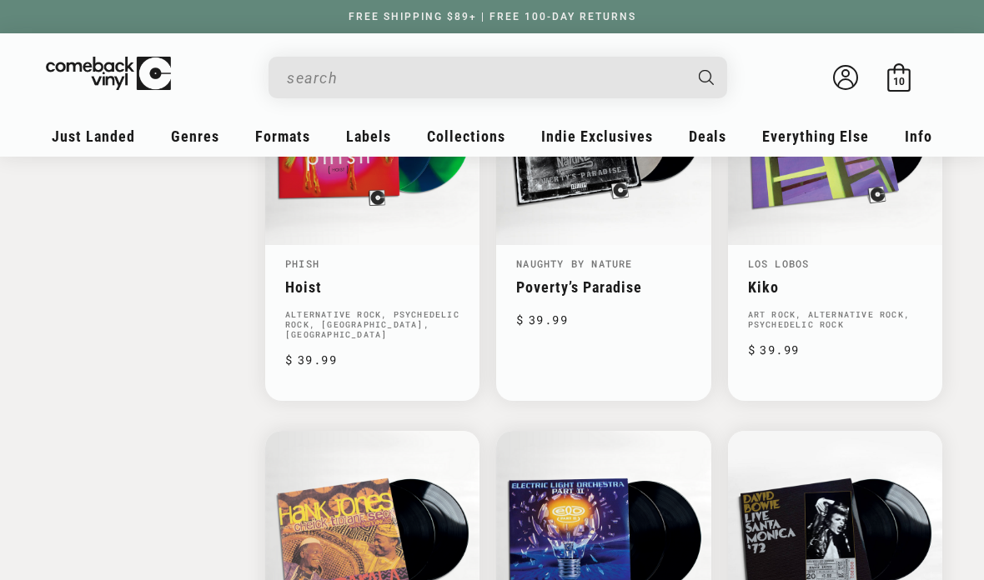
scroll to position [2262, 0]
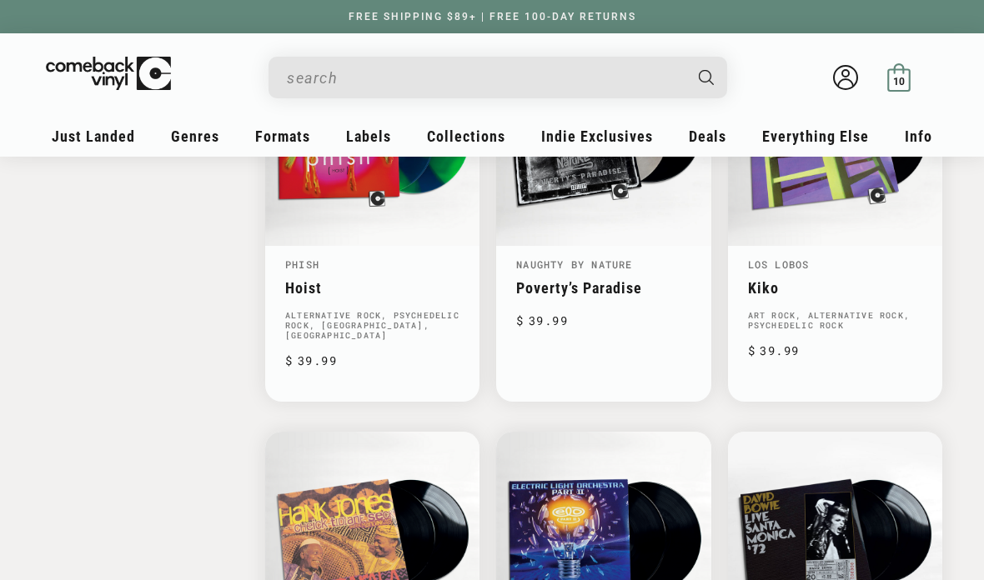
click at [905, 78] on span "10" at bounding box center [899, 81] width 13 height 13
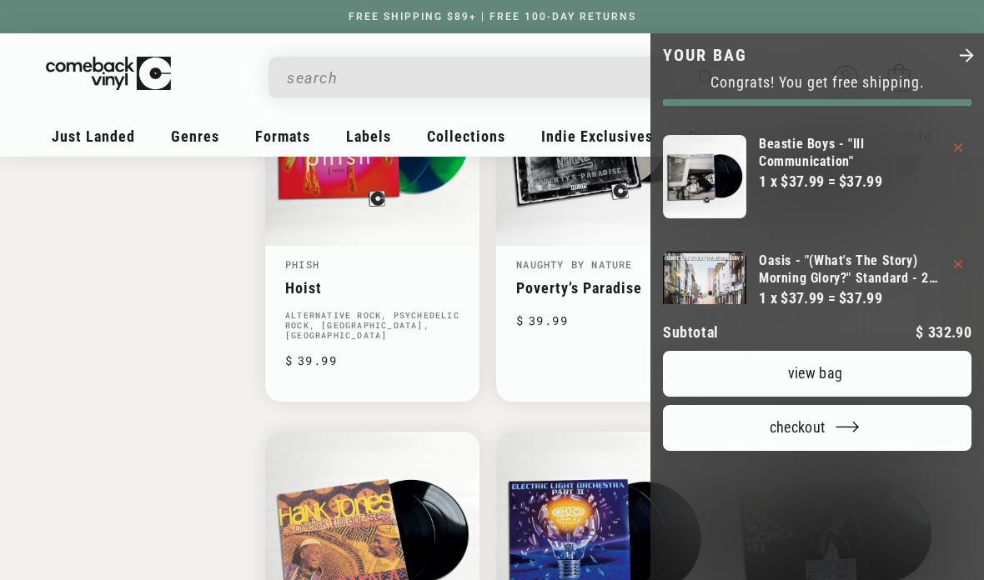
click at [830, 351] on link "View bag" at bounding box center [817, 374] width 309 height 46
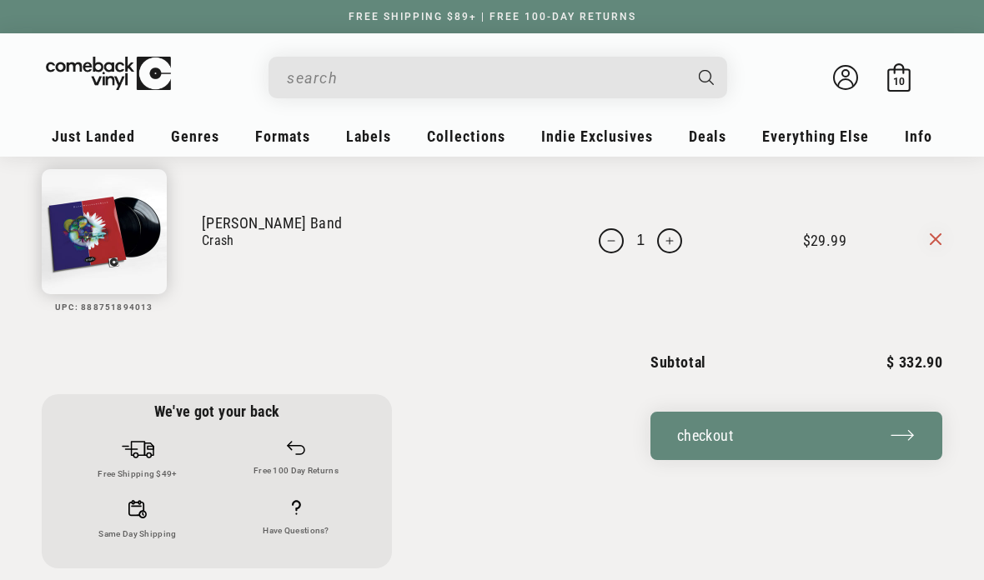
scroll to position [1699, 0]
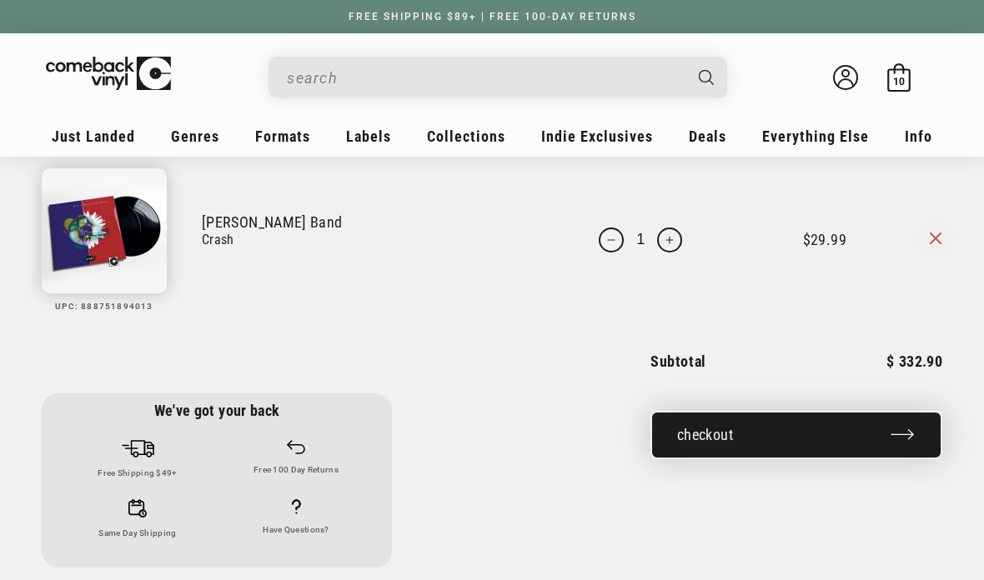
click at [731, 433] on button "Checkout" at bounding box center [796, 435] width 292 height 48
